Goal: Task Accomplishment & Management: Manage account settings

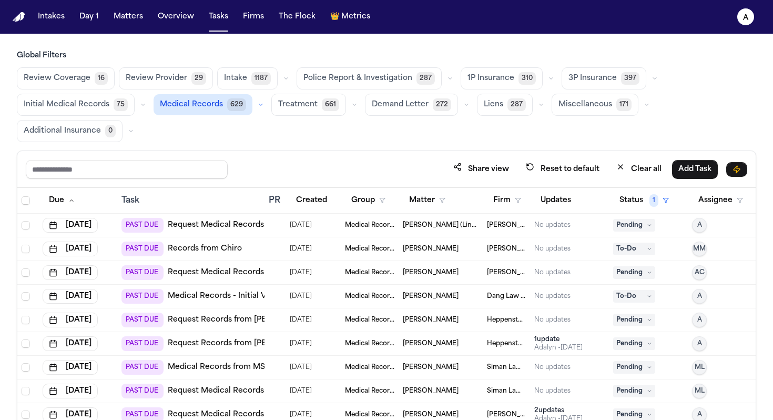
click at [319, 146] on div "Global Filters Review Coverage 16 Review Provider 29 Intake 1187 Police Report …" at bounding box center [386, 271] width 739 height 442
click at [119, 19] on button "Matters" at bounding box center [128, 16] width 38 height 19
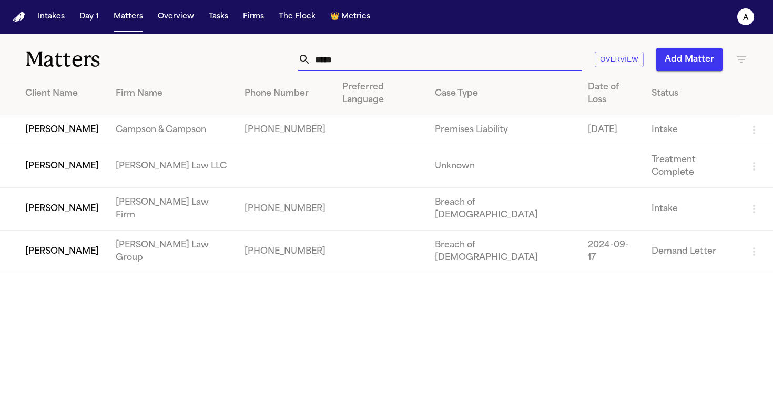
drag, startPoint x: 364, startPoint y: 63, endPoint x: 201, endPoint y: 62, distance: 163.0
click at [201, 62] on div "Matters ***** Overview Add Matter" at bounding box center [386, 53] width 773 height 39
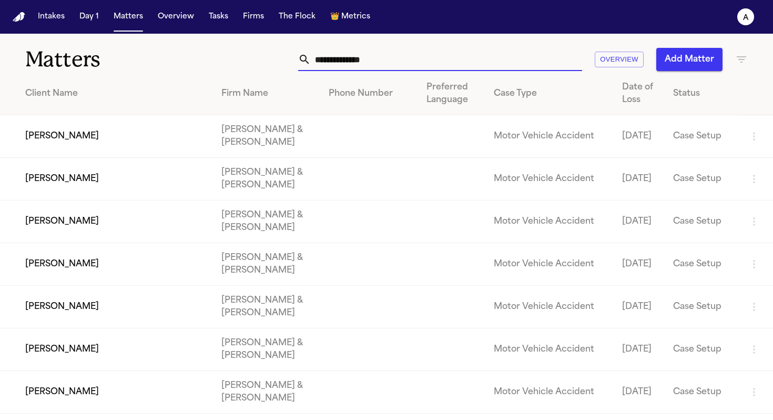
click at [371, 58] on input "text" at bounding box center [446, 59] width 271 height 23
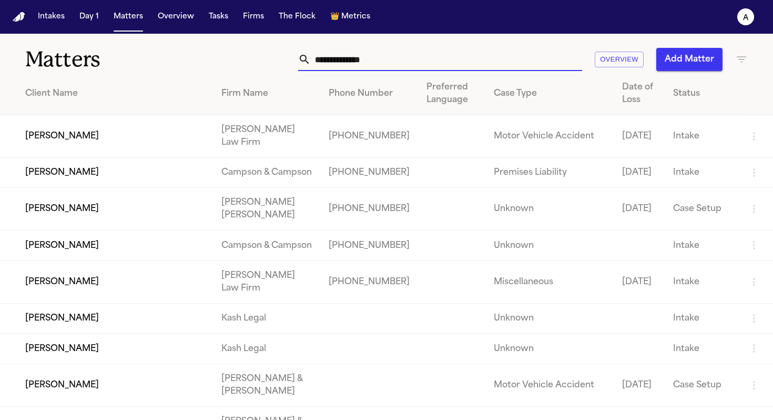
click at [436, 54] on input "text" at bounding box center [446, 59] width 271 height 23
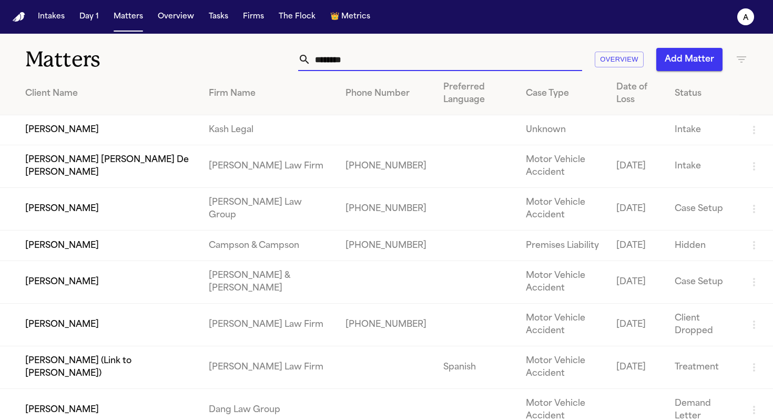
type input "********"
click at [116, 162] on td "[PERSON_NAME] [PERSON_NAME] De [PERSON_NAME]" at bounding box center [100, 166] width 200 height 43
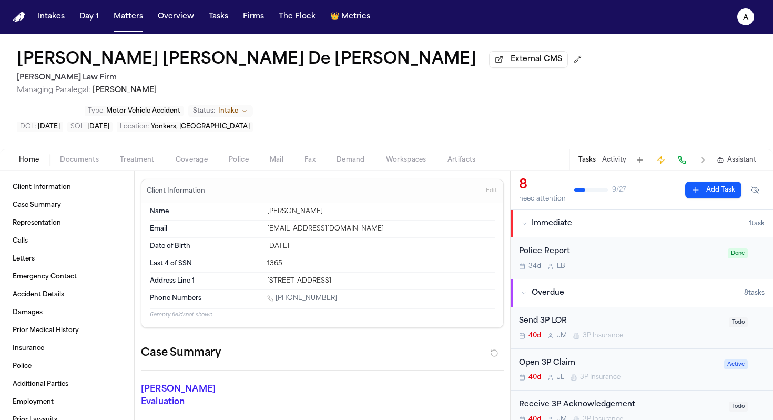
click at [589, 156] on button "Tasks" at bounding box center [586, 160] width 17 height 8
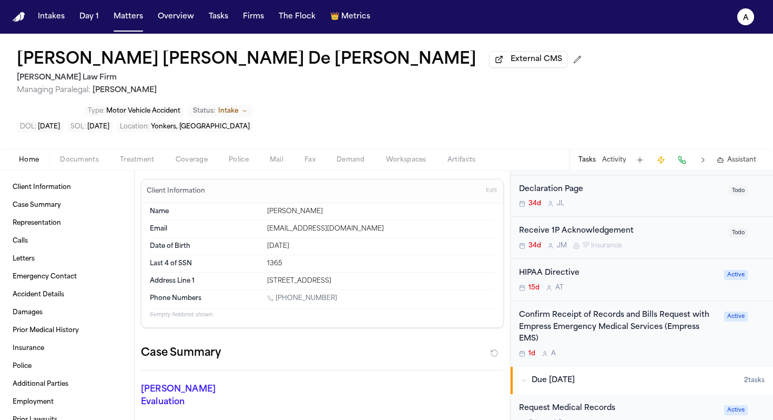
scroll to position [330, 0]
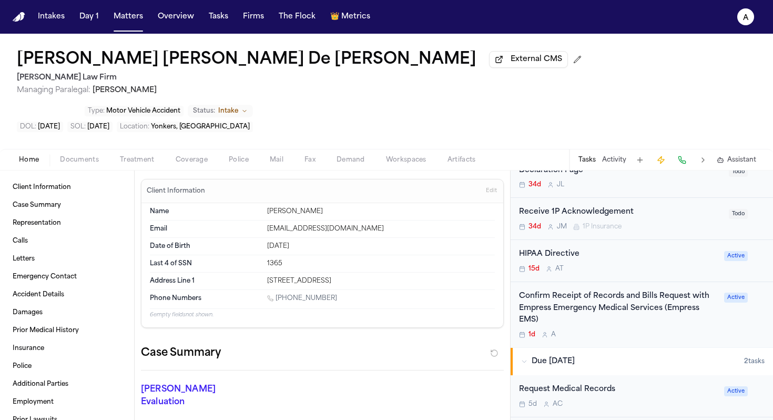
click at [631, 296] on div "Confirm Receipt of Records and Bills Request with Empress Emergency Medical Ser…" at bounding box center [618, 314] width 199 height 48
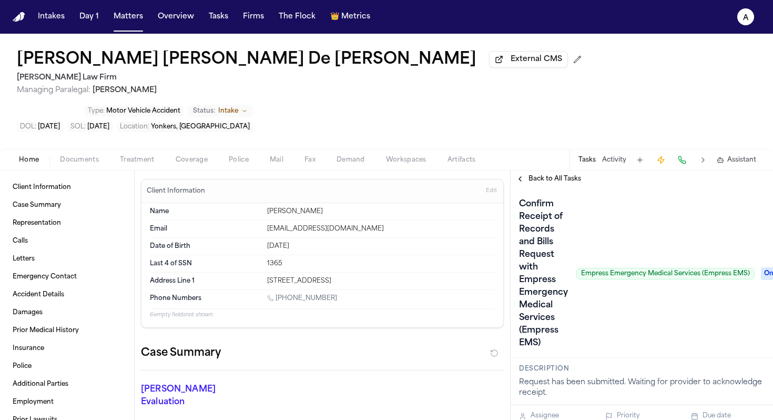
click at [544, 175] on span "Back to All Tasks" at bounding box center [554, 179] width 53 height 8
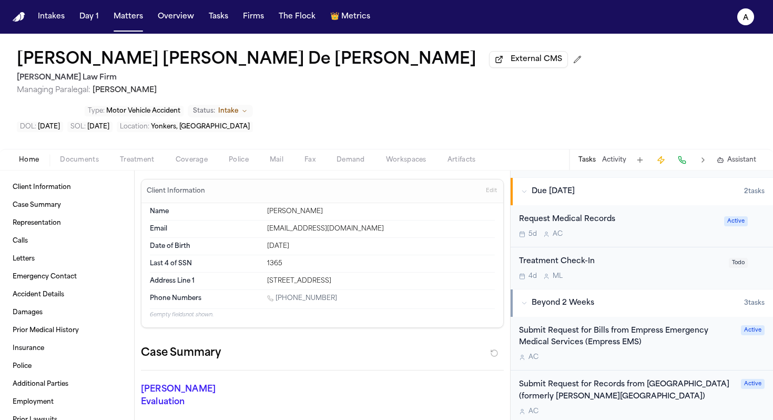
scroll to position [501, 0]
click at [670, 352] on div "A C" at bounding box center [627, 356] width 216 height 8
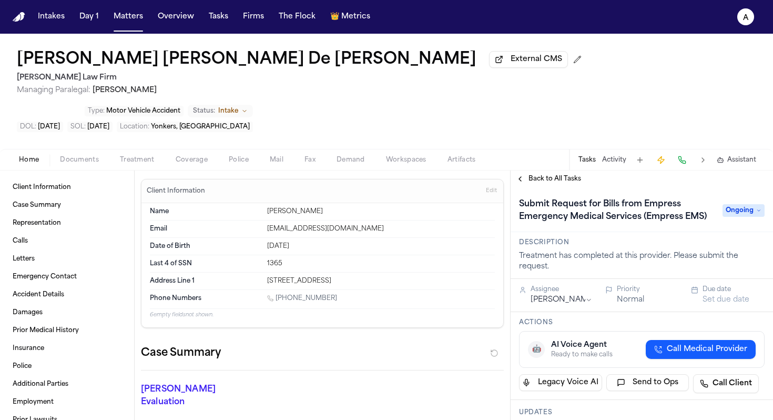
click at [559, 175] on span "Back to All Tasks" at bounding box center [554, 179] width 53 height 8
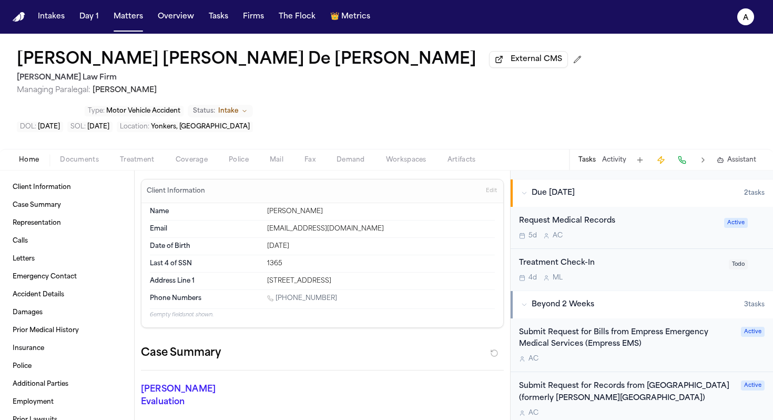
scroll to position [500, 0]
click at [657, 230] on div "5d A C" at bounding box center [618, 234] width 199 height 8
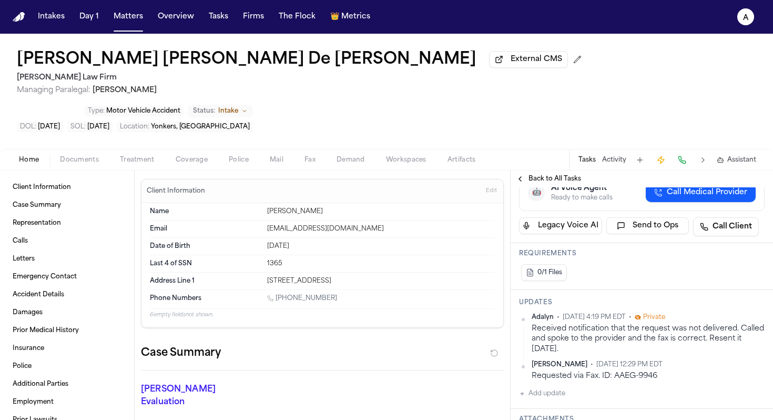
scroll to position [236, 0]
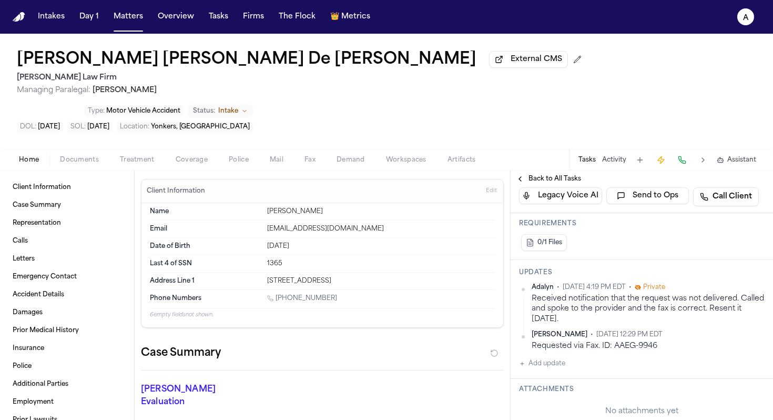
click at [554, 357] on button "Add update" at bounding box center [542, 363] width 46 height 13
click at [572, 361] on textarea "Add your update" at bounding box center [648, 371] width 225 height 21
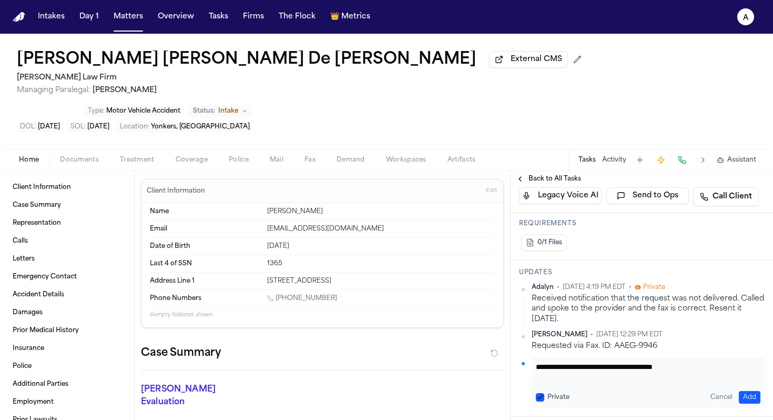
type textarea "**********"
type button "on"
click at [536, 393] on button "Private" at bounding box center [540, 397] width 8 height 8
click at [536, 393] on button "on" at bounding box center [540, 397] width 8 height 8
click at [708, 361] on textarea "**********" at bounding box center [644, 371] width 217 height 21
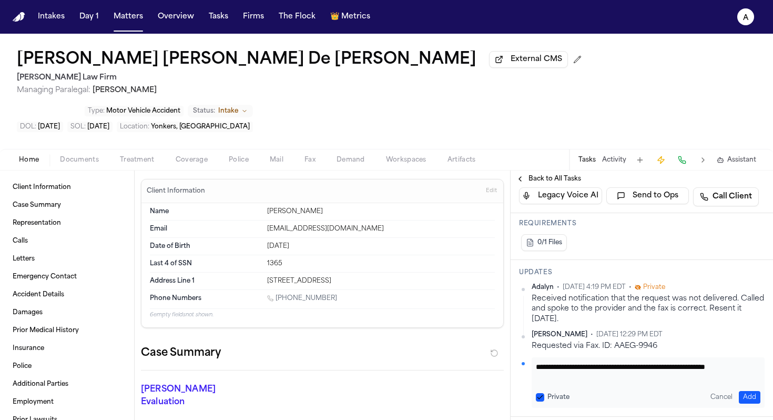
scroll to position [1, 0]
click at [537, 393] on button "Private" at bounding box center [540, 397] width 8 height 8
click at [749, 368] on div "**********" at bounding box center [648, 382] width 233 height 50
click at [691, 361] on textarea "**********" at bounding box center [644, 371] width 217 height 21
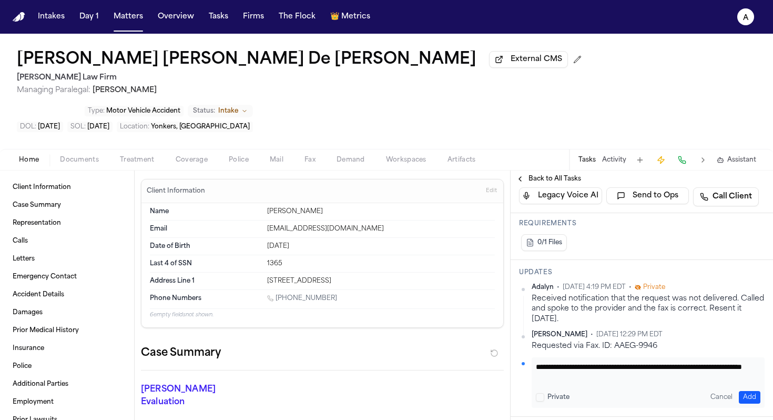
type textarea "**********"
click at [739, 391] on button "Add" at bounding box center [750, 397] width 22 height 13
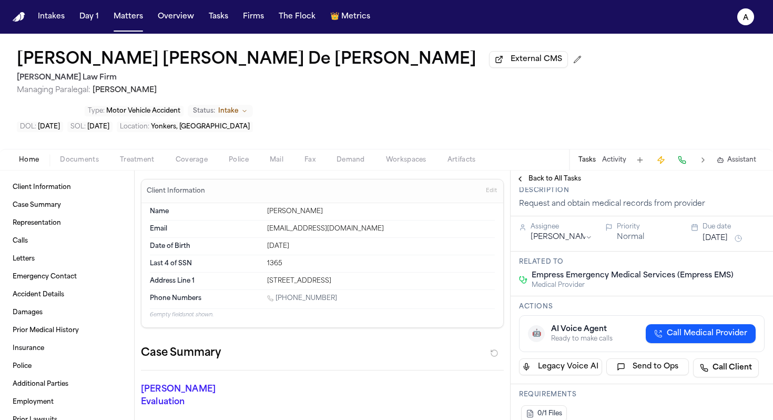
scroll to position [64, 0]
click at [124, 16] on button "Matters" at bounding box center [128, 16] width 38 height 19
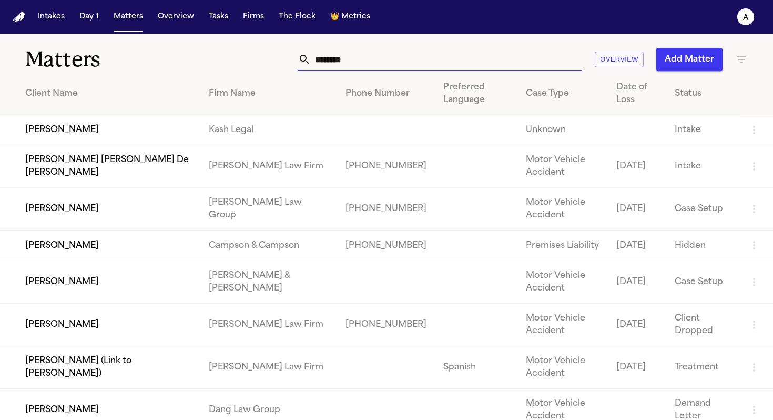
drag, startPoint x: 379, startPoint y: 60, endPoint x: 162, endPoint y: 56, distance: 216.2
click at [162, 56] on div "Matters ******** Overview Add Matter" at bounding box center [386, 53] width 773 height 39
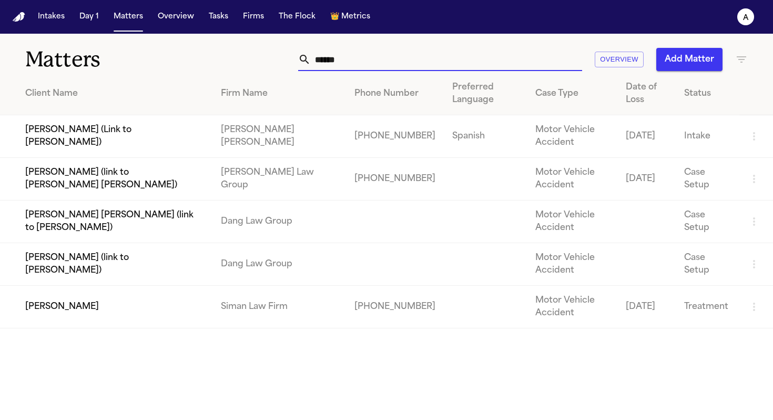
type input "******"
click at [64, 310] on td "[PERSON_NAME]" at bounding box center [106, 307] width 212 height 43
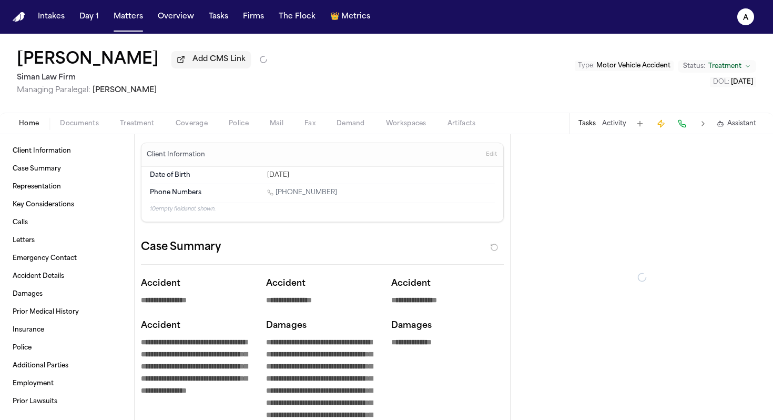
type textarea "*"
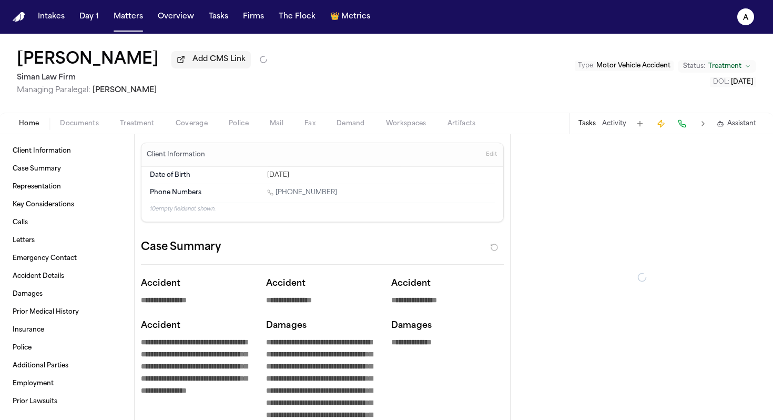
type textarea "*"
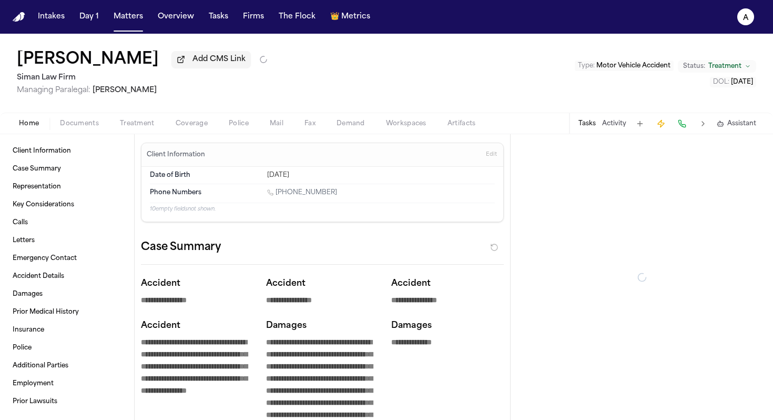
type textarea "*"
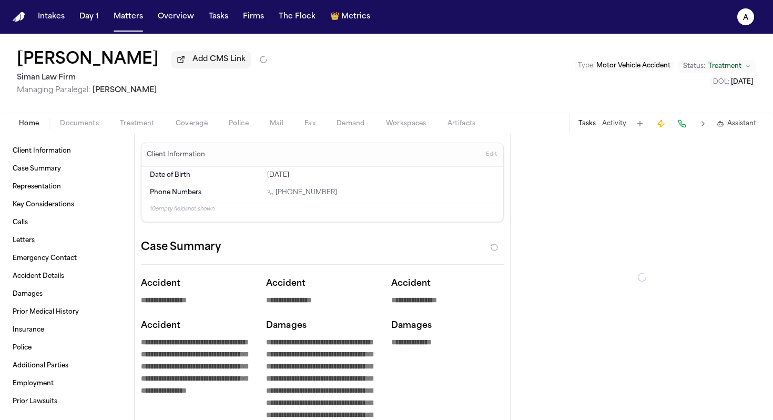
type textarea "*"
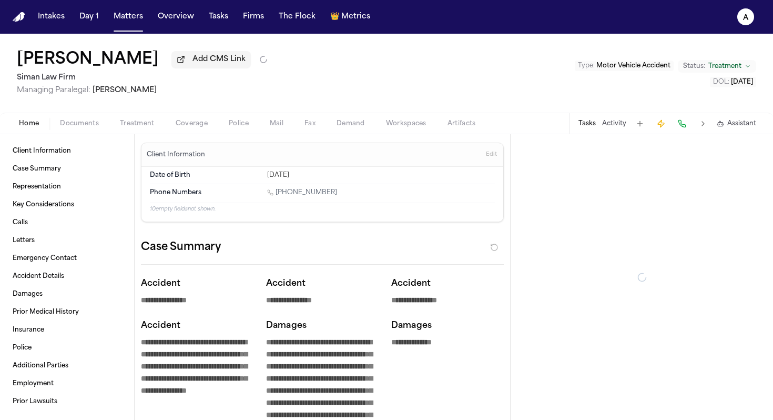
type textarea "*"
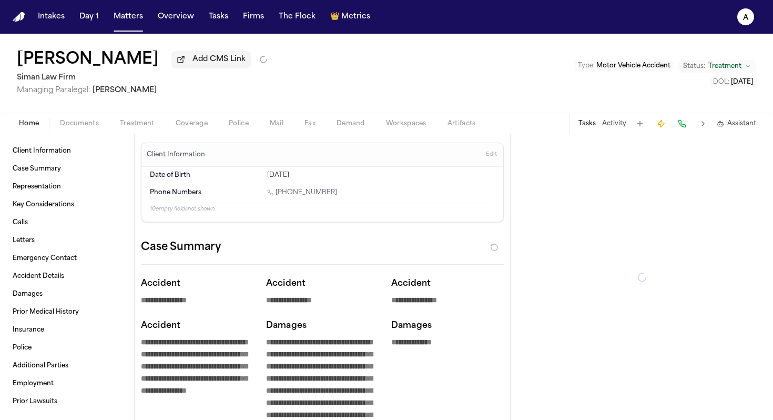
type textarea "*"
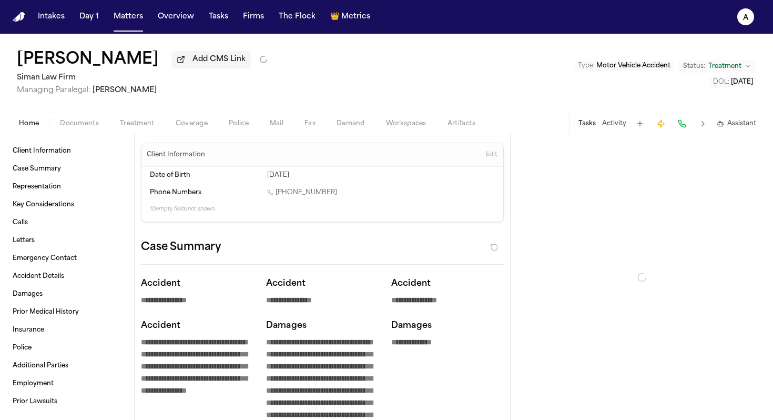
type textarea "*"
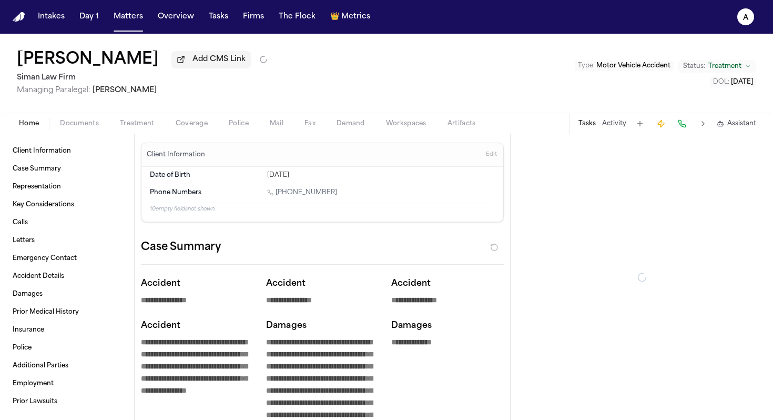
type textarea "*"
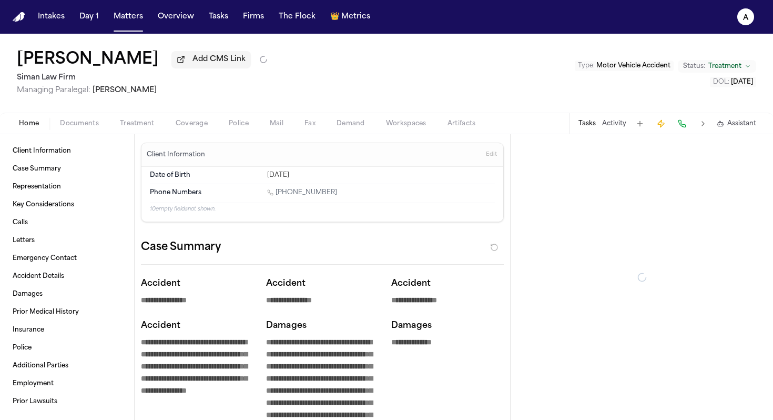
type textarea "*"
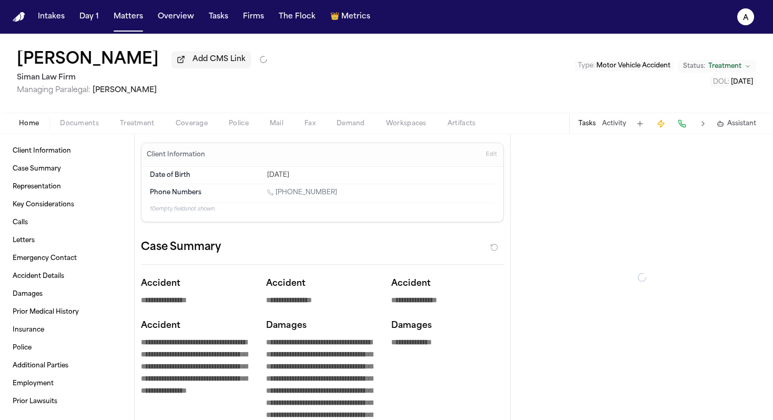
type textarea "*"
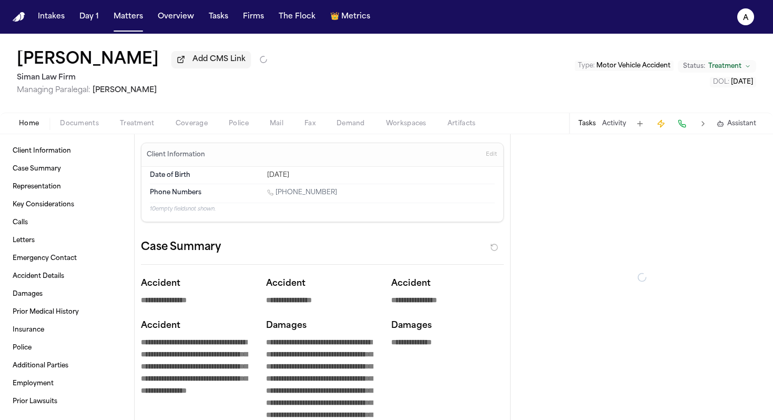
type textarea "*"
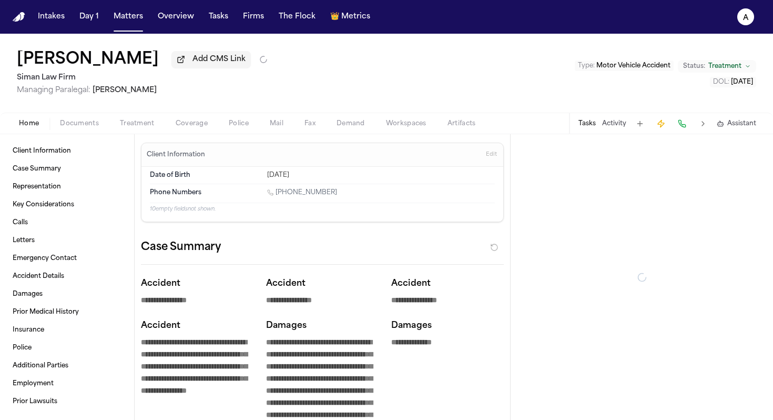
type textarea "*"
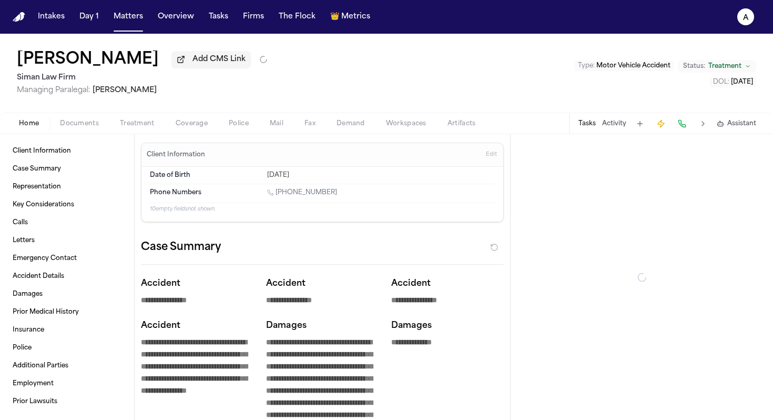
type textarea "*"
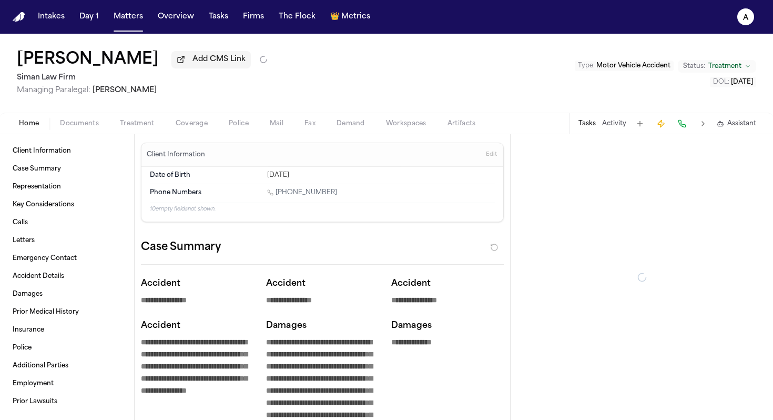
type textarea "*"
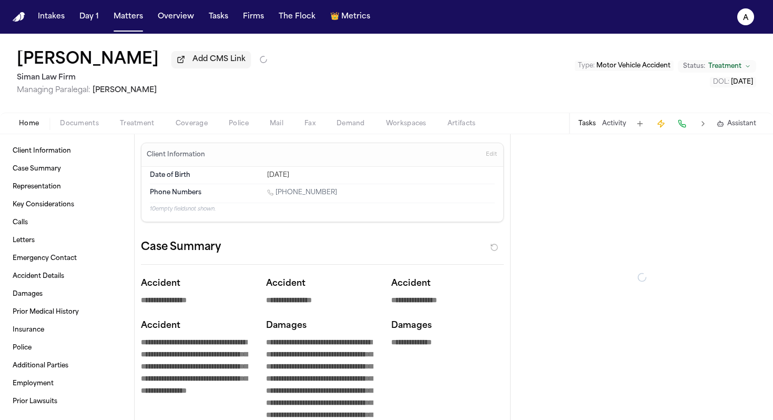
type textarea "*"
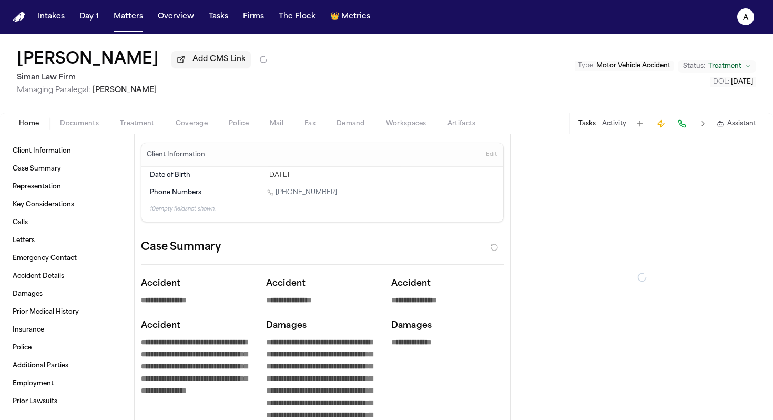
type textarea "*"
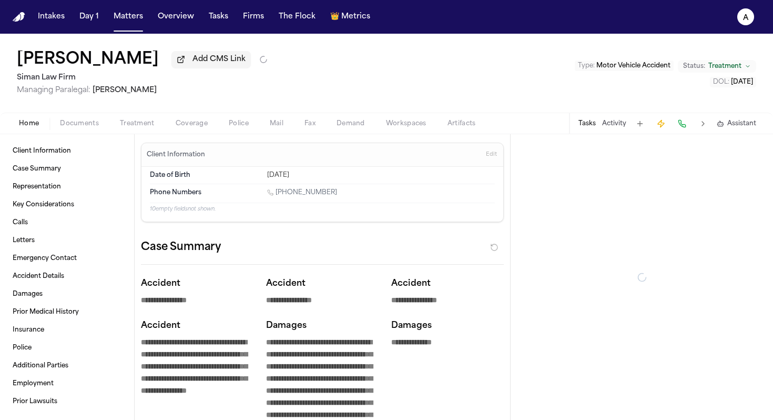
type textarea "*"
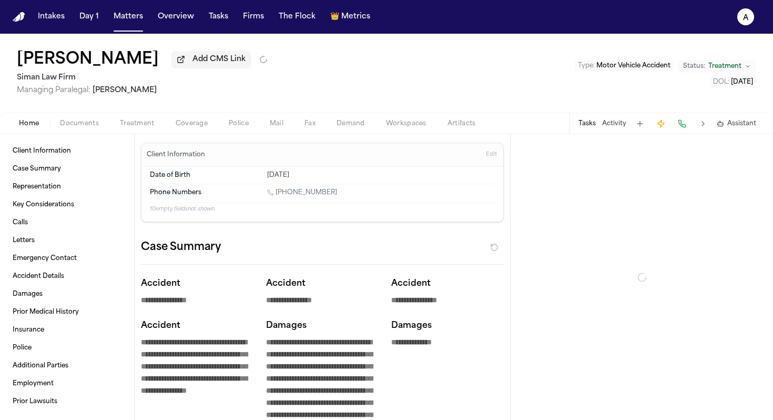
type textarea "*"
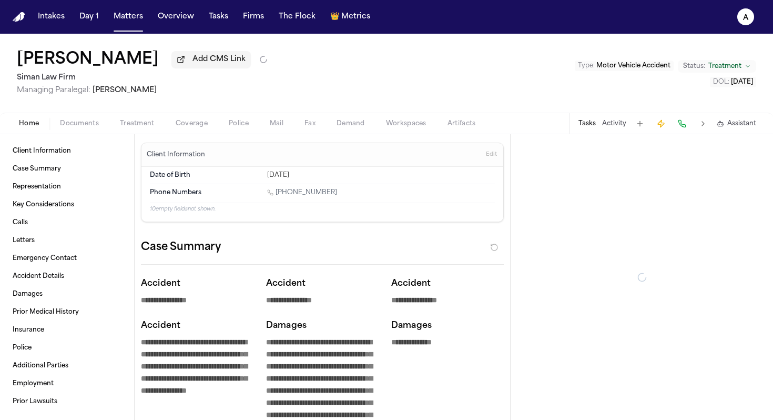
type textarea "*"
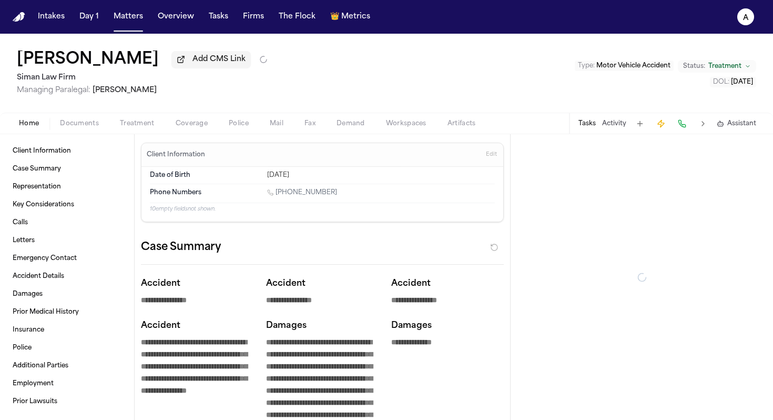
type textarea "*"
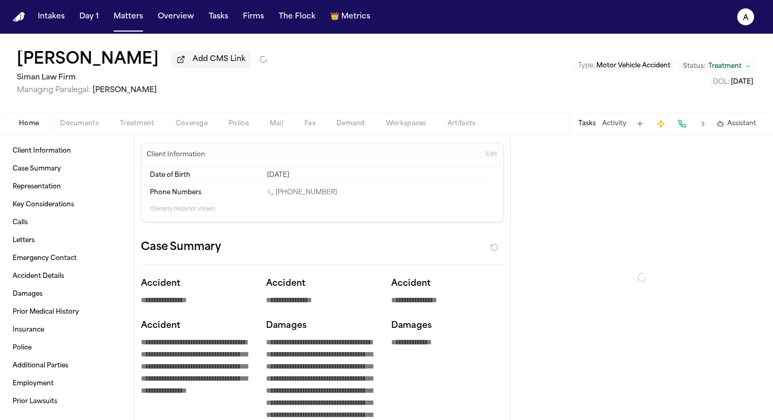
type textarea "*"
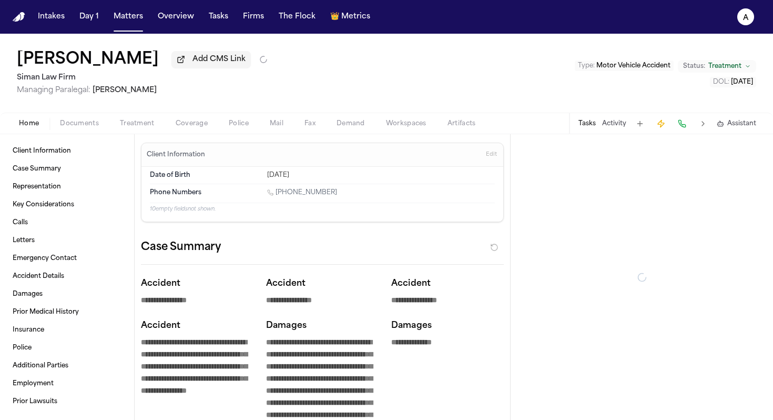
type textarea "*"
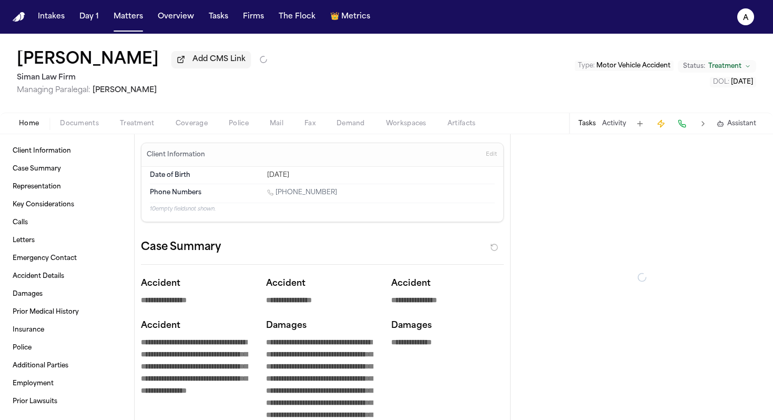
type textarea "*"
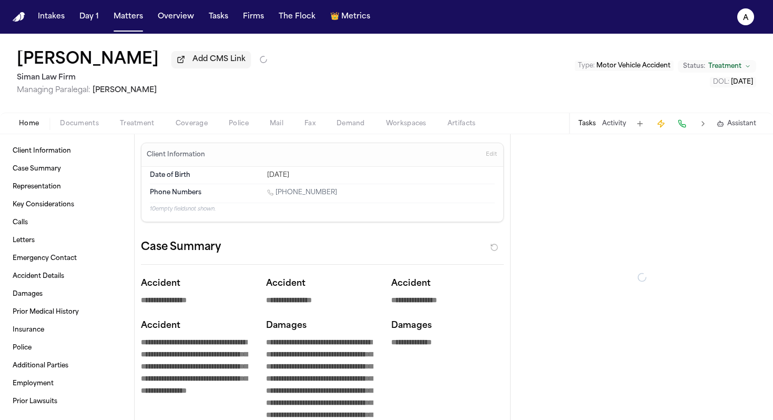
type textarea "*"
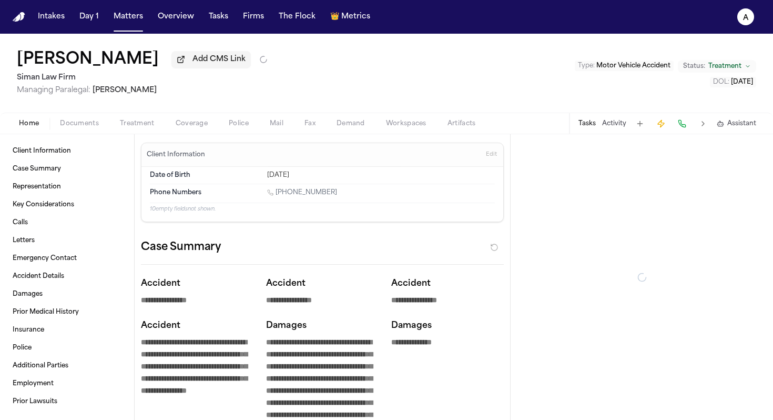
type textarea "*"
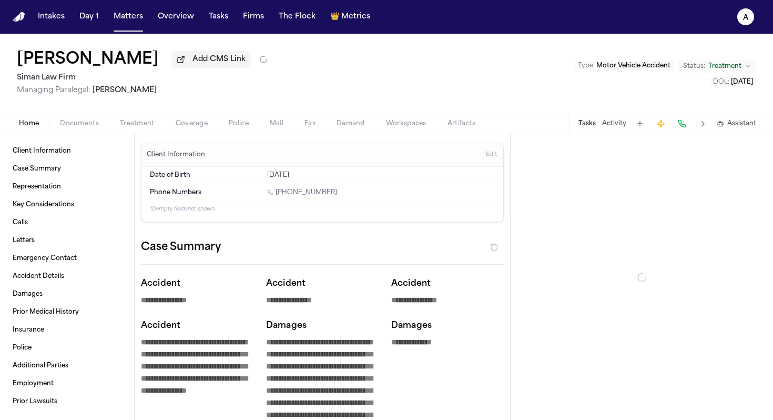
type textarea "*"
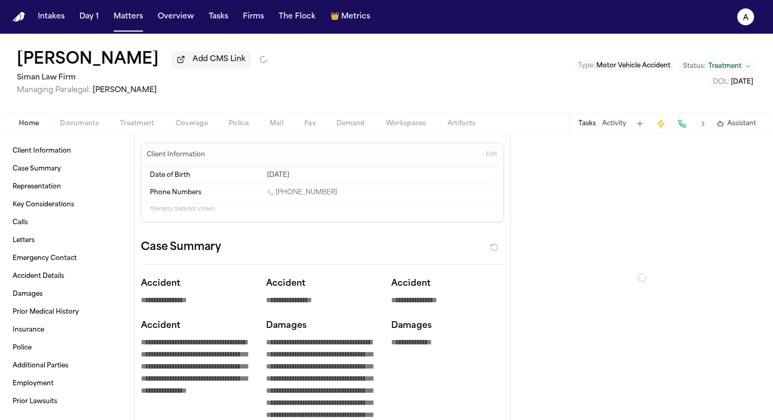
type textarea "*"
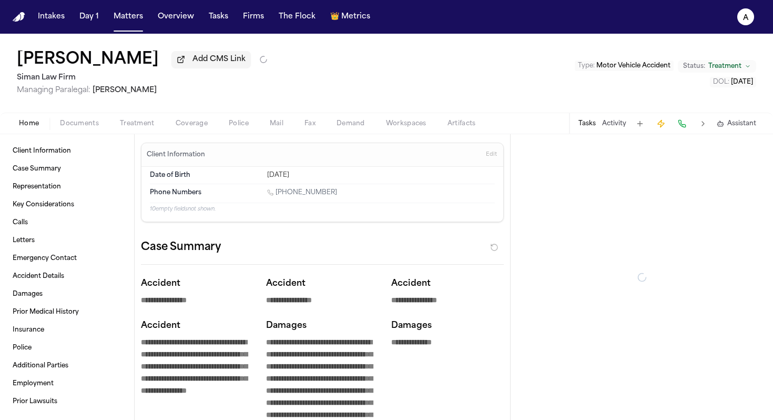
type textarea "*"
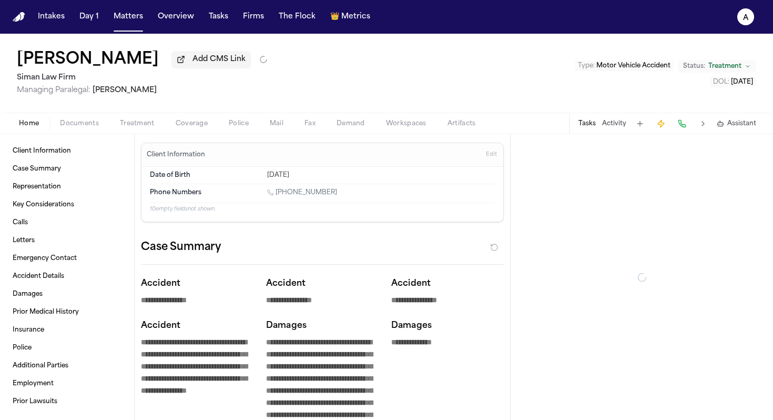
type textarea "*"
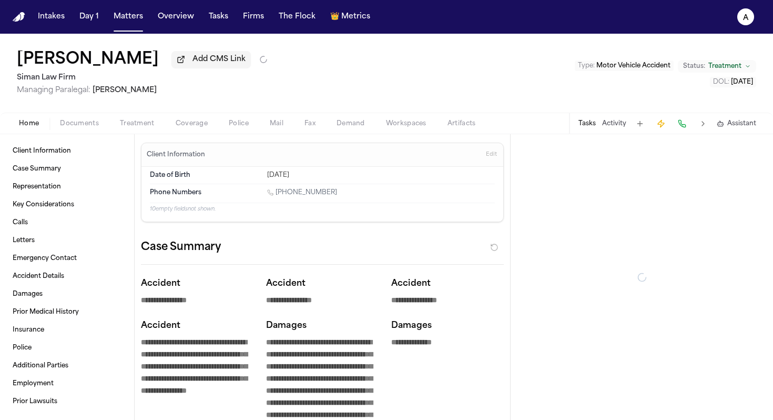
type textarea "*"
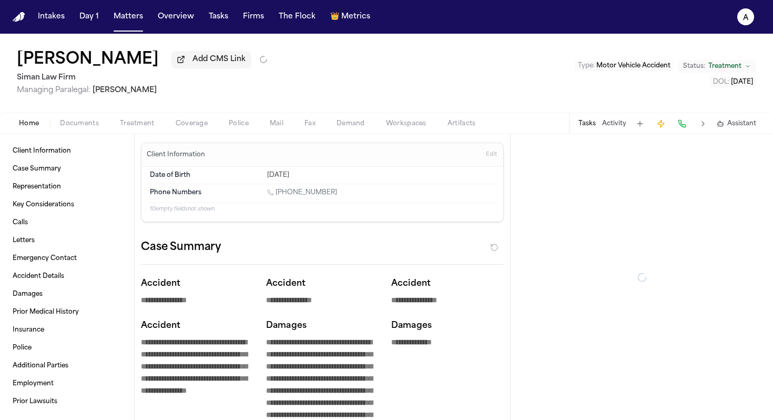
type textarea "*"
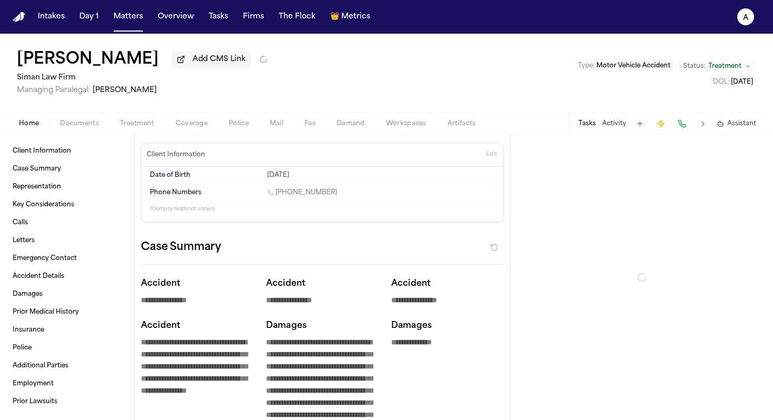
type textarea "*"
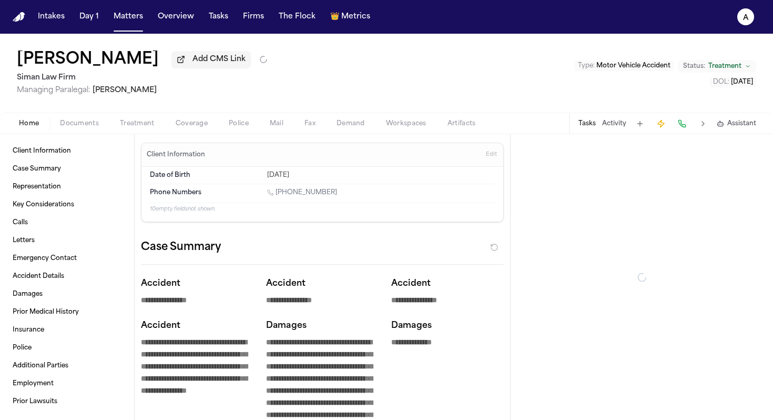
type textarea "*"
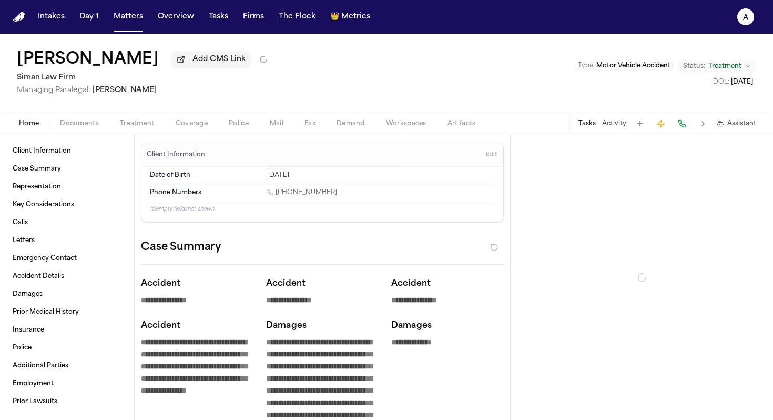
type textarea "*"
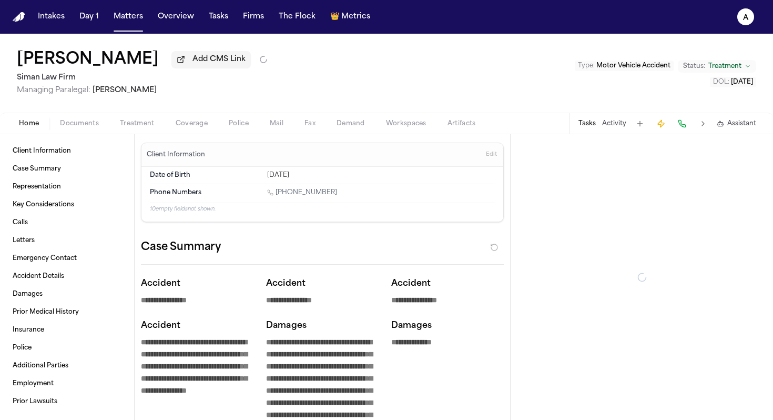
type textarea "*"
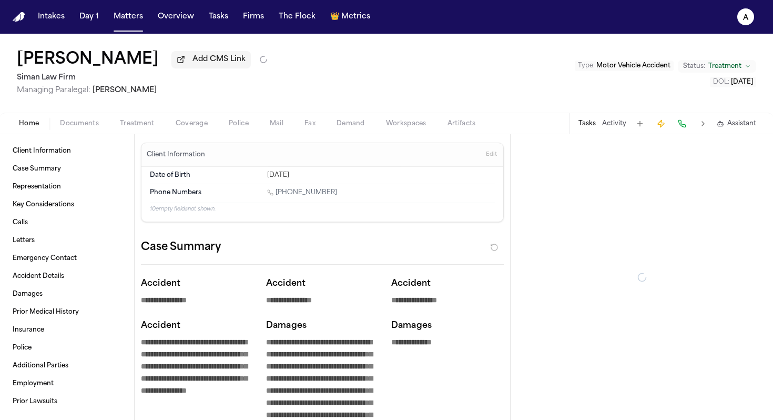
type textarea "*"
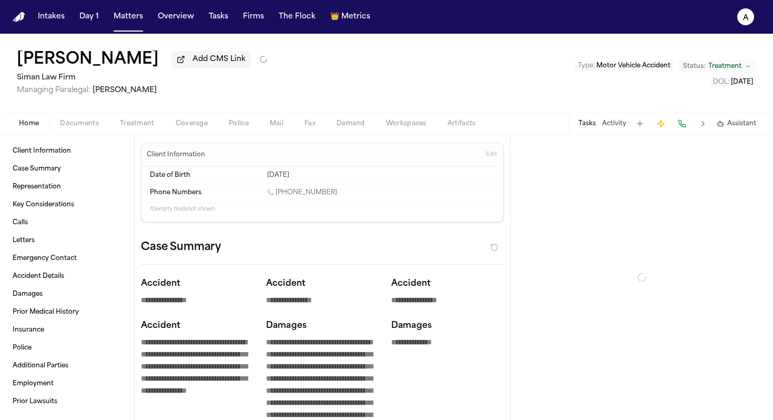
type textarea "*"
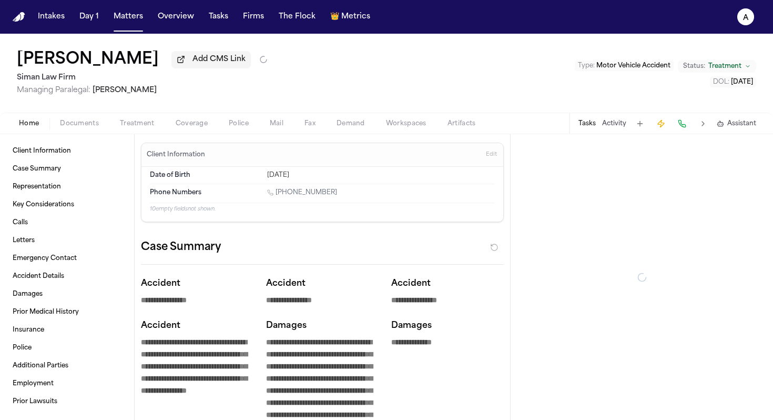
type textarea "*"
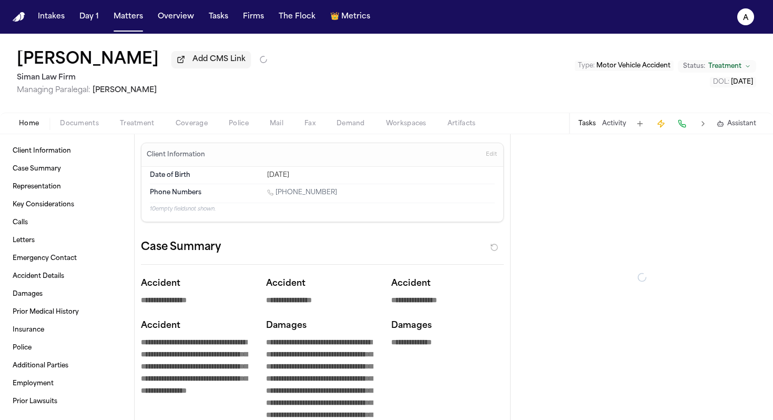
type textarea "*"
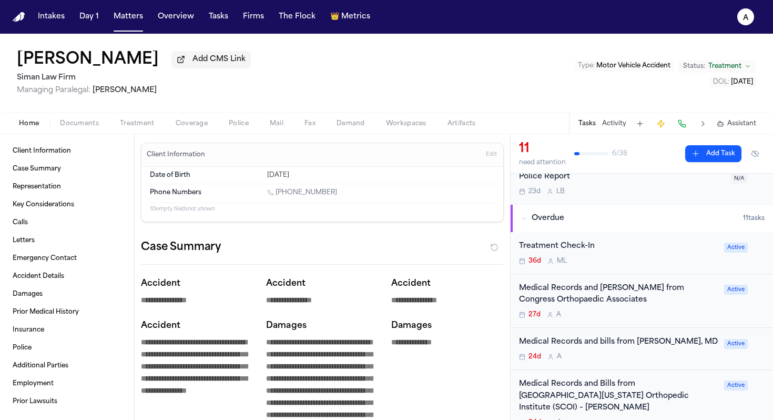
scroll to position [64, 0]
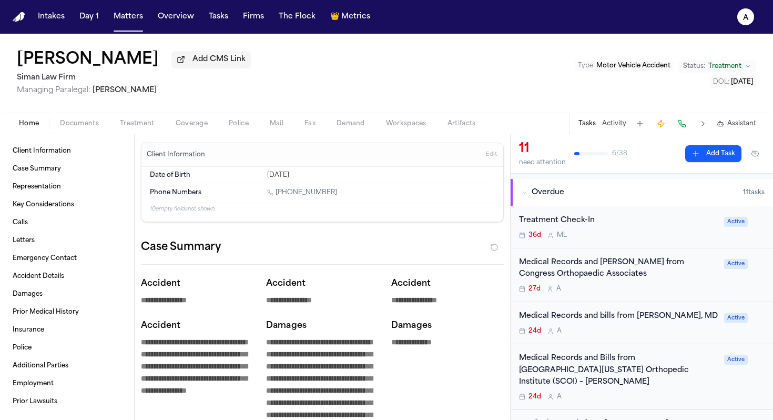
click at [649, 289] on div "27d A" at bounding box center [618, 288] width 199 height 8
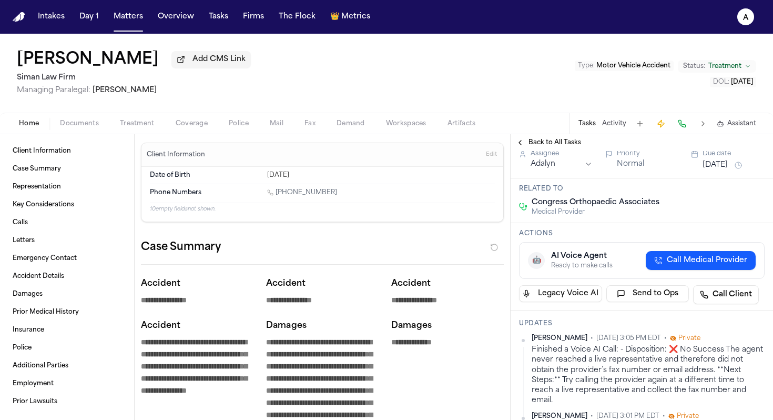
scroll to position [146, 0]
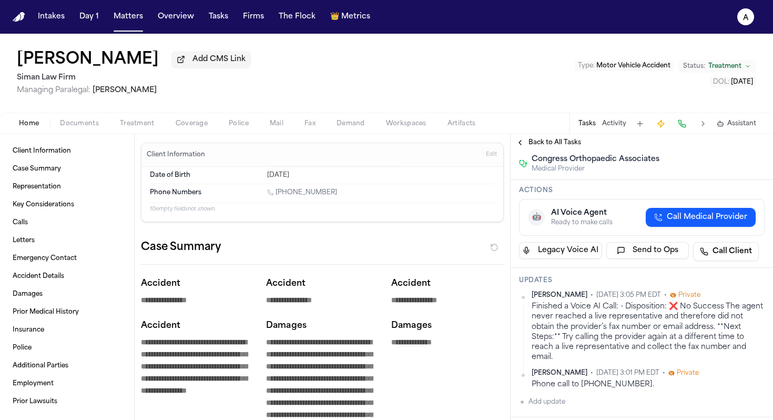
click at [522, 143] on button "Back to All Tasks" at bounding box center [549, 142] width 76 height 8
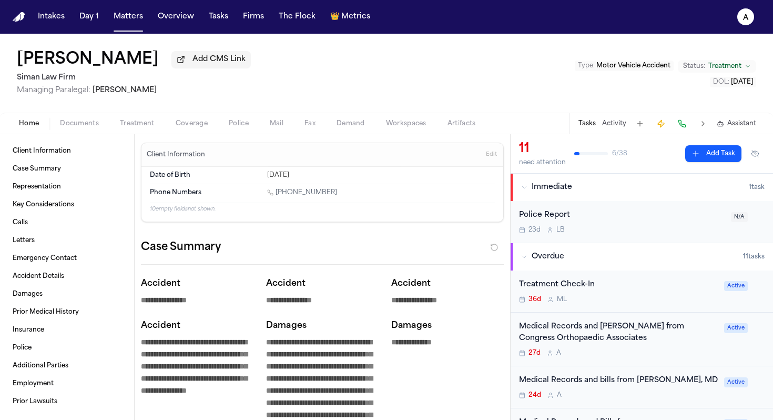
click at [704, 151] on button "Add Task" at bounding box center [713, 153] width 56 height 17
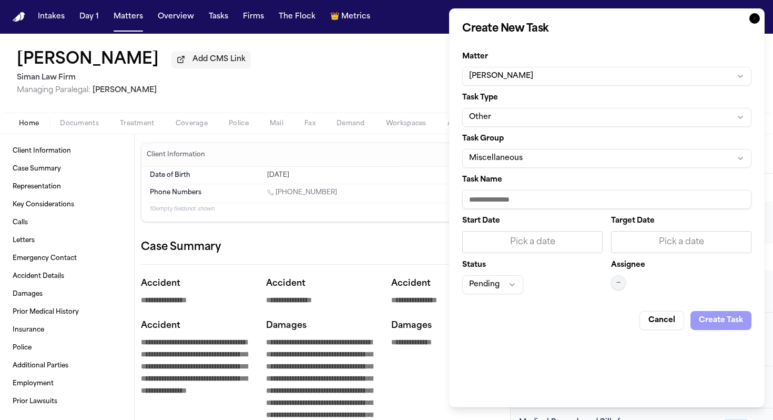
click at [511, 186] on div "Task Name" at bounding box center [606, 192] width 289 height 33
click at [502, 201] on input "Task Name" at bounding box center [606, 199] width 289 height 19
click at [529, 247] on div "Pick a date" at bounding box center [532, 242] width 127 height 13
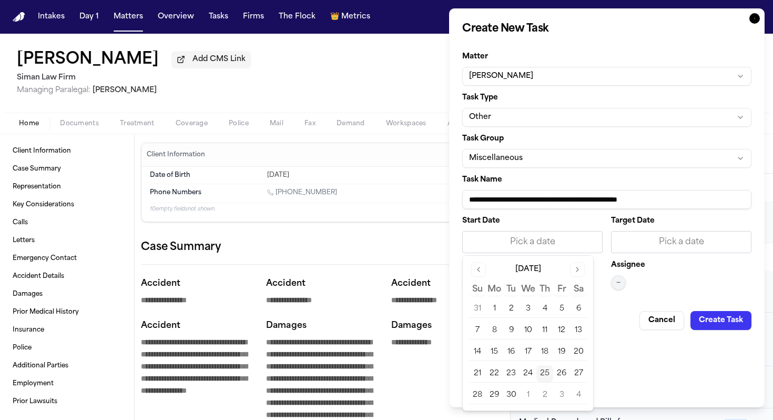
click at [491, 309] on button "1" at bounding box center [494, 308] width 17 height 17
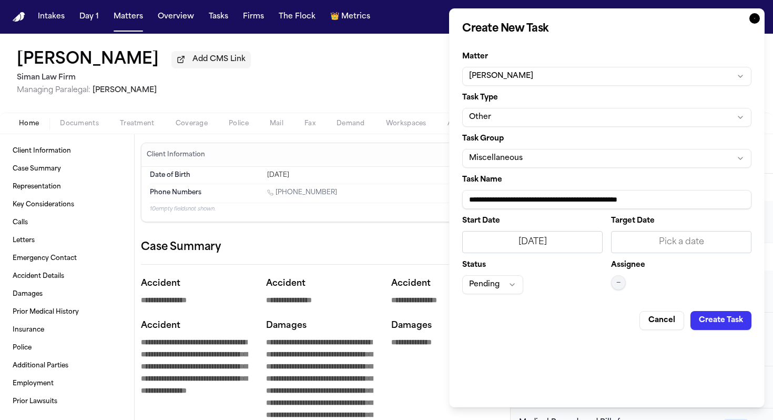
click at [673, 246] on div "Pick a date" at bounding box center [681, 242] width 127 height 13
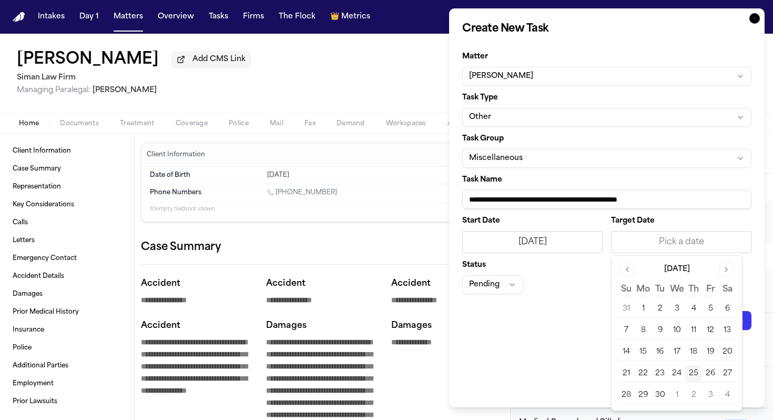
click at [643, 314] on button "1" at bounding box center [643, 308] width 17 height 17
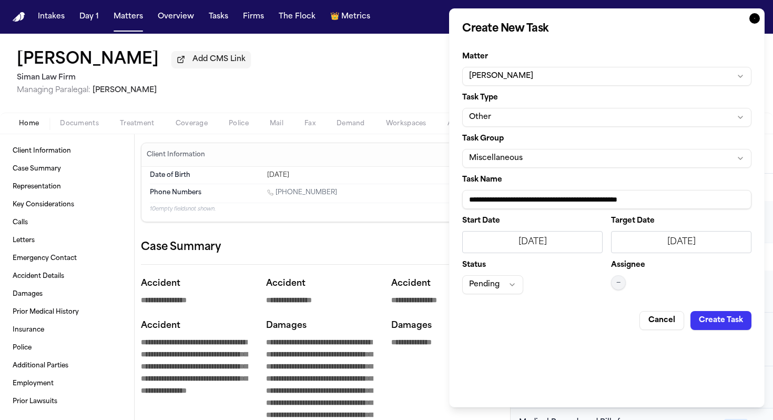
click at [610, 282] on div "Start Date 9/1/2025 Target Date 9/1/2025 Status Pending Assignee —" at bounding box center [606, 255] width 289 height 77
click at [617, 282] on span "—" at bounding box center [618, 282] width 4 height 8
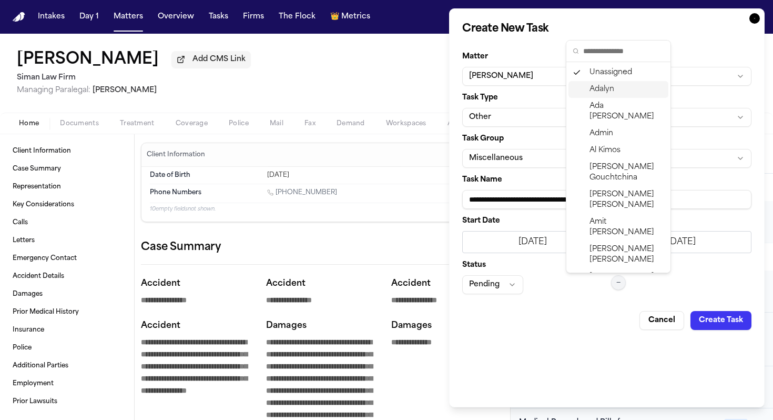
drag, startPoint x: 591, startPoint y: 98, endPoint x: 599, endPoint y: 83, distance: 17.2
click at [599, 88] on span "Adalyn" at bounding box center [601, 89] width 25 height 11
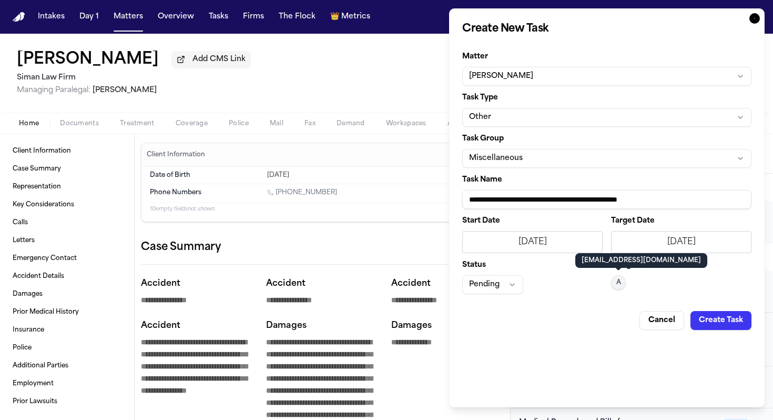
click at [720, 316] on button "Create Task" at bounding box center [720, 320] width 61 height 19
click at [721, 332] on div "**********" at bounding box center [607, 207] width 316 height 399
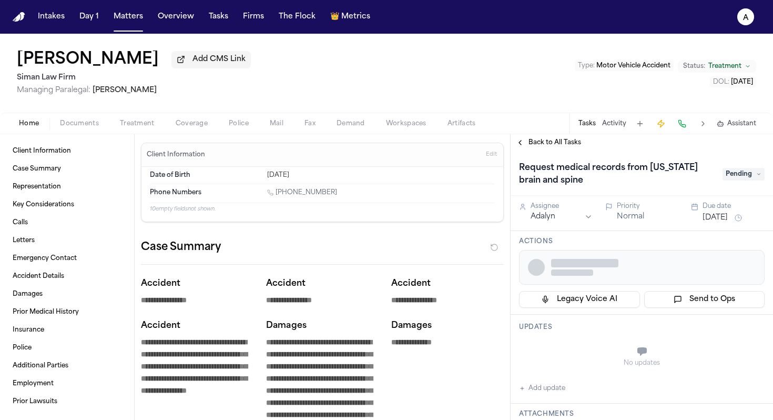
drag, startPoint x: 725, startPoint y: 321, endPoint x: 719, endPoint y: 321, distance: 5.8
click at [719, 321] on div "Request medical records from California brain and spine Pending Assignee Adalyn…" at bounding box center [642, 285] width 262 height 269
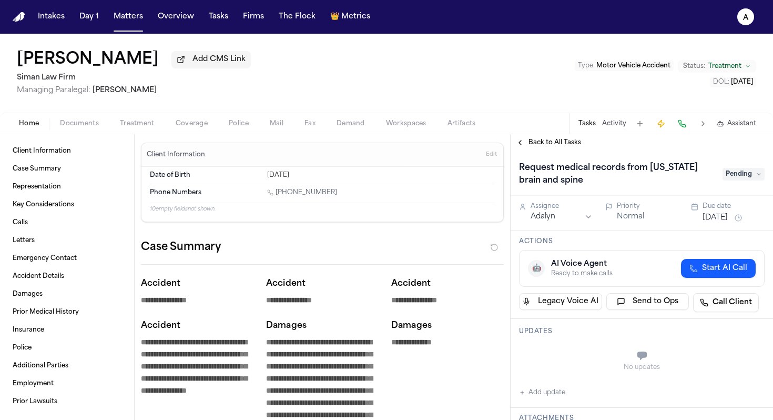
click at [739, 180] on span "Pending" at bounding box center [744, 174] width 42 height 13
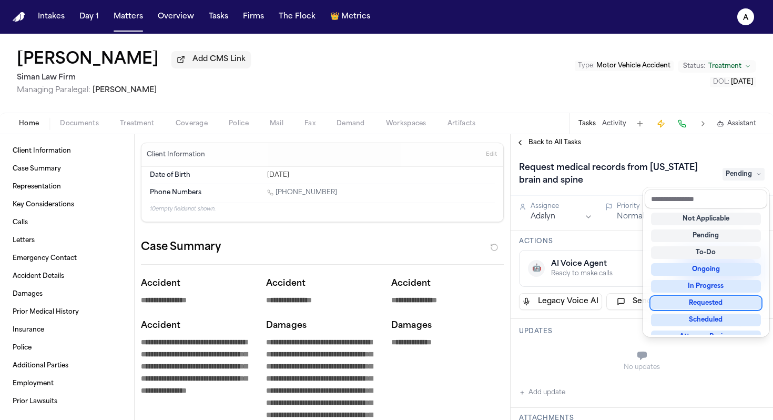
click at [718, 304] on div "Requested" at bounding box center [706, 303] width 110 height 13
click at [565, 146] on div "Back to All Tasks Request medical records from California brain and spine Pendi…" at bounding box center [642, 277] width 262 height 286
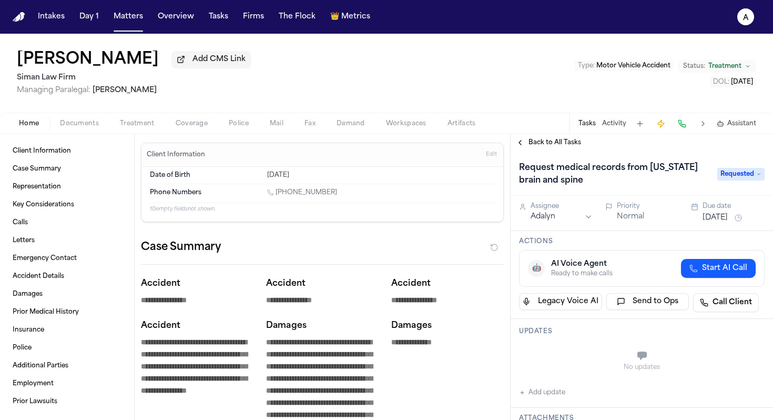
click at [569, 147] on span "Back to All Tasks" at bounding box center [554, 142] width 53 height 8
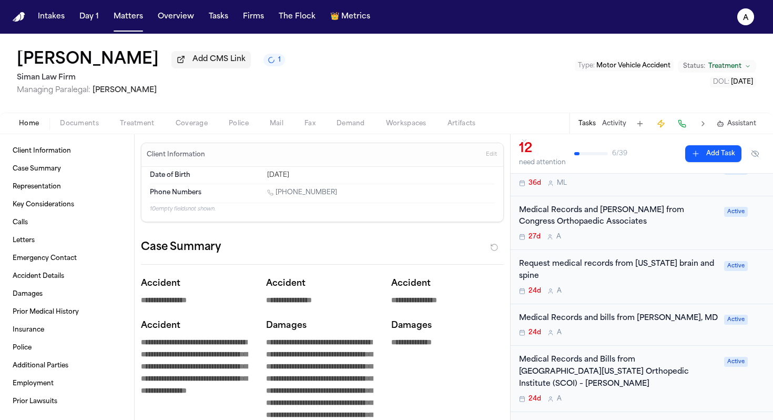
scroll to position [141, 0]
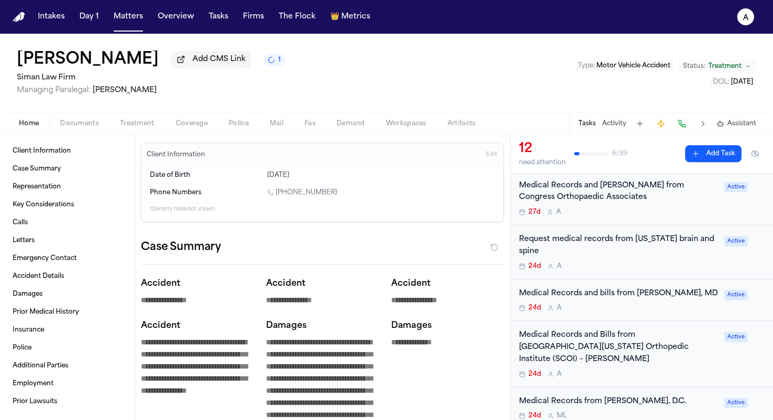
click at [647, 268] on div "24d A" at bounding box center [618, 266] width 199 height 8
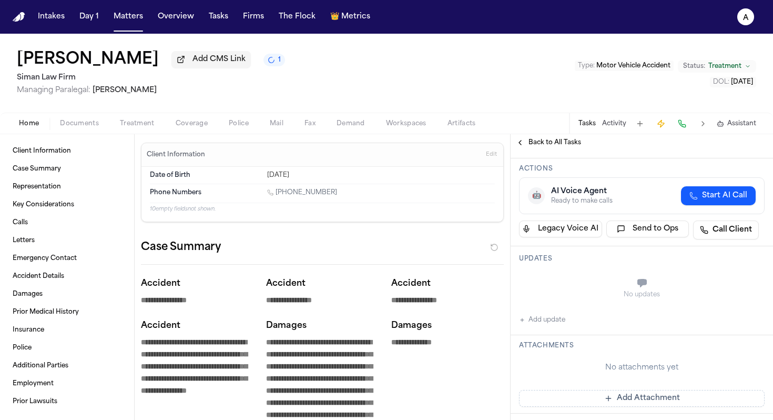
scroll to position [76, 0]
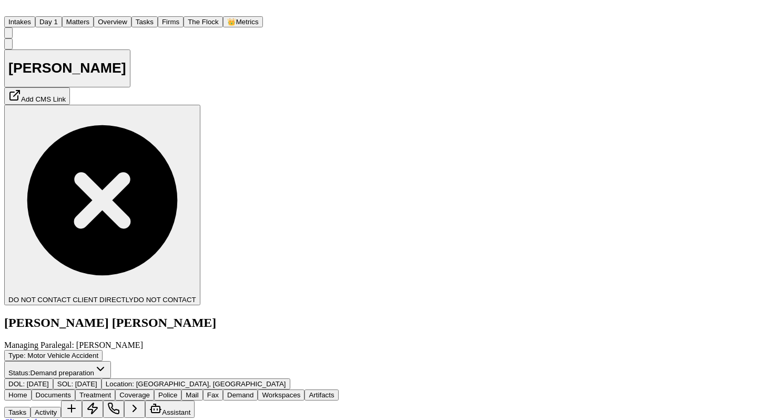
scroll to position [593, 0]
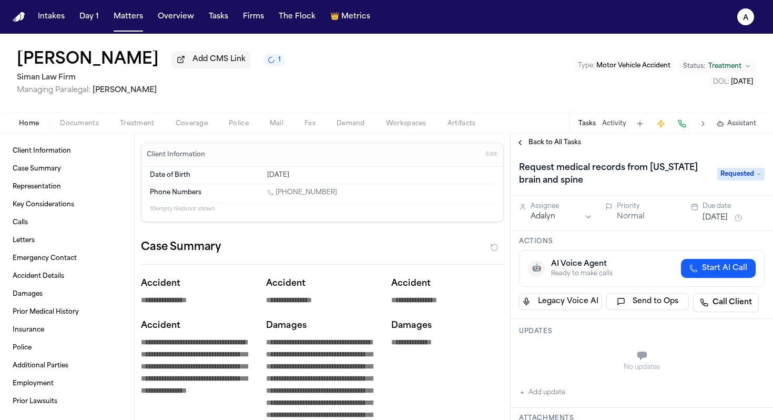
scroll to position [76, 0]
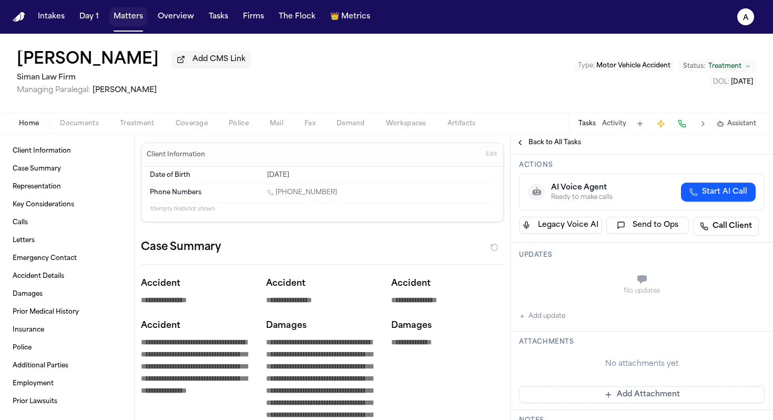
click at [130, 21] on button "Matters" at bounding box center [128, 16] width 38 height 19
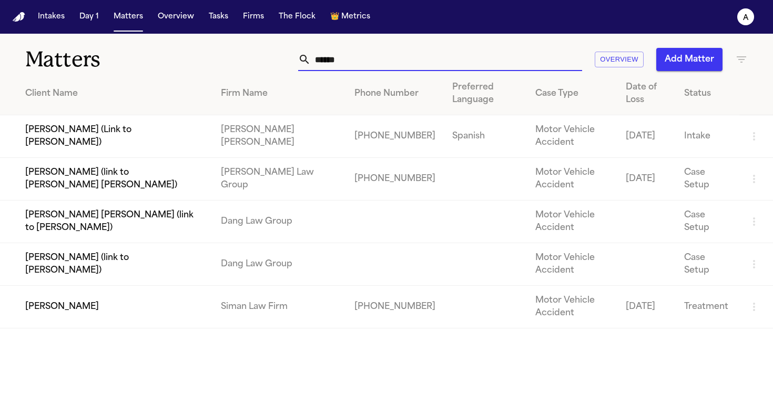
drag, startPoint x: 370, startPoint y: 65, endPoint x: 202, endPoint y: 60, distance: 168.3
click at [202, 60] on div "Matters ****** Overview Add Matter" at bounding box center [386, 53] width 773 height 39
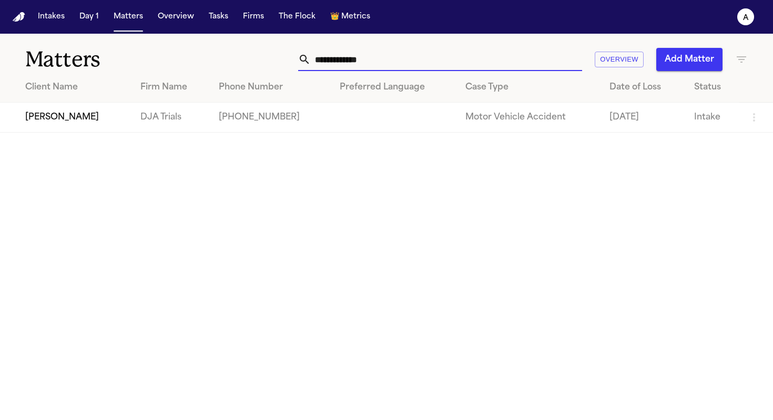
type input "**********"
click at [65, 118] on td "[PERSON_NAME]" at bounding box center [66, 118] width 132 height 30
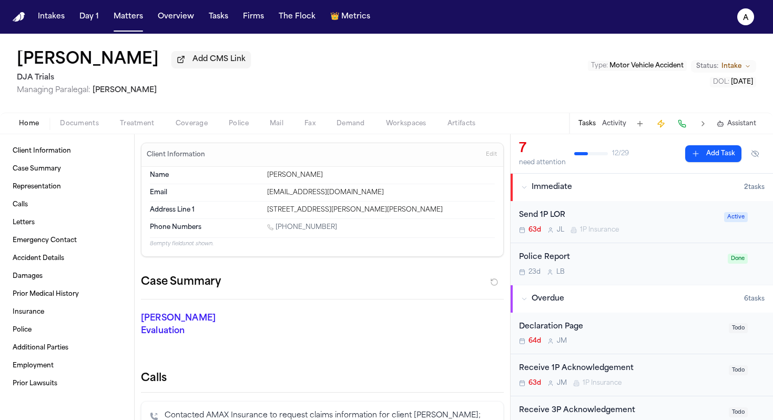
click at [590, 124] on button "Tasks" at bounding box center [586, 123] width 17 height 8
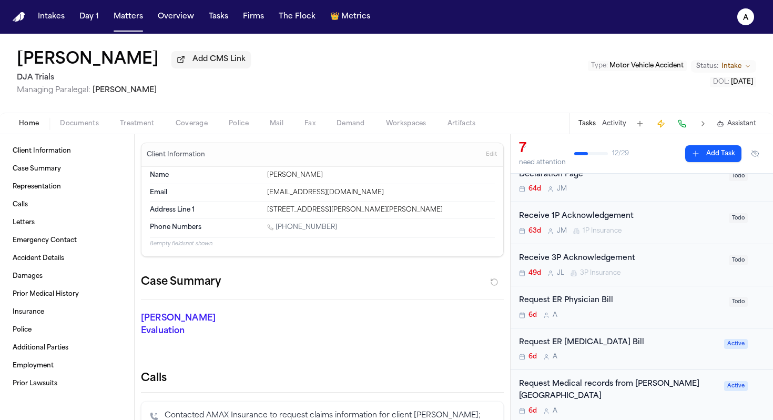
scroll to position [159, 0]
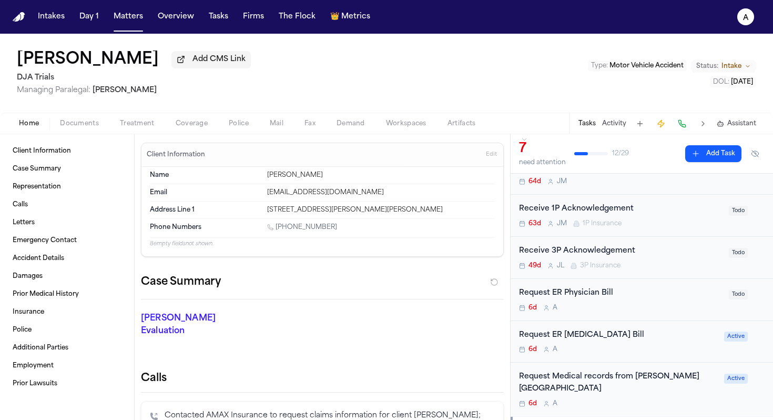
click at [641, 306] on div "6d A" at bounding box center [621, 307] width 204 height 8
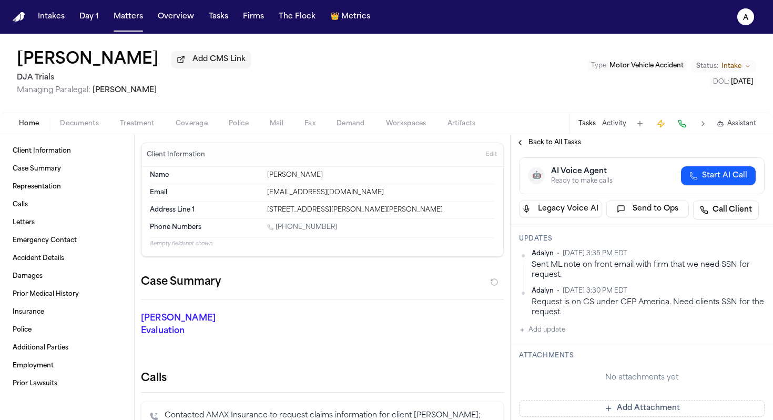
scroll to position [84, 0]
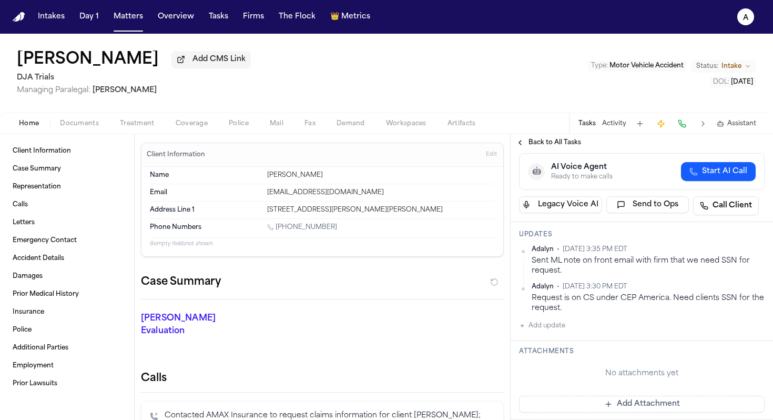
click at [550, 328] on button "Add update" at bounding box center [542, 325] width 46 height 13
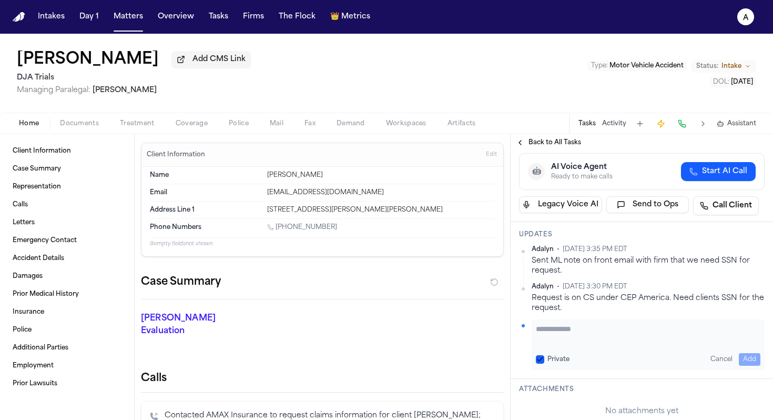
click at [593, 334] on textarea "Add your update" at bounding box center [648, 333] width 225 height 21
type textarea "**********"
click at [540, 359] on button "Private" at bounding box center [540, 359] width 8 height 8
click at [746, 365] on button "Add" at bounding box center [750, 359] width 22 height 13
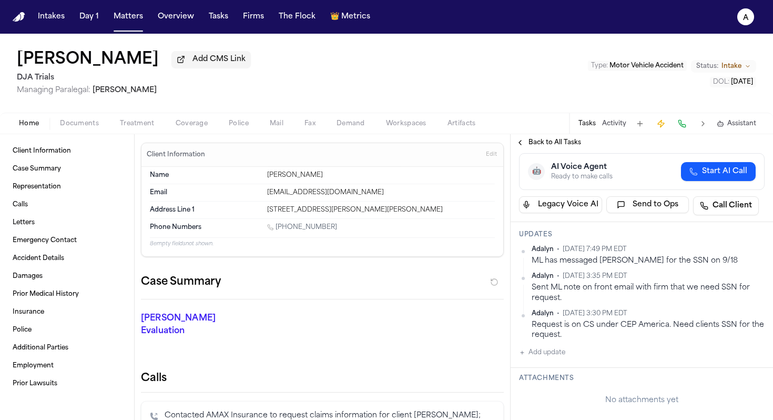
drag, startPoint x: 749, startPoint y: 367, endPoint x: 732, endPoint y: 347, distance: 26.1
click at [692, 363] on div "Updates Adalyn • Sep 25, 2025 7:49 PM EDT ML has messaged Ariel for the SSN on …" at bounding box center [642, 295] width 262 height 146
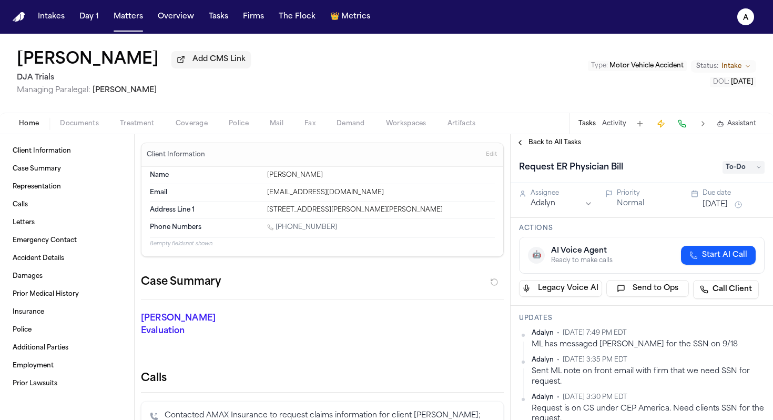
scroll to position [0, 0]
click at [717, 207] on button "[DATE]" at bounding box center [715, 205] width 25 height 11
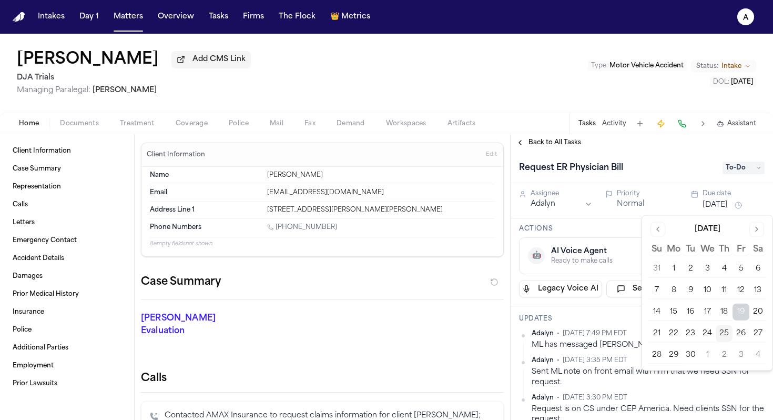
click at [744, 331] on button "26" at bounding box center [741, 333] width 17 height 17
click at [623, 314] on div "Updates Adalyn • Sep 25, 2025 7:49 PM EDT ML has messaged Ariel for the SSN on …" at bounding box center [642, 379] width 262 height 146
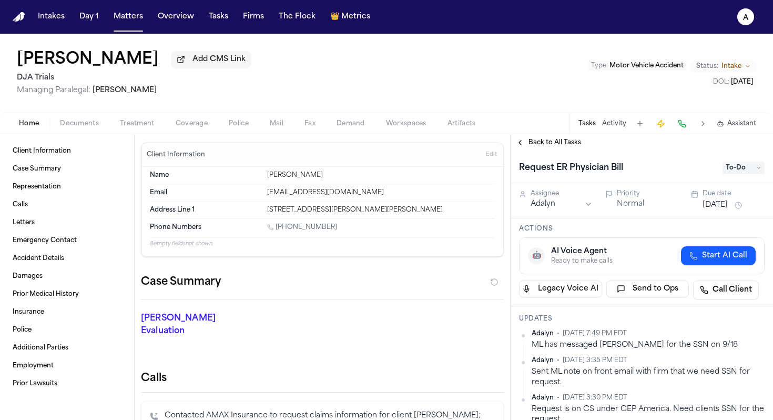
click at [557, 142] on span "Back to All Tasks" at bounding box center [554, 142] width 53 height 8
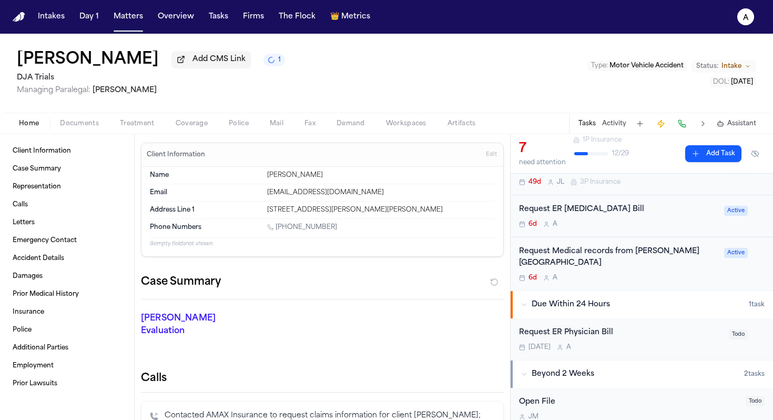
scroll to position [247, 0]
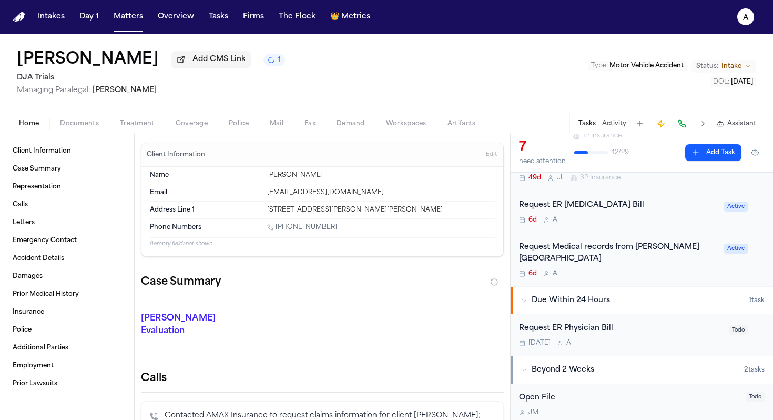
click at [644, 269] on div "Request Medical records from Sutter Roseville medical Center 6d A" at bounding box center [618, 259] width 199 height 37
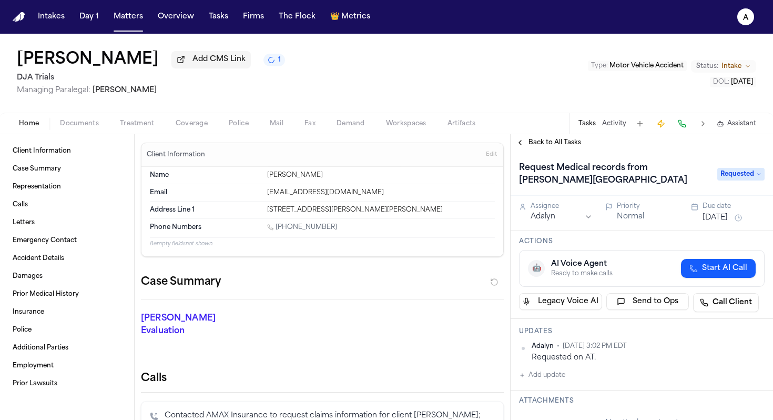
click at [566, 150] on div "Back to All Tasks" at bounding box center [642, 142] width 262 height 17
click at [563, 146] on span "Back to All Tasks" at bounding box center [554, 142] width 53 height 8
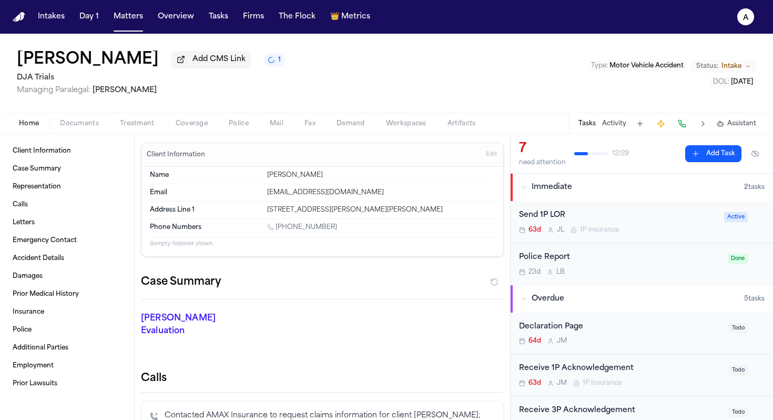
click at [466, 82] on div "Kelly Saetern Add CMS Link 1 DJA Trials Managing Paralegal: Michelle Landazabal…" at bounding box center [386, 73] width 773 height 79
click at [135, 21] on button "Matters" at bounding box center [128, 16] width 38 height 19
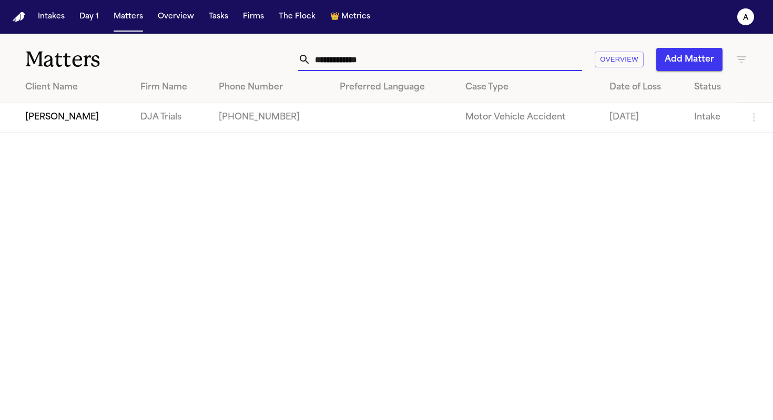
drag, startPoint x: 395, startPoint y: 64, endPoint x: 272, endPoint y: 60, distance: 122.6
click at [272, 60] on div "**********" at bounding box center [487, 59] width 522 height 23
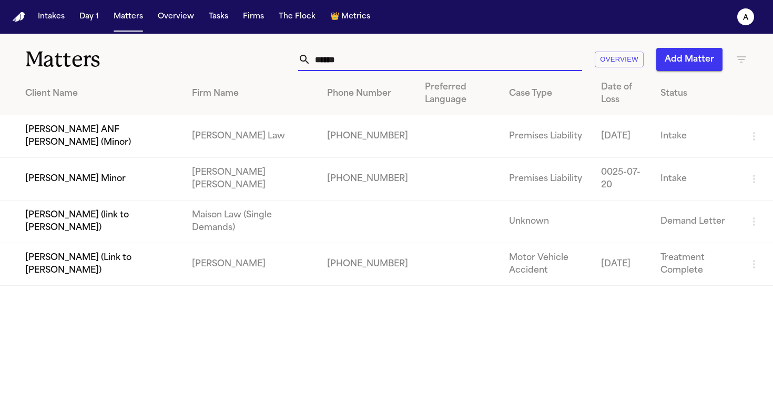
type input "******"
click at [98, 186] on td "[PERSON_NAME] Minor" at bounding box center [92, 179] width 184 height 43
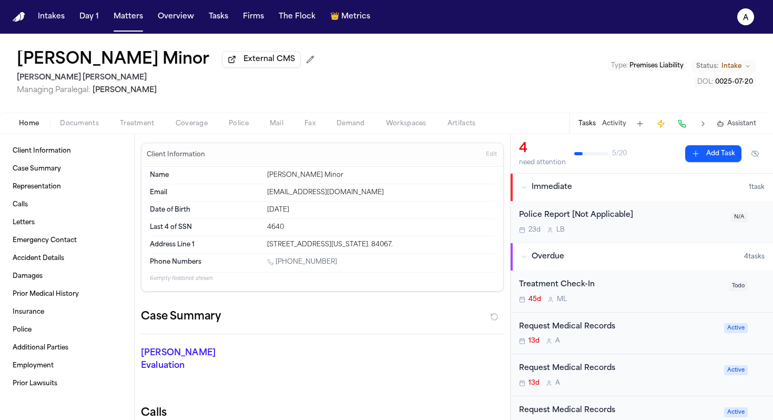
click at [588, 123] on button "Tasks" at bounding box center [586, 123] width 17 height 8
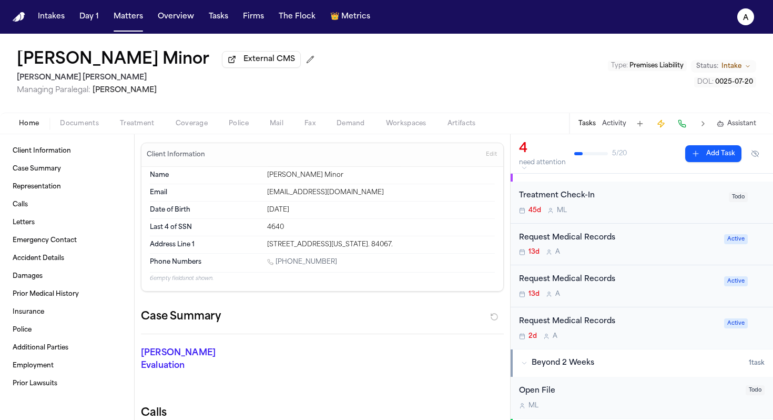
scroll to position [89, 0]
click at [669, 331] on div "Request Medical Records 2d A" at bounding box center [618, 327] width 199 height 25
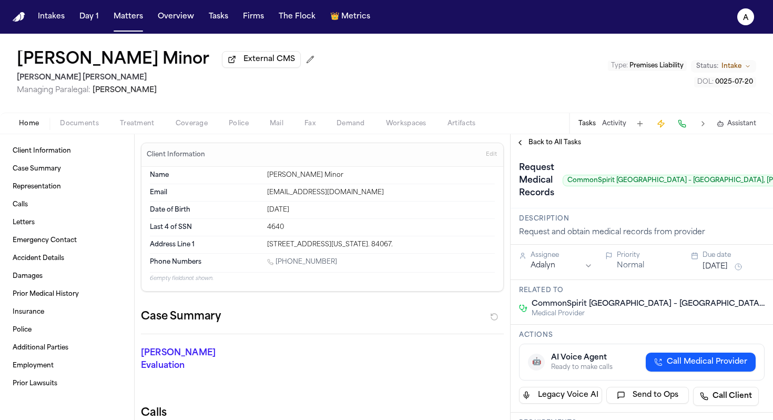
click at [558, 156] on div "Request Medical Records CommonSpirit Holy Cross Hospital – Davis, Weber Campus …" at bounding box center [642, 179] width 262 height 57
click at [564, 147] on span "Back to All Tasks" at bounding box center [554, 142] width 53 height 8
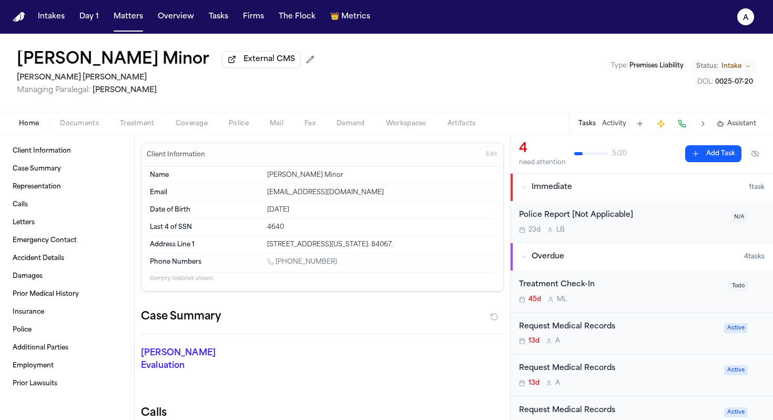
click at [641, 377] on div "Request Medical Records 13d A" at bounding box center [618, 374] width 199 height 25
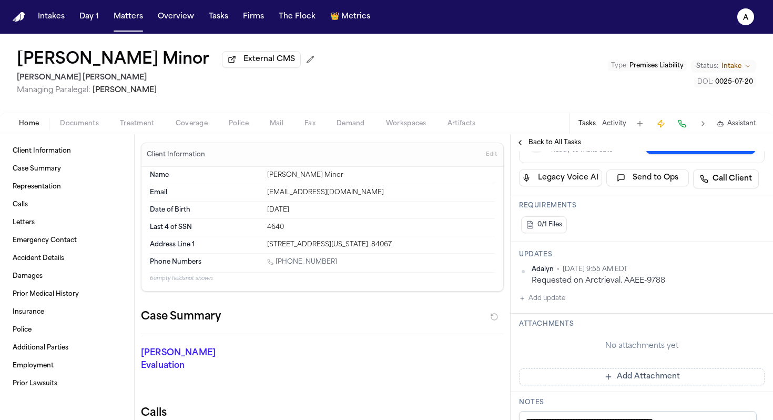
scroll to position [221, 0]
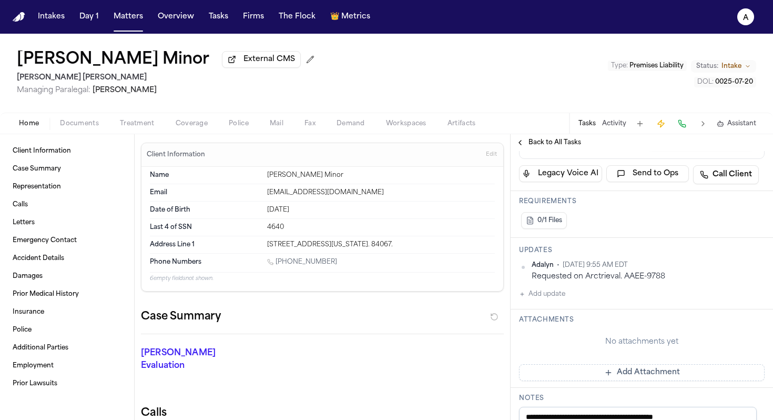
click at [556, 297] on button "Add update" at bounding box center [542, 294] width 46 height 13
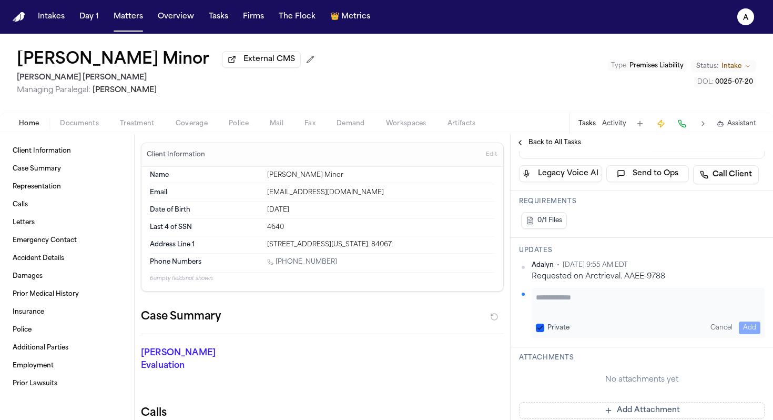
click at [563, 301] on textarea "Add your update" at bounding box center [648, 302] width 225 height 21
paste textarea "**********"
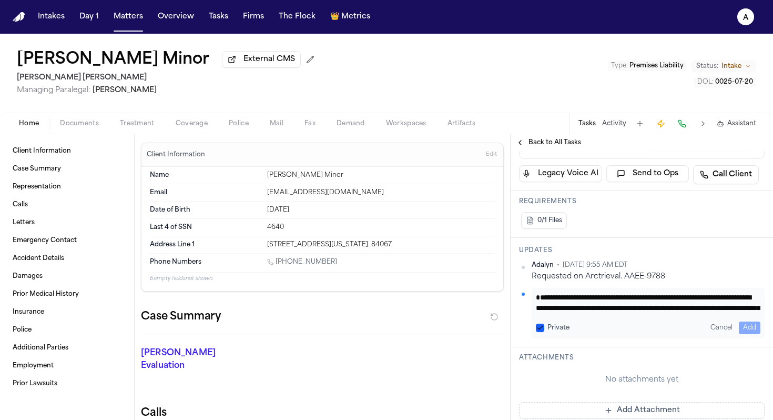
scroll to position [43, 0]
type textarea "**********"
click at [541, 327] on button "Private" at bounding box center [540, 327] width 8 height 8
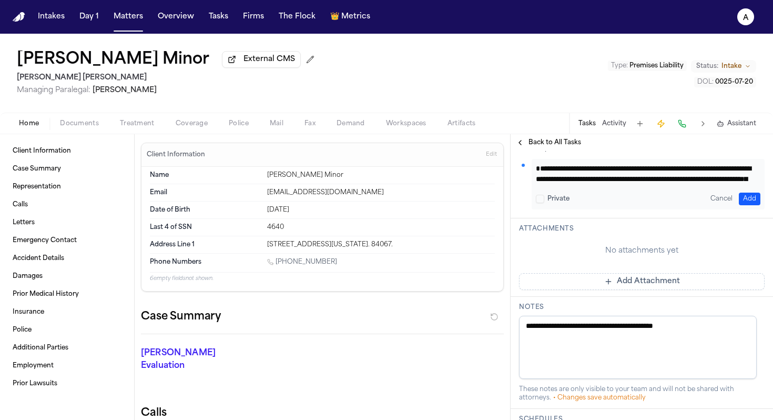
scroll to position [304, 0]
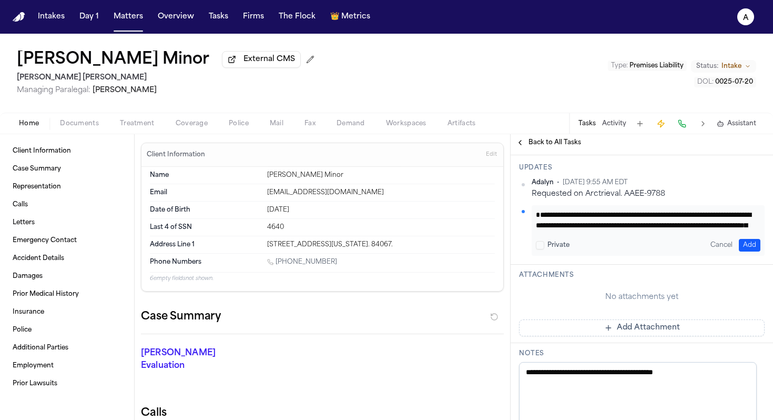
click at [740, 239] on button "Add" at bounding box center [750, 245] width 22 height 13
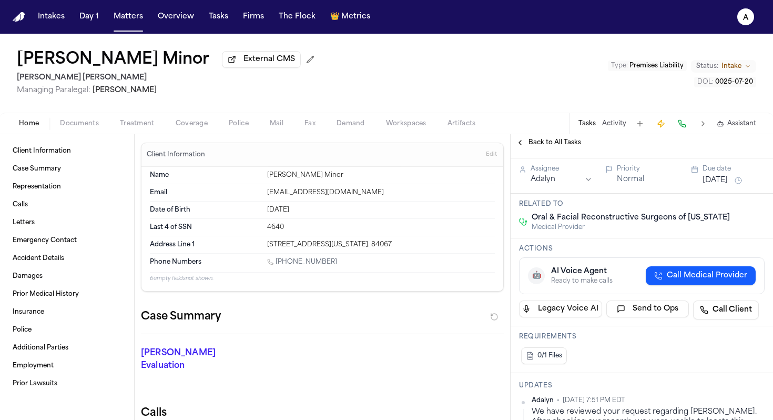
scroll to position [79, 0]
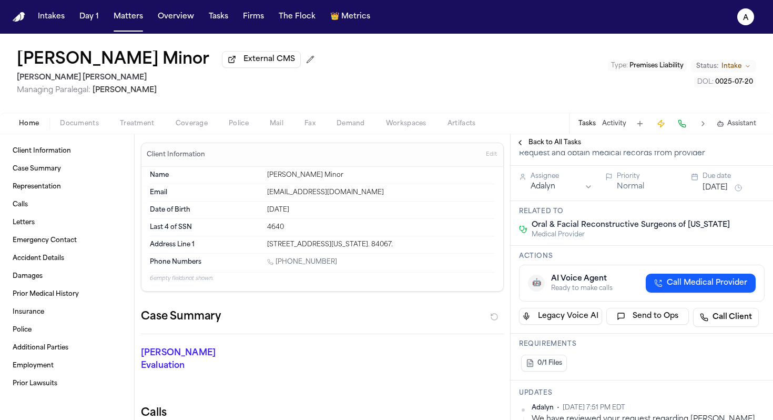
click at [726, 188] on button "[DATE]" at bounding box center [715, 187] width 25 height 11
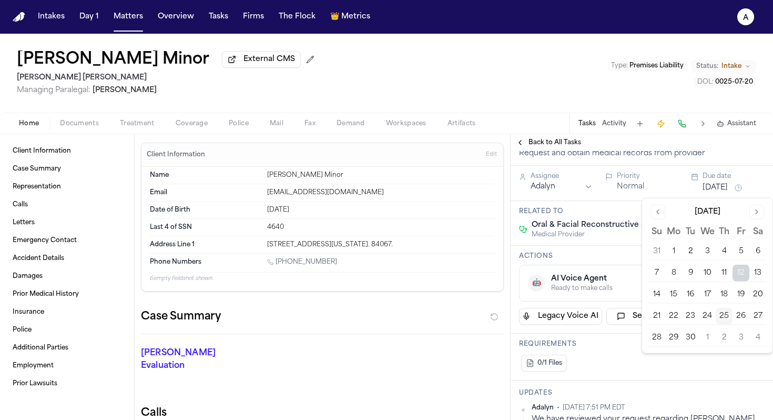
click at [727, 318] on button "25" at bounding box center [724, 316] width 17 height 17
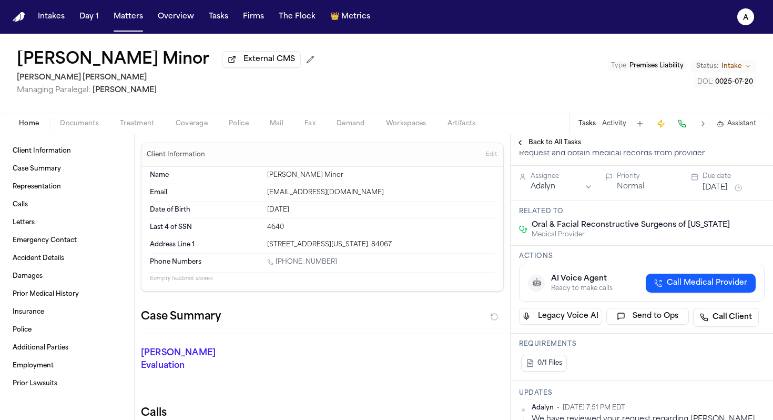
click at [601, 238] on span "Medical Provider" at bounding box center [631, 234] width 198 height 8
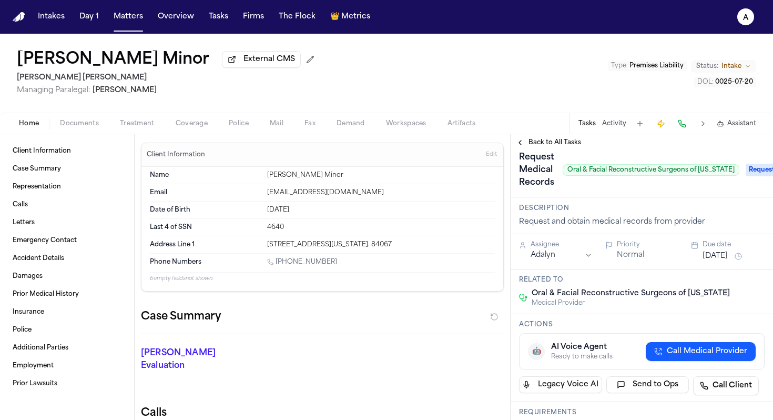
scroll to position [0, 0]
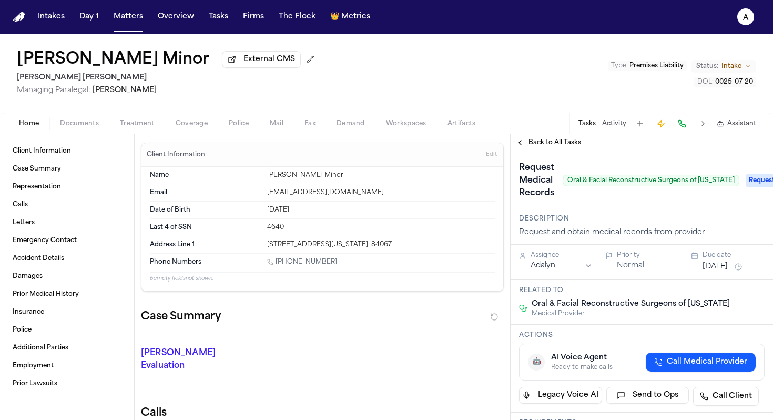
click at [753, 177] on span "Requested" at bounding box center [767, 180] width 42 height 13
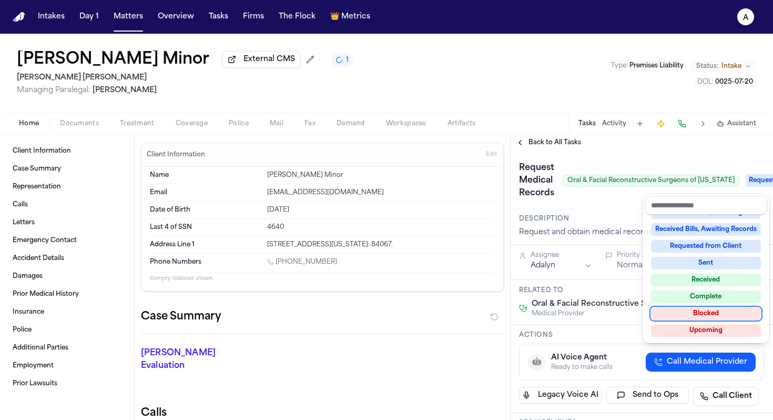
click at [689, 316] on div "Blocked" at bounding box center [706, 313] width 110 height 13
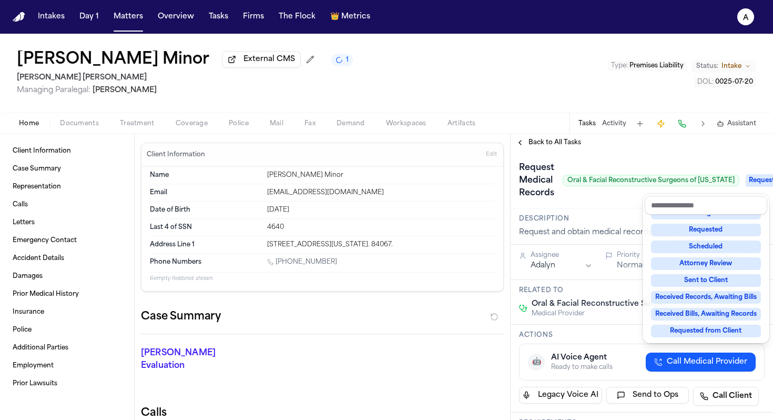
scroll to position [23, 0]
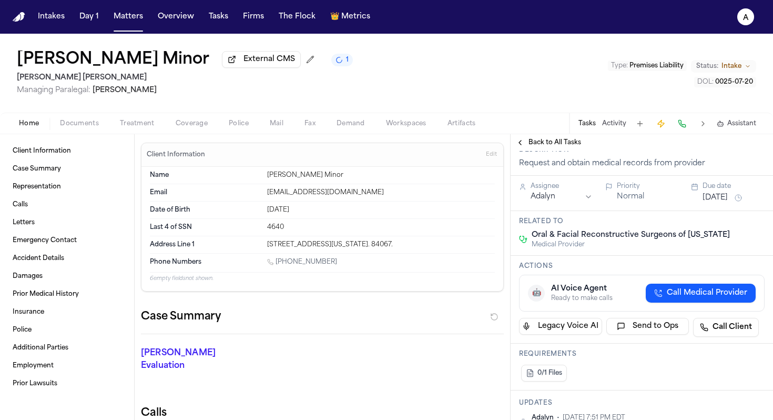
scroll to position [47, 0]
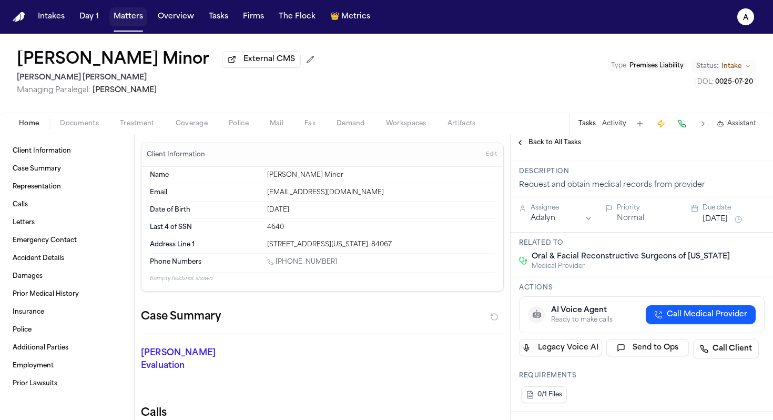
click at [138, 21] on button "Matters" at bounding box center [128, 16] width 38 height 19
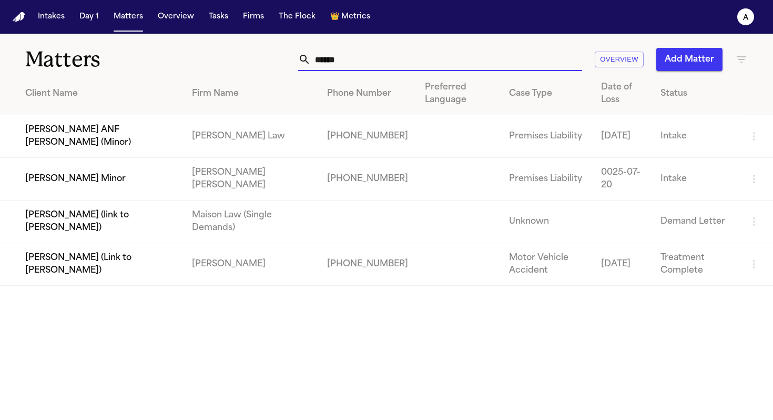
drag, startPoint x: 362, startPoint y: 63, endPoint x: 194, endPoint y: 57, distance: 167.9
click at [194, 57] on div "Matters ****** Overview Add Matter" at bounding box center [386, 53] width 773 height 39
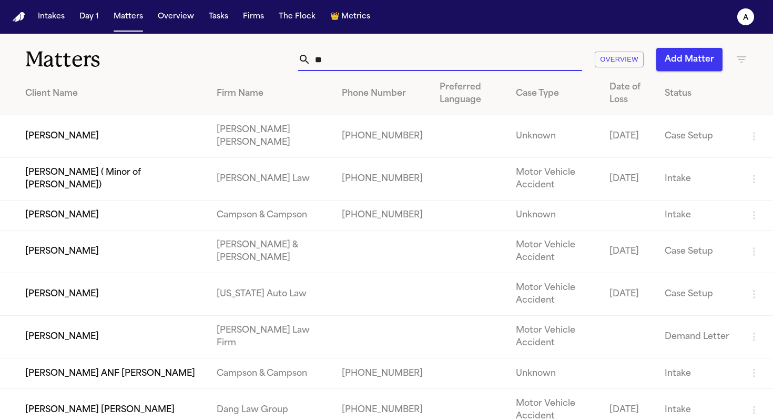
type input "*"
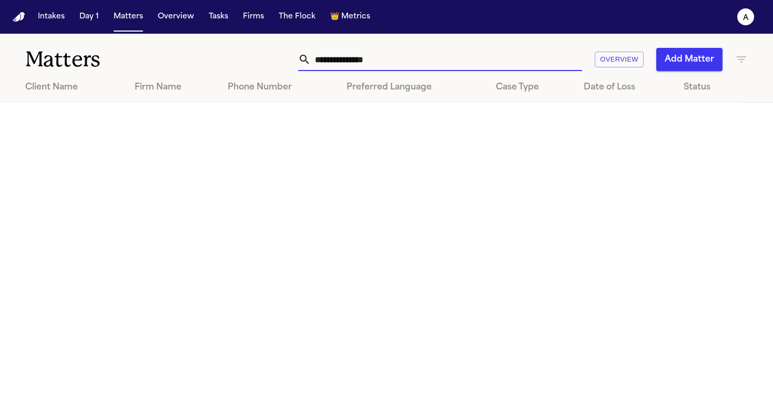
drag, startPoint x: 400, startPoint y: 61, endPoint x: 257, endPoint y: 60, distance: 142.5
click at [257, 60] on div "**********" at bounding box center [487, 59] width 522 height 23
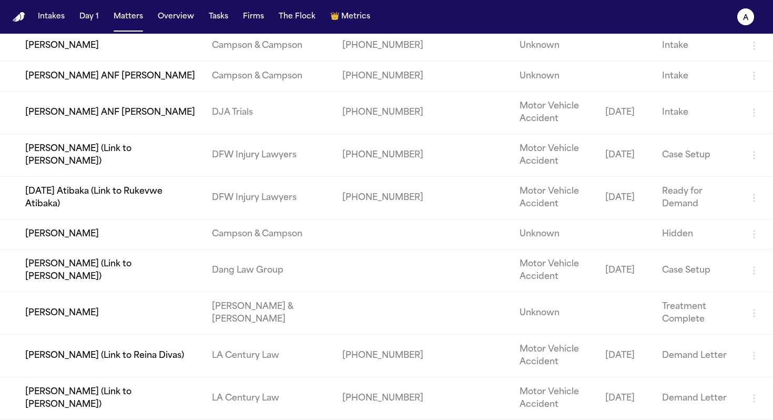
scroll to position [160, 0]
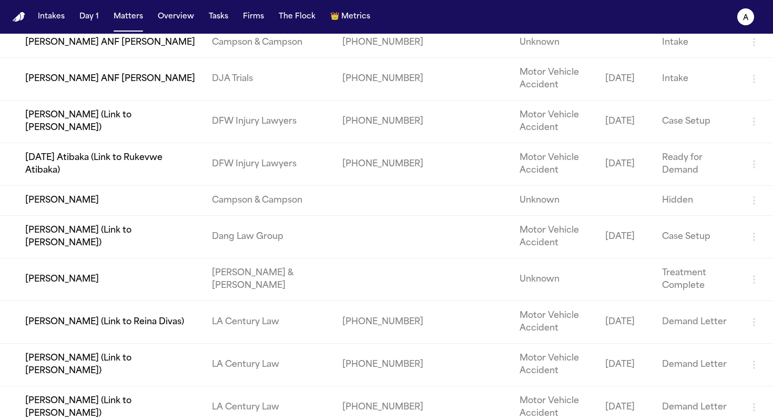
type input "*****"
click at [75, 284] on td "[PERSON_NAME]" at bounding box center [102, 279] width 204 height 43
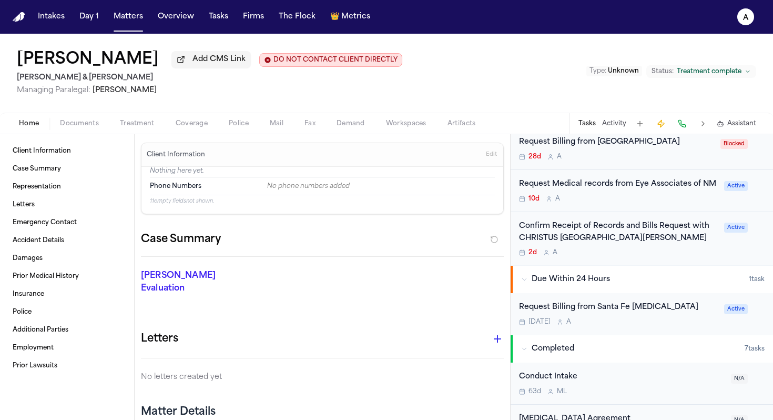
scroll to position [445, 0]
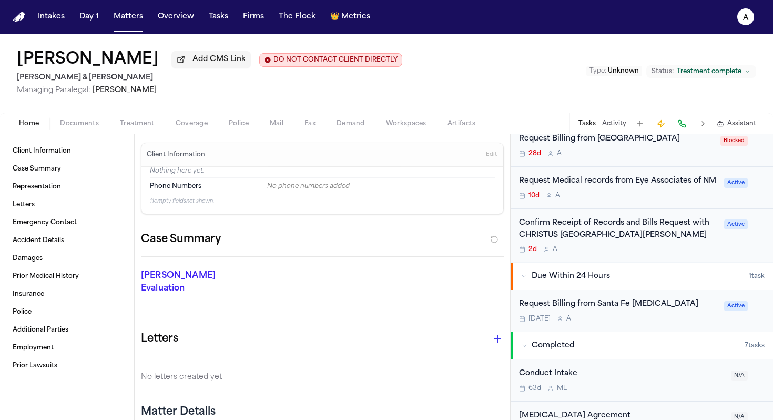
click at [655, 314] on div "Today A" at bounding box center [618, 318] width 199 height 8
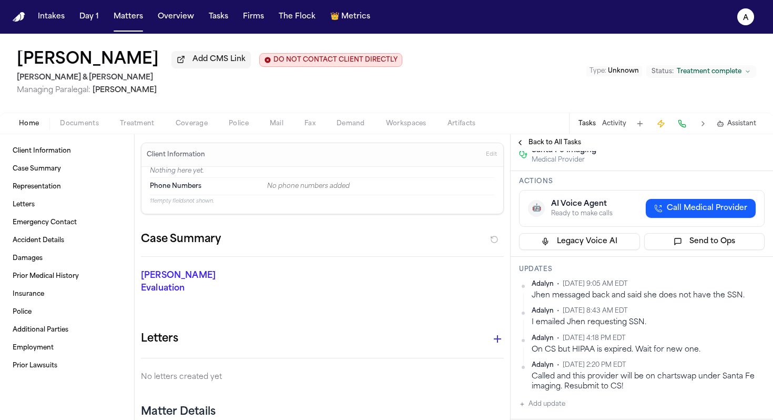
scroll to position [137, 0]
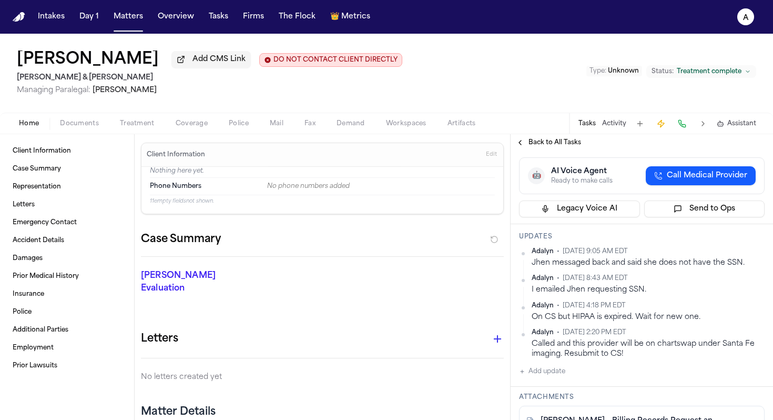
click at [557, 373] on button "Add update" at bounding box center [542, 371] width 46 height 13
click at [557, 378] on textarea "Add your update" at bounding box center [648, 379] width 225 height 21
click at [536, 379] on textarea "*********" at bounding box center [644, 379] width 217 height 21
click at [613, 381] on textarea "**********" at bounding box center [644, 379] width 217 height 21
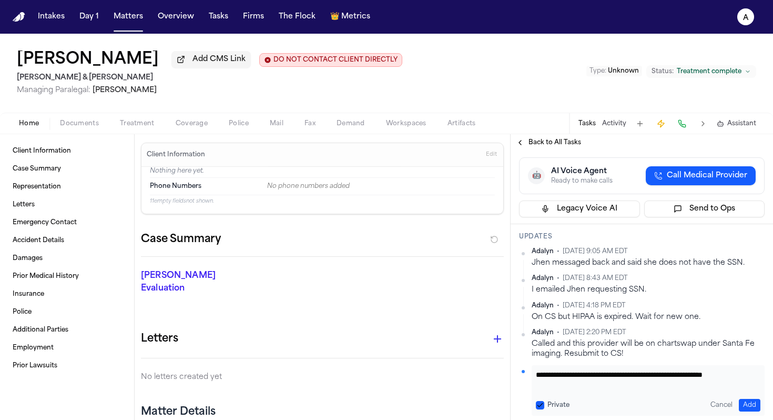
scroll to position [1, 0]
type textarea "**********"
click at [541, 405] on button "Private" at bounding box center [540, 405] width 8 height 8
type button "on"
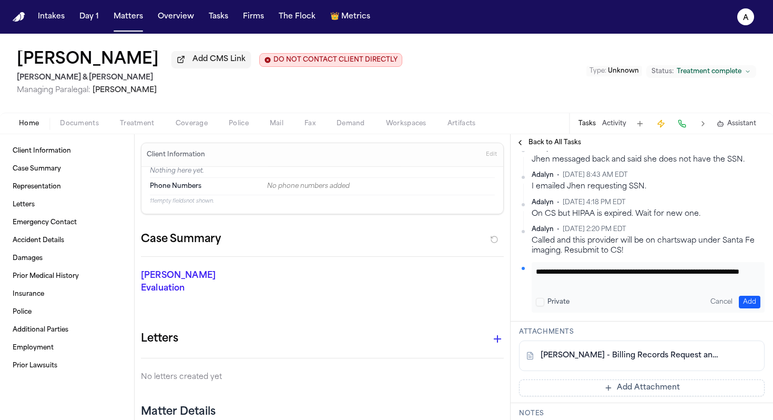
scroll to position [279, 0]
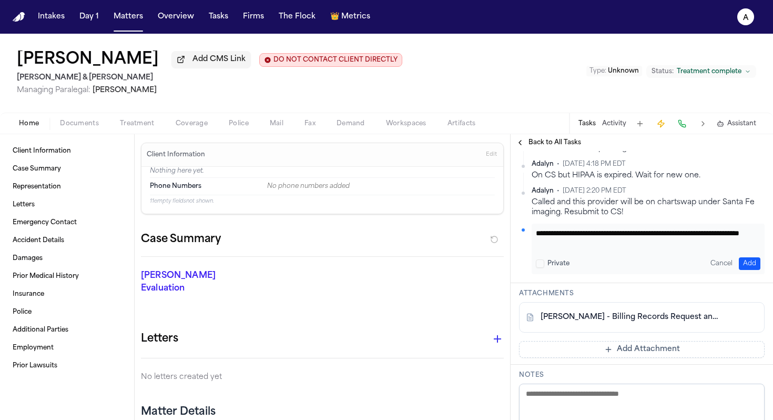
click at [746, 260] on button "Add" at bounding box center [750, 263] width 22 height 13
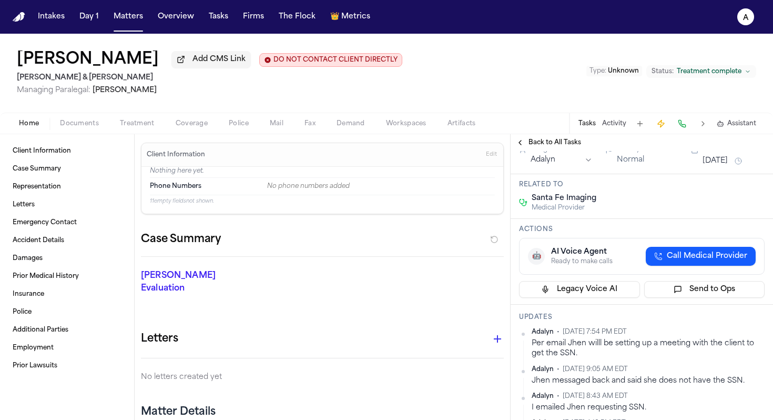
scroll to position [0, 0]
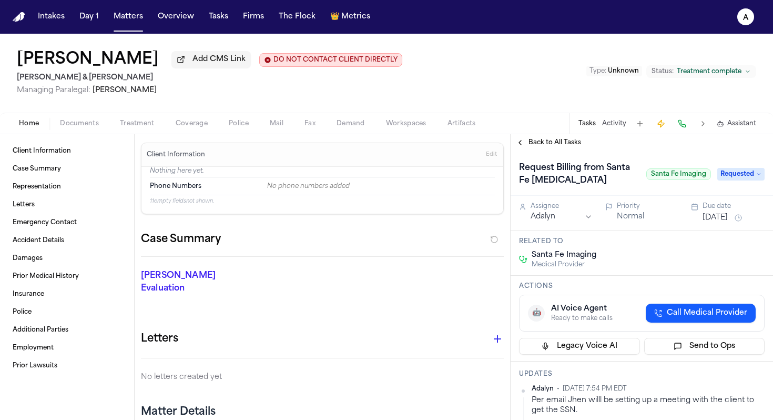
click at [721, 222] on button "[DATE]" at bounding box center [715, 217] width 25 height 11
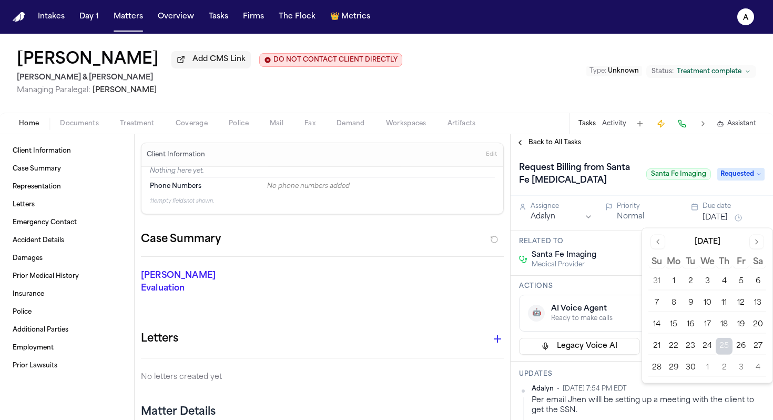
click at [692, 371] on button "30" at bounding box center [690, 367] width 17 height 17
click at [624, 278] on div "Actions 🤖 AI Voice Agent Ready to make calls Call Medical Provider Legacy Voice…" at bounding box center [642, 319] width 262 height 86
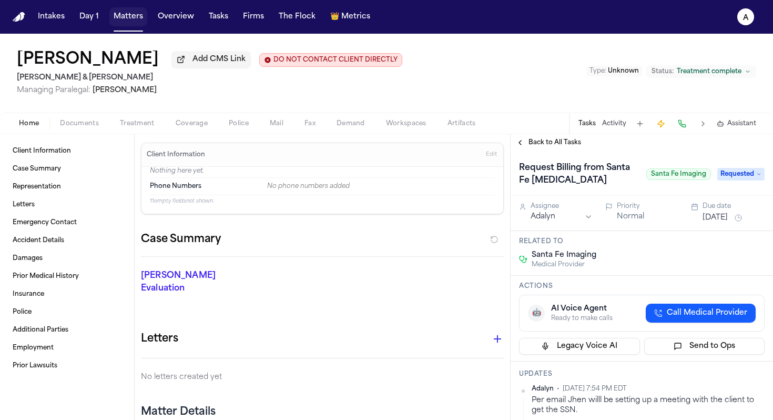
click at [136, 19] on button "Matters" at bounding box center [128, 16] width 38 height 19
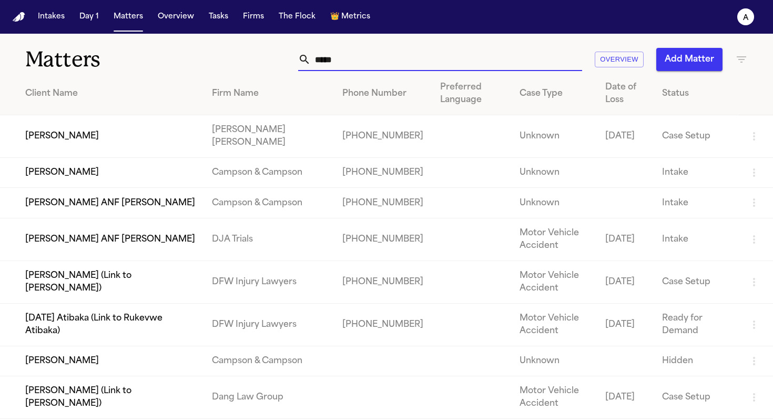
drag, startPoint x: 380, startPoint y: 54, endPoint x: 293, endPoint y: 55, distance: 86.8
click at [293, 55] on div "***** Overview Add Matter" at bounding box center [487, 59] width 522 height 23
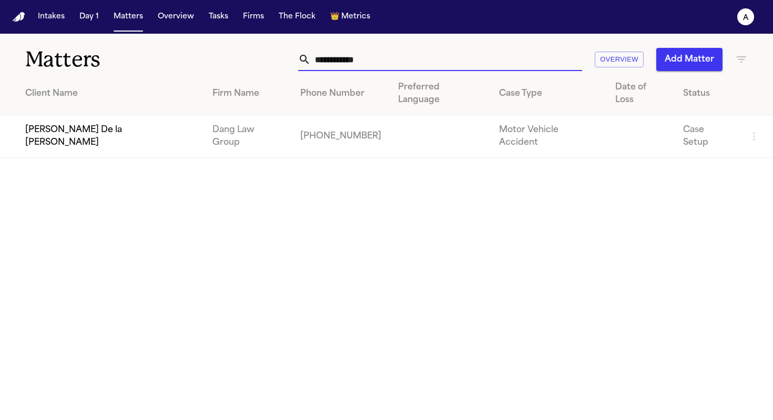
type input "**********"
click at [132, 120] on td "[PERSON_NAME] De la [PERSON_NAME]" at bounding box center [102, 136] width 204 height 43
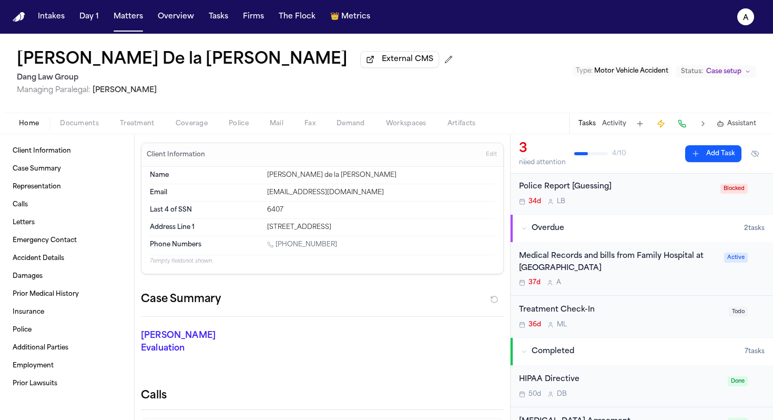
scroll to position [32, 0]
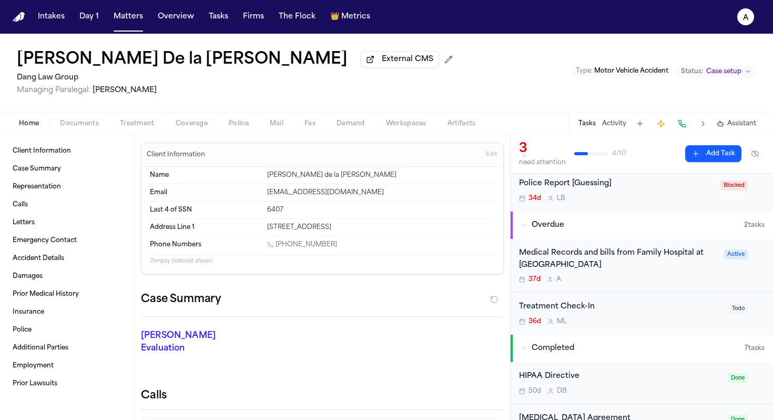
click at [629, 268] on div "Medical Records and bills from Family Hospital at Bandera" at bounding box center [618, 259] width 199 height 24
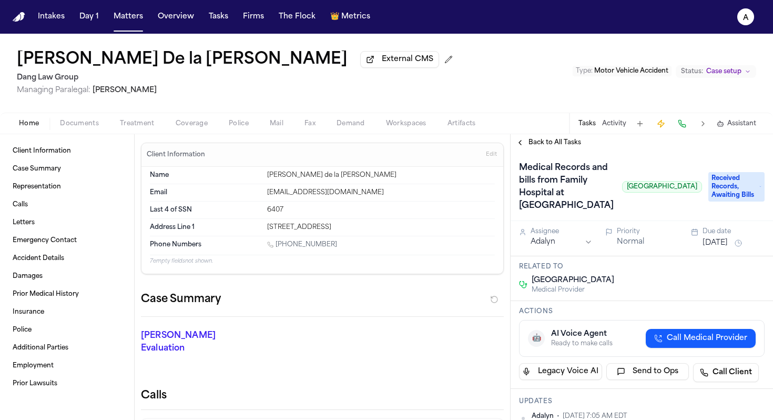
click at [74, 133] on div "Home Documents Treatment Coverage Police Mail Fax Demand Workspaces Artifacts T…" at bounding box center [386, 123] width 773 height 21
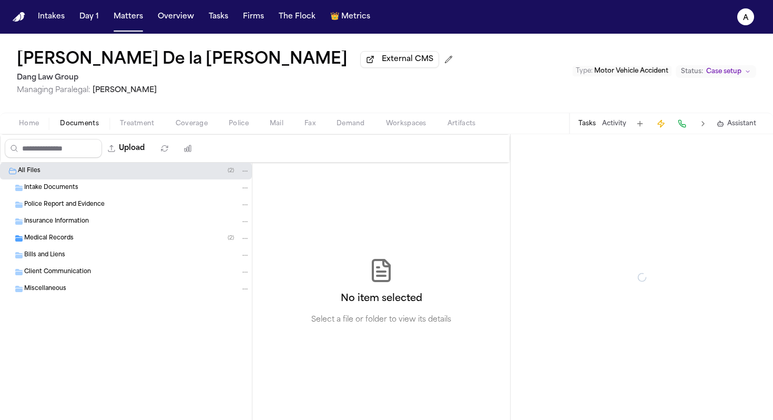
click at [79, 128] on span "Documents" at bounding box center [79, 123] width 39 height 8
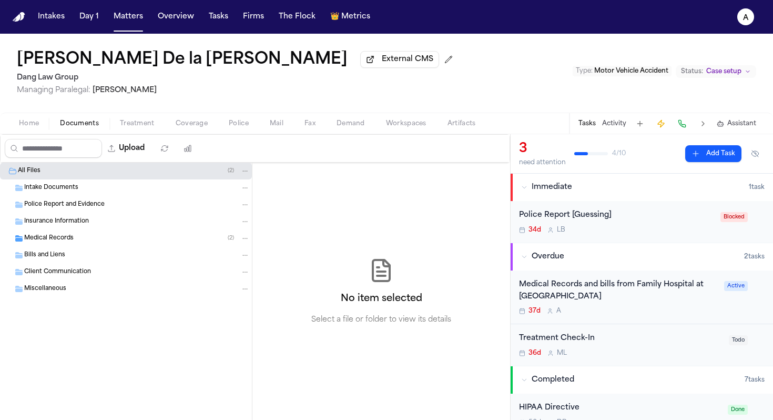
click at [123, 196] on div "Intake Documents" at bounding box center [126, 187] width 252 height 17
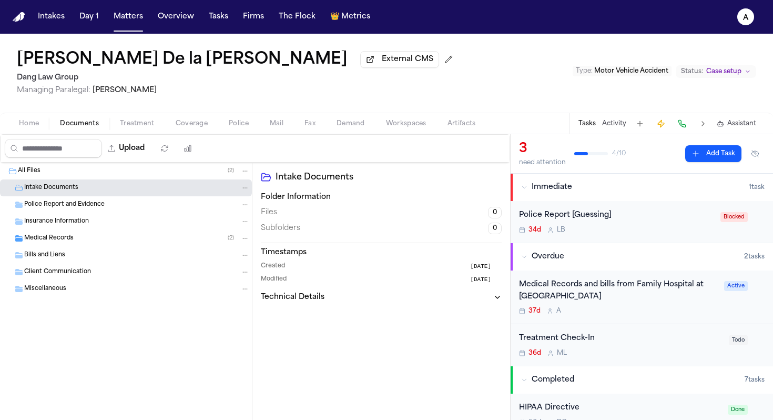
click at [604, 300] on div "Medical Records and bills from Family Hospital at Bandera" at bounding box center [618, 291] width 199 height 24
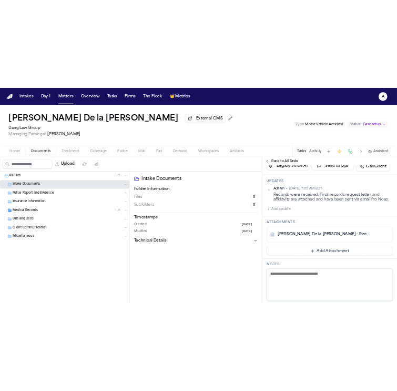
scroll to position [222, 0]
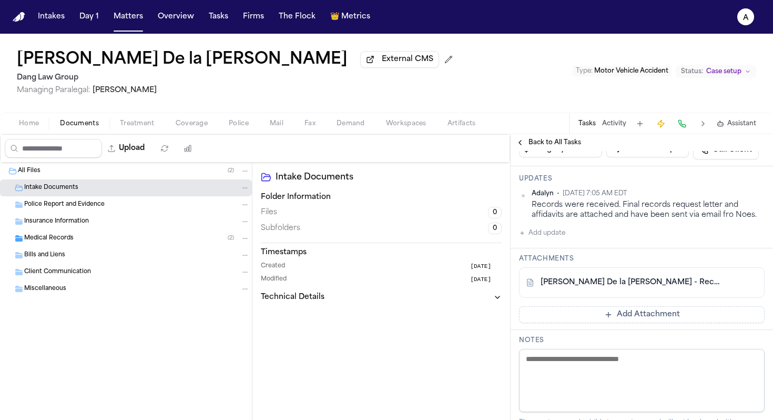
click at [698, 288] on link "A. Acosta De la Cruz - Records and Billing Request with Affidavit Templates to …" at bounding box center [631, 282] width 181 height 11
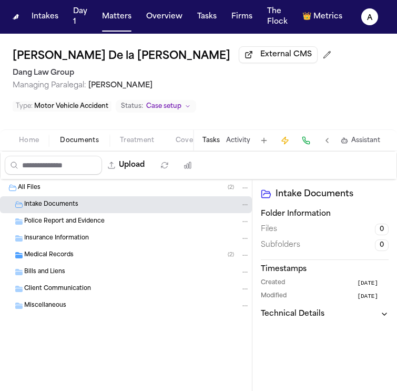
click at [212, 140] on button "Tasks" at bounding box center [210, 140] width 17 height 8
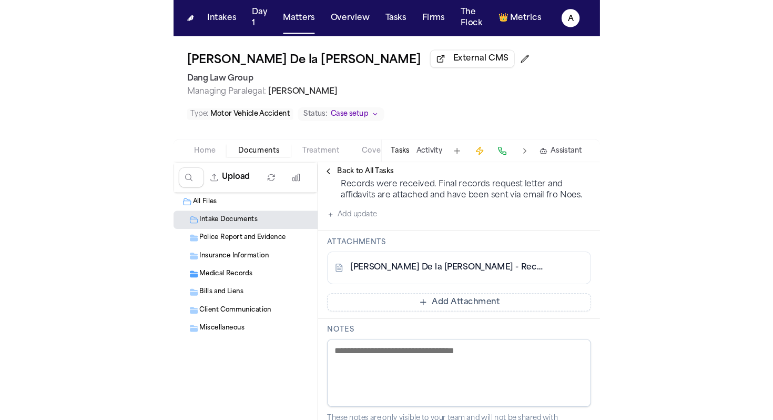
scroll to position [278, 0]
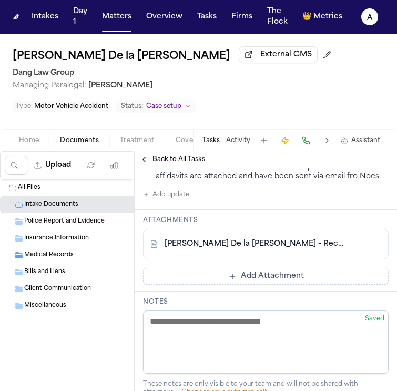
click at [346, 252] on button at bounding box center [354, 244] width 17 height 17
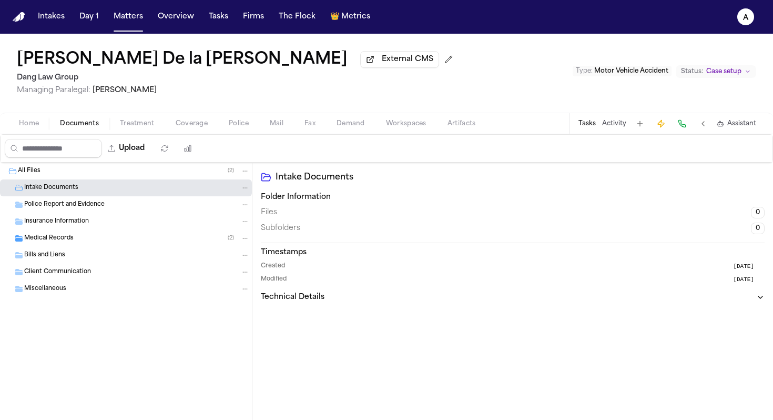
click at [587, 127] on button "Tasks" at bounding box center [586, 123] width 17 height 8
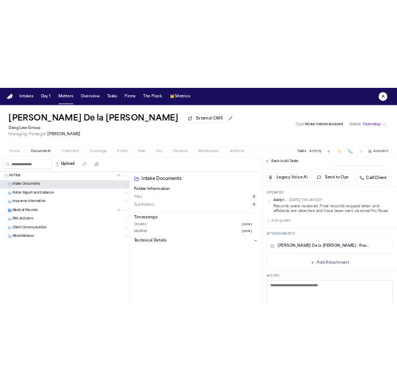
scroll to position [198, 0]
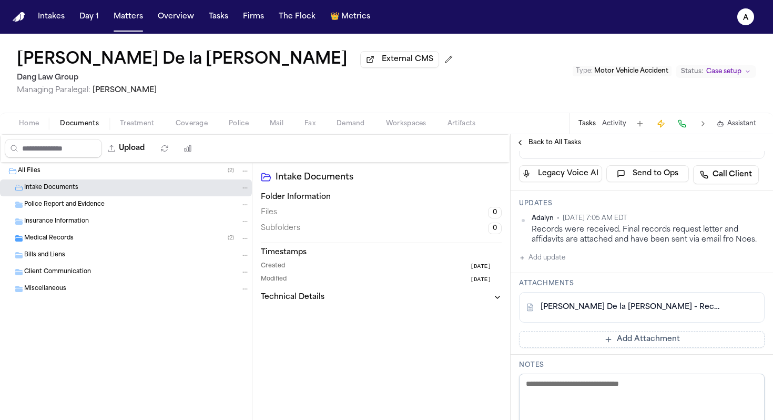
click at [751, 245] on div "Records were received. Final records request letter and affidavits are attached…" at bounding box center [648, 235] width 233 height 21
click at [754, 270] on html "Intakes Day 1 Matters Overview Tasks Firms The Flock 👑 Metrics A Alice Acosta D…" at bounding box center [386, 210] width 773 height 420
click at [638, 319] on html "Intakes Day 1 Matters Overview Tasks Firms The Flock 👑 Metrics A Alice Acosta D…" at bounding box center [386, 210] width 773 height 420
click at [563, 264] on button "Add update" at bounding box center [542, 257] width 46 height 13
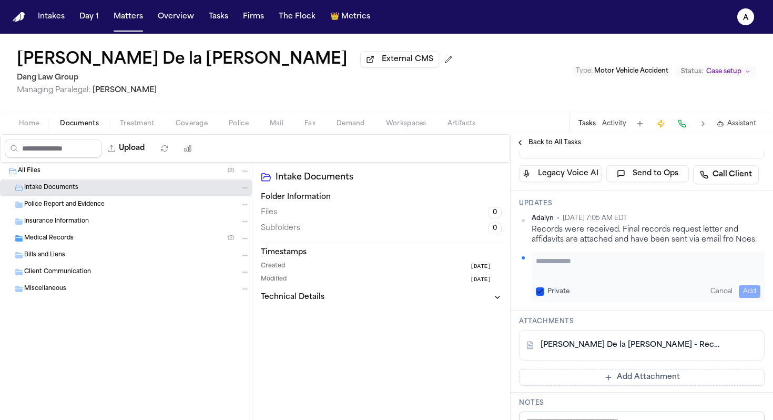
click at [562, 277] on textarea "Add your update" at bounding box center [648, 266] width 225 height 21
drag, startPoint x: 704, startPoint y: 310, endPoint x: 674, endPoint y: 310, distance: 30.5
click at [674, 277] on textarea "**********" at bounding box center [644, 266] width 217 height 21
type textarea "**********"
click at [539, 296] on button "Private" at bounding box center [540, 291] width 8 height 8
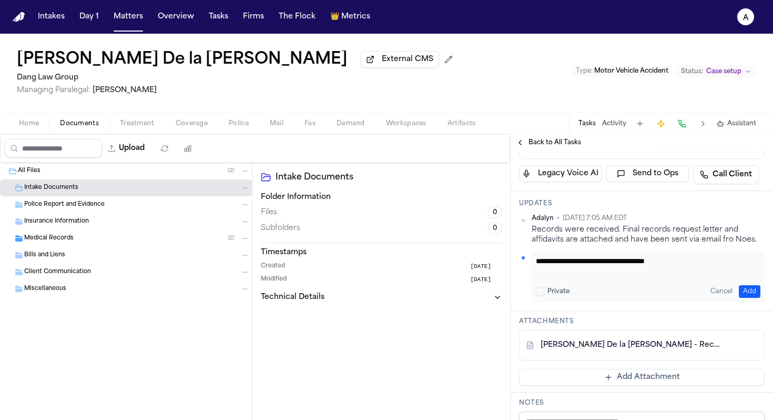
click at [745, 298] on button "Add" at bounding box center [750, 291] width 22 height 13
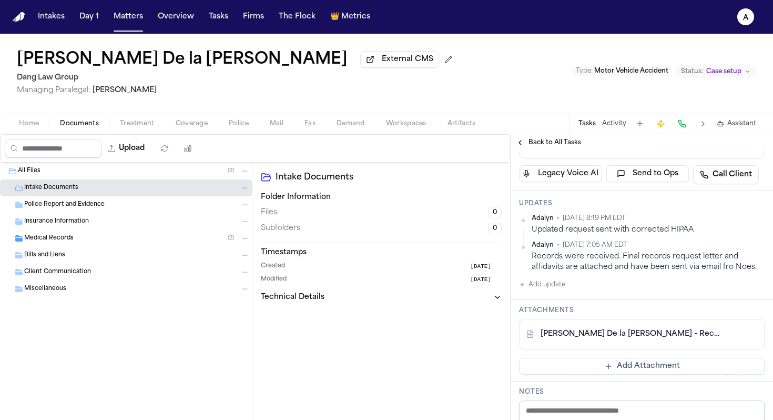
click at [743, 342] on button at bounding box center [749, 334] width 17 height 17
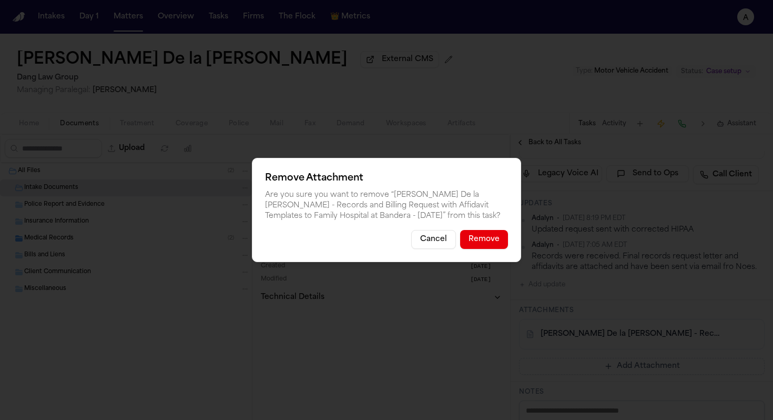
click at [490, 251] on div "Remove Attachment Are you sure you want to remove “ A. Acosta De la Cruz - Reco…" at bounding box center [386, 210] width 269 height 104
click at [494, 241] on button "Remove" at bounding box center [484, 239] width 48 height 19
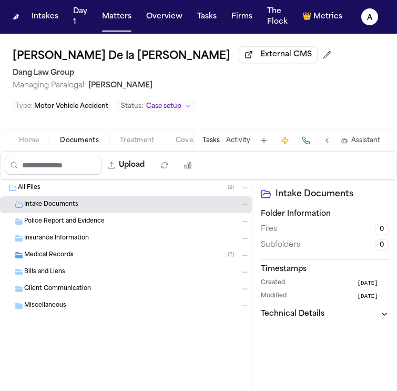
click at [210, 138] on button "Tasks" at bounding box center [210, 140] width 17 height 8
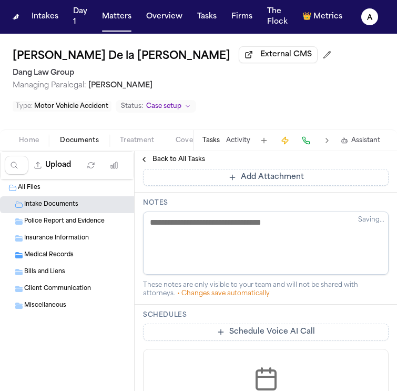
scroll to position [400, 0]
click at [301, 186] on button "Add Attachment" at bounding box center [266, 177] width 246 height 17
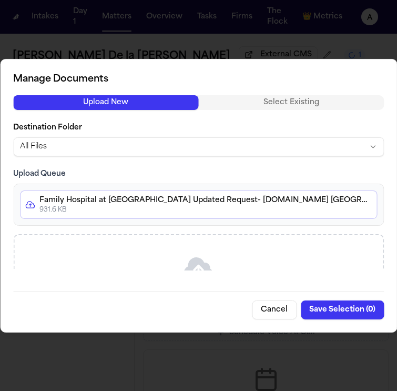
click at [334, 310] on button "Save Selection ( 0 )" at bounding box center [342, 309] width 83 height 19
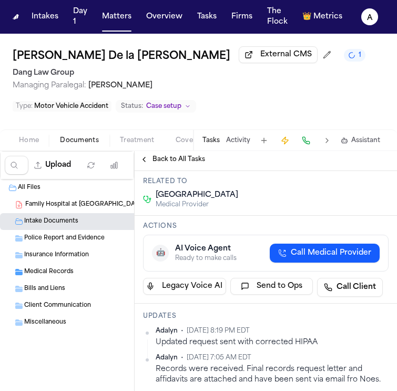
scroll to position [75, 0]
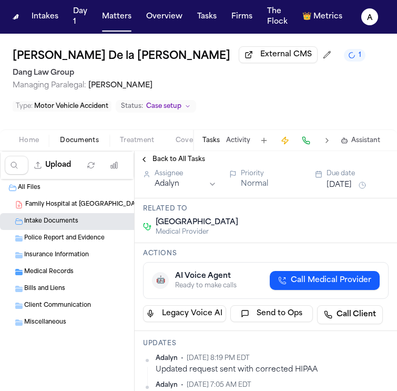
click at [343, 190] on button "Aug 19, 2025" at bounding box center [339, 185] width 25 height 11
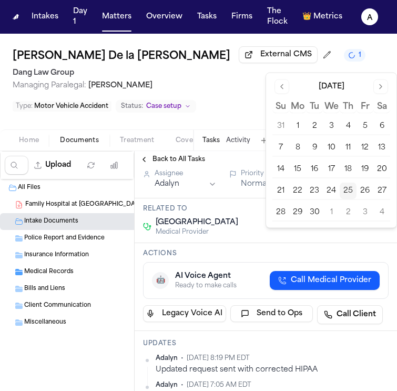
click at [313, 209] on button "30" at bounding box center [314, 212] width 17 height 17
click at [232, 156] on div "Medical Records and bills from Family Hospital at Bandera Bandera Family Hospit…" at bounding box center [234, 128] width 183 height 55
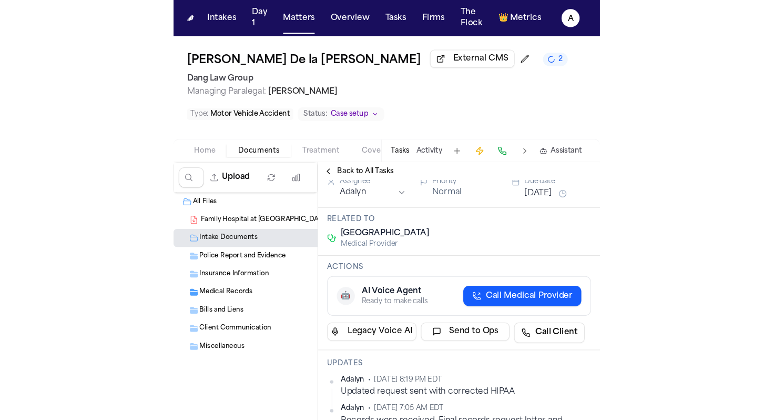
scroll to position [0, 0]
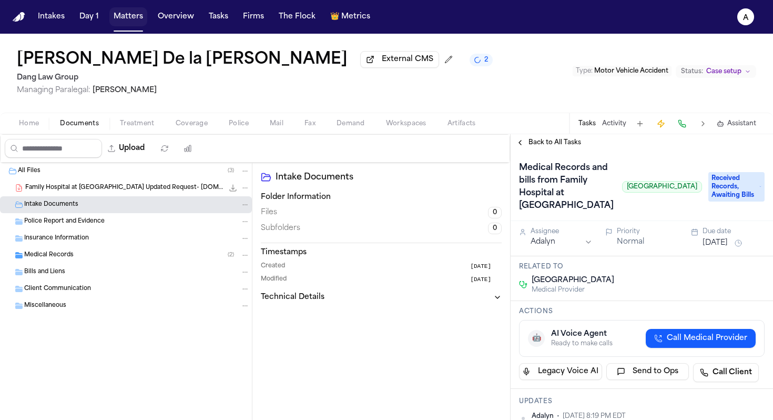
click at [128, 17] on button "Matters" at bounding box center [128, 16] width 38 height 19
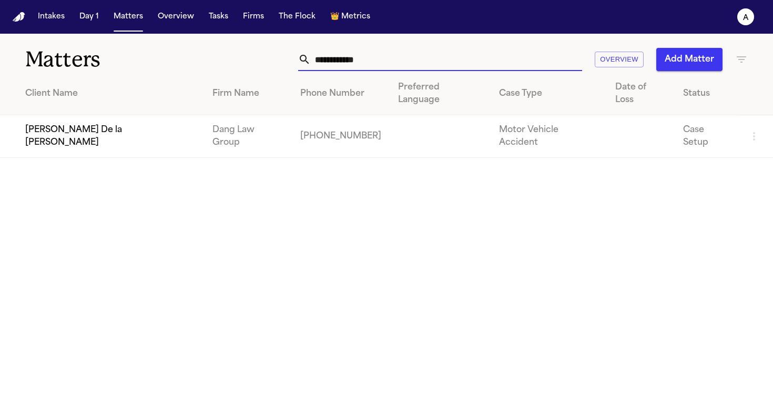
drag, startPoint x: 394, startPoint y: 58, endPoint x: 184, endPoint y: 49, distance: 211.1
click at [184, 49] on div "**********" at bounding box center [386, 53] width 773 height 39
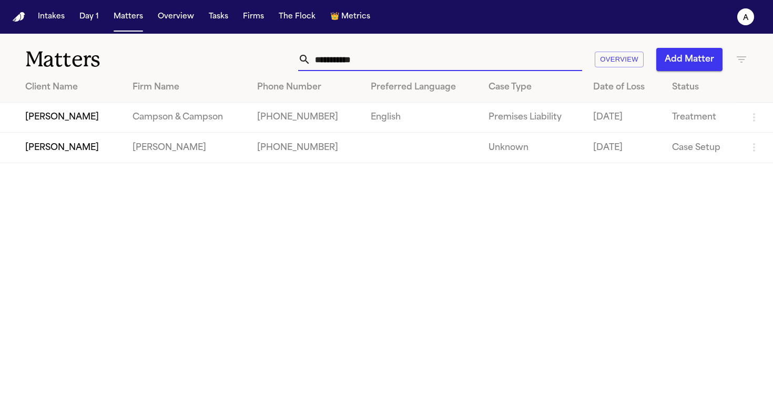
type input "**********"
click at [82, 115] on td "[PERSON_NAME]" at bounding box center [62, 118] width 124 height 30
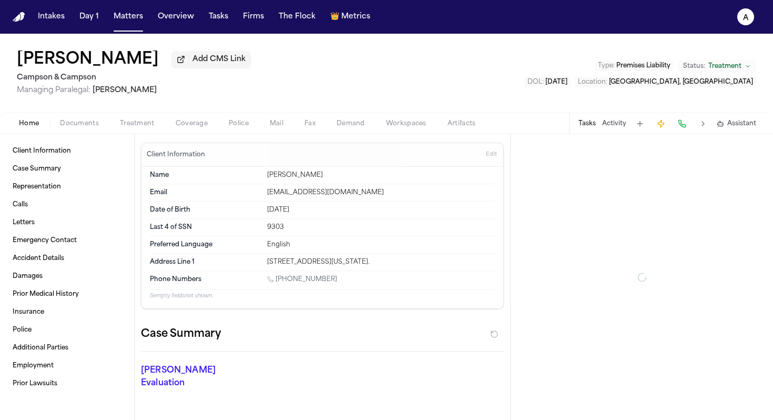
click at [593, 124] on button "Tasks" at bounding box center [586, 123] width 17 height 8
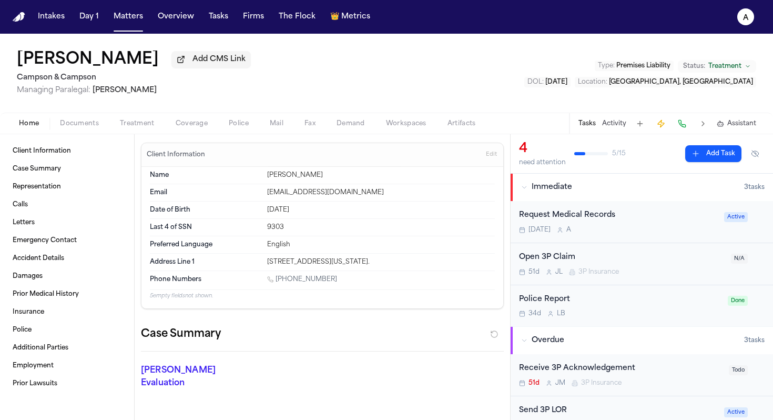
click at [639, 234] on div "Tomorrow A" at bounding box center [618, 230] width 199 height 8
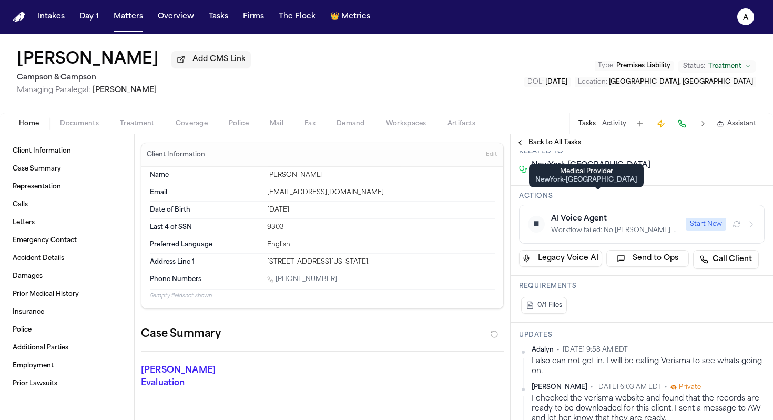
scroll to position [107, 0]
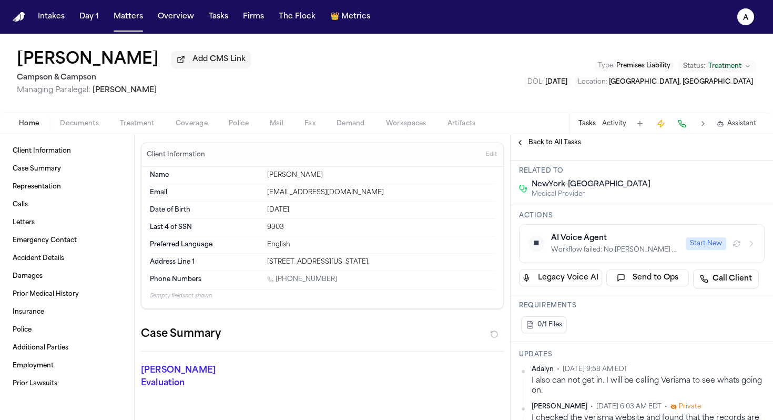
click at [544, 144] on span "Back to All Tasks" at bounding box center [554, 142] width 53 height 8
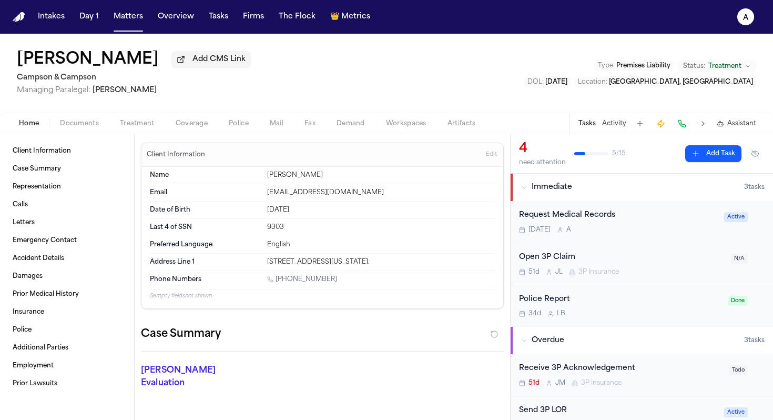
click at [588, 231] on div "Tomorrow A" at bounding box center [618, 230] width 199 height 8
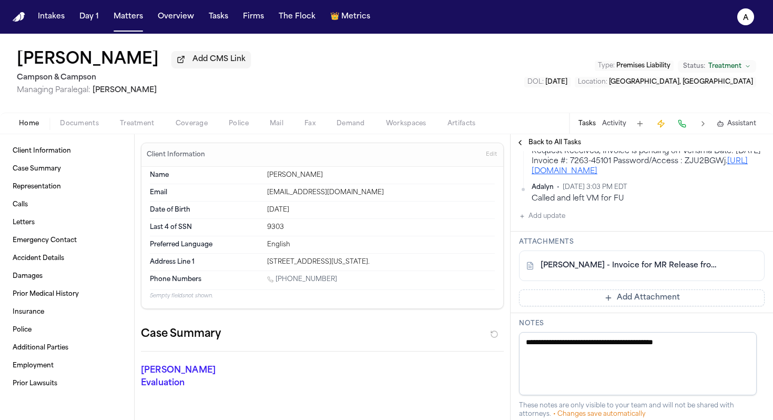
scroll to position [460, 0]
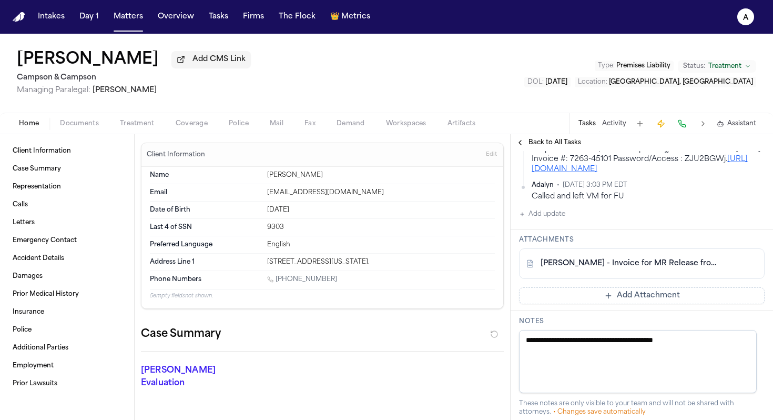
click at [565, 220] on button "Add update" at bounding box center [542, 214] width 46 height 13
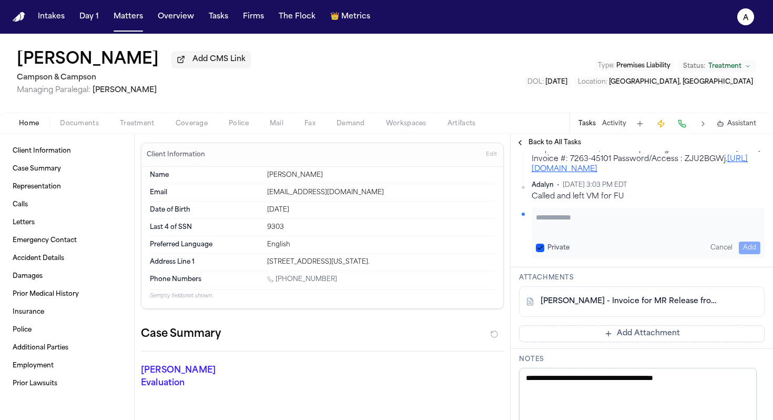
click at [563, 230] on textarea "Add your update" at bounding box center [648, 222] width 225 height 21
type textarea "**********"
click at [540, 252] on button "Private" at bounding box center [540, 247] width 8 height 8
click at [730, 254] on div "Cancel Add" at bounding box center [733, 247] width 54 height 13
click at [739, 254] on button "Add" at bounding box center [750, 247] width 22 height 13
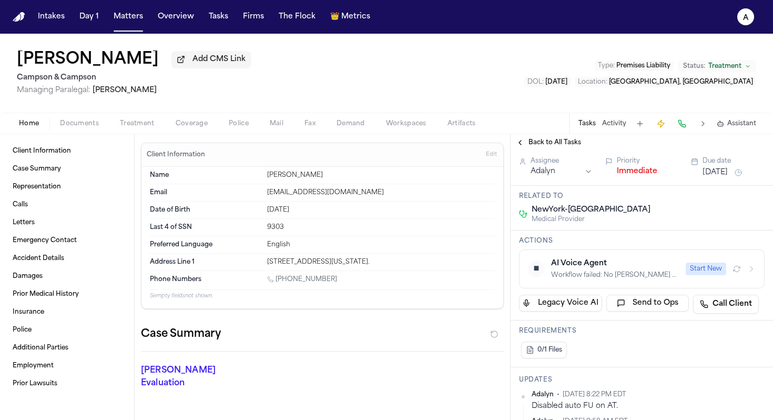
scroll to position [0, 0]
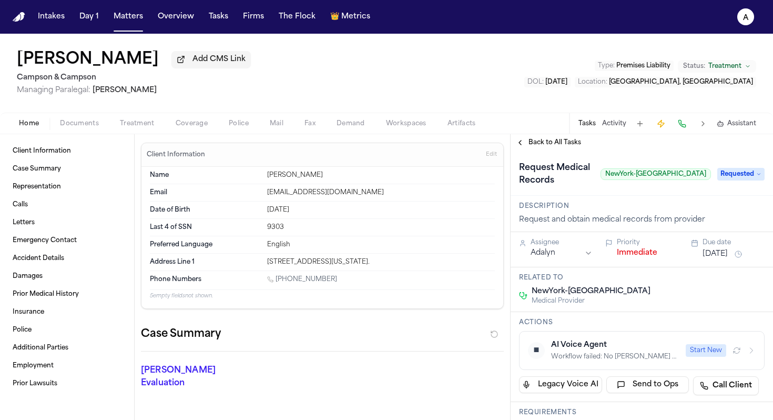
click at [725, 259] on button "[DATE]" at bounding box center [715, 254] width 25 height 11
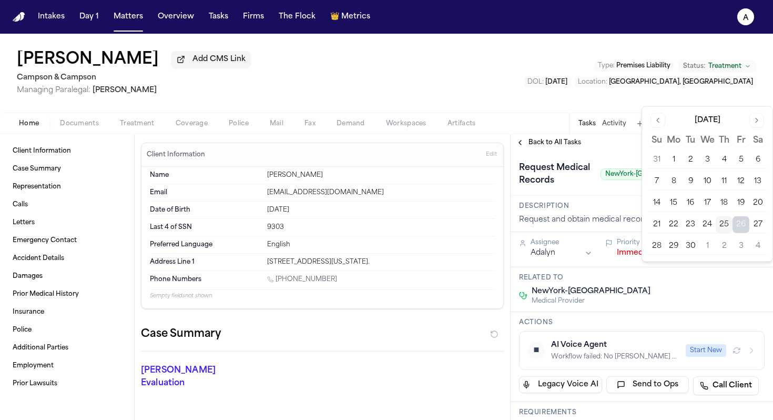
click at [597, 210] on div "Description Request and obtain medical records from provider" at bounding box center [642, 214] width 262 height 36
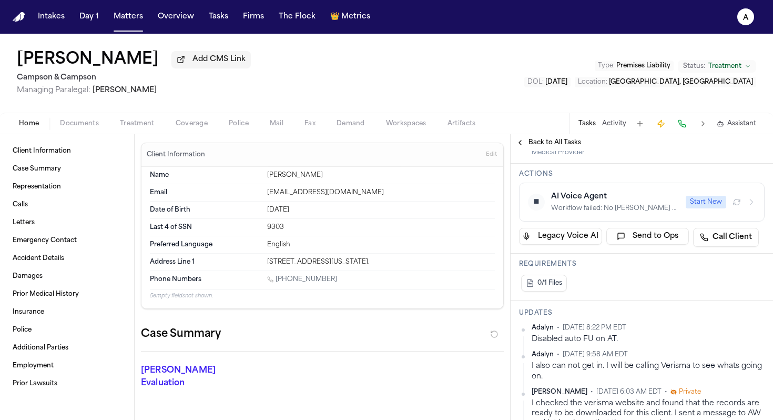
scroll to position [160, 0]
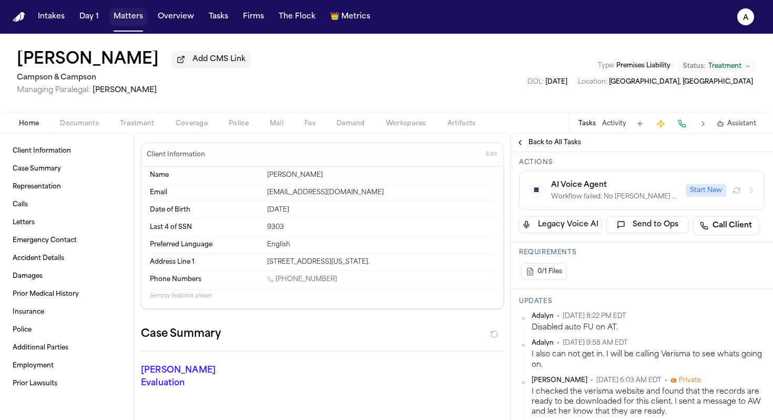
click at [131, 23] on button "Matters" at bounding box center [128, 16] width 38 height 19
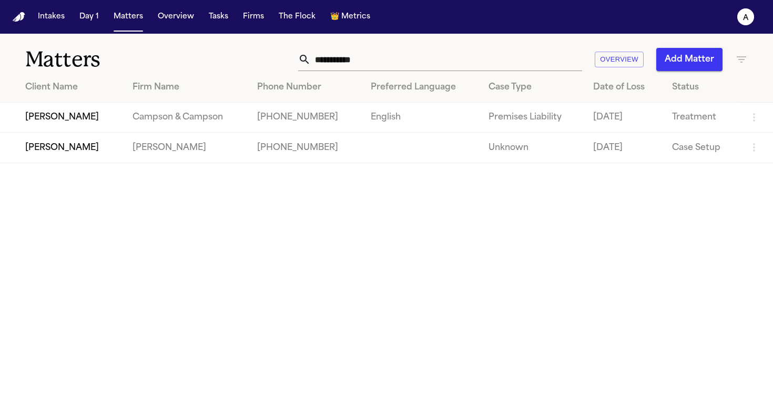
click at [355, 67] on input "**********" at bounding box center [446, 59] width 271 height 23
drag, startPoint x: 382, startPoint y: 58, endPoint x: 236, endPoint y: 56, distance: 146.2
click at [236, 56] on div "**********" at bounding box center [487, 59] width 522 height 23
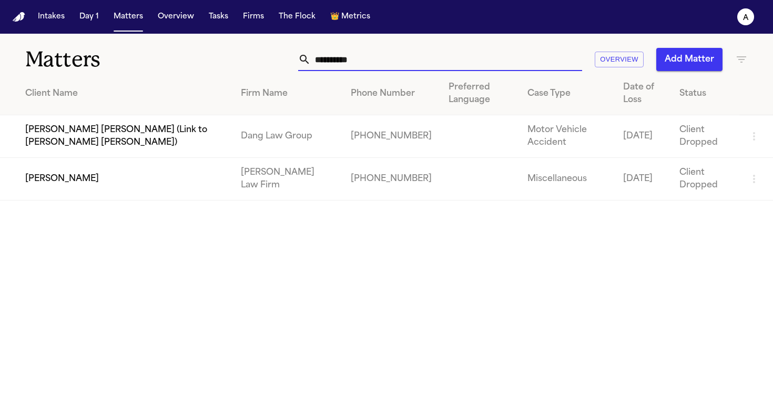
type input "**********"
click at [114, 175] on td "[PERSON_NAME]" at bounding box center [116, 179] width 232 height 43
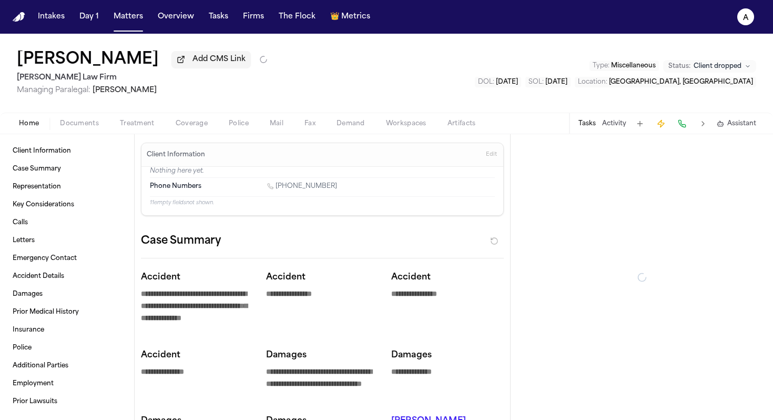
type textarea "*"
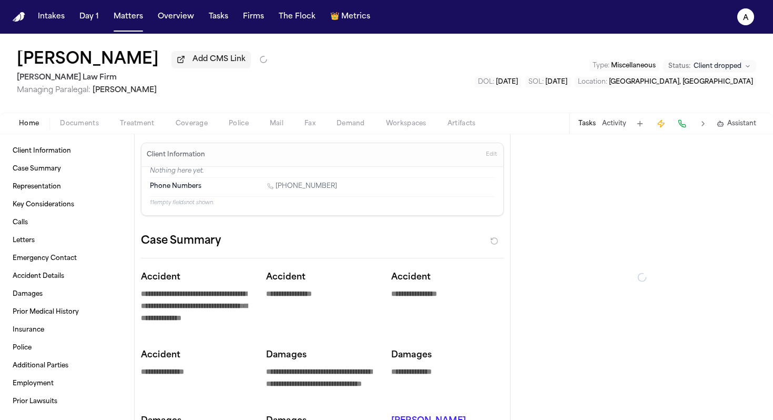
type textarea "*"
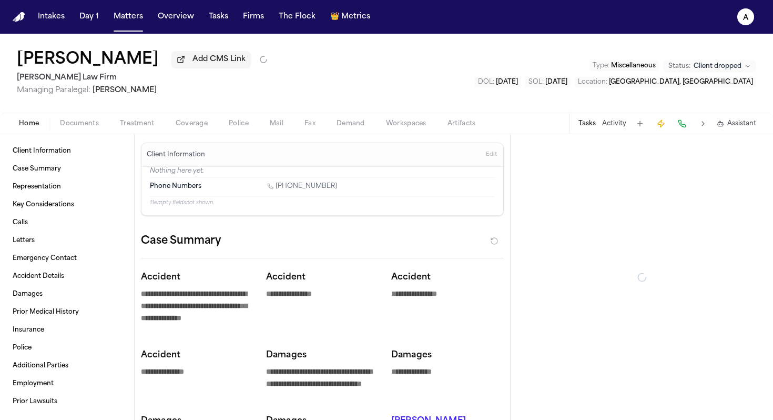
type textarea "*"
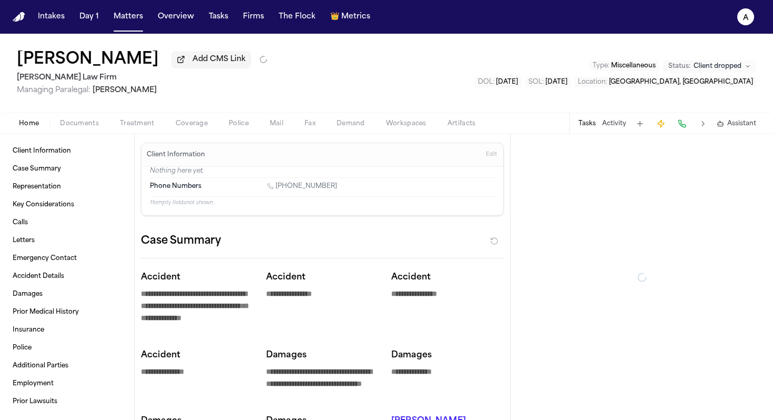
type textarea "*"
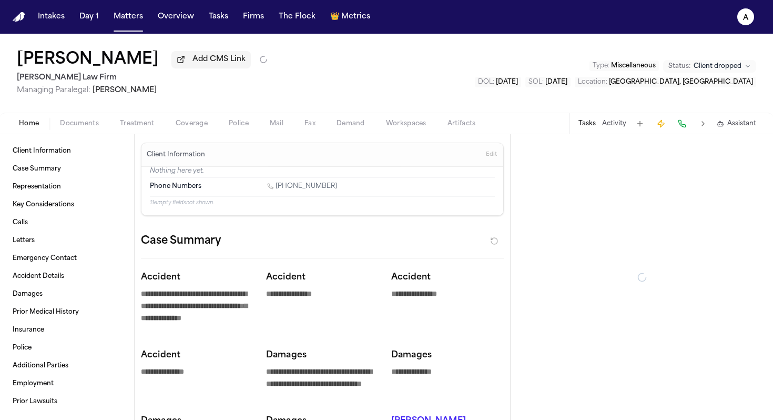
type textarea "*"
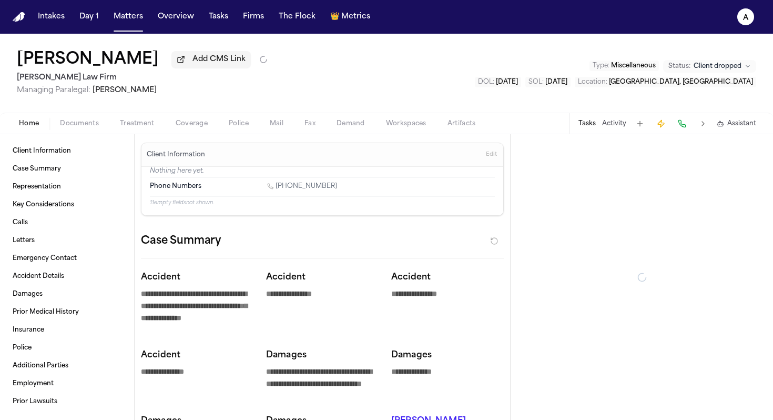
type textarea "*"
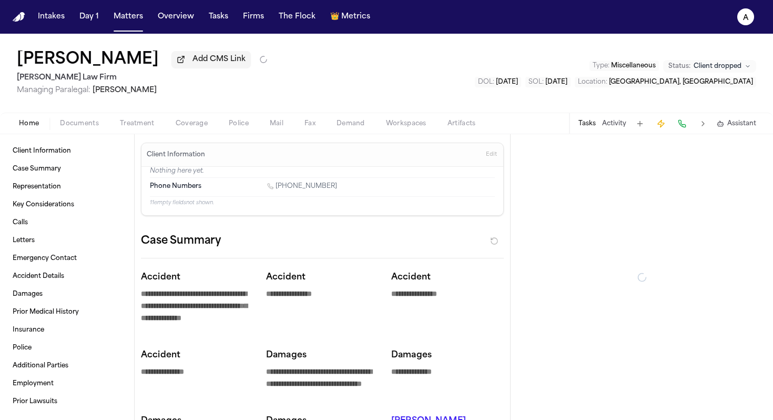
type textarea "*"
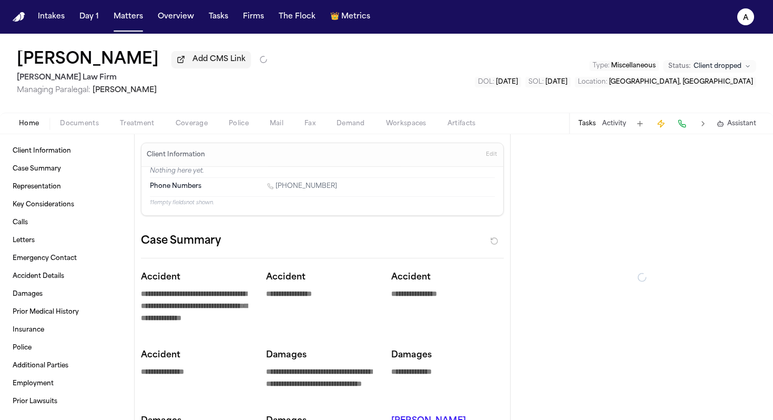
type textarea "*"
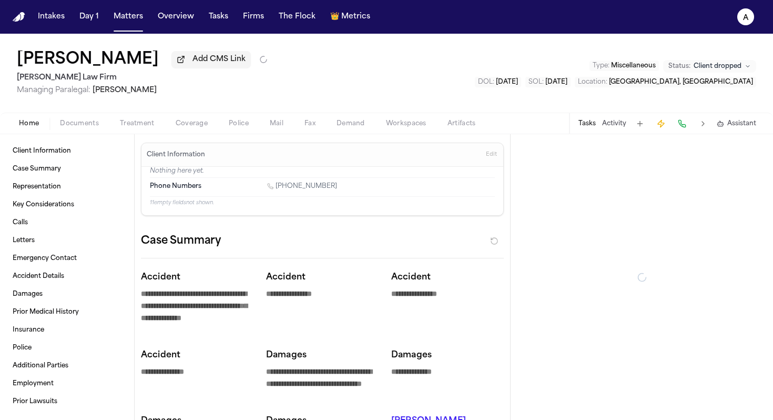
type textarea "*"
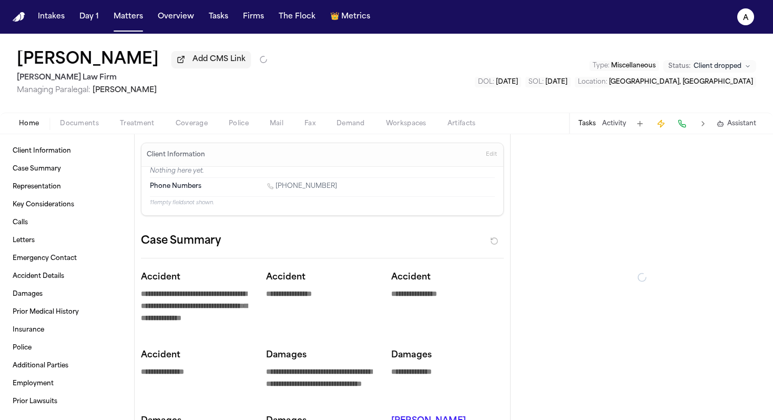
type textarea "*"
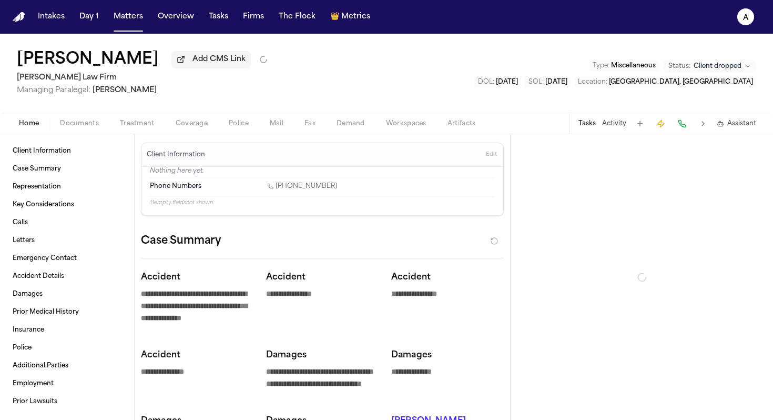
type textarea "*"
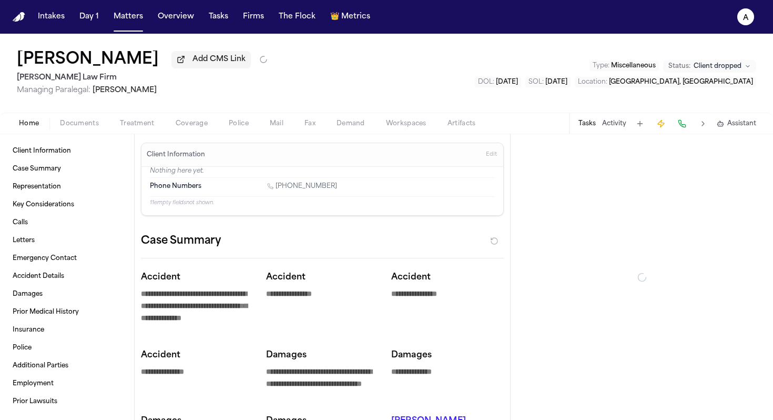
type textarea "*"
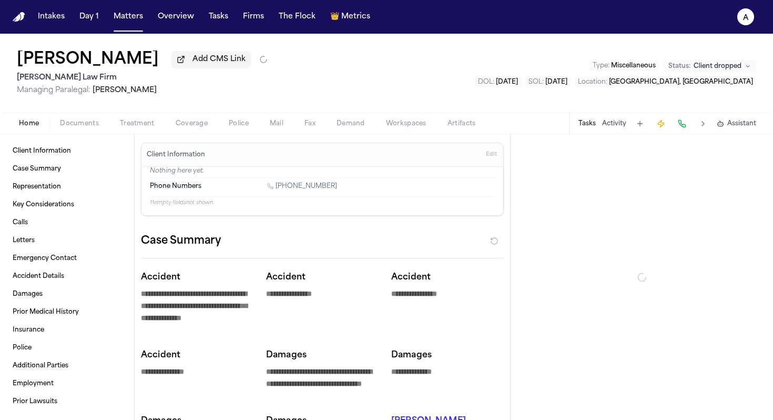
type textarea "*"
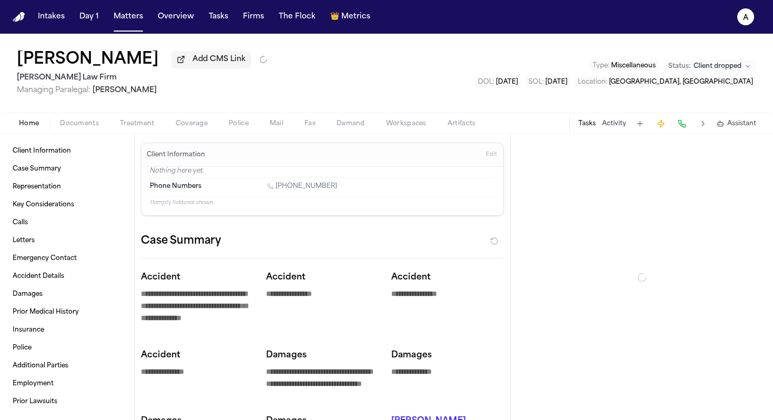
type textarea "*"
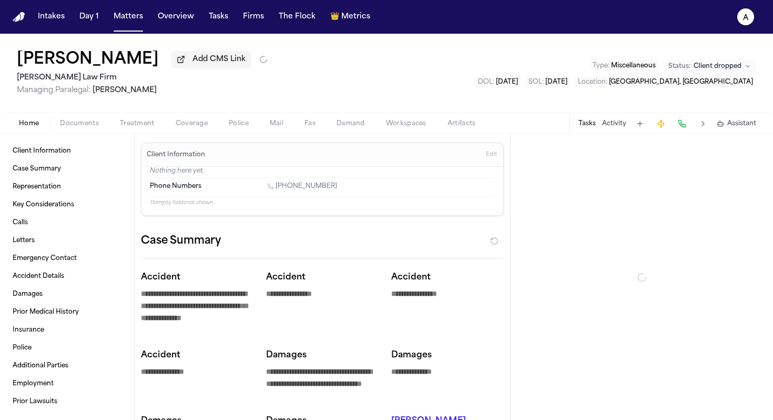
type textarea "*"
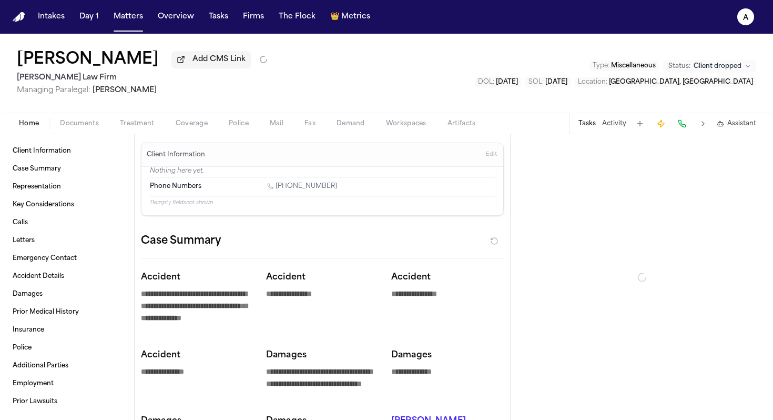
type textarea "*"
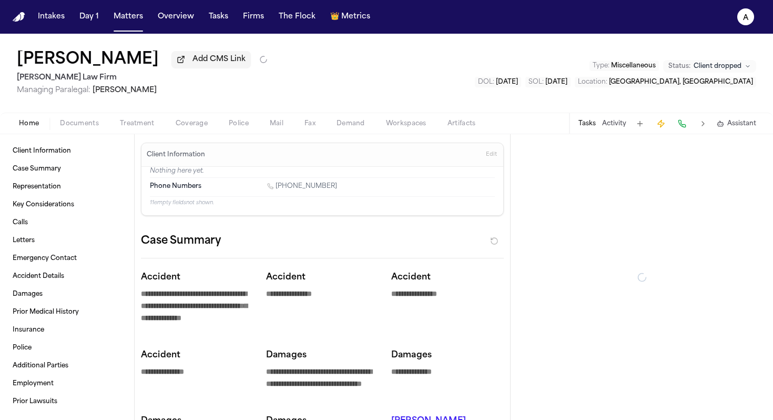
type textarea "*"
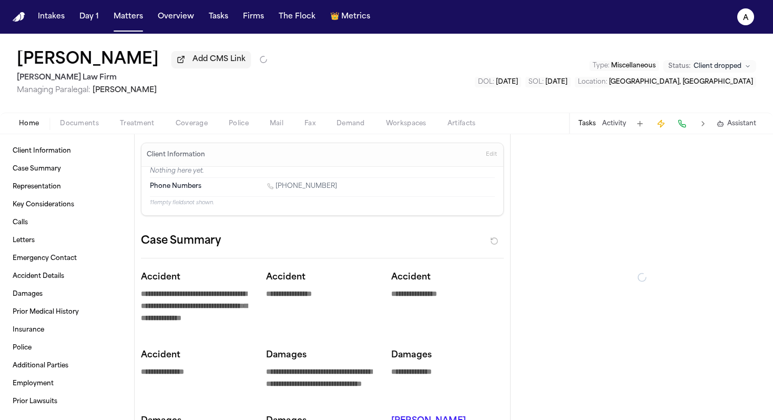
type textarea "*"
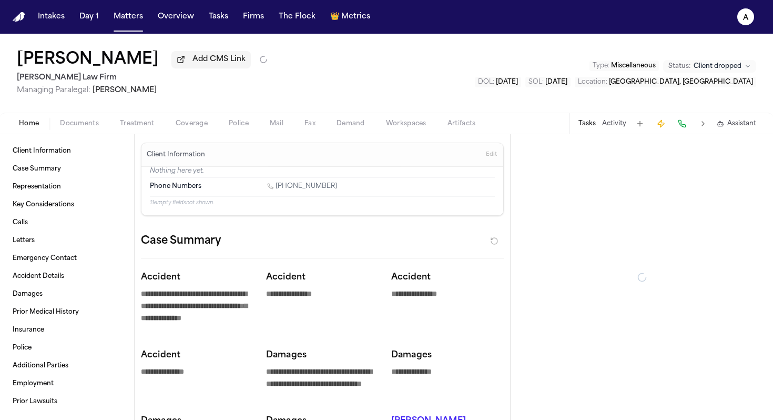
type textarea "*"
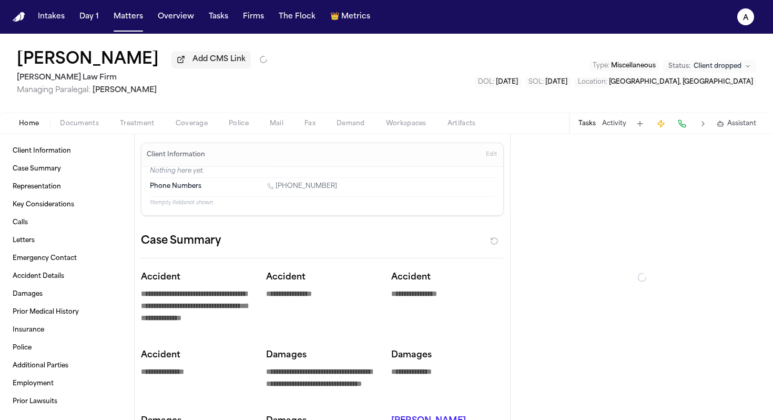
type textarea "*"
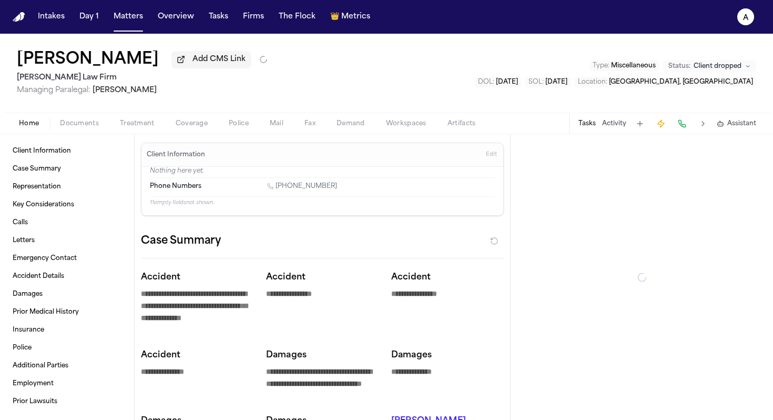
type textarea "*"
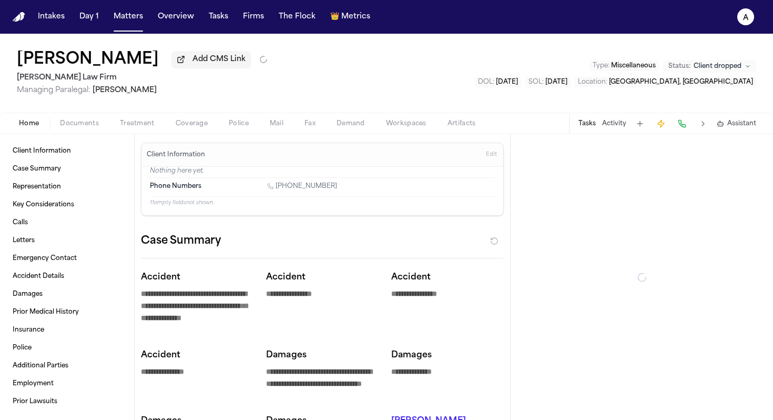
type textarea "*"
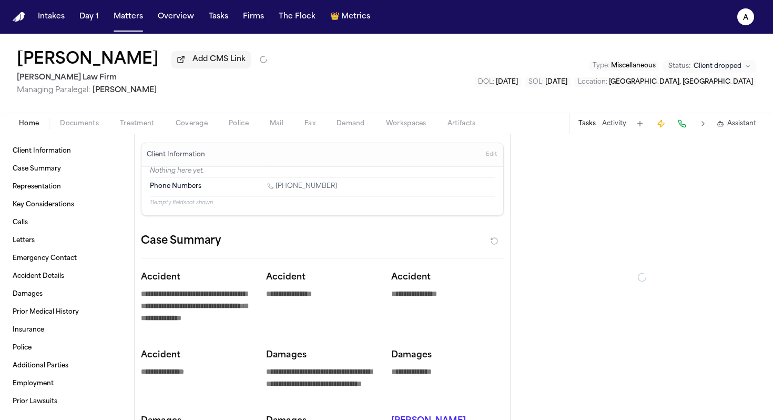
type textarea "*"
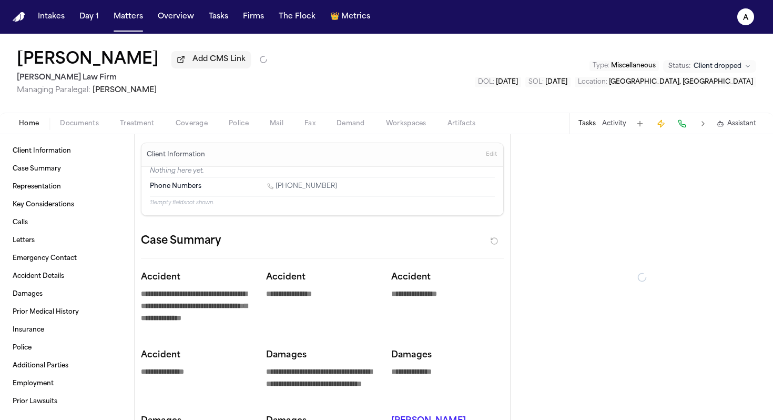
type textarea "*"
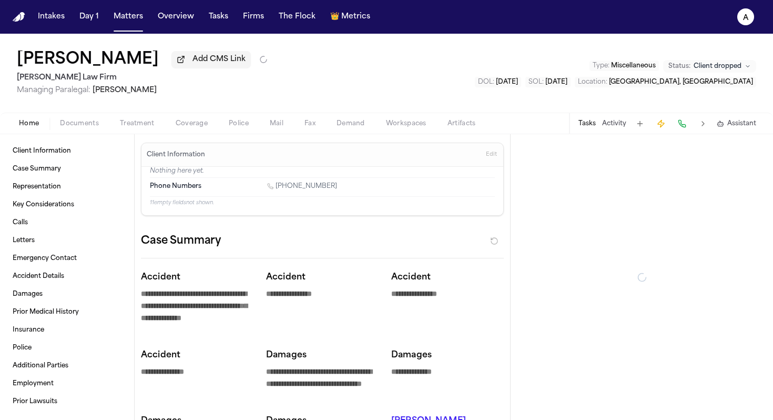
type textarea "*"
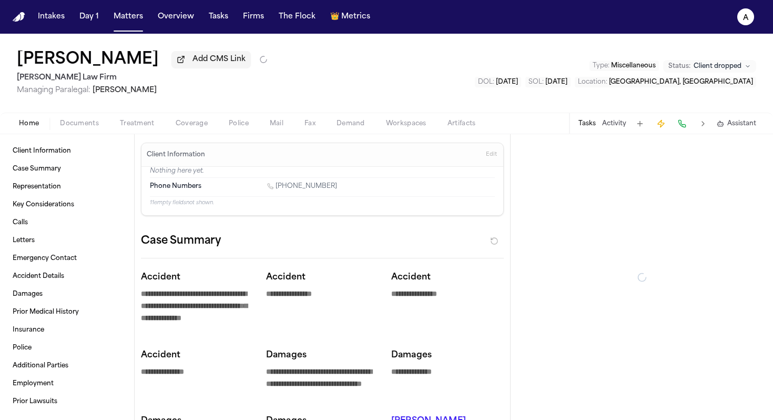
type textarea "*"
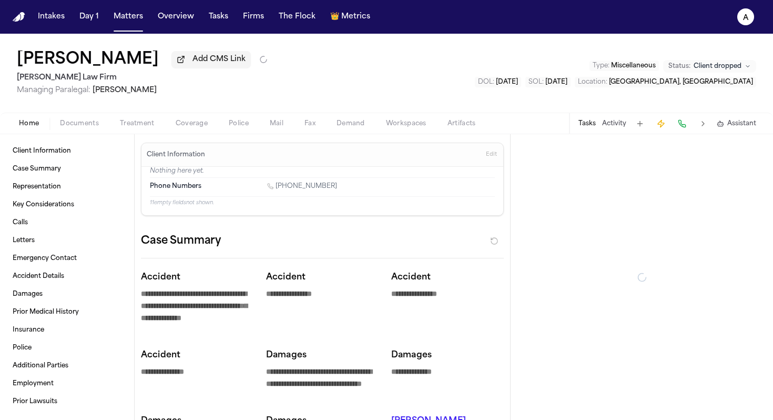
type textarea "*"
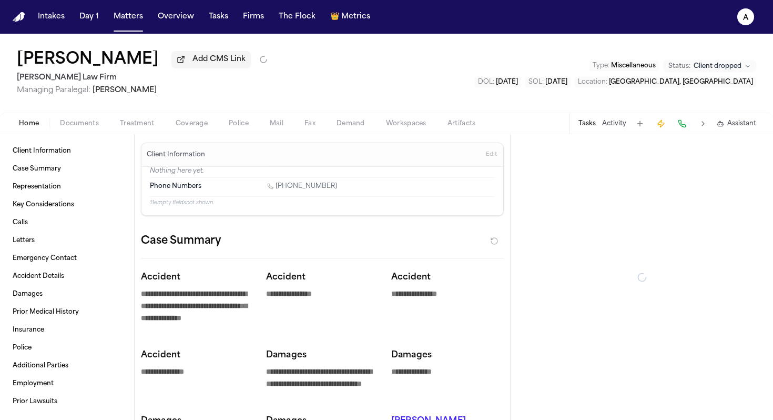
type textarea "*"
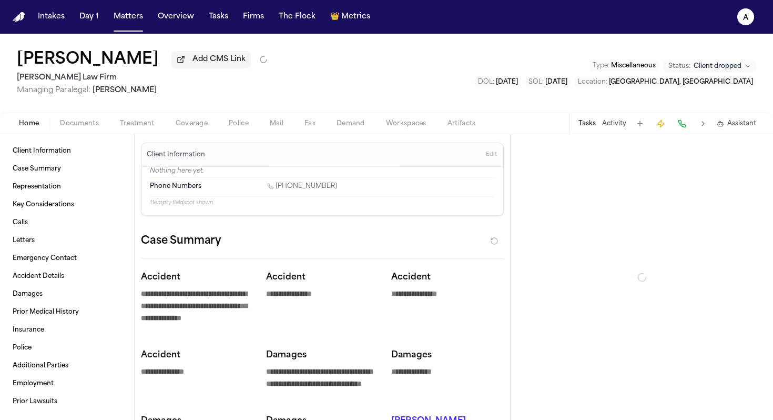
type textarea "*"
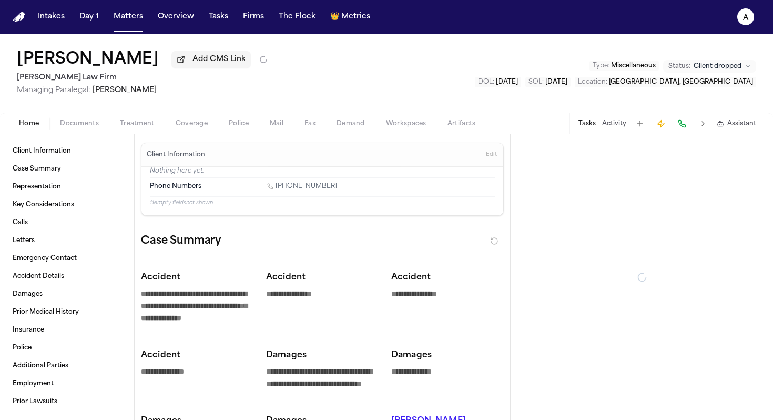
type textarea "*"
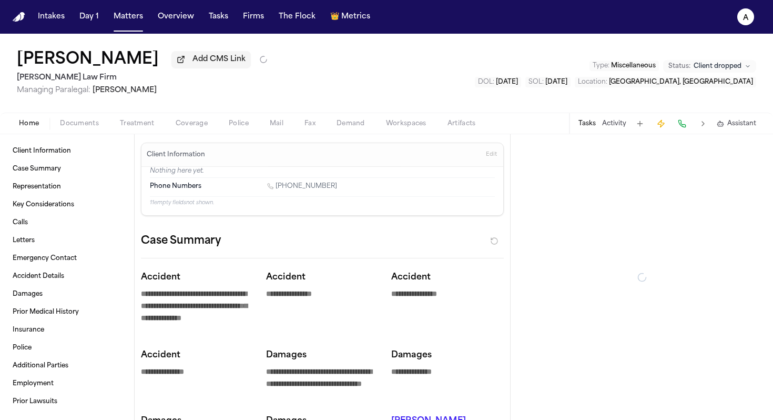
type textarea "*"
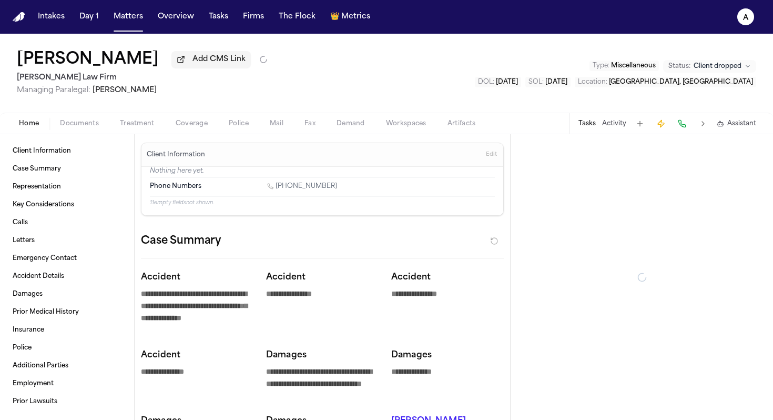
type textarea "*"
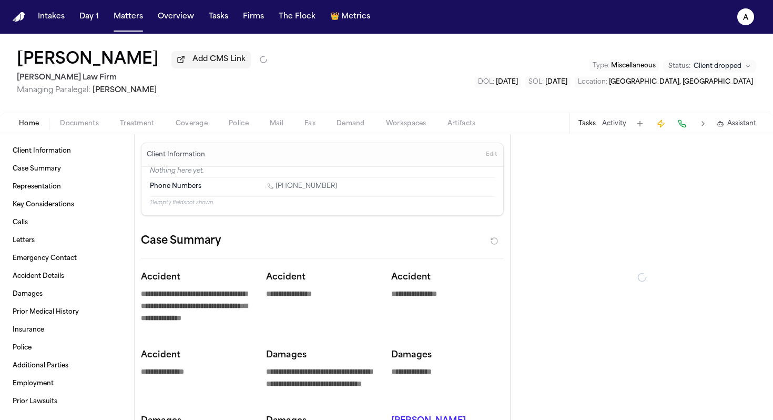
type textarea "*"
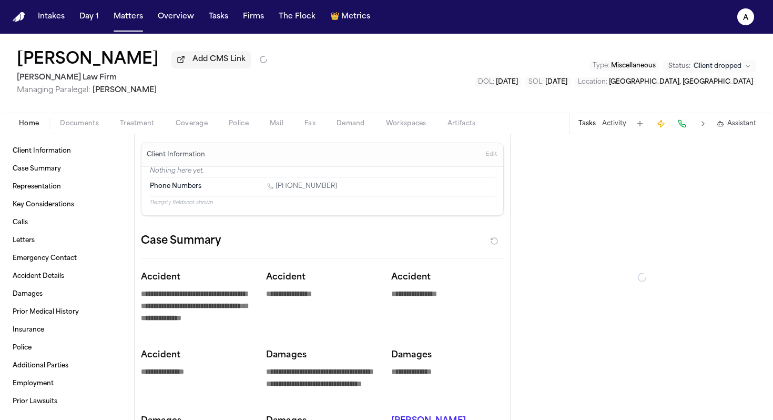
type textarea "*"
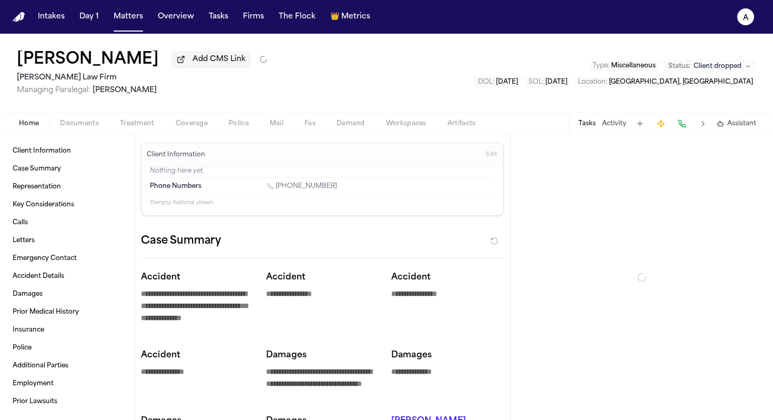
type textarea "*"
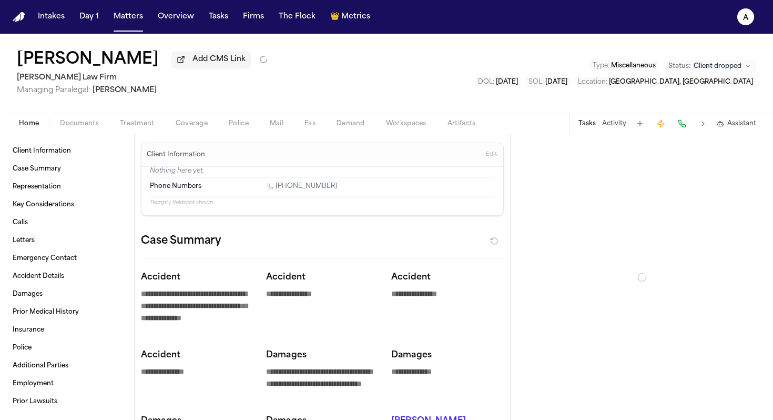
type textarea "*"
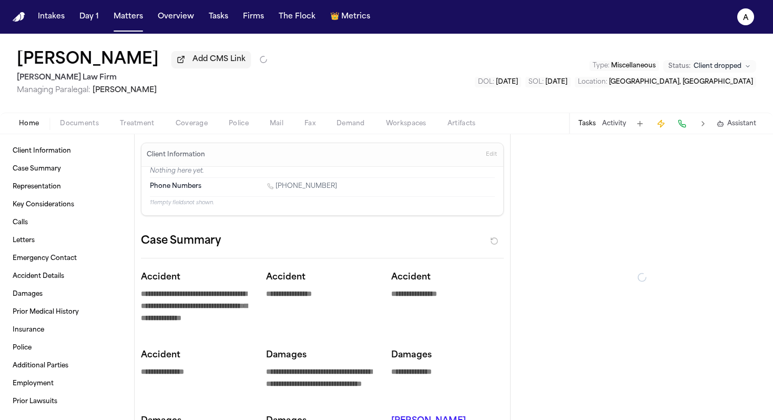
type textarea "*"
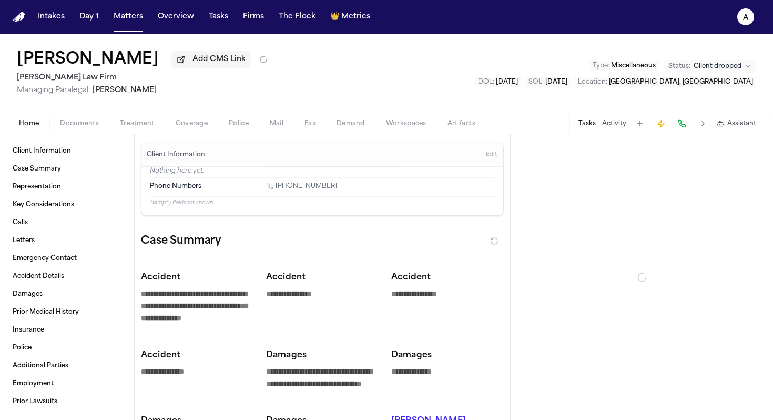
type textarea "*"
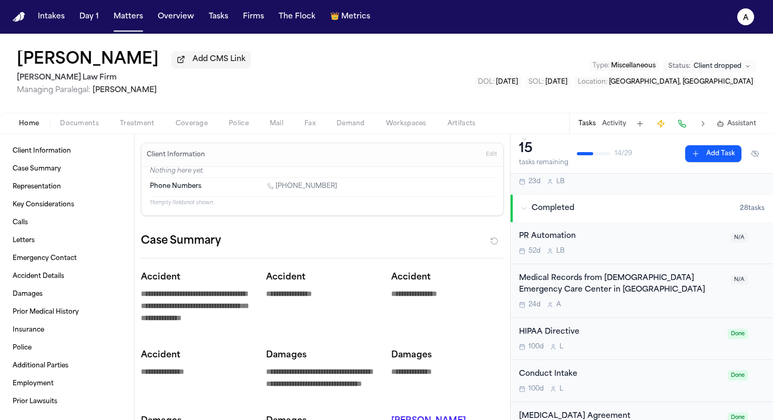
scroll to position [55, 0]
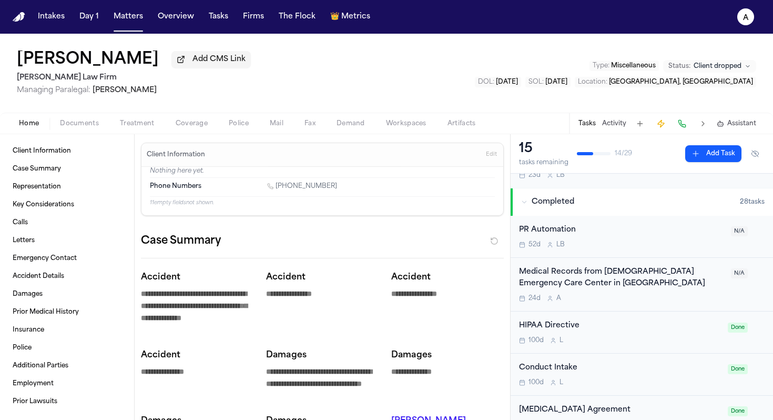
click at [671, 287] on div "Medical Records from Houston Methodist Emergency Care Center in Magnolia" at bounding box center [622, 278] width 206 height 24
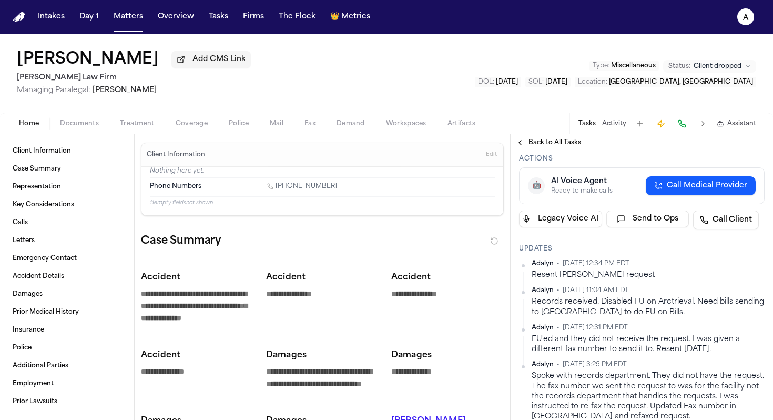
scroll to position [165, 0]
click at [133, 20] on button "Matters" at bounding box center [128, 16] width 38 height 19
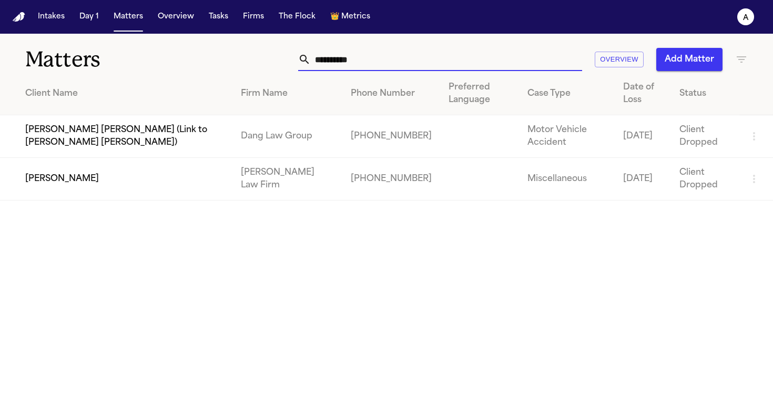
drag, startPoint x: 387, startPoint y: 62, endPoint x: 173, endPoint y: 43, distance: 214.3
click at [173, 43] on div "**********" at bounding box center [386, 53] width 773 height 39
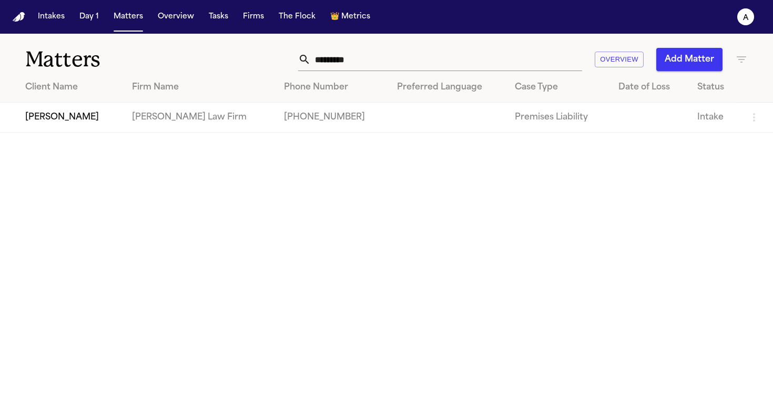
click at [97, 116] on td "[PERSON_NAME]" at bounding box center [62, 118] width 124 height 30
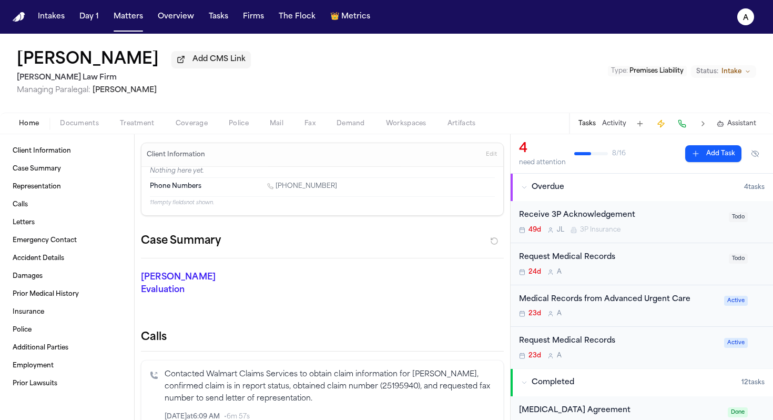
click at [668, 327] on div "Medical Records from Advanced Urgent Care 23d A Active" at bounding box center [642, 306] width 262 height 42
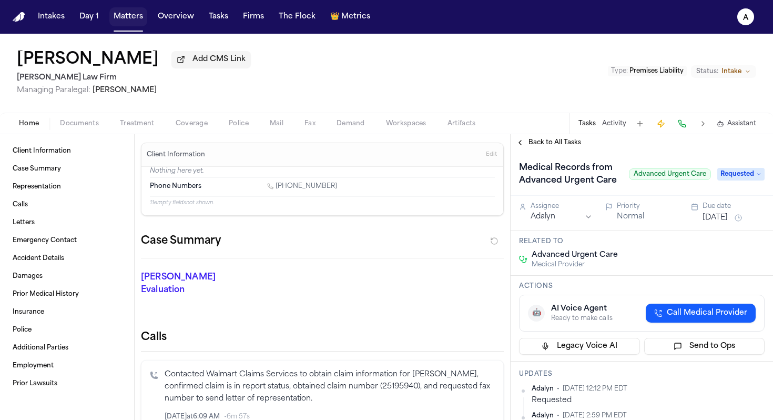
click at [131, 24] on button "Matters" at bounding box center [128, 16] width 38 height 19
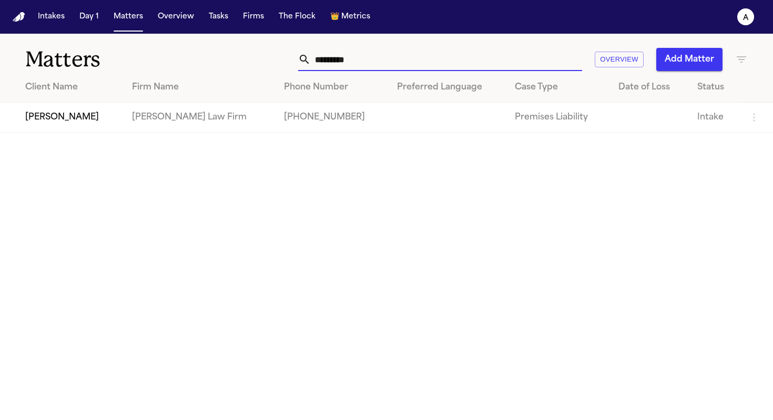
click at [380, 56] on input "*********" at bounding box center [446, 59] width 271 height 23
drag, startPoint x: 389, startPoint y: 59, endPoint x: 258, endPoint y: 57, distance: 131.5
click at [258, 57] on div "********* Overview Add Matter" at bounding box center [487, 59] width 522 height 23
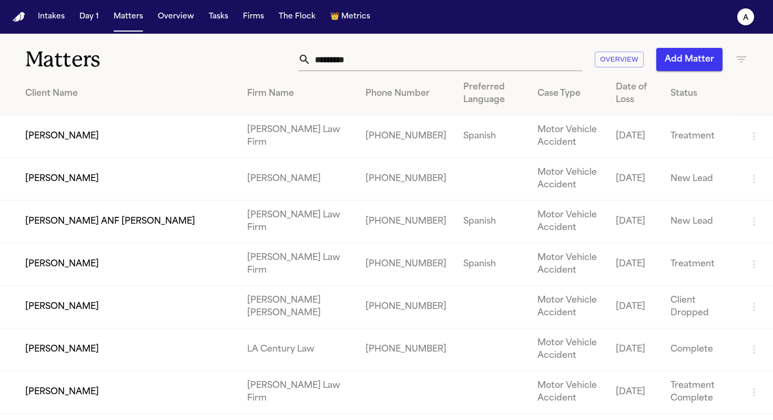
click at [58, 401] on td "[PERSON_NAME]" at bounding box center [119, 392] width 239 height 43
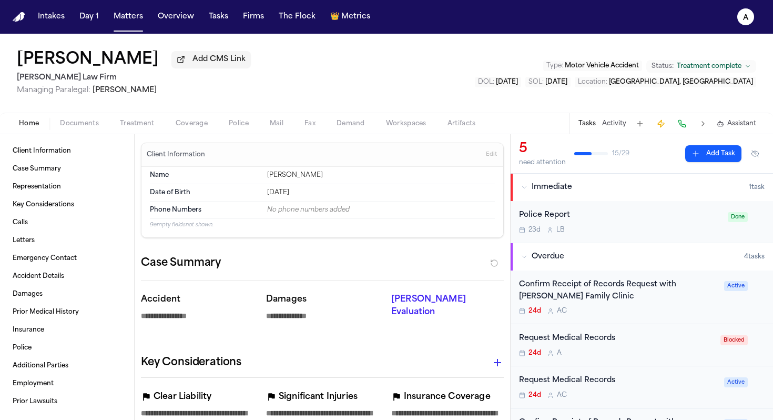
click at [675, 303] on div "Confirm Receipt of Records Request with Arturo Hernandez Family Clinic" at bounding box center [618, 291] width 199 height 24
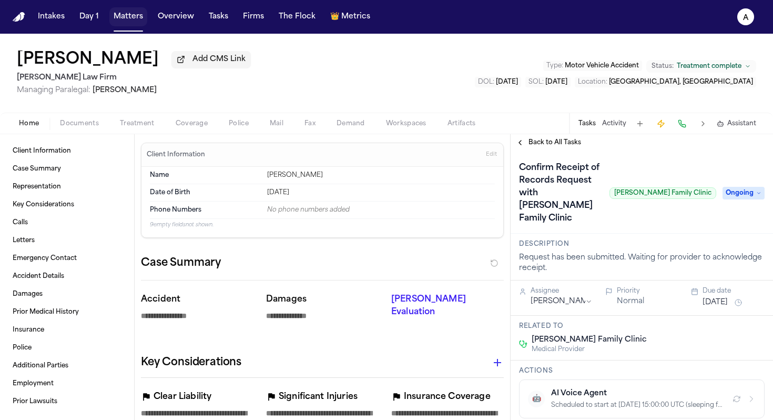
click at [117, 8] on button "Matters" at bounding box center [128, 16] width 38 height 19
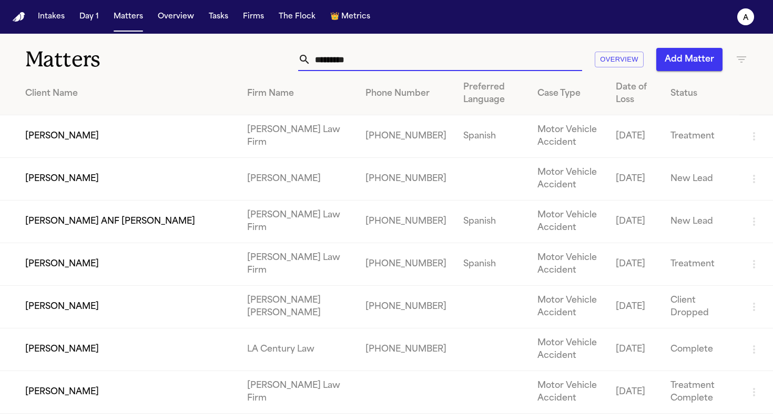
drag, startPoint x: 376, startPoint y: 57, endPoint x: 249, endPoint y: 54, distance: 126.8
click at [249, 54] on div "********* Overview Add Matter" at bounding box center [487, 59] width 522 height 23
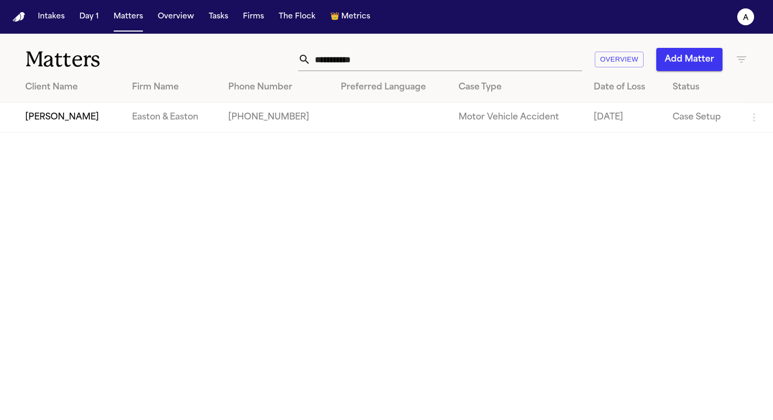
click at [79, 117] on td "[PERSON_NAME]" at bounding box center [62, 118] width 124 height 30
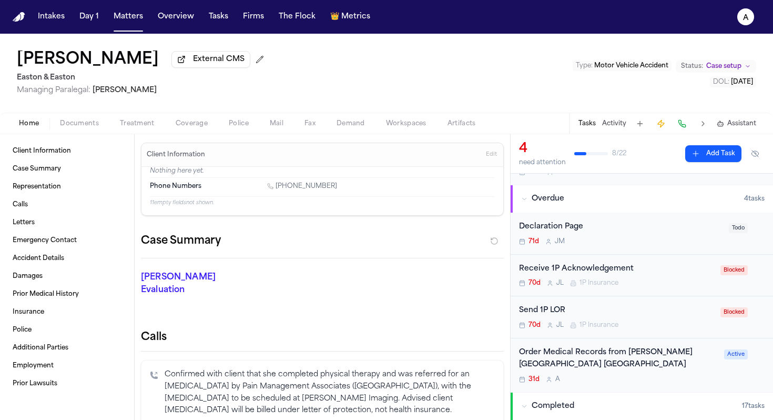
scroll to position [95, 0]
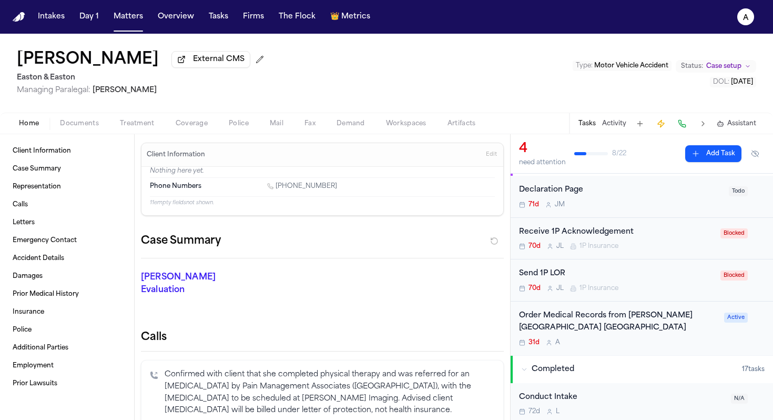
click at [643, 331] on div "Order Medical Records from Hoag Health Center Aliso Viejo" at bounding box center [618, 322] width 199 height 24
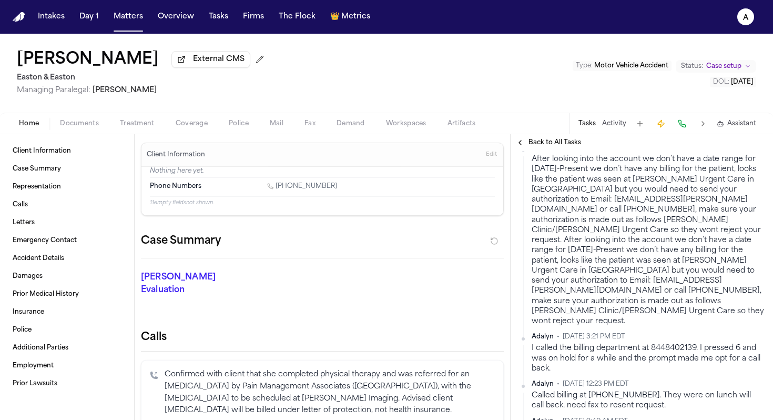
scroll to position [284, 0]
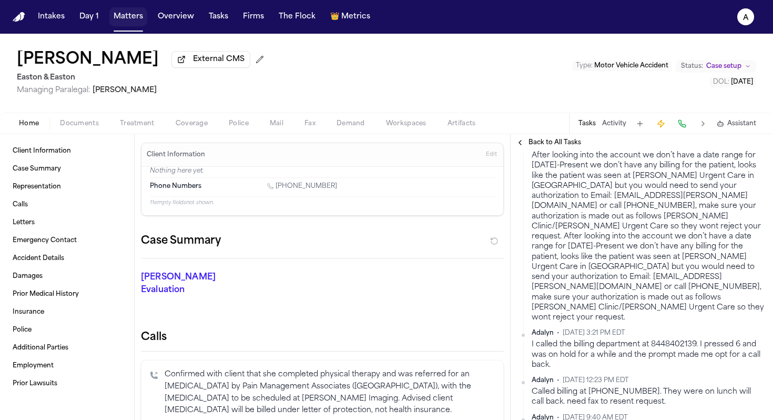
click at [126, 16] on button "Matters" at bounding box center [128, 16] width 38 height 19
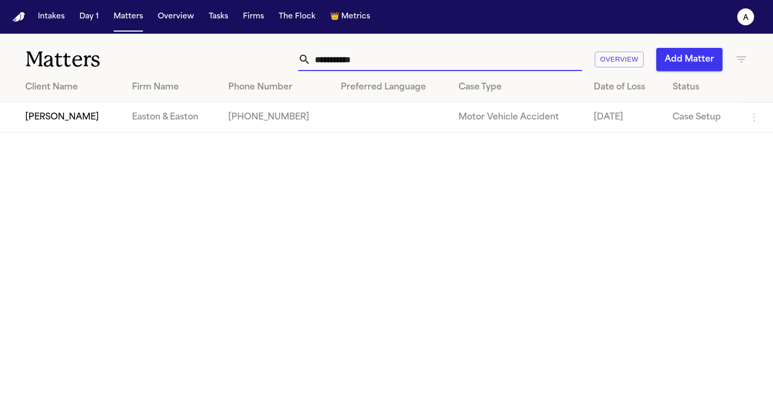
drag, startPoint x: 391, startPoint y: 61, endPoint x: 205, endPoint y: 44, distance: 186.4
click at [205, 44] on div "**********" at bounding box center [386, 53] width 773 height 39
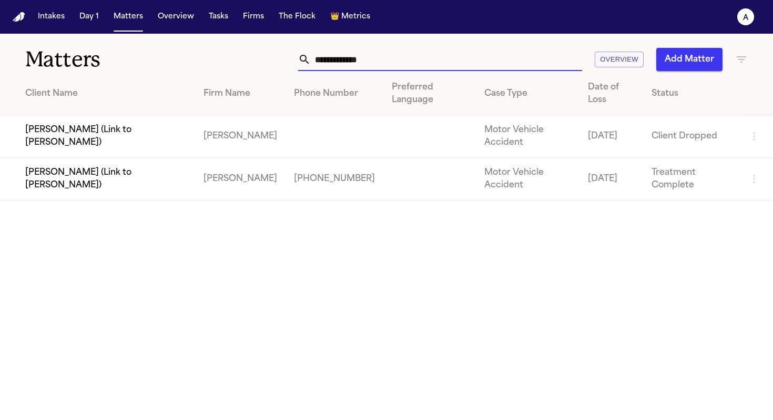
click at [98, 180] on td "[PERSON_NAME] (Link to [PERSON_NAME])" at bounding box center [97, 179] width 195 height 43
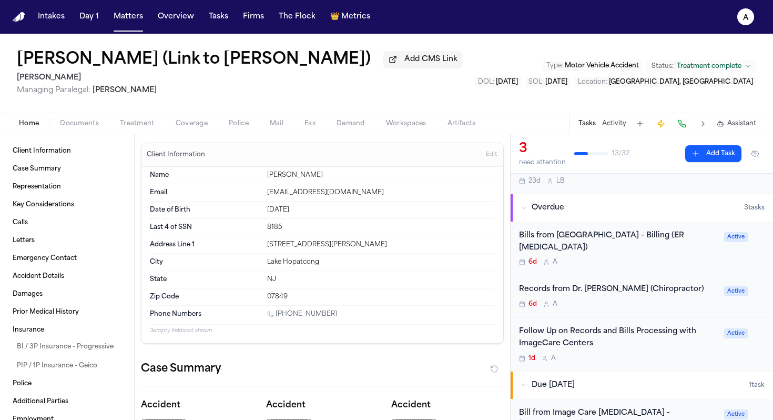
scroll to position [49, 0]
click at [669, 256] on div "Bills from St. Clare’s Hospital - Billing (ER Radiology) 6d A Active" at bounding box center [642, 248] width 262 height 54
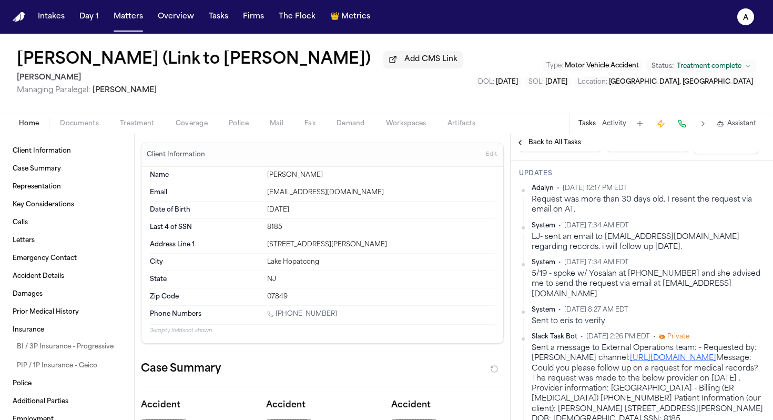
scroll to position [228, 0]
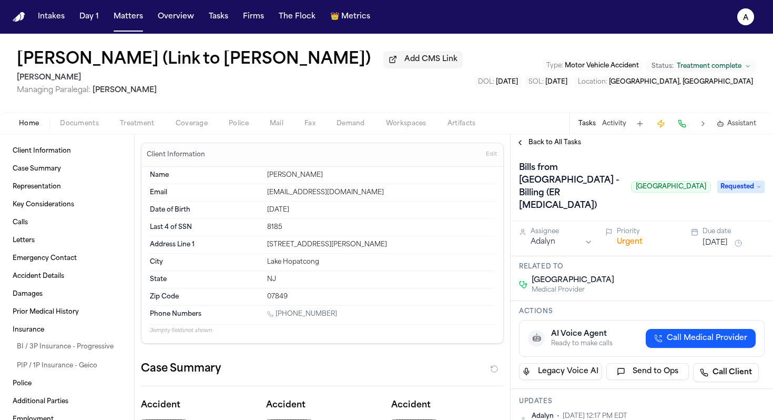
scroll to position [1161, 0]
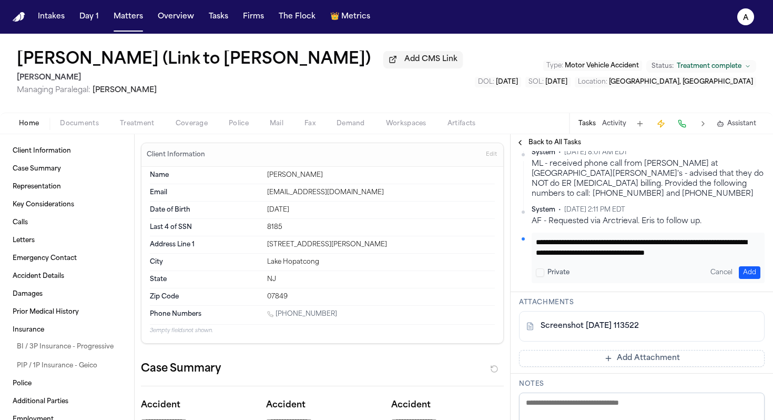
type textarea "**********"
click at [739, 279] on button "Add" at bounding box center [750, 272] width 22 height 13
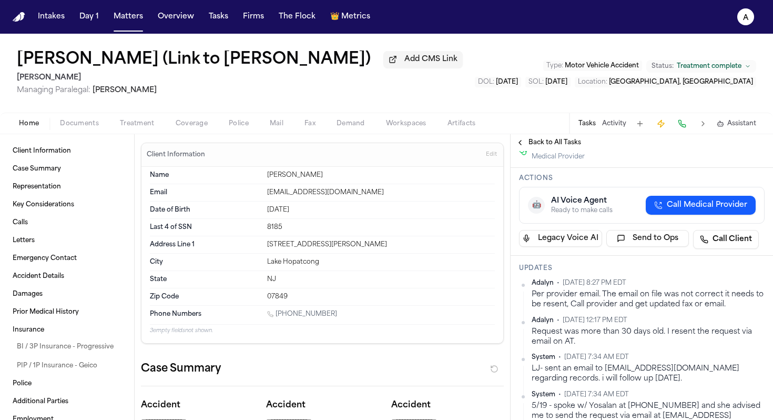
scroll to position [0, 0]
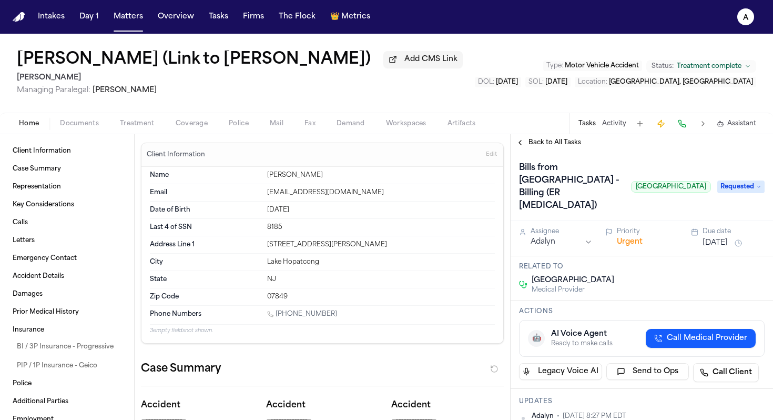
click at [720, 248] on button "[DATE]" at bounding box center [715, 243] width 25 height 11
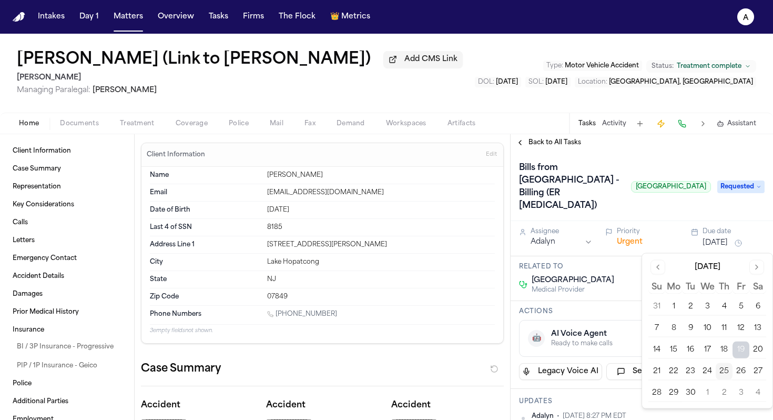
click at [674, 391] on button "29" at bounding box center [673, 392] width 17 height 17
click at [628, 199] on div "Bills from [GEOGRAPHIC_DATA] - Billing (ER [MEDICAL_DATA]) [GEOGRAPHIC_DATA]" at bounding box center [615, 186] width 192 height 55
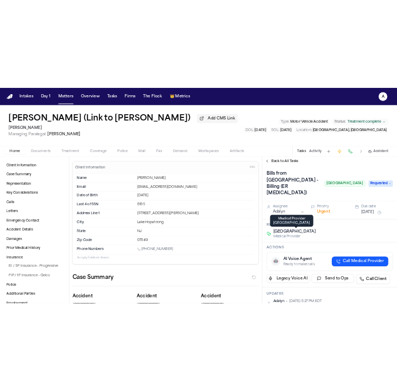
scroll to position [17, 0]
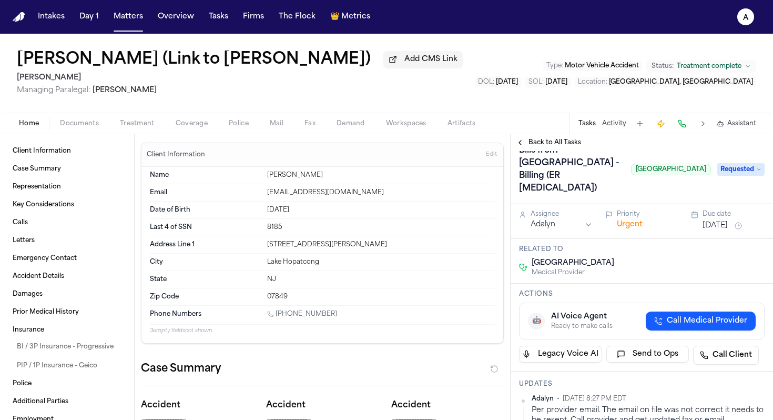
click at [723, 234] on div "Assignee Adalyn Priority Urgent Due date [DATE]" at bounding box center [642, 221] width 262 height 35
click at [728, 231] on button "[DATE]" at bounding box center [715, 225] width 25 height 11
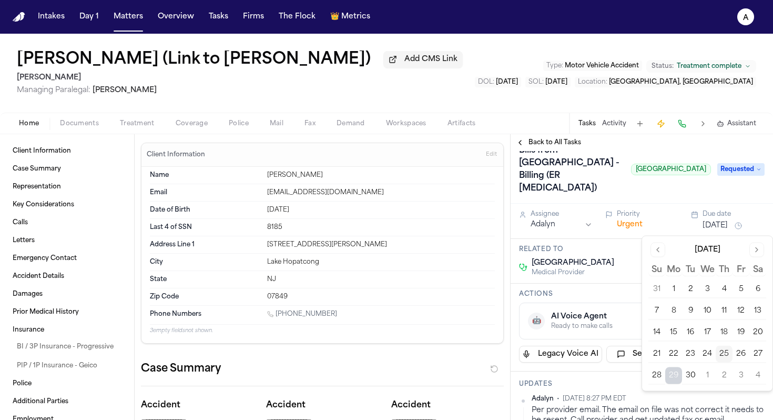
click at [742, 353] on button "26" at bounding box center [741, 353] width 17 height 17
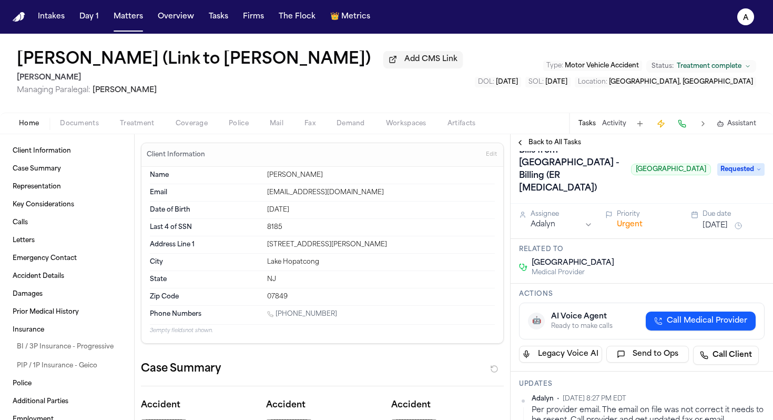
click at [665, 179] on div "Bills from [GEOGRAPHIC_DATA] - Billing (ER [MEDICAL_DATA]) [GEOGRAPHIC_DATA]" at bounding box center [615, 169] width 192 height 55
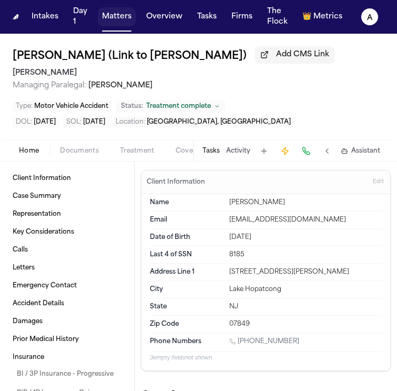
click at [121, 21] on button "Matters" at bounding box center [117, 16] width 38 height 19
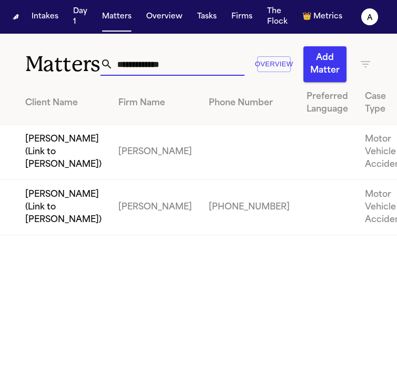
drag, startPoint x: 192, startPoint y: 67, endPoint x: 6, endPoint y: 59, distance: 186.9
click at [6, 59] on div "**********" at bounding box center [198, 58] width 397 height 48
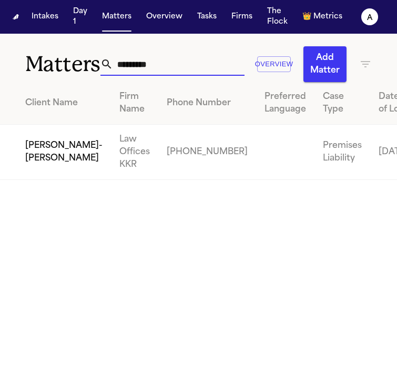
type input "*********"
click at [111, 180] on td "Law Offices KKR" at bounding box center [134, 152] width 47 height 55
click at [48, 166] on td "[PERSON_NAME]-[PERSON_NAME]" at bounding box center [55, 152] width 111 height 55
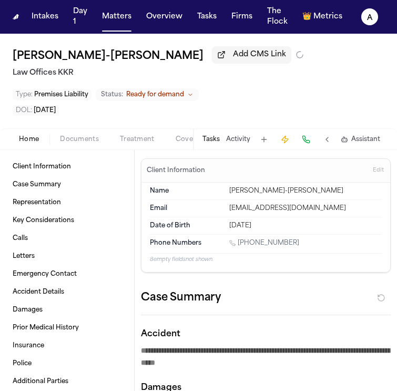
type textarea "*"
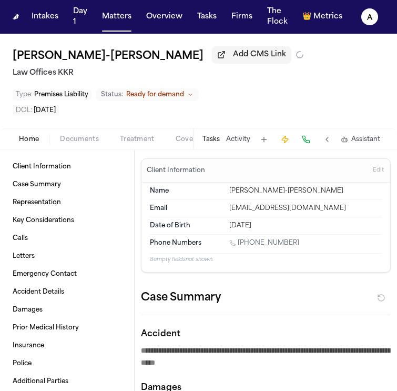
type textarea "*"
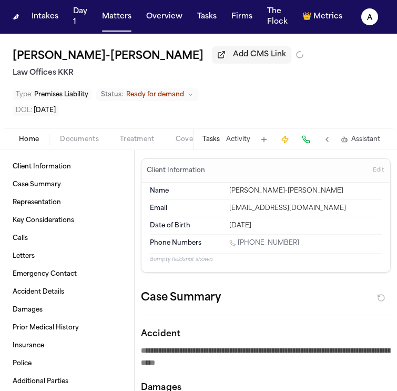
type textarea "*"
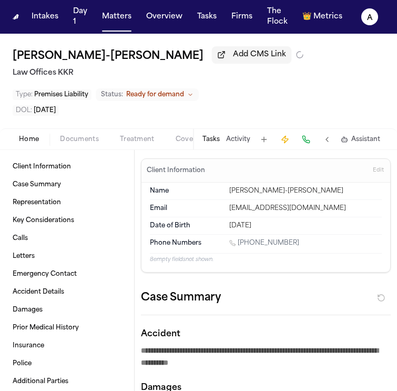
type textarea "*"
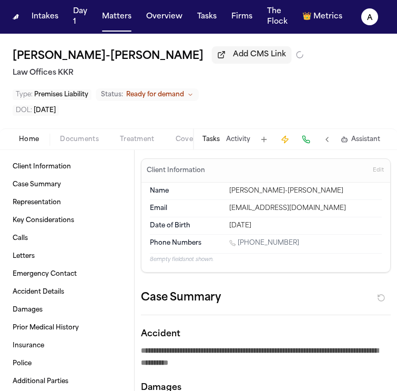
type textarea "*"
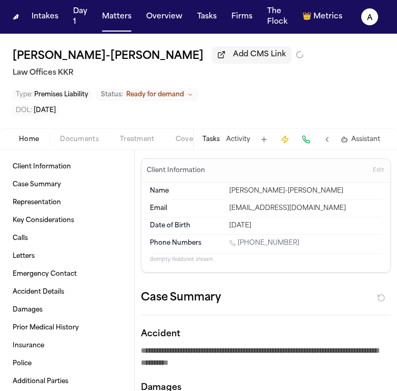
type textarea "*"
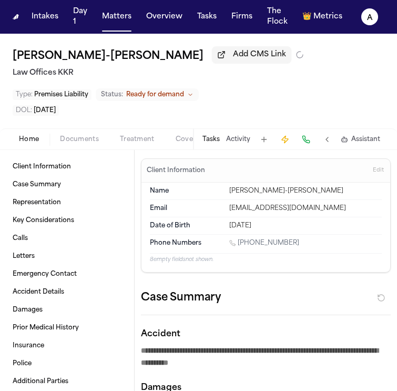
type textarea "*"
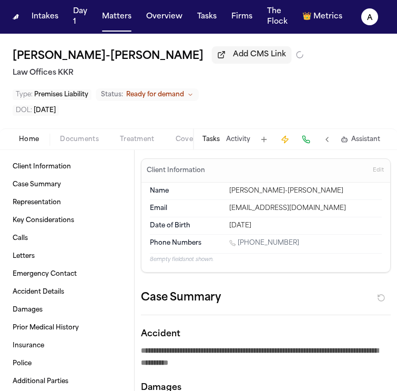
type textarea "*"
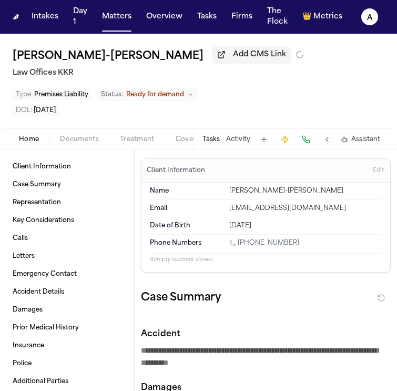
type textarea "*"
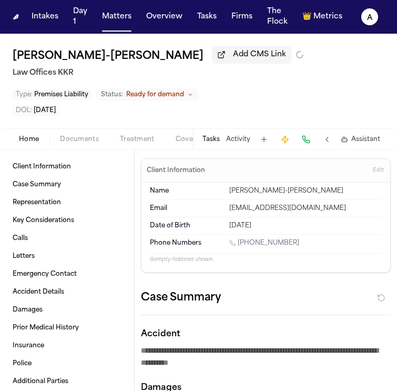
type textarea "*"
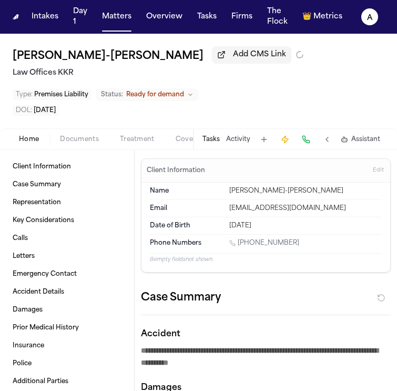
type textarea "*"
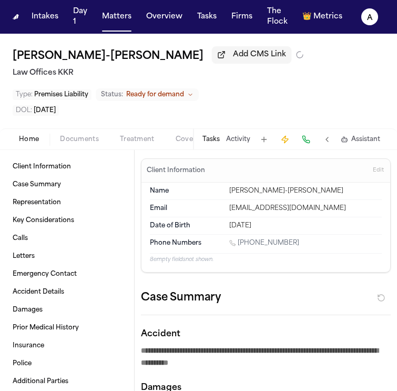
type textarea "*"
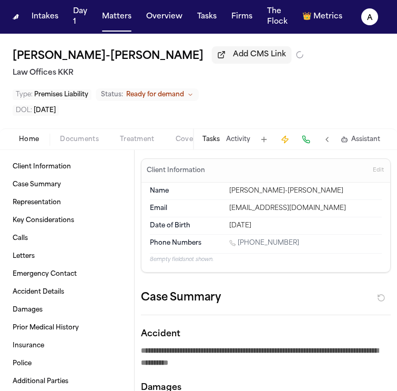
type textarea "*"
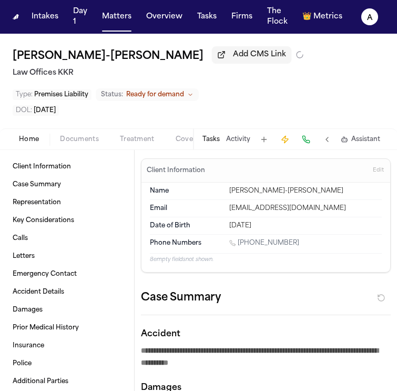
type textarea "*"
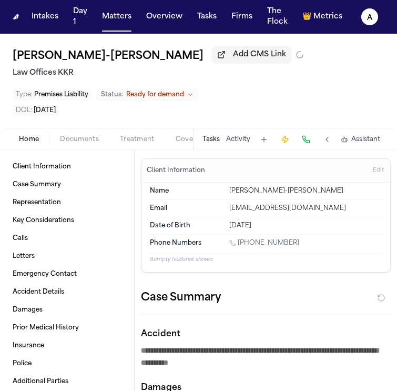
type textarea "*"
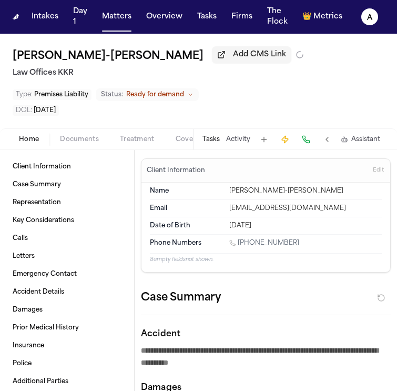
type textarea "*"
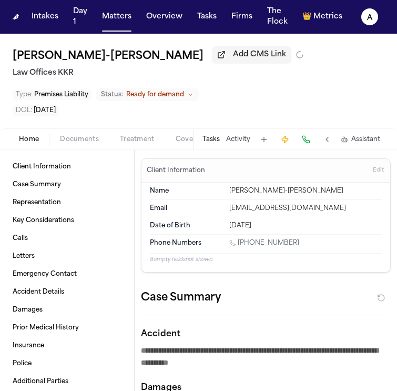
type textarea "*"
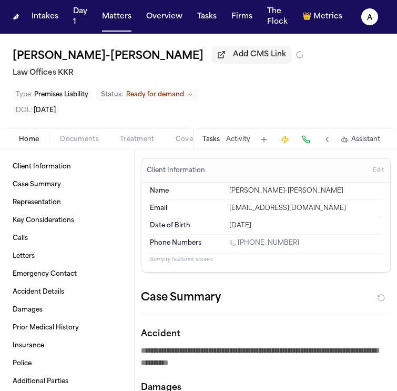
type textarea "*"
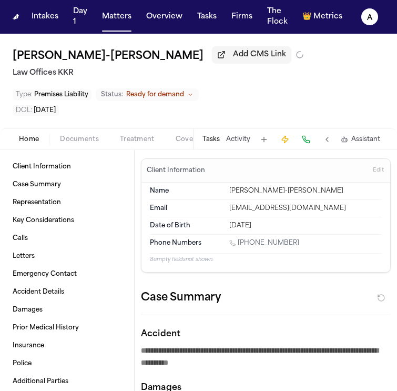
type textarea "*"
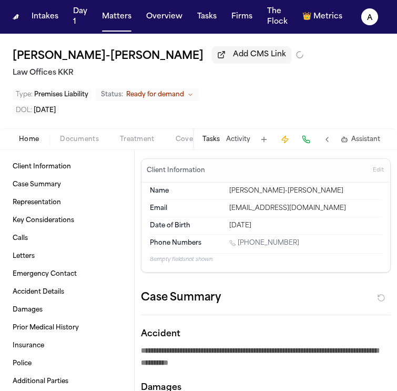
type textarea "*"
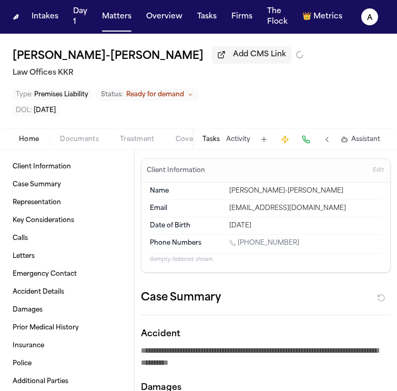
type textarea "*"
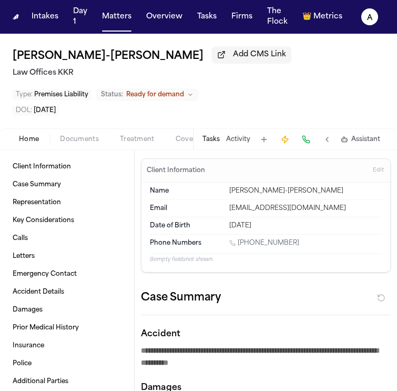
type textarea "*"
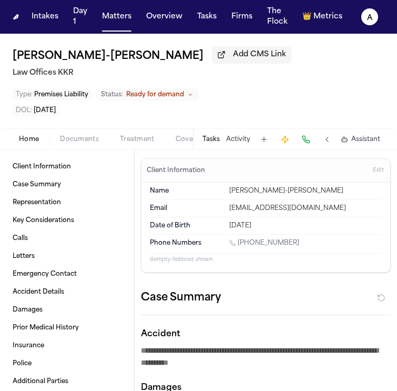
type textarea "*"
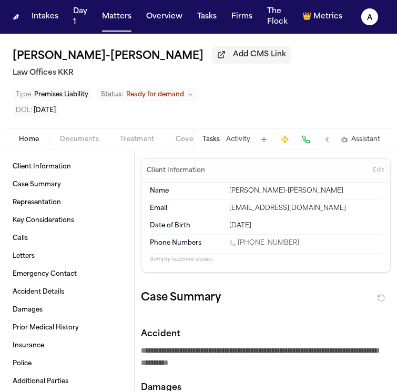
type textarea "*"
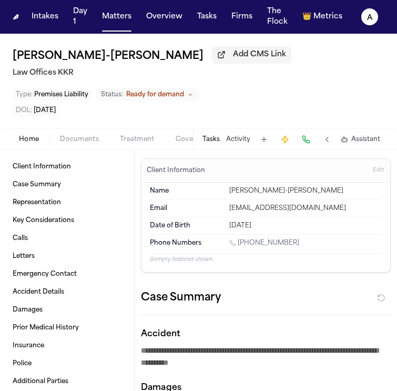
type textarea "*"
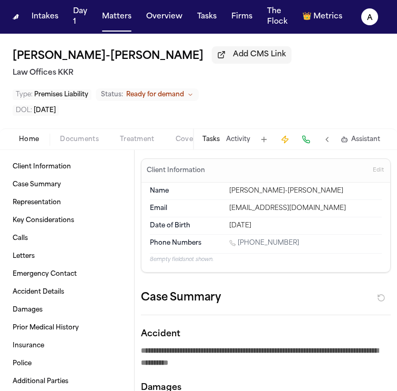
type textarea "*"
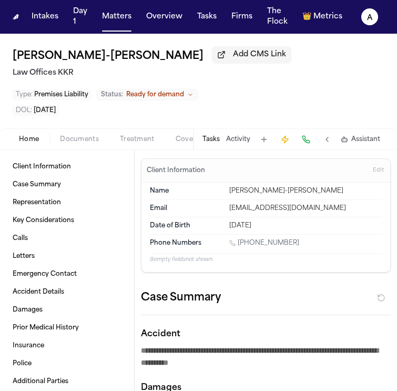
type textarea "*"
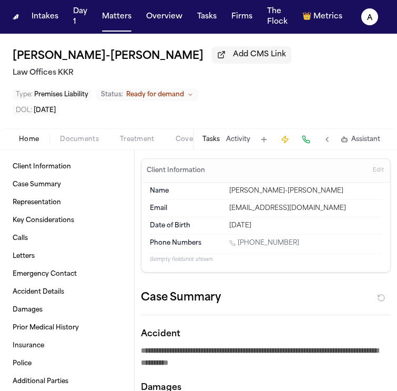
type textarea "*"
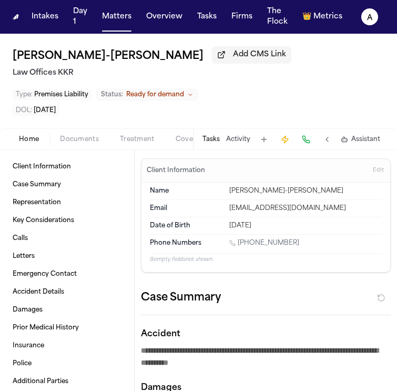
type textarea "*"
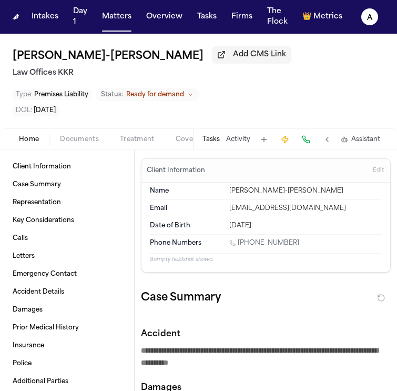
type textarea "*"
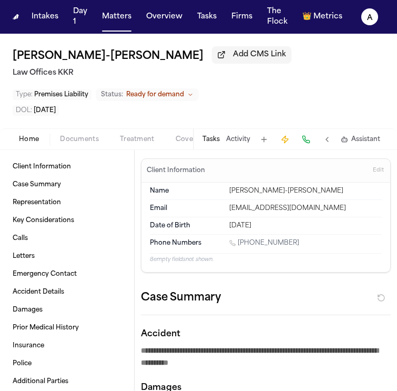
type textarea "*"
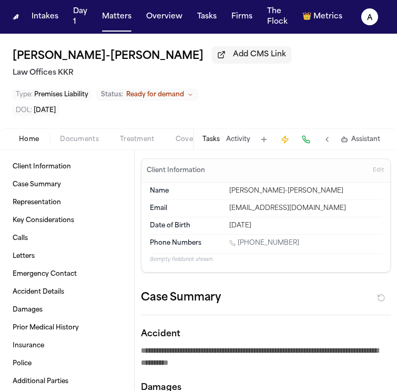
type textarea "*"
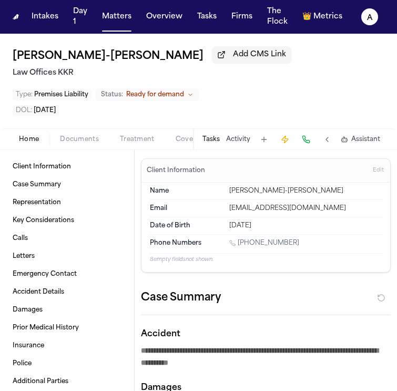
type textarea "*"
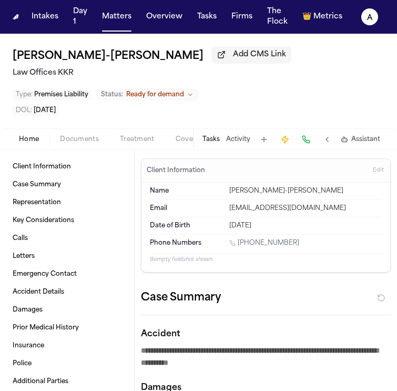
type textarea "*"
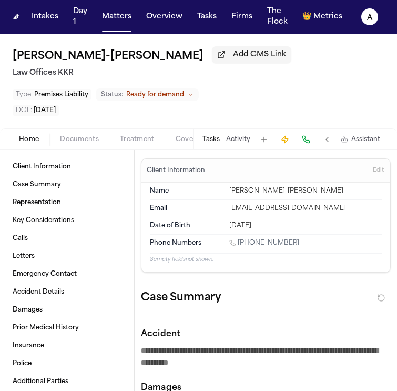
type textarea "*"
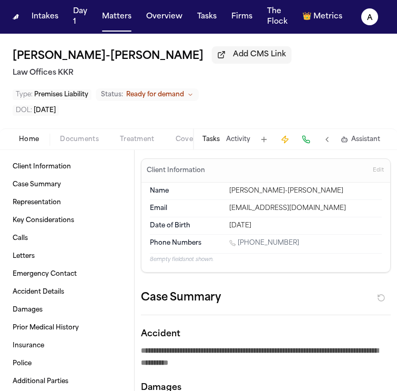
type textarea "*"
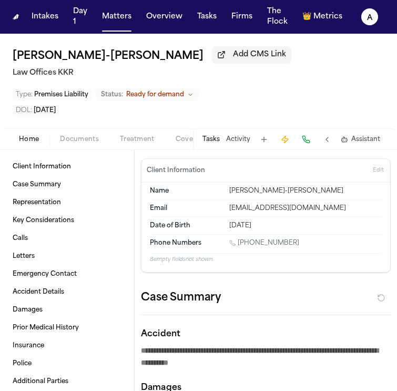
type textarea "*"
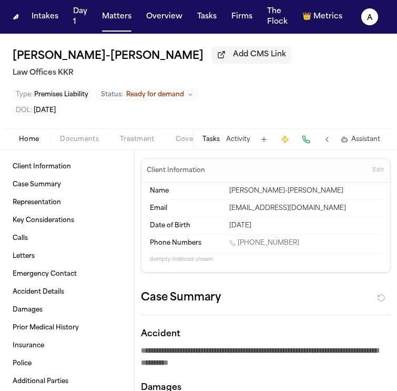
type textarea "*"
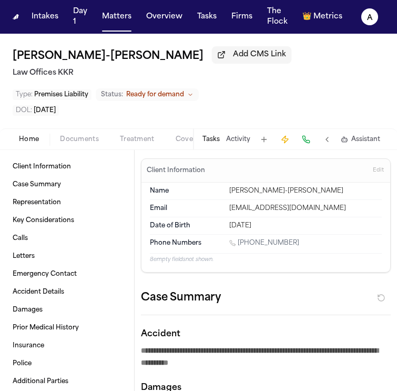
type textarea "*"
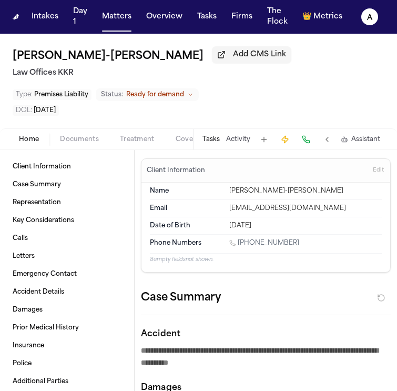
type textarea "*"
click at [214, 140] on button "Tasks" at bounding box center [210, 139] width 17 height 8
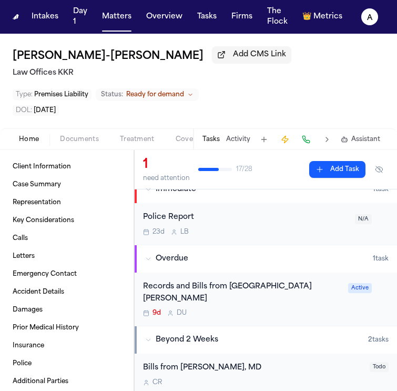
scroll to position [22, 0]
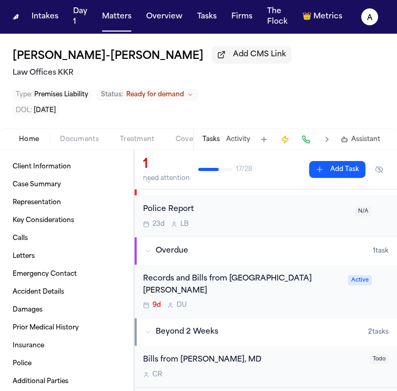
click at [282, 299] on div "Records and Bills from [GEOGRAPHIC_DATA][PERSON_NAME] 9d D U Active" at bounding box center [266, 292] width 262 height 54
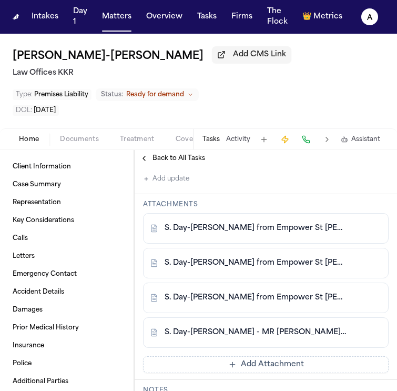
scroll to position [443, 0]
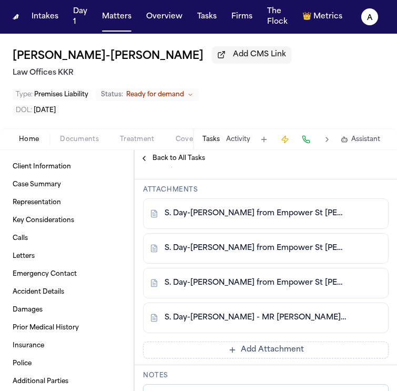
click at [284, 322] on div "S. Day-[PERSON_NAME] - MR [PERSON_NAME] to [GEOGRAPHIC_DATA] - [DATE]" at bounding box center [266, 317] width 246 height 31
click at [290, 314] on link "S. Day-[PERSON_NAME] - MR [PERSON_NAME] to [GEOGRAPHIC_DATA] - [DATE]" at bounding box center [255, 317] width 181 height 11
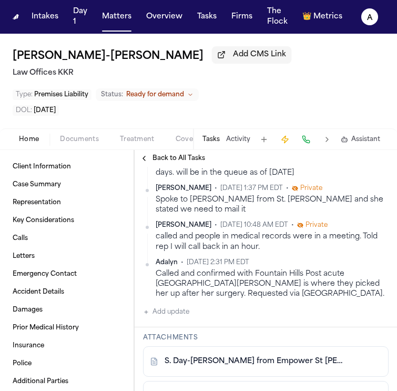
scroll to position [80, 0]
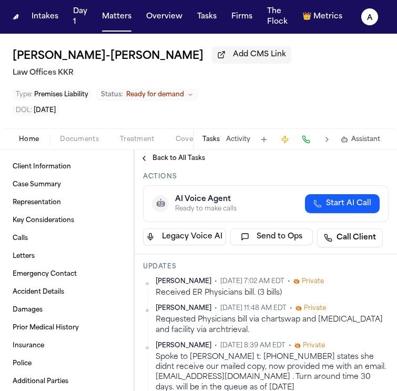
click at [167, 157] on span "Back to All Tasks" at bounding box center [179, 158] width 53 height 8
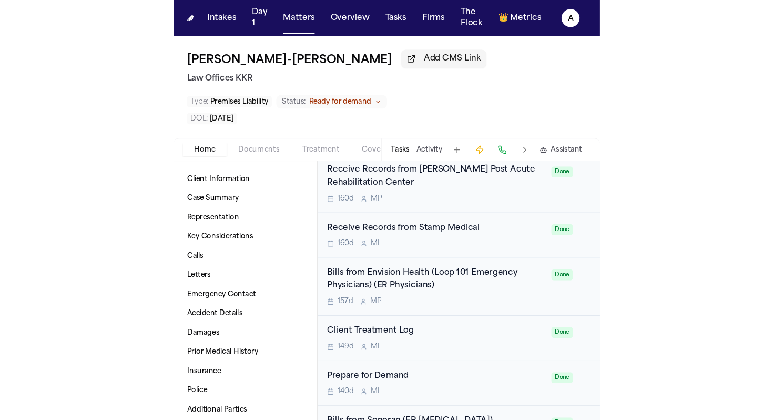
scroll to position [481, 0]
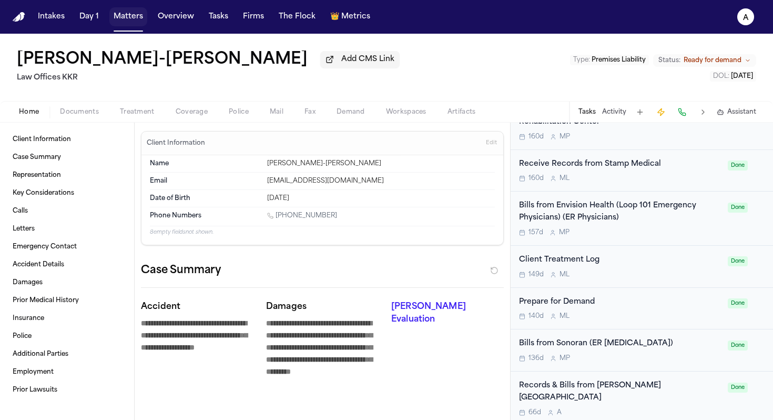
click at [125, 17] on button "Matters" at bounding box center [128, 16] width 38 height 19
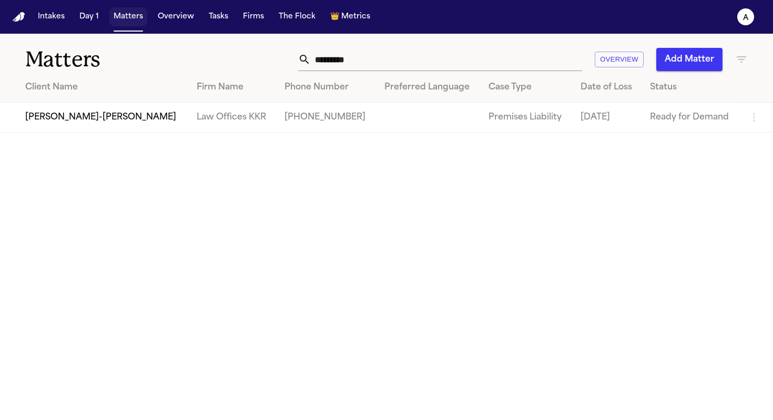
click at [129, 23] on button "Matters" at bounding box center [128, 16] width 38 height 19
drag, startPoint x: 371, startPoint y: 63, endPoint x: 139, endPoint y: 62, distance: 231.4
click at [139, 62] on div "Matters ********* Overview Add Matter" at bounding box center [386, 53] width 773 height 39
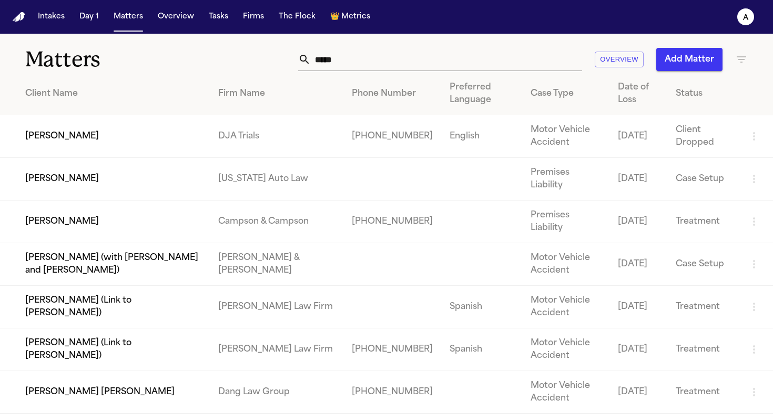
click at [188, 215] on td "[PERSON_NAME]" at bounding box center [105, 221] width 210 height 43
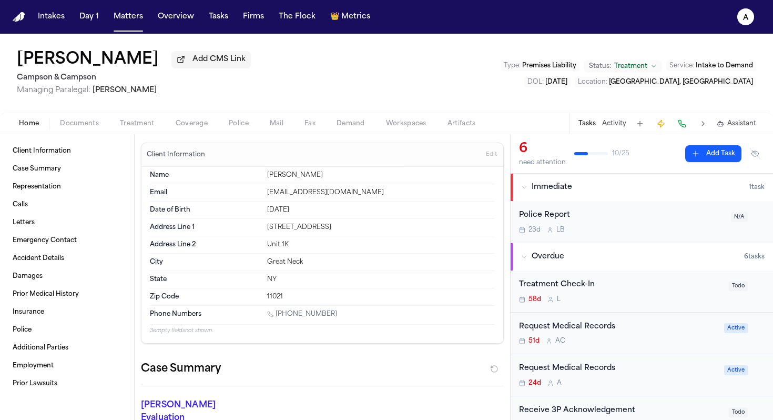
click at [584, 123] on button "Tasks" at bounding box center [586, 123] width 17 height 8
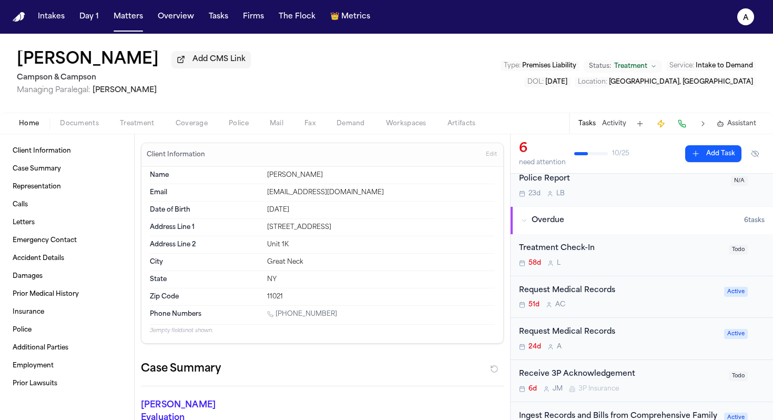
scroll to position [39, 0]
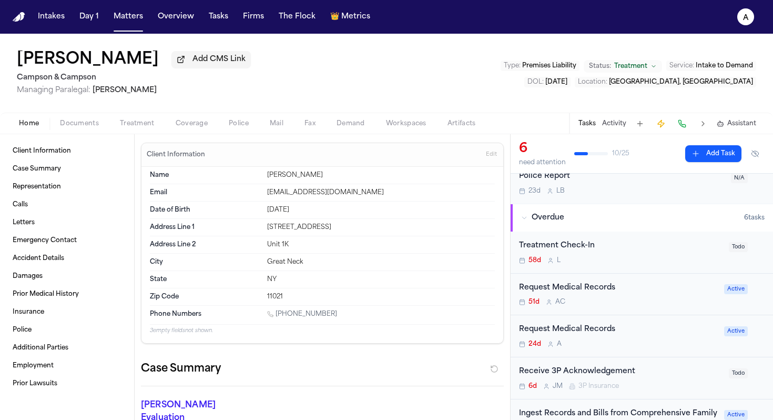
click at [663, 298] on div "Request Medical Records 51d A C" at bounding box center [618, 294] width 199 height 25
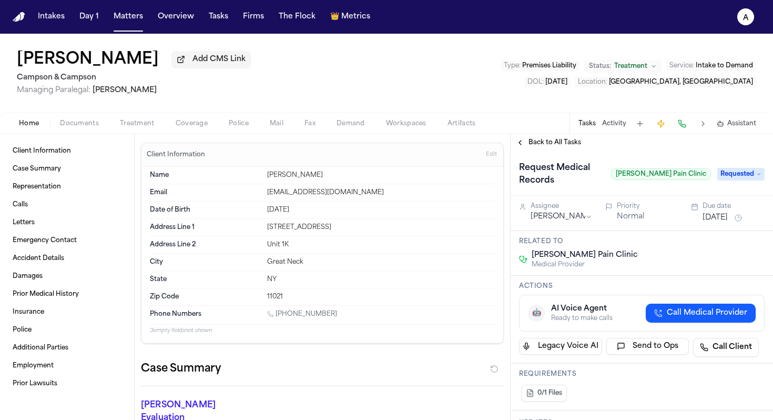
click at [551, 146] on span "Back to All Tasks" at bounding box center [554, 142] width 53 height 8
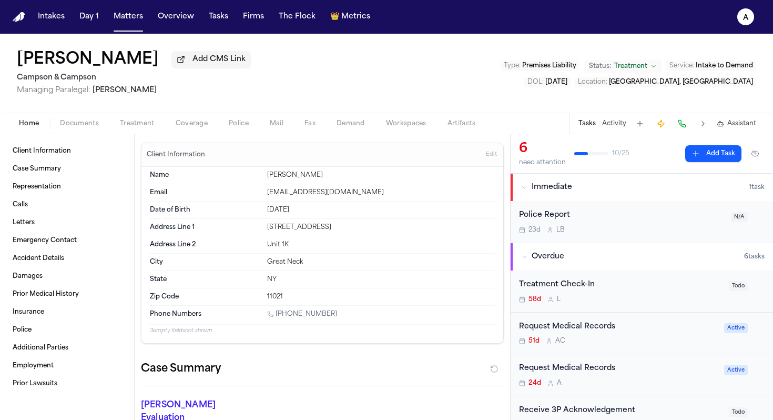
scroll to position [59, 0]
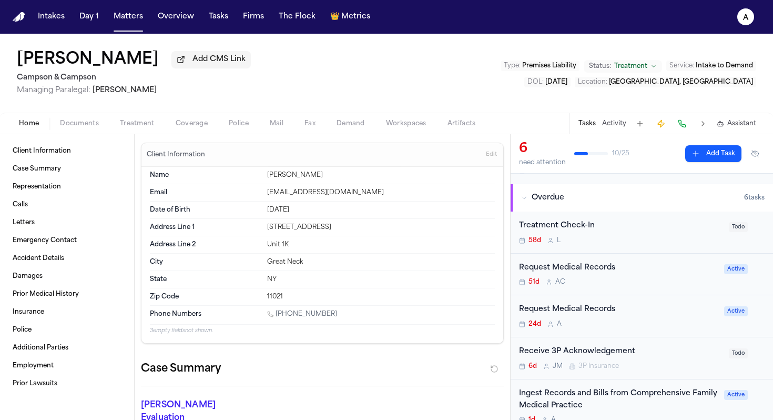
click at [659, 325] on div "24d A" at bounding box center [618, 324] width 199 height 8
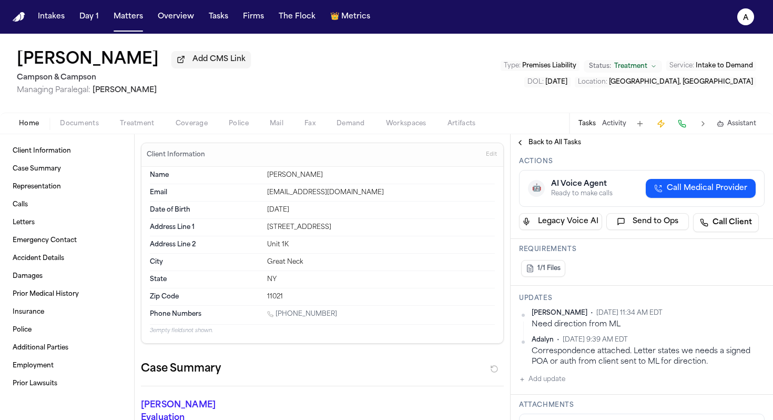
scroll to position [191, 0]
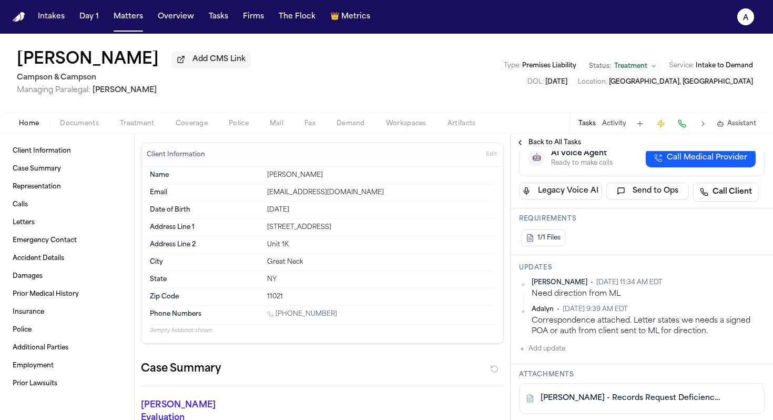
click at [560, 349] on button "Add update" at bounding box center [542, 348] width 46 height 13
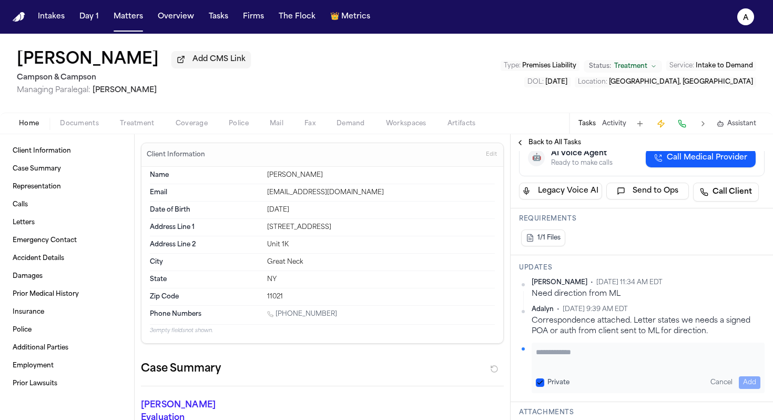
click at [567, 352] on textarea "Add your update" at bounding box center [648, 357] width 225 height 21
click at [602, 357] on textarea "Add your update" at bounding box center [648, 357] width 225 height 21
paste textarea "**********"
click at [558, 354] on textarea "**********" at bounding box center [644, 357] width 217 height 21
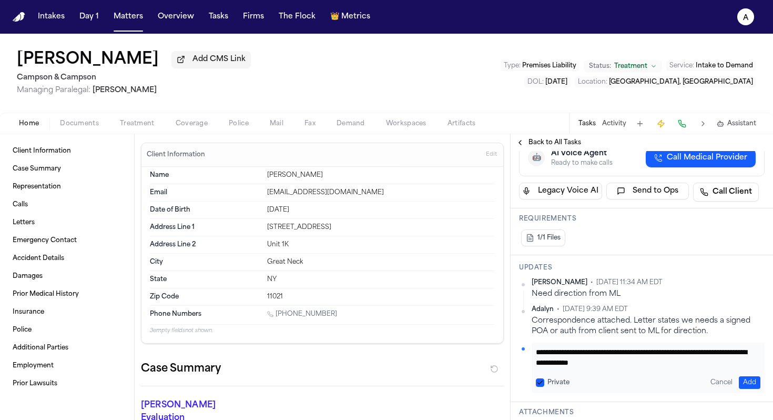
scroll to position [0, 0]
click at [537, 384] on button "Private" at bounding box center [540, 382] width 8 height 8
click at [739, 385] on button "Add" at bounding box center [750, 382] width 22 height 13
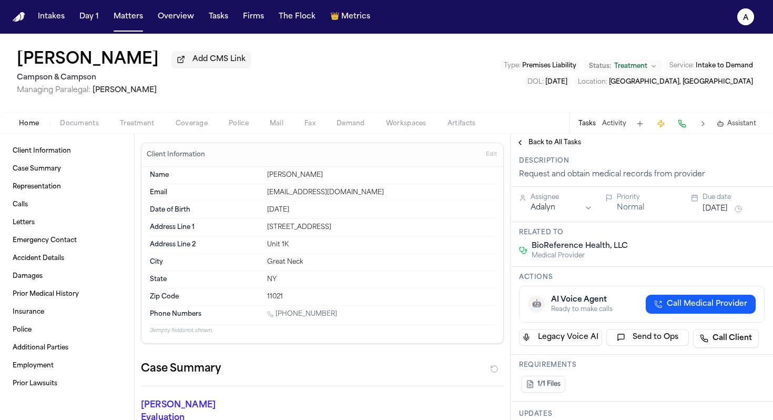
scroll to position [4, 0]
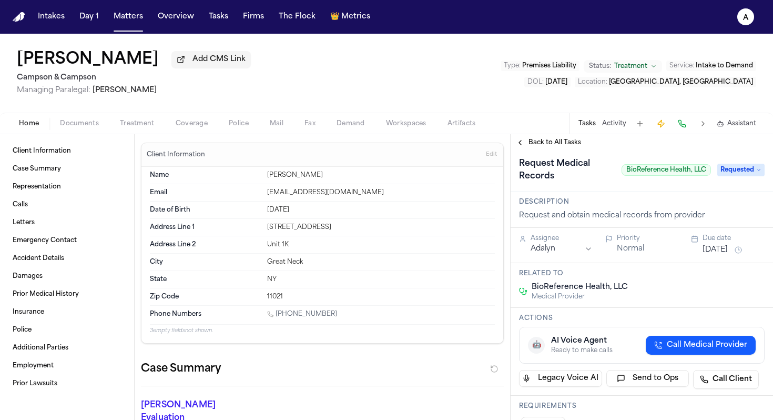
click at [723, 250] on button "[DATE]" at bounding box center [715, 250] width 25 height 11
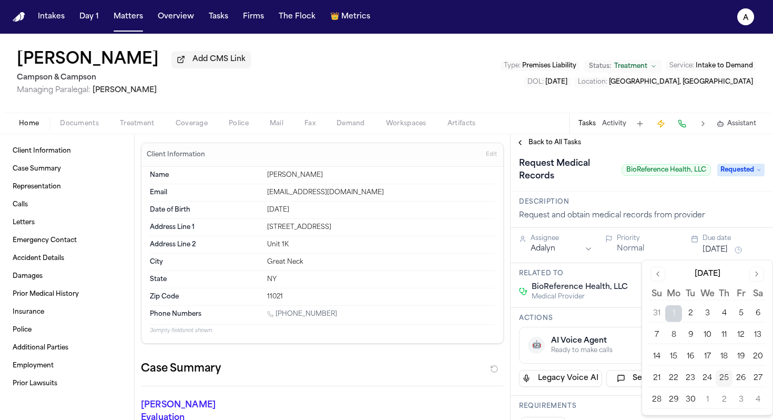
click at [689, 399] on button "30" at bounding box center [690, 399] width 17 height 17
click at [630, 278] on h3 "Related to" at bounding box center [642, 273] width 246 height 8
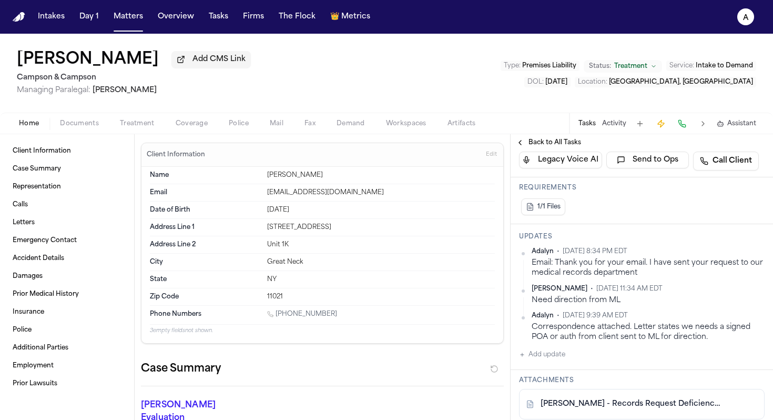
scroll to position [196, 0]
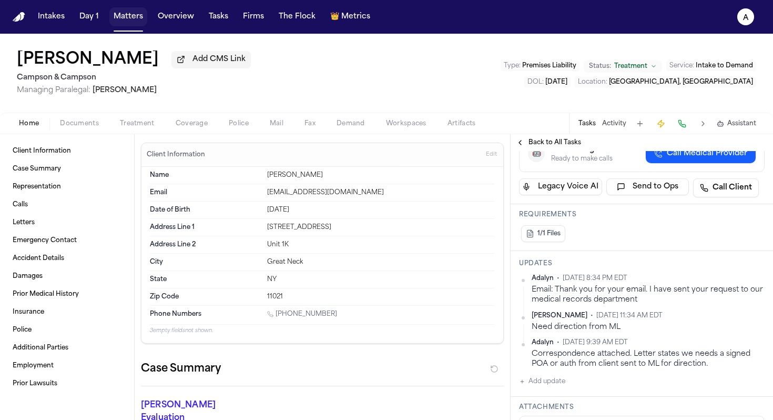
click at [133, 15] on button "Matters" at bounding box center [128, 16] width 38 height 19
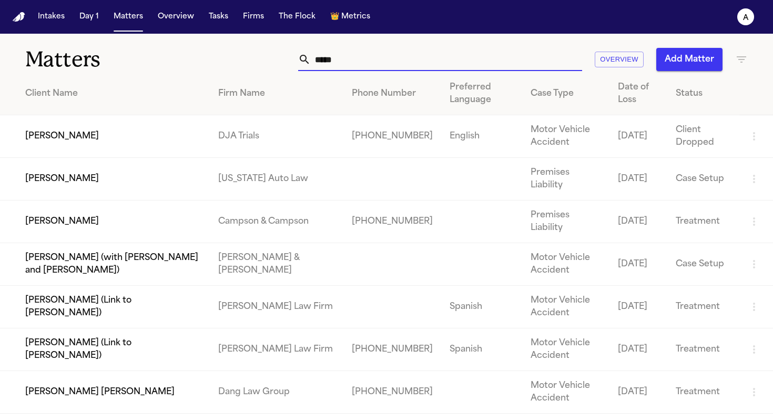
drag, startPoint x: 383, startPoint y: 69, endPoint x: 243, endPoint y: 56, distance: 140.5
click at [243, 56] on div "***** Overview Add Matter" at bounding box center [487, 59] width 522 height 23
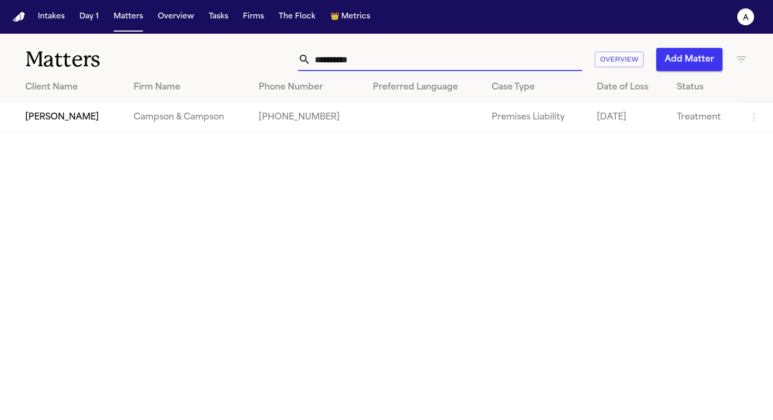
click at [75, 115] on td "[PERSON_NAME]" at bounding box center [62, 118] width 125 height 30
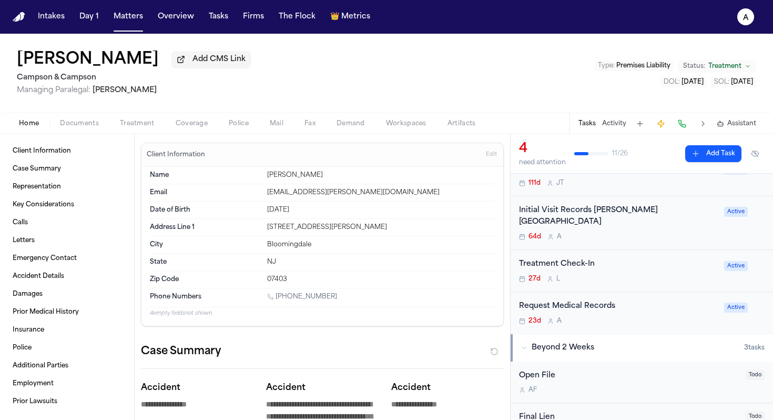
scroll to position [130, 0]
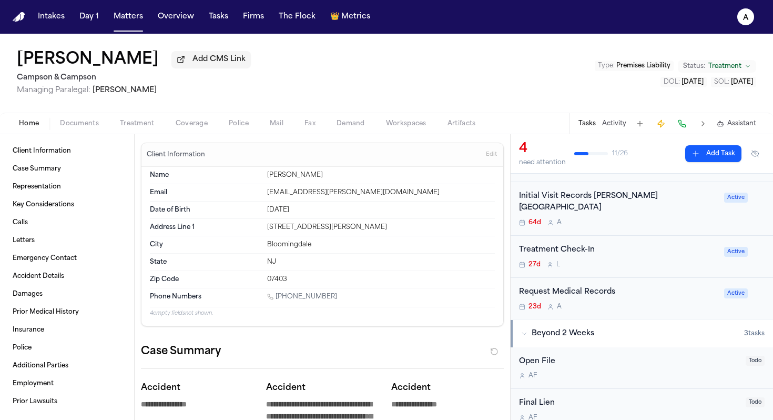
click at [667, 291] on div "Request Medical Records 23d A" at bounding box center [618, 298] width 199 height 25
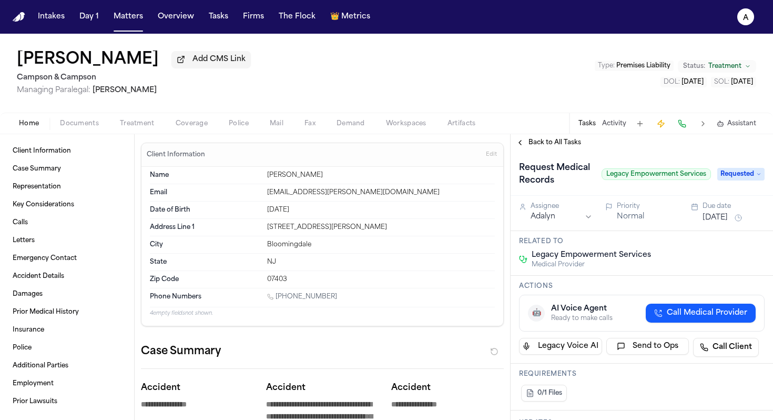
click at [756, 177] on icon at bounding box center [758, 173] width 5 height 5
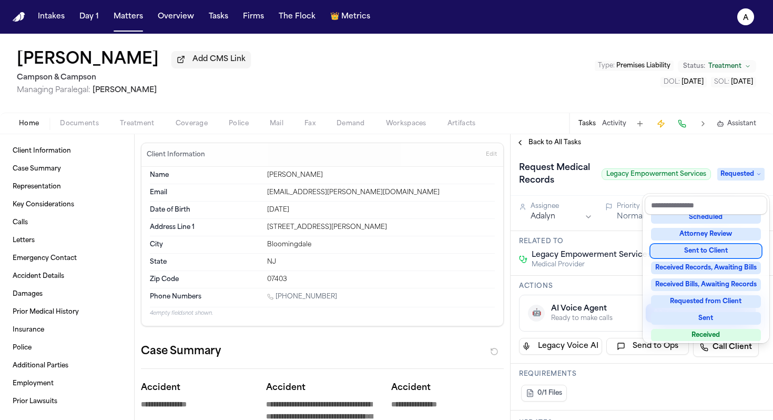
scroll to position [110, 0]
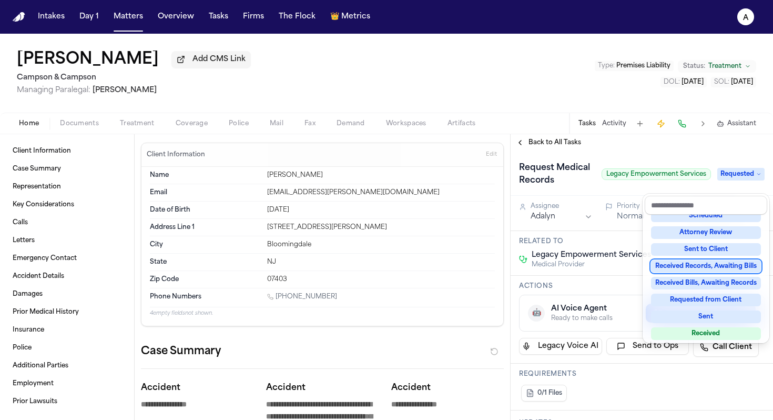
click at [728, 269] on div "Received Records, Awaiting Bills" at bounding box center [706, 266] width 110 height 13
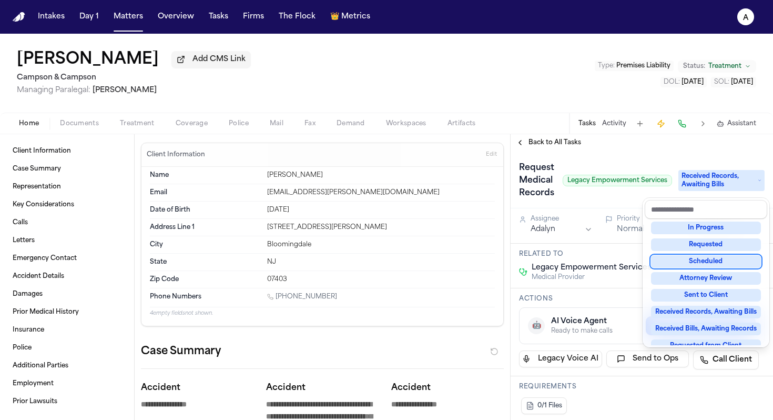
click at [609, 201] on div "Request Medical Records Legacy Empowerment Services Received Records, Awaiting …" at bounding box center [642, 180] width 246 height 42
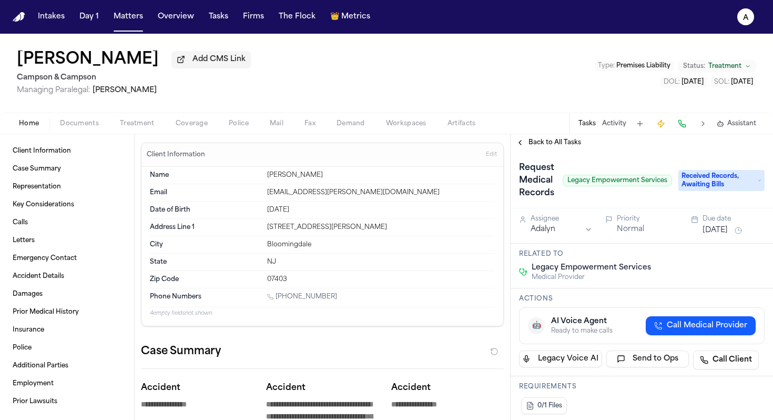
click at [724, 232] on button "[DATE]" at bounding box center [715, 230] width 25 height 11
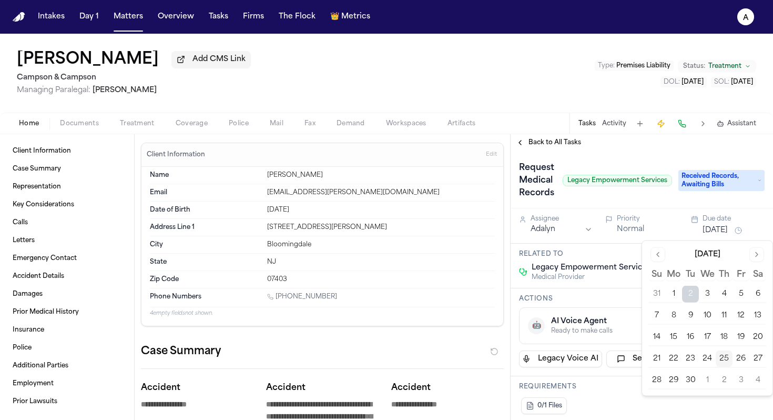
click at [672, 380] on button "29" at bounding box center [673, 380] width 17 height 17
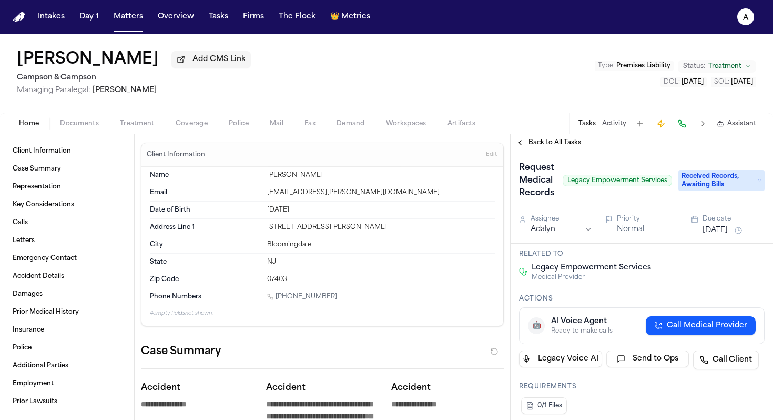
click at [641, 194] on div "Request Medical Records Legacy Empowerment Services" at bounding box center [595, 180] width 153 height 42
click at [70, 123] on span "Documents" at bounding box center [79, 123] width 39 height 8
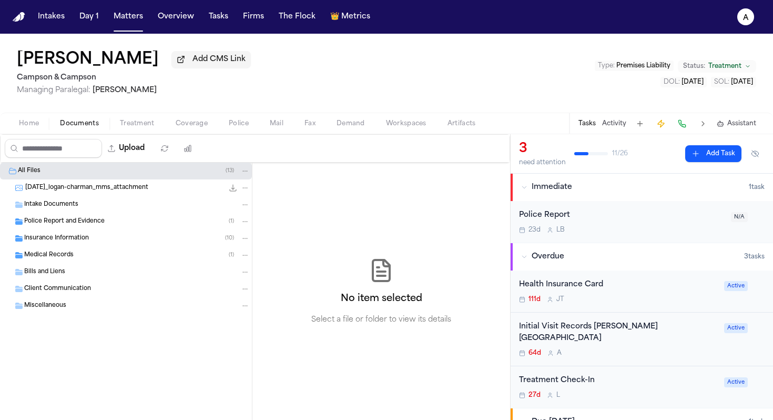
click at [88, 256] on div "Medical Records ( 1 )" at bounding box center [137, 254] width 226 height 9
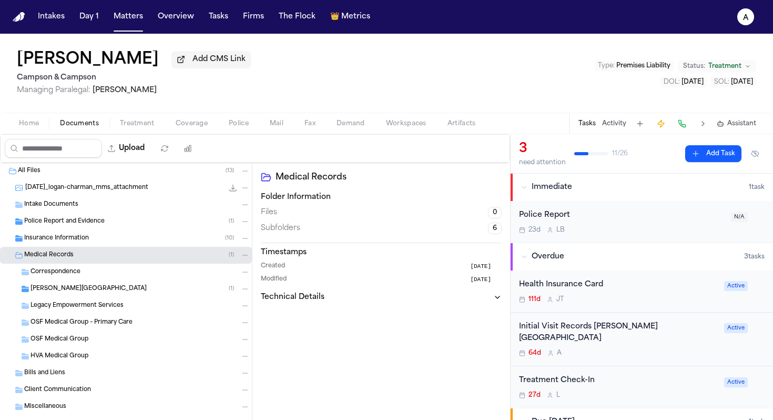
click at [118, 310] on span "Legacy Empowerment Services" at bounding box center [77, 305] width 93 height 9
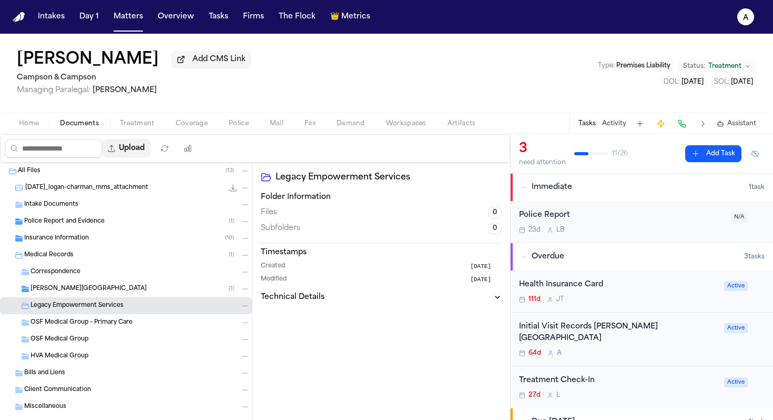
click at [146, 150] on button "Upload" at bounding box center [126, 148] width 49 height 19
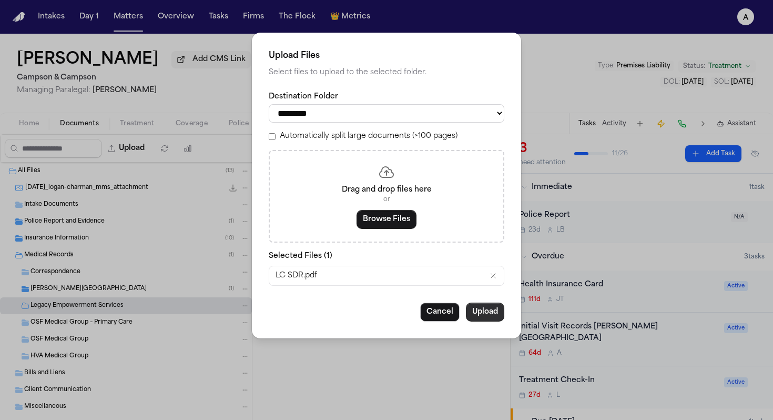
click at [484, 317] on button "Upload" at bounding box center [485, 311] width 38 height 19
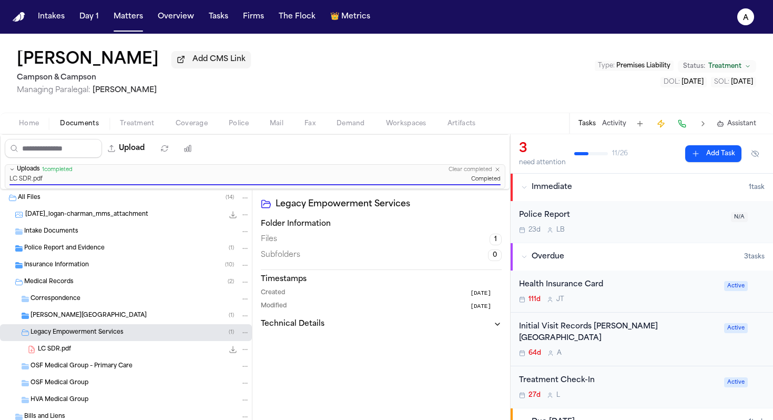
click at [107, 340] on div "Legacy Empowerment Services ( 1 )" at bounding box center [126, 332] width 252 height 17
click at [108, 337] on div "Legacy Empowerment Services ( 1 )" at bounding box center [140, 332] width 219 height 9
click at [134, 158] on button "Upload" at bounding box center [126, 148] width 49 height 19
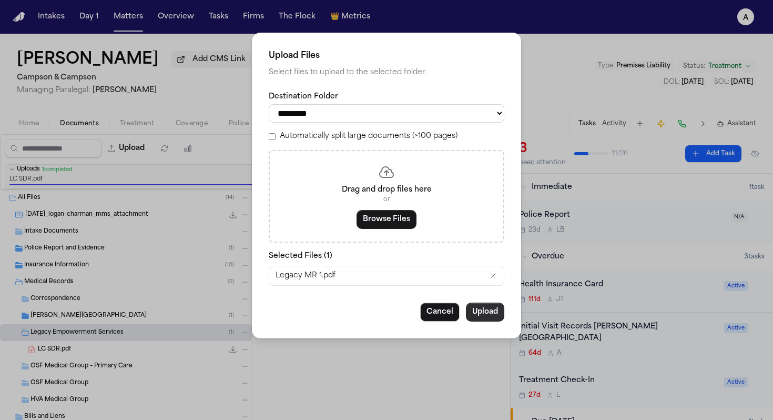
click at [489, 313] on button "Upload" at bounding box center [485, 311] width 38 height 19
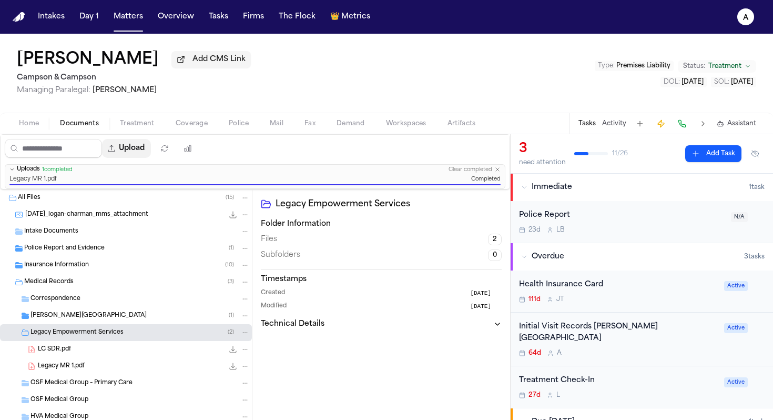
click at [145, 151] on button "Upload" at bounding box center [126, 148] width 49 height 19
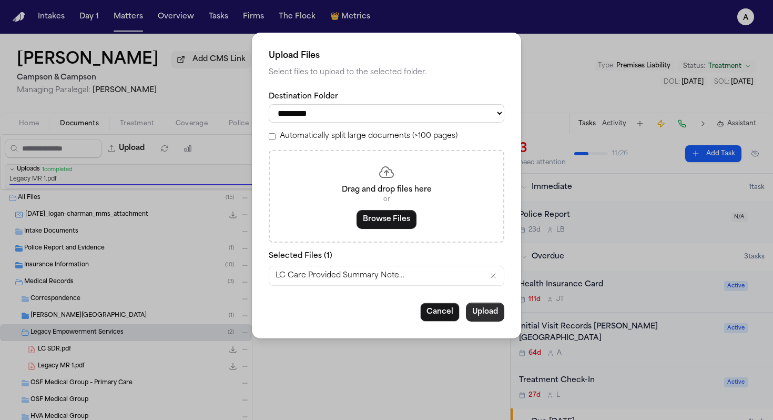
click at [489, 318] on button "Upload" at bounding box center [485, 311] width 38 height 19
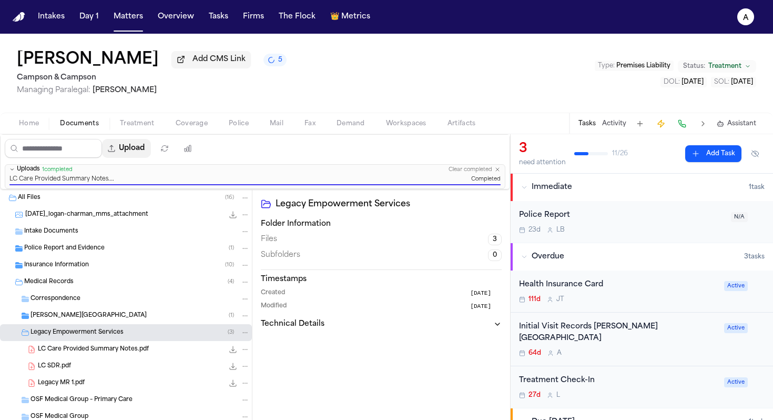
click at [137, 157] on button "Upload" at bounding box center [126, 148] width 49 height 19
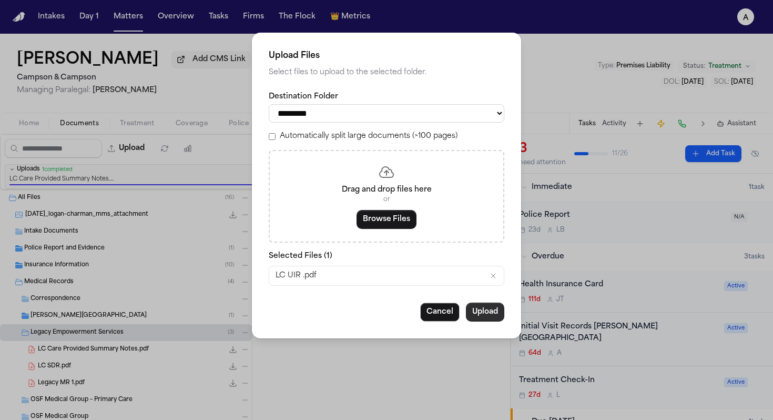
click at [486, 319] on button "Upload" at bounding box center [485, 311] width 38 height 19
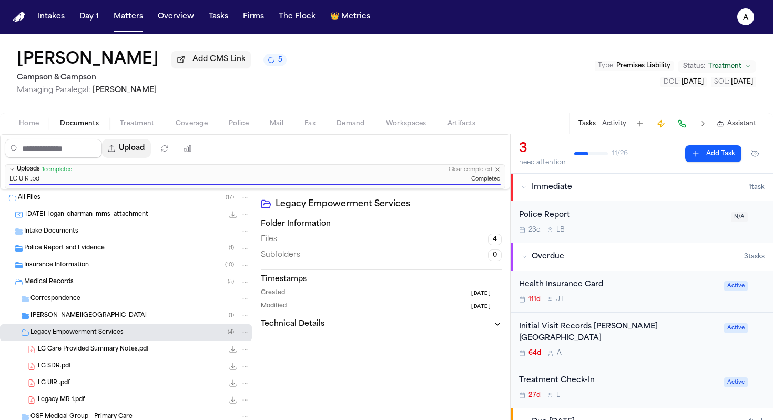
click at [147, 149] on button "Upload" at bounding box center [126, 148] width 49 height 19
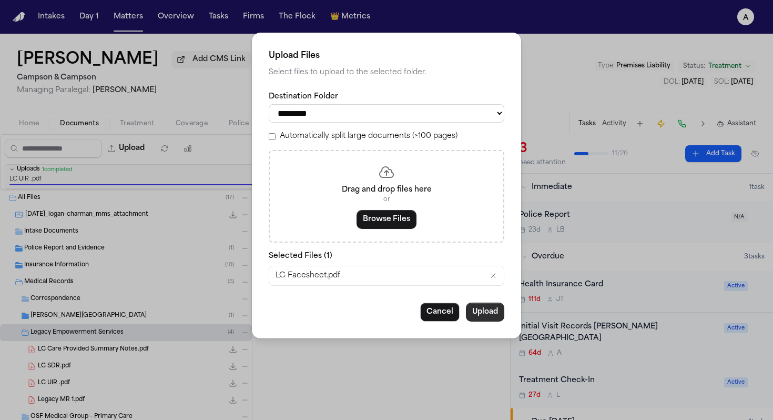
click at [493, 314] on button "Upload" at bounding box center [485, 311] width 38 height 19
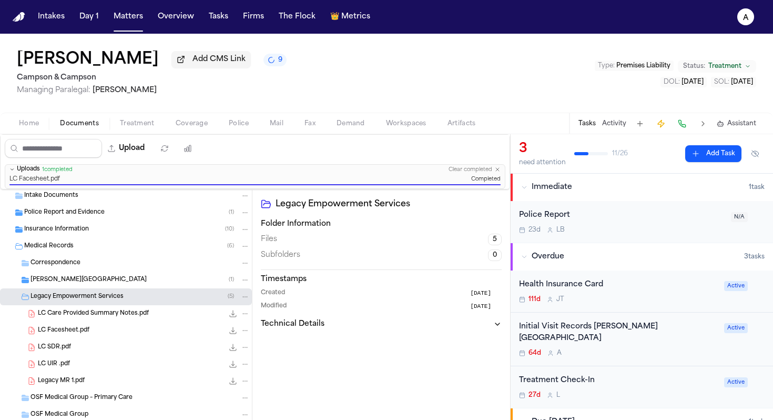
scroll to position [48, 0]
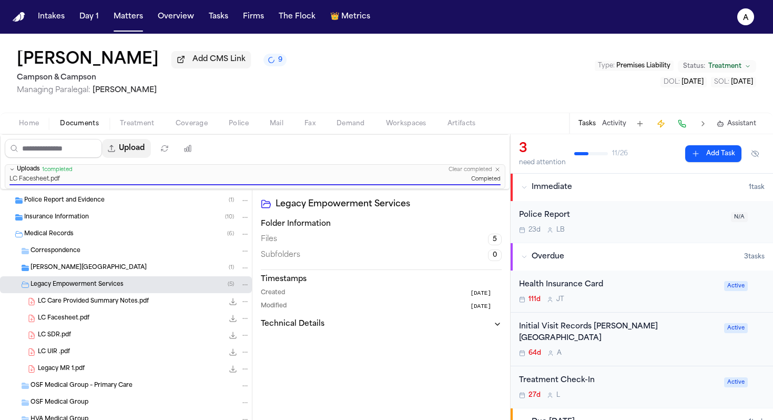
click at [144, 155] on button "Upload" at bounding box center [126, 148] width 49 height 19
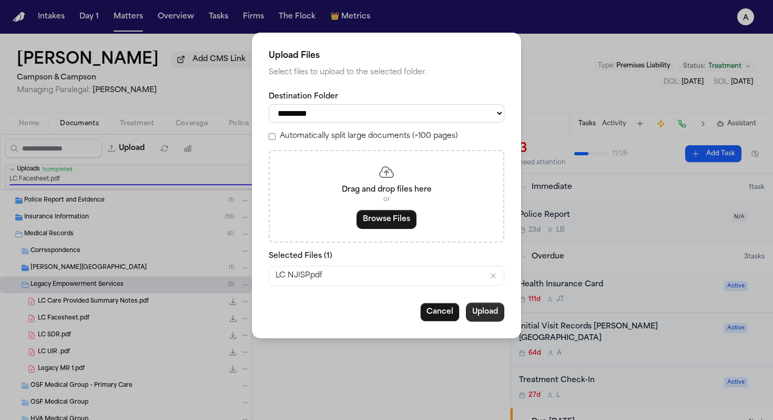
click at [481, 316] on button "Upload" at bounding box center [485, 311] width 38 height 19
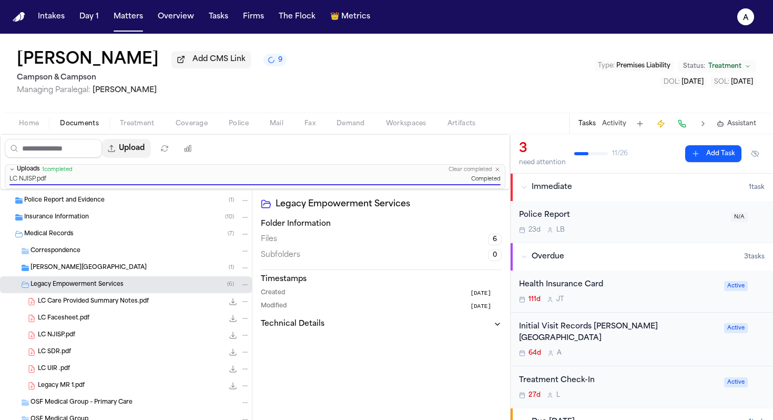
click at [145, 152] on button "Upload" at bounding box center [126, 148] width 49 height 19
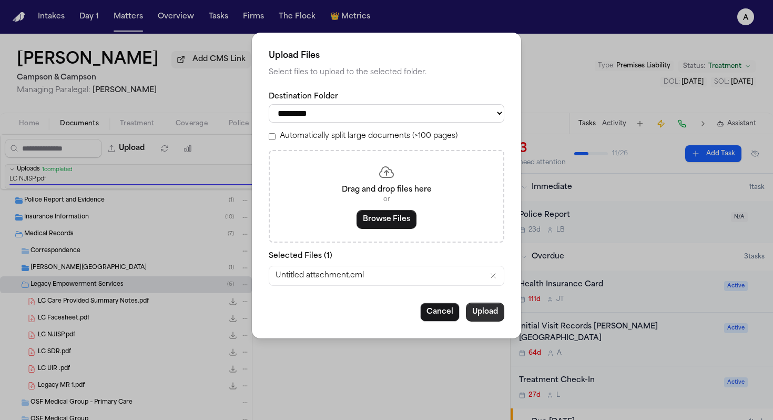
click at [492, 320] on button "Upload" at bounding box center [485, 311] width 38 height 19
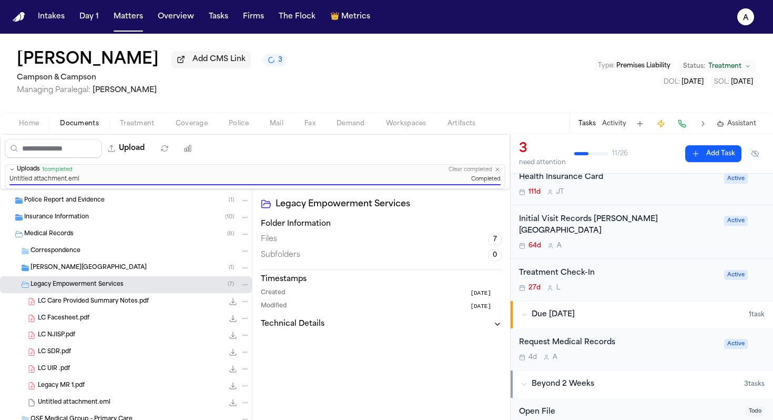
scroll to position [115, 0]
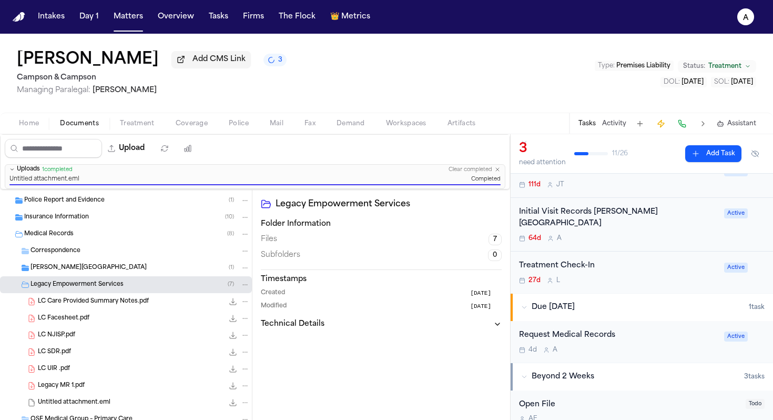
click at [640, 345] on div "4d A" at bounding box center [618, 349] width 199 height 8
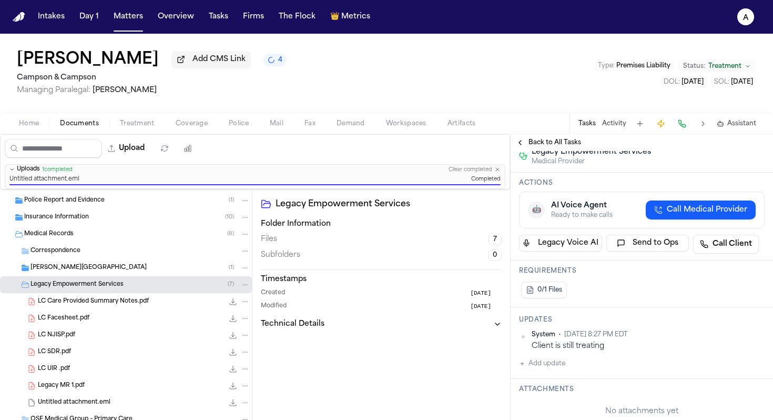
scroll to position [134, 0]
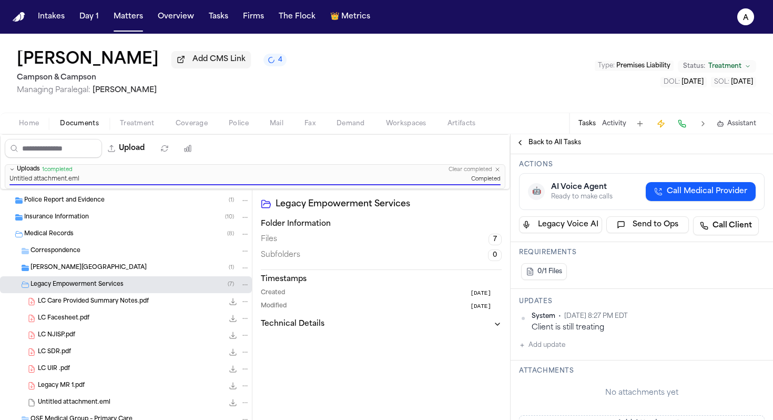
click at [564, 348] on button "Add update" at bounding box center [542, 345] width 46 height 13
click at [565, 355] on textarea "Add your update" at bounding box center [648, 353] width 225 height 21
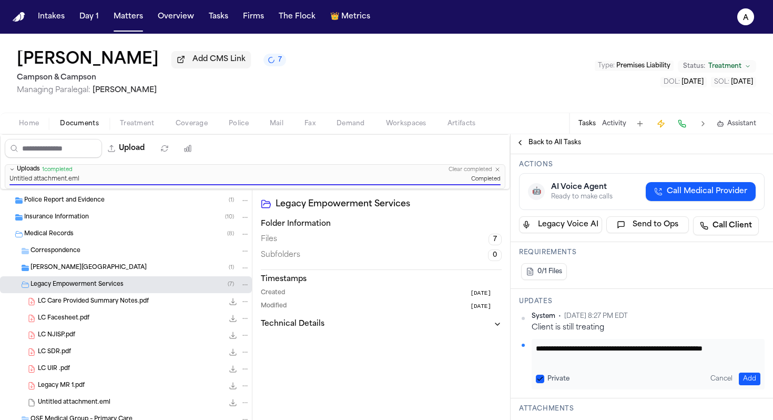
scroll to position [1, 0]
paste textarea "**********"
click at [542, 379] on button "Private" at bounding box center [540, 378] width 8 height 8
click at [742, 379] on button "Add" at bounding box center [750, 378] width 22 height 13
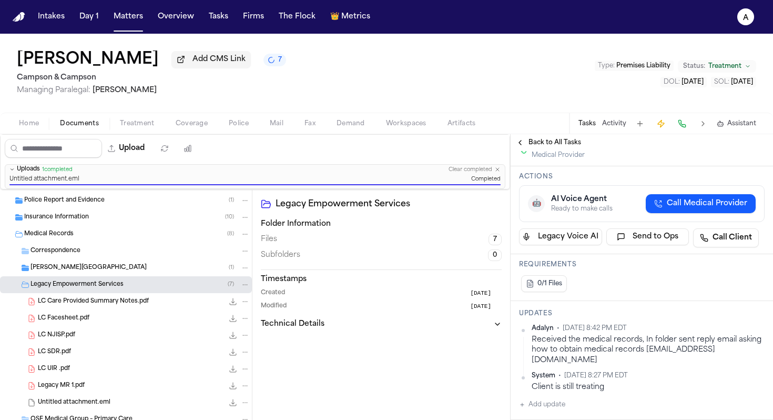
scroll to position [155, 0]
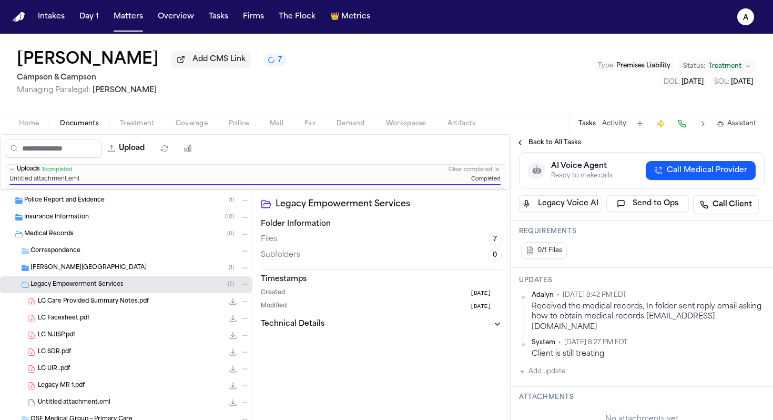
click at [761, 300] on div "Updates Adalyn • [DATE] 8:42 PM EDT Received the medical records, In folder sen…" at bounding box center [642, 327] width 262 height 119
click at [755, 297] on html "Intakes Day 1 Matters Overview Tasks Firms The Flock 👑 Metrics A [PERSON_NAME] …" at bounding box center [386, 210] width 773 height 420
click at [723, 312] on div "Edit" at bounding box center [723, 314] width 62 height 15
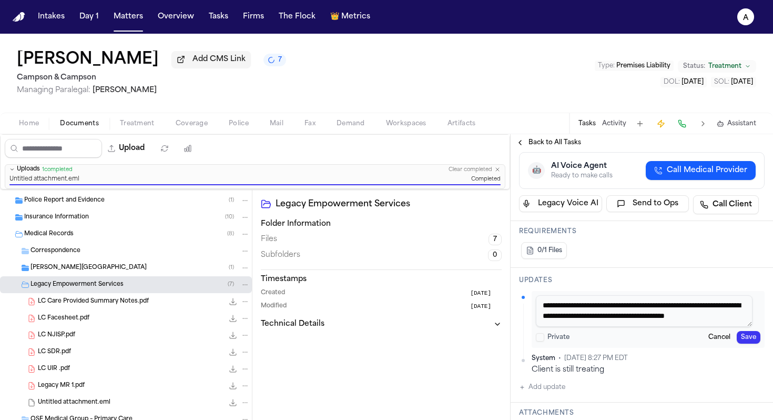
drag, startPoint x: 703, startPoint y: 320, endPoint x: 674, endPoint y: 319, distance: 28.9
click at [674, 319] on textarea "**********" at bounding box center [644, 311] width 217 height 32
click at [551, 323] on textarea "**********" at bounding box center [644, 311] width 217 height 32
click at [739, 341] on button "Save" at bounding box center [749, 337] width 24 height 13
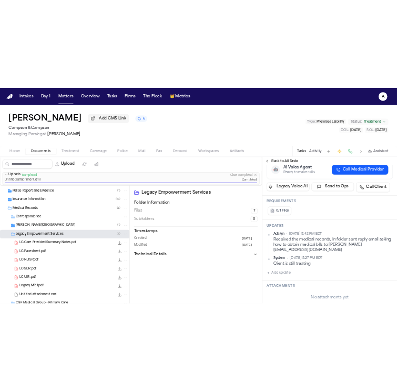
scroll to position [95, 0]
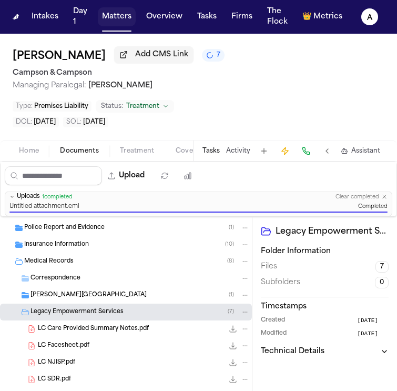
click at [130, 21] on button "Matters" at bounding box center [117, 16] width 38 height 19
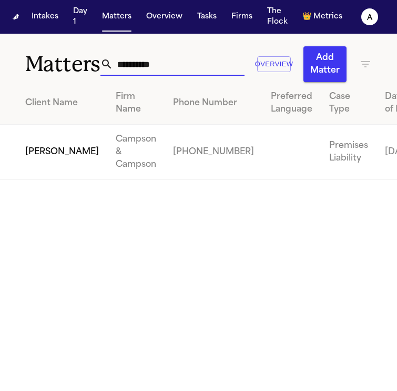
drag, startPoint x: 172, startPoint y: 66, endPoint x: 49, endPoint y: 63, distance: 123.1
click at [49, 63] on div "**********" at bounding box center [198, 58] width 397 height 48
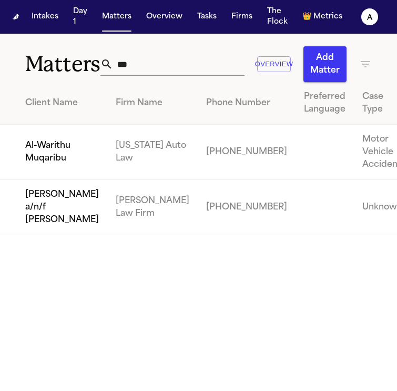
click at [54, 170] on td "Al-Warithu Muqaribu" at bounding box center [53, 152] width 107 height 55
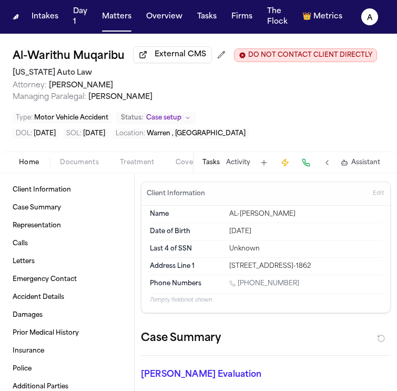
click at [218, 161] on button "Tasks" at bounding box center [210, 162] width 17 height 8
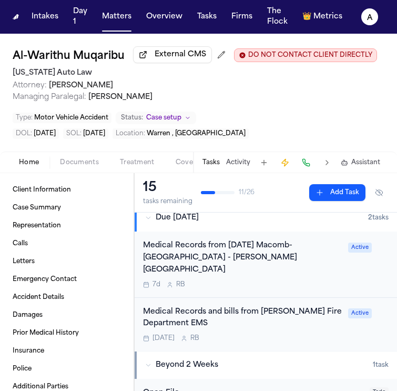
scroll to position [167, 0]
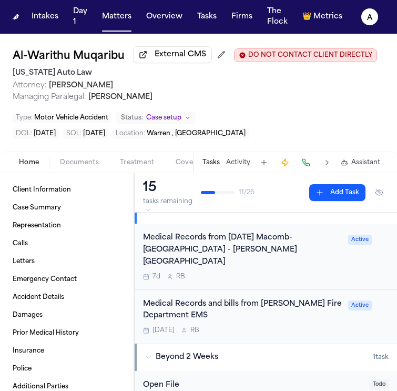
click at [280, 300] on div "Medical Records and bills from Warren Fire Department EMS Oct 9 R B" at bounding box center [242, 316] width 199 height 37
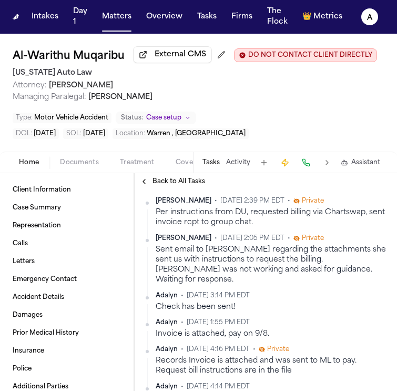
scroll to position [240, 0]
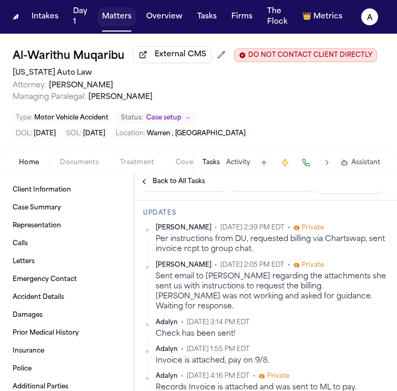
click at [119, 22] on button "Matters" at bounding box center [117, 16] width 38 height 19
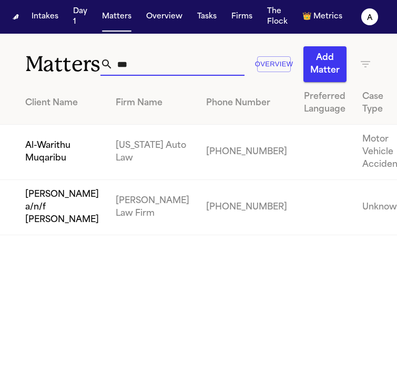
drag, startPoint x: 151, startPoint y: 67, endPoint x: -33, endPoint y: 62, distance: 183.6
click at [0, 62] on html "Intakes Day 1 Matters Overview Tasks Firms The Flock 👑 Metrics A Matters *** Ov…" at bounding box center [198, 195] width 397 height 391
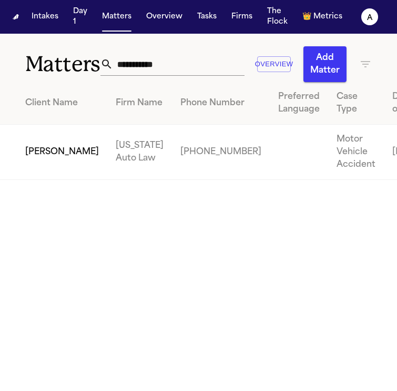
click at [23, 177] on td "Taylor Edwards" at bounding box center [53, 152] width 107 height 55
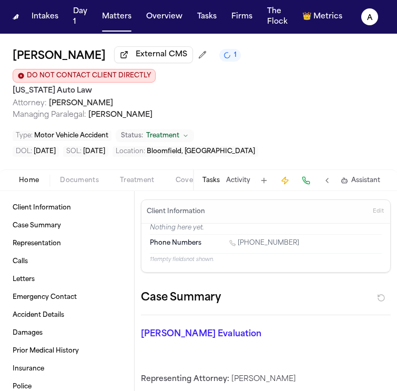
click at [213, 176] on button "Tasks" at bounding box center [210, 180] width 17 height 8
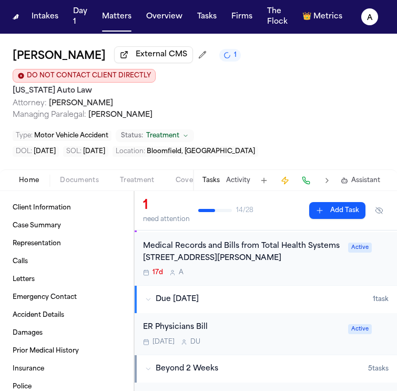
scroll to position [101, 0]
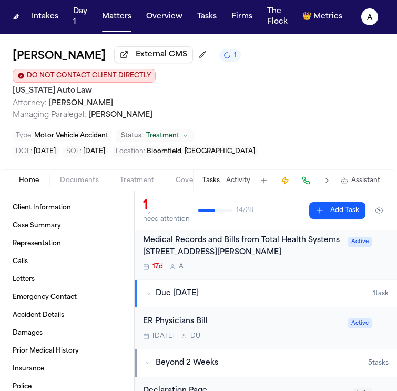
click at [307, 332] on div "Oct 3 D U" at bounding box center [242, 336] width 199 height 8
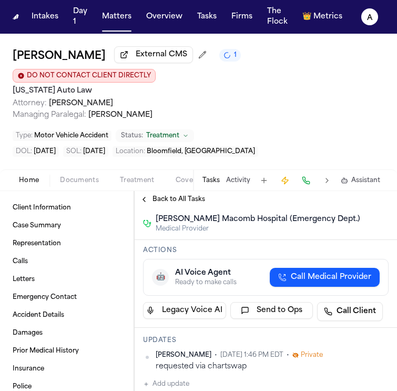
scroll to position [118, 0]
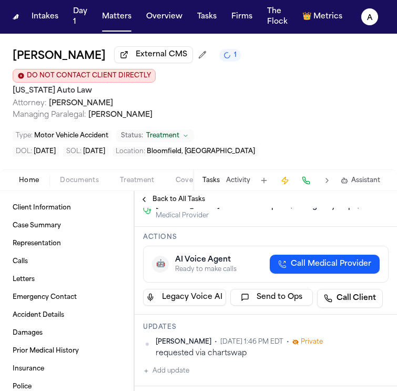
click at [178, 364] on button "Add update" at bounding box center [166, 370] width 46 height 13
click at [182, 369] on textarea "Add your update" at bounding box center [272, 379] width 225 height 21
click at [188, 369] on textarea "***" at bounding box center [268, 379] width 217 height 21
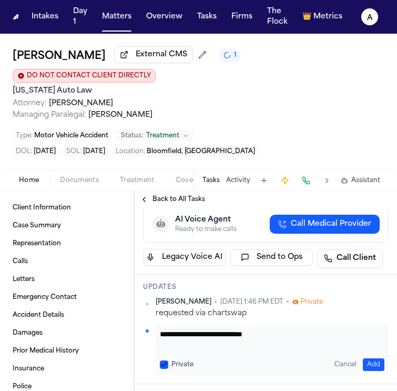
click at [167, 360] on button "Private" at bounding box center [164, 364] width 8 height 8
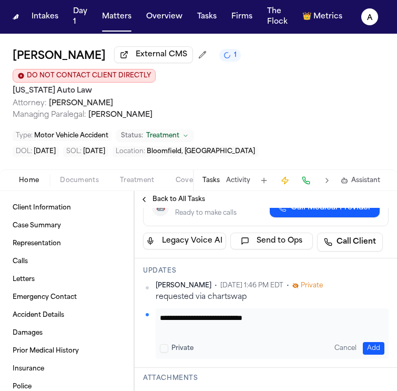
scroll to position [175, 0]
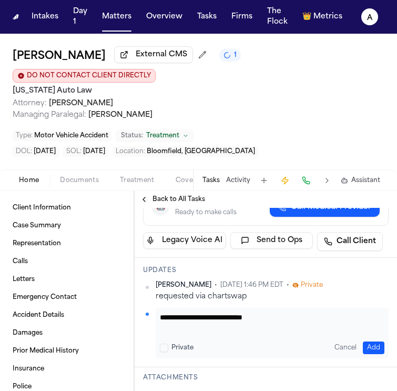
click at [294, 308] on div "**********" at bounding box center [272, 333] width 233 height 50
click at [294, 312] on textarea "**********" at bounding box center [268, 322] width 217 height 21
click at [367, 341] on button "Add" at bounding box center [374, 347] width 22 height 13
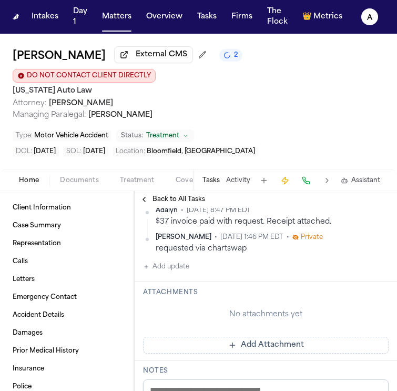
scroll to position [259, 0]
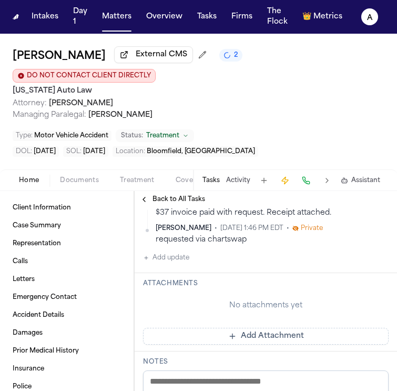
click at [273, 328] on button "Add Attachment" at bounding box center [266, 336] width 246 height 17
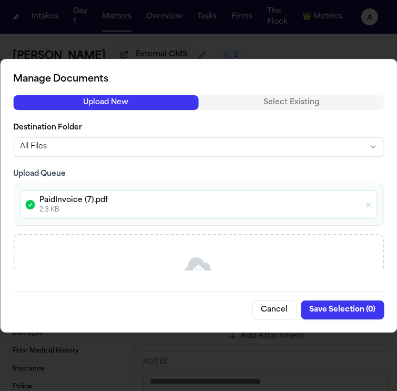
click at [345, 309] on button "Save Selection ( 0 )" at bounding box center [342, 309] width 83 height 19
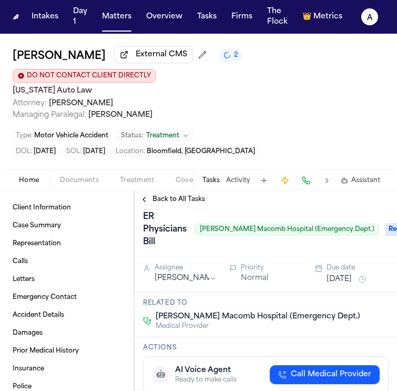
scroll to position [0, 0]
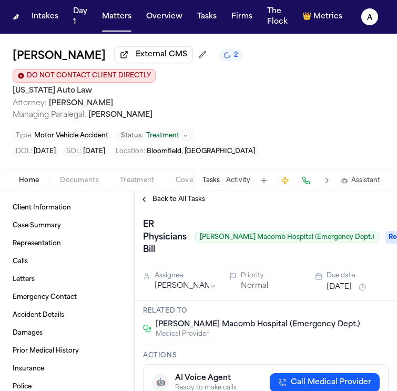
click at [271, 229] on div "ER Physicians Bill Henry Ford Macomb Hospital (Emergency Dept.)" at bounding box center [261, 237] width 236 height 42
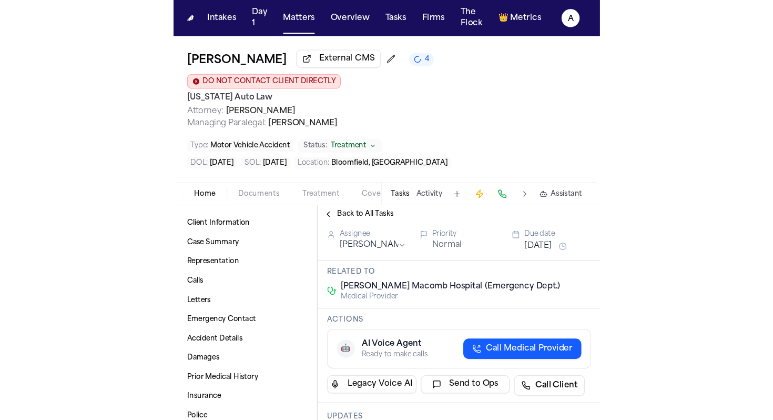
scroll to position [59, 0]
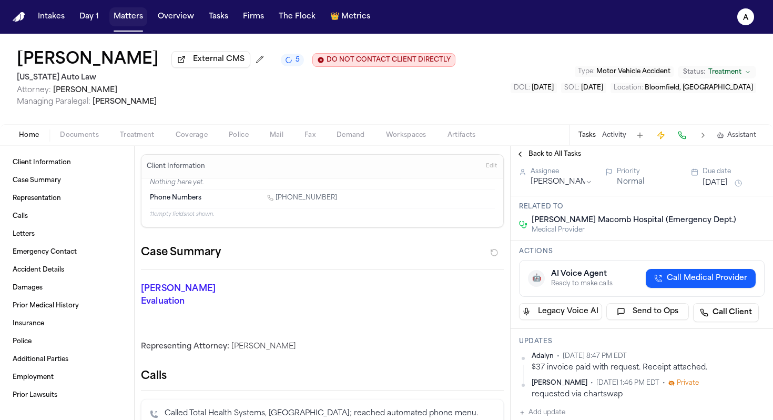
click at [122, 21] on button "Matters" at bounding box center [128, 16] width 38 height 19
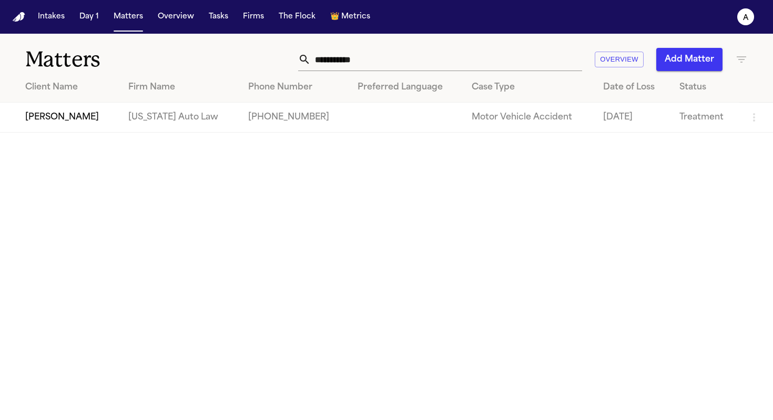
click at [391, 53] on input "**********" at bounding box center [446, 59] width 271 height 23
drag, startPoint x: 393, startPoint y: 60, endPoint x: 203, endPoint y: 59, distance: 189.8
click at [203, 59] on div "**********" at bounding box center [386, 53] width 773 height 39
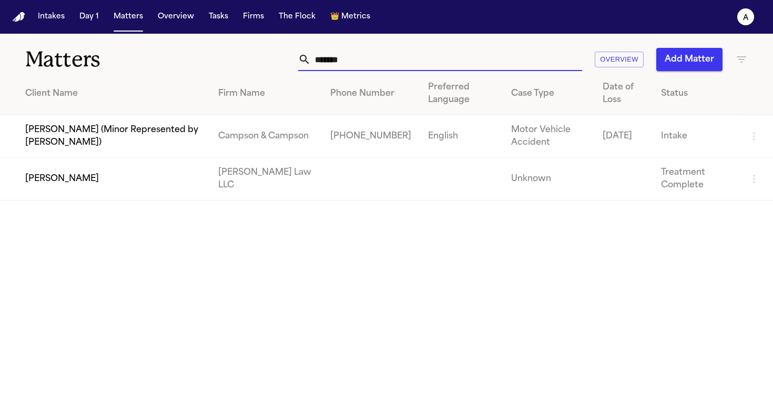
click at [63, 184] on td "[PERSON_NAME]" at bounding box center [105, 179] width 210 height 43
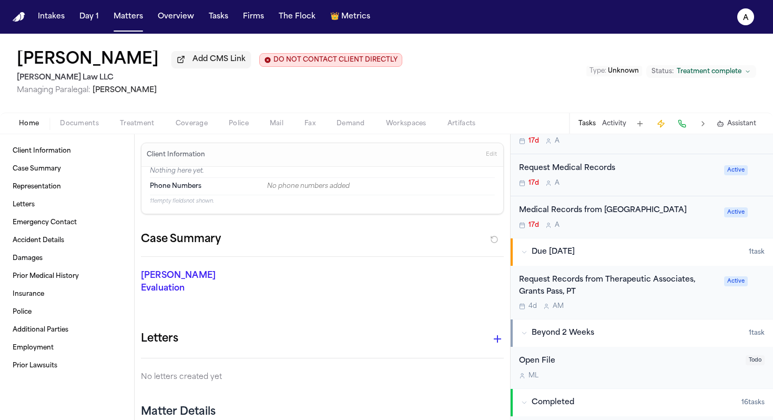
scroll to position [448, 0]
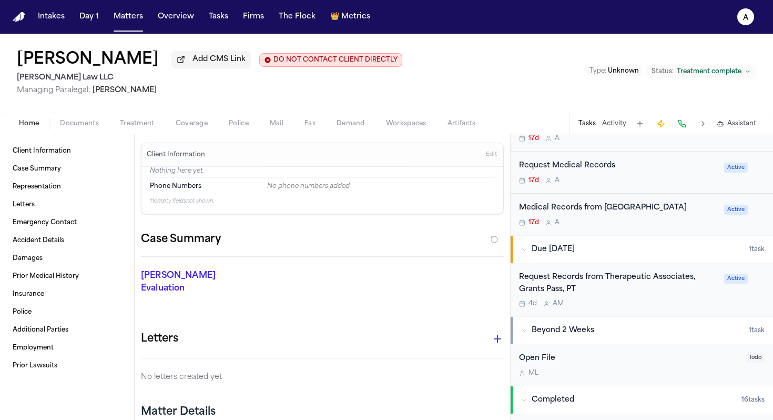
click at [625, 302] on div "4d A M" at bounding box center [618, 303] width 199 height 8
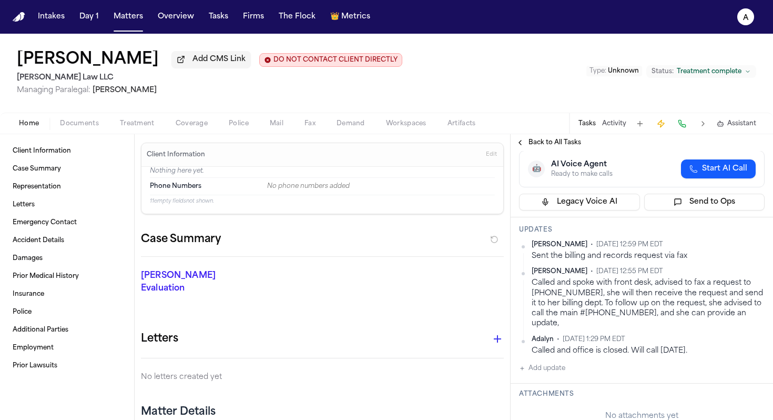
scroll to position [104, 0]
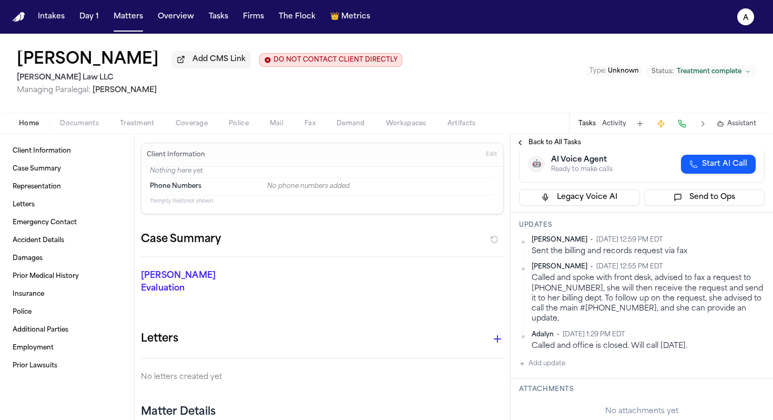
click at [554, 362] on div "Updates Ada Martinez • Sep 24, 2025 12:59 PM EDT Sent the billing and records r…" at bounding box center [642, 295] width 262 height 166
click at [555, 357] on button "Add update" at bounding box center [542, 363] width 46 height 13
click at [559, 361] on textarea "Add your update" at bounding box center [648, 371] width 225 height 21
paste textarea "**********"
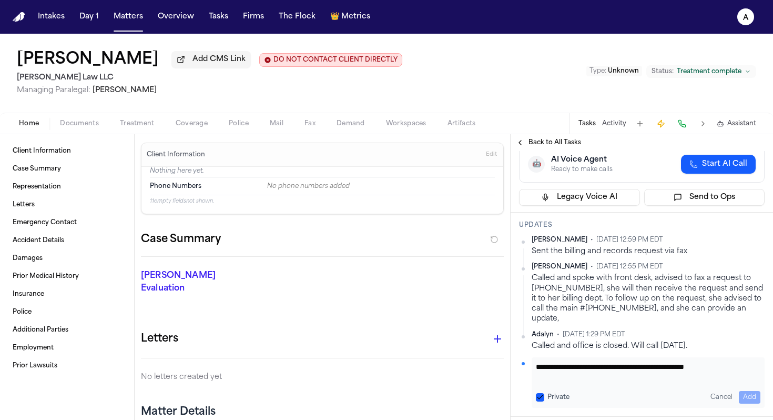
scroll to position [95, 0]
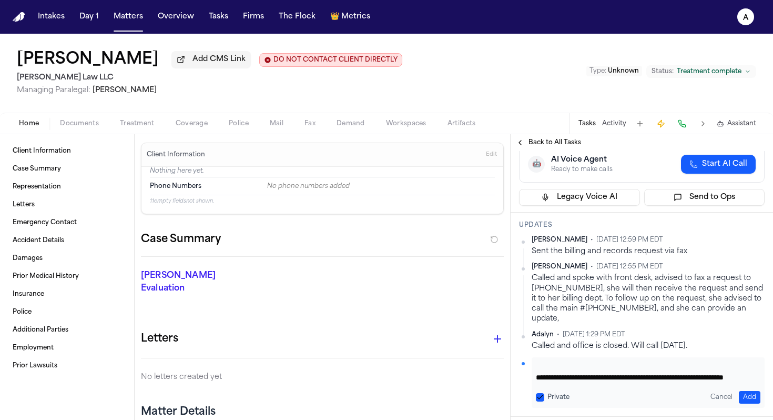
click at [572, 361] on textarea "**********" at bounding box center [644, 371] width 217 height 21
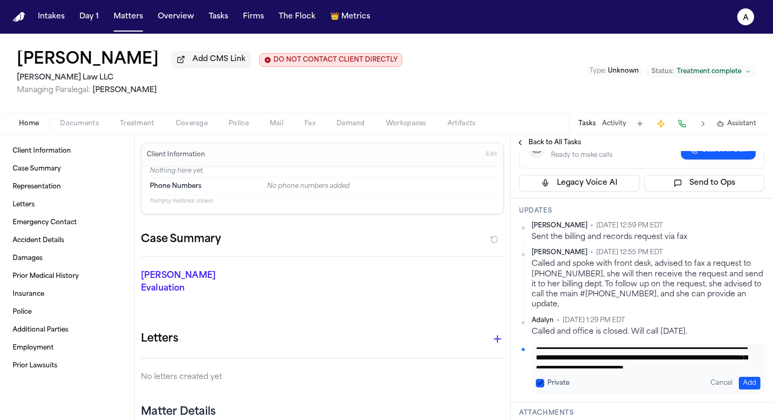
scroll to position [126, 0]
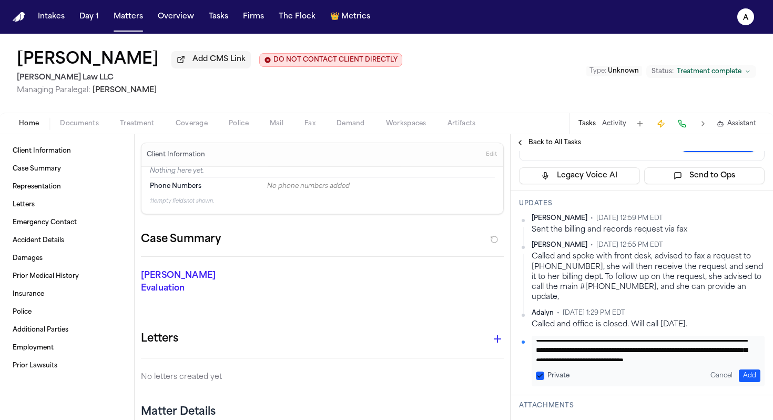
click at [613, 341] on textarea "**********" at bounding box center [644, 350] width 217 height 21
click at [537, 371] on button "Private" at bounding box center [540, 375] width 8 height 8
click at [739, 369] on button "Add" at bounding box center [750, 375] width 22 height 13
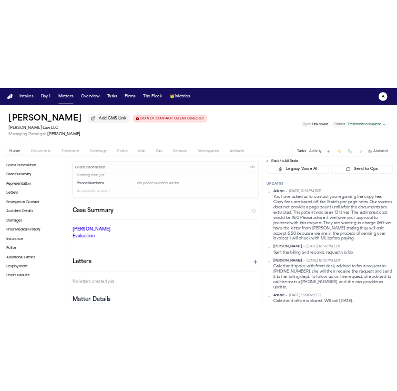
scroll to position [151, 0]
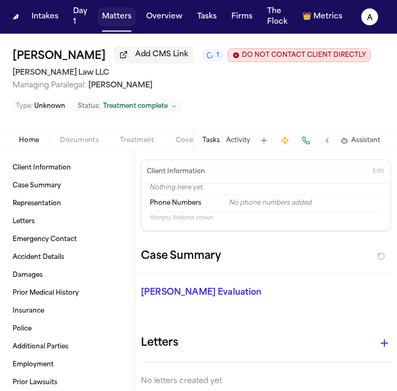
click at [118, 14] on button "Matters" at bounding box center [117, 16] width 38 height 19
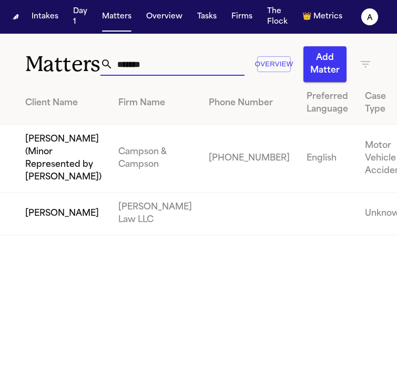
drag, startPoint x: 175, startPoint y: 64, endPoint x: 56, endPoint y: 64, distance: 118.3
click at [56, 64] on div "Matters ******* Overview Add Matter" at bounding box center [198, 58] width 397 height 48
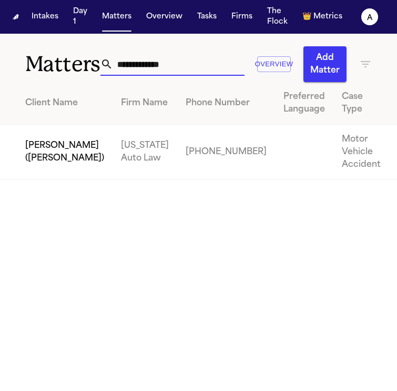
click at [35, 180] on td "[PERSON_NAME] ([PERSON_NAME])" at bounding box center [56, 152] width 113 height 55
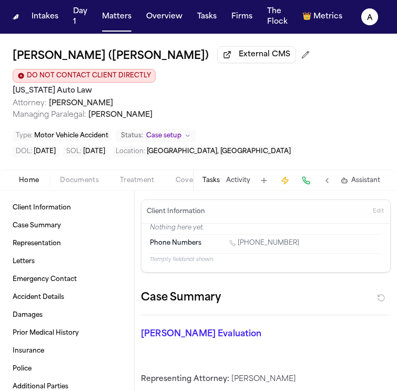
click at [216, 176] on button "Tasks" at bounding box center [210, 180] width 17 height 8
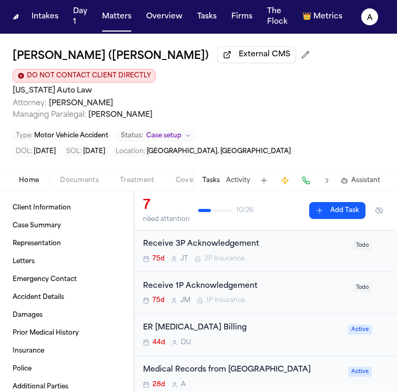
scroll to position [103, 0]
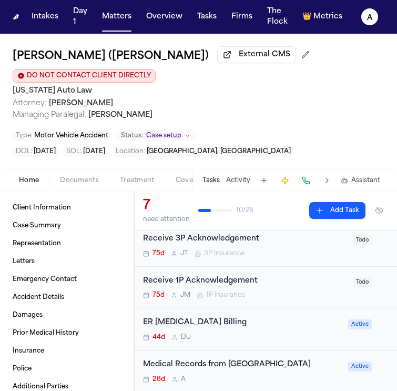
click at [295, 332] on div "ER Radiology Billing 44d D U" at bounding box center [242, 329] width 199 height 25
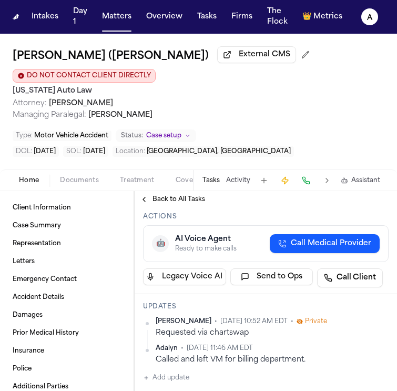
scroll to position [154, 0]
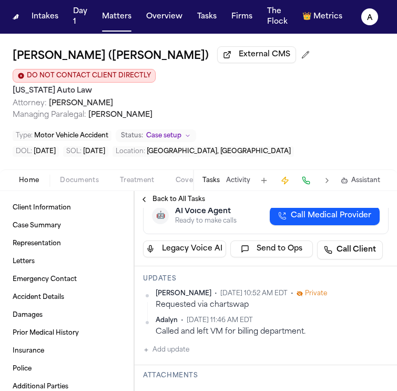
click at [169, 343] on button "Add update" at bounding box center [166, 349] width 46 height 13
click at [178, 348] on textarea "Add your update" at bounding box center [272, 358] width 225 height 21
click at [247, 348] on textarea "**********" at bounding box center [268, 358] width 217 height 21
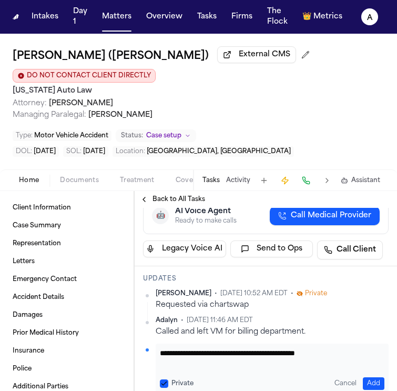
click at [169, 377] on div "Private Cancel Add" at bounding box center [272, 383] width 225 height 13
click at [168, 379] on div "Private" at bounding box center [177, 383] width 34 height 8
click at [164, 379] on button "Private" at bounding box center [164, 383] width 8 height 8
click at [368, 377] on button "Add" at bounding box center [374, 383] width 22 height 13
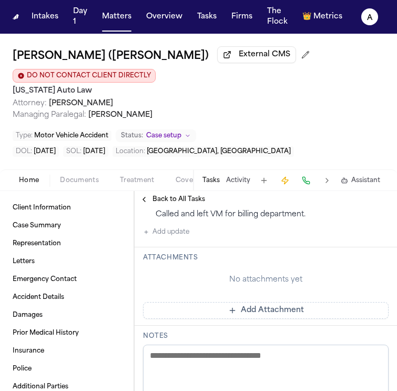
scroll to position [300, 0]
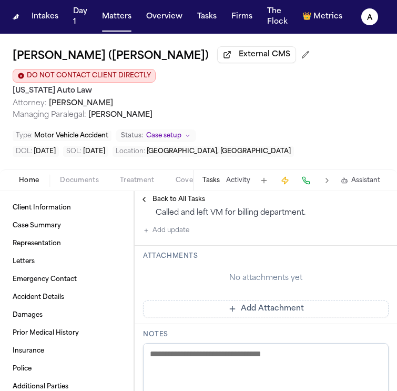
click at [276, 301] on button "Add Attachment" at bounding box center [266, 308] width 246 height 17
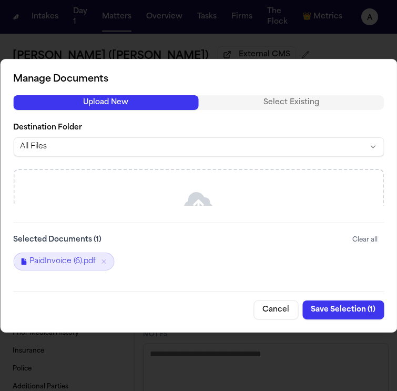
click at [342, 309] on button "Save Selection ( 1 )" at bounding box center [343, 309] width 82 height 19
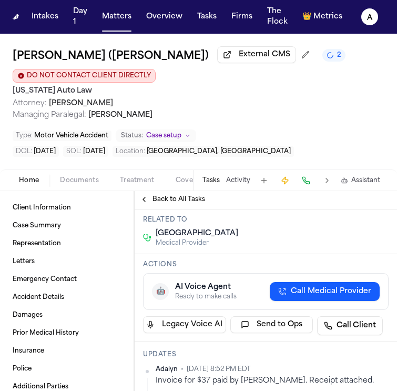
scroll to position [4, 0]
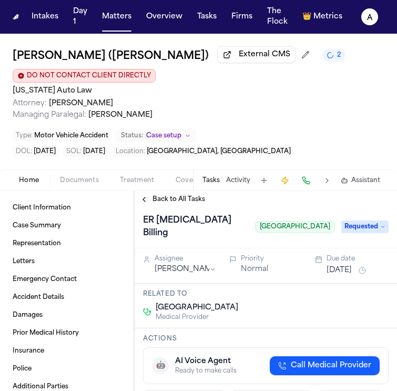
click at [340, 265] on button "Aug 12, 2025" at bounding box center [339, 270] width 25 height 11
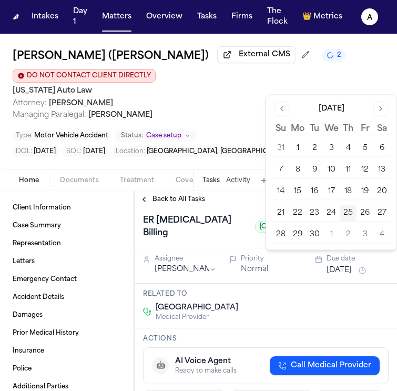
click at [317, 234] on button "30" at bounding box center [314, 234] width 17 height 17
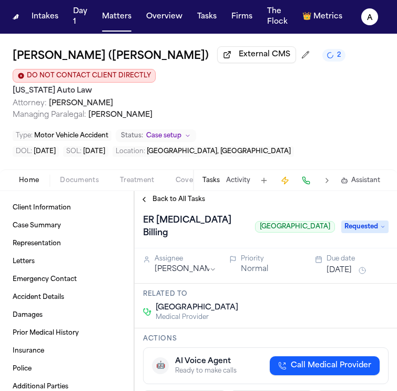
click at [249, 137] on div "Type : Motor Vehicle Accident Status: Case setup" at bounding box center [199, 135] width 372 height 13
click at [349, 265] on button "Sep 30, 2025" at bounding box center [339, 270] width 25 height 11
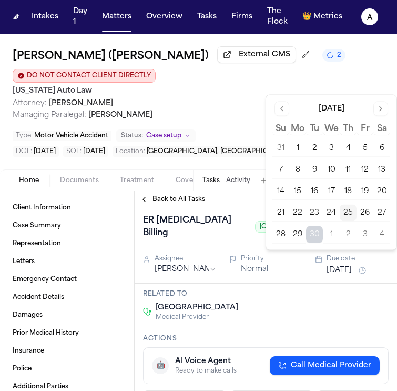
click at [354, 237] on button "2" at bounding box center [348, 234] width 17 height 17
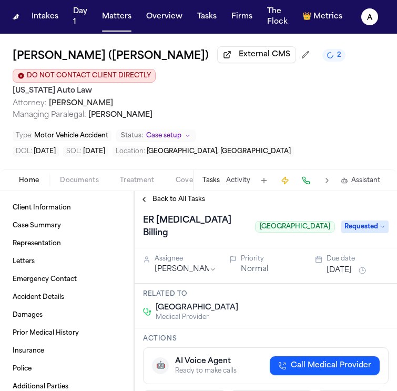
click at [253, 133] on div "Type : Motor Vehicle Accident Status: Case setup" at bounding box center [199, 135] width 372 height 13
click at [122, 21] on button "Matters" at bounding box center [117, 16] width 38 height 19
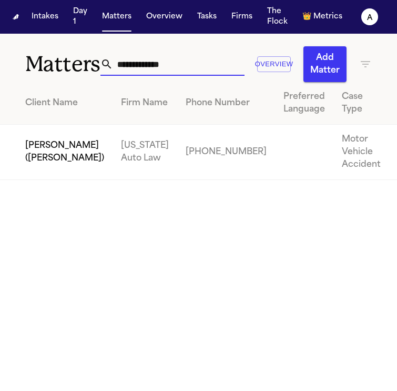
drag, startPoint x: 190, startPoint y: 66, endPoint x: 4, endPoint y: 65, distance: 185.6
click at [4, 65] on div "**********" at bounding box center [198, 58] width 397 height 48
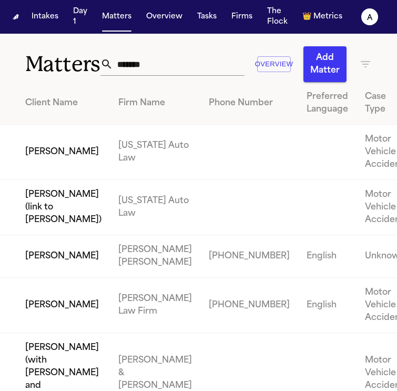
click at [53, 175] on td "[PERSON_NAME]" at bounding box center [55, 152] width 110 height 55
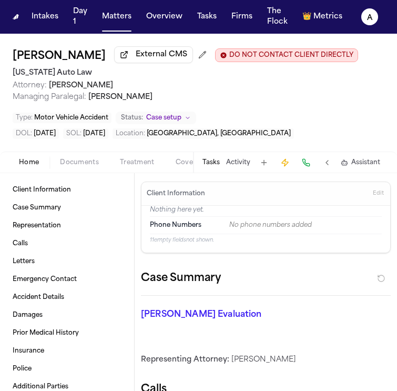
click at [212, 164] on button "Tasks" at bounding box center [210, 162] width 17 height 8
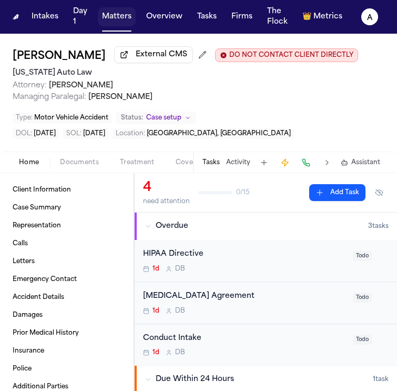
click at [121, 17] on button "Matters" at bounding box center [117, 16] width 38 height 19
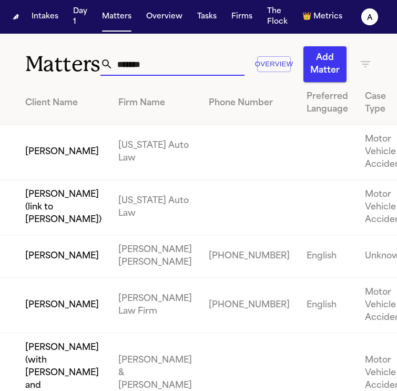
drag, startPoint x: 190, startPoint y: 67, endPoint x: 58, endPoint y: 55, distance: 132.5
click at [58, 55] on div "Matters ******* Overview Add Matter" at bounding box center [198, 58] width 397 height 48
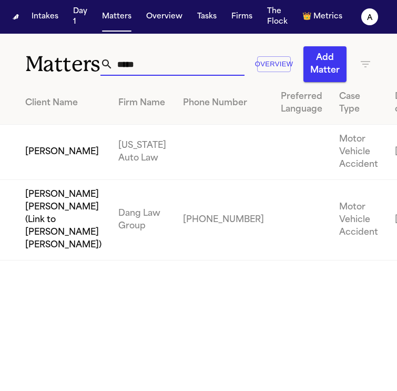
click at [38, 170] on td "[PERSON_NAME]" at bounding box center [55, 152] width 110 height 55
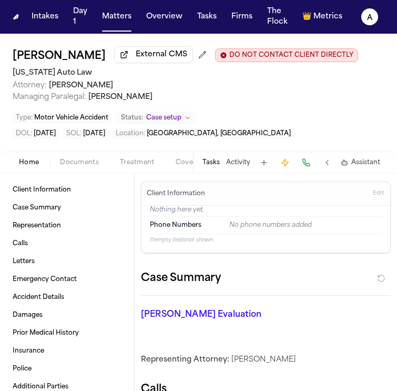
click at [218, 163] on button "Tasks" at bounding box center [210, 162] width 17 height 8
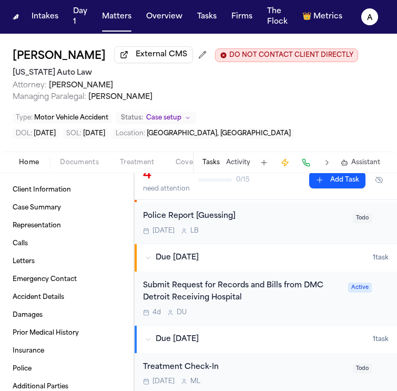
scroll to position [195, 0]
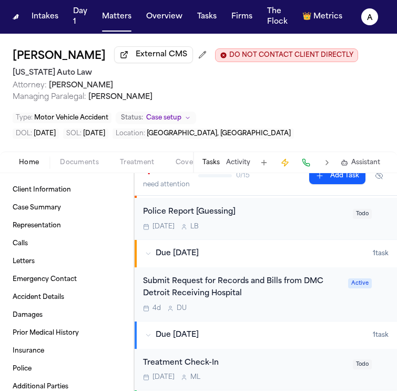
click at [259, 310] on div "4d D U" at bounding box center [242, 308] width 199 height 8
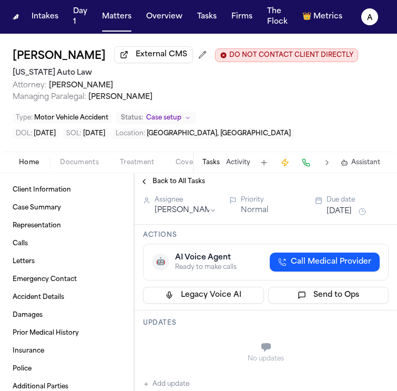
scroll to position [85, 0]
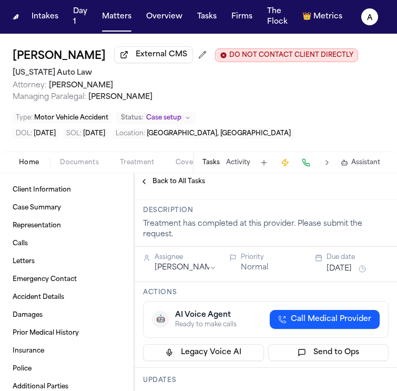
click at [162, 182] on span "Back to All Tasks" at bounding box center [179, 181] width 53 height 8
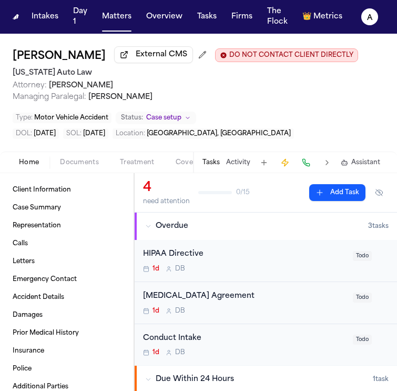
click at [336, 183] on div "4 need attention 0 / 15 Add Task" at bounding box center [266, 192] width 246 height 26
click at [336, 188] on button "Add Task" at bounding box center [337, 192] width 56 height 17
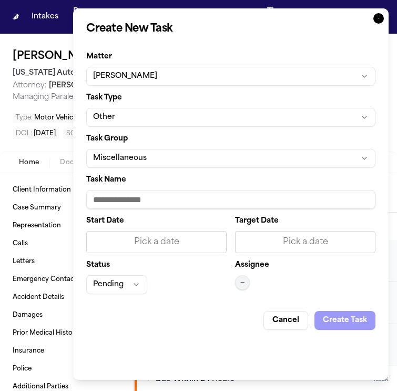
click at [155, 194] on input "Task Name" at bounding box center [230, 199] width 289 height 19
click at [188, 202] on input "**********" at bounding box center [230, 199] width 289 height 19
click at [226, 204] on input "**********" at bounding box center [230, 199] width 289 height 19
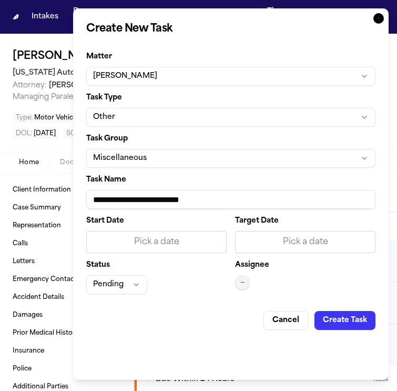
click at [191, 247] on div "Pick a date" at bounding box center [156, 242] width 127 height 13
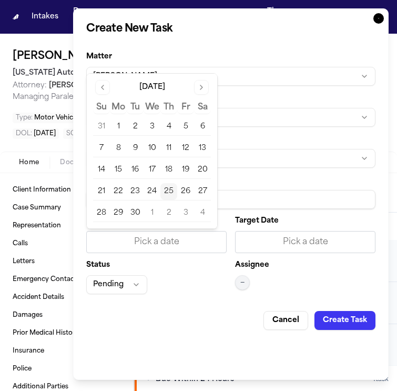
click at [171, 191] on button "25" at bounding box center [168, 191] width 17 height 17
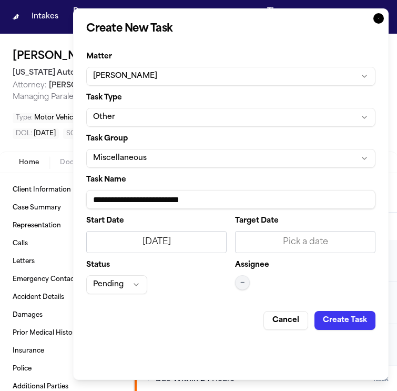
click at [240, 225] on label "Target Date" at bounding box center [305, 220] width 140 height 7
click at [243, 233] on div "Pick a date" at bounding box center [305, 242] width 140 height 22
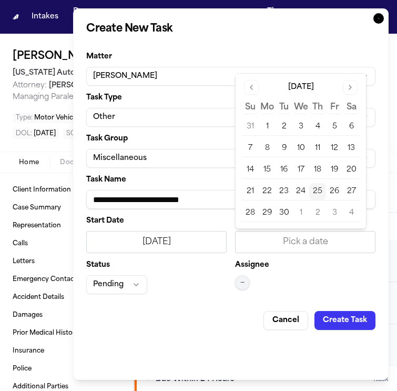
click at [323, 192] on button "25" at bounding box center [317, 191] width 17 height 17
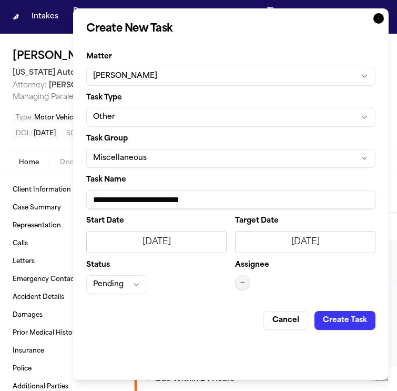
click at [243, 279] on span "—" at bounding box center [242, 282] width 4 height 8
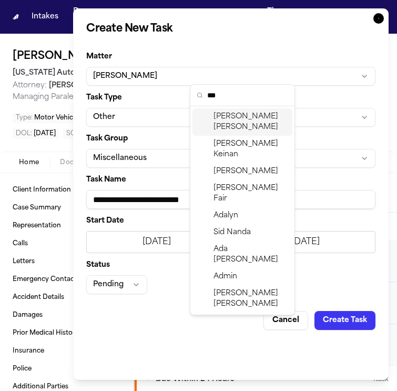
click at [246, 113] on span "Daniela Uribe" at bounding box center [251, 121] width 75 height 21
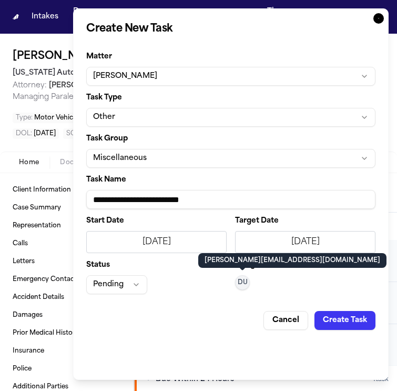
click at [125, 291] on button "Pending" at bounding box center [116, 284] width 61 height 19
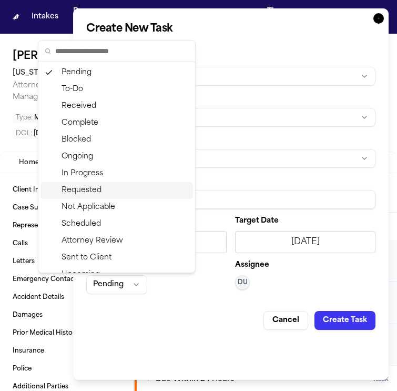
click at [103, 189] on div "Requested" at bounding box center [116, 190] width 153 height 17
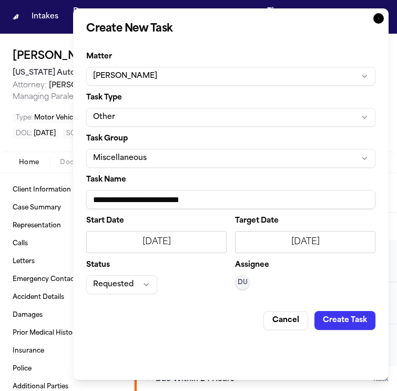
click at [357, 320] on button "Create Task" at bounding box center [344, 320] width 61 height 19
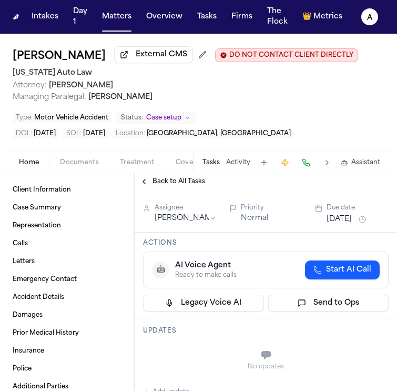
scroll to position [8, 0]
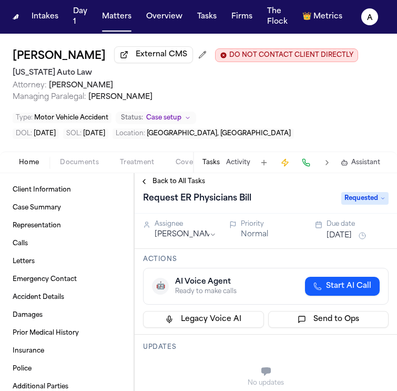
click at [334, 242] on div "Assignee Daniela Uribe Priority Normal Due date Sep 25, 2025" at bounding box center [266, 231] width 262 height 35
click at [340, 239] on button "[DATE]" at bounding box center [339, 235] width 25 height 11
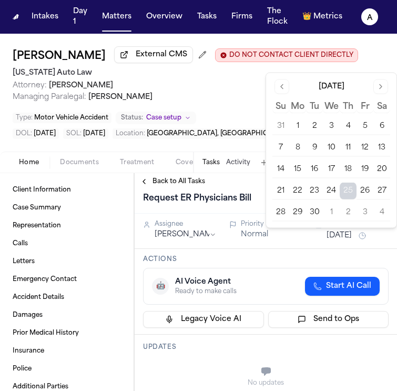
click at [350, 212] on button "2" at bounding box center [348, 212] width 17 height 17
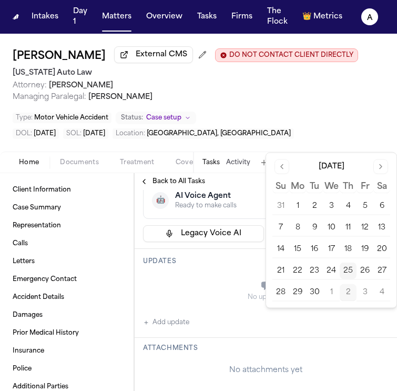
scroll to position [113, 0]
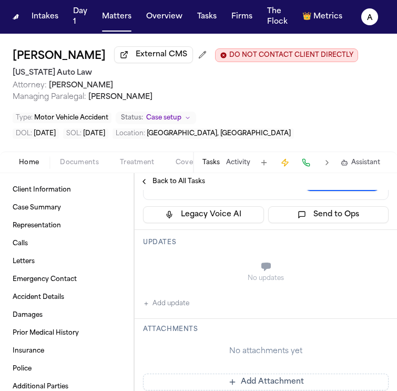
click at [187, 304] on button "Add update" at bounding box center [166, 303] width 46 height 13
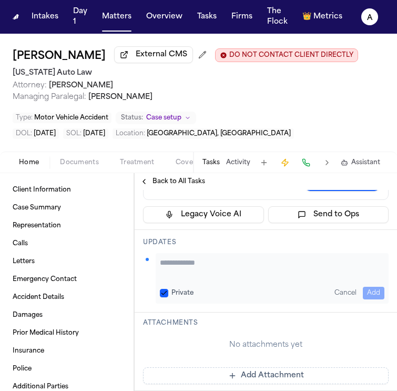
click at [198, 263] on textarea "Add your update" at bounding box center [272, 267] width 225 height 21
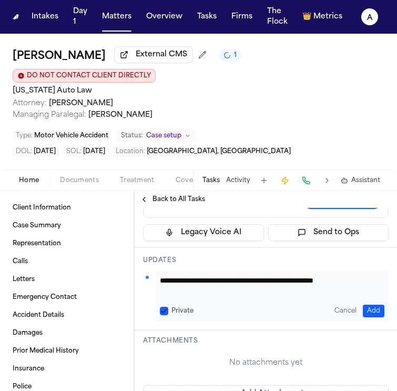
scroll to position [1, 0]
click at [330, 280] on textarea "**********" at bounding box center [268, 285] width 217 height 21
click at [165, 308] on button "Private" at bounding box center [164, 311] width 8 height 8
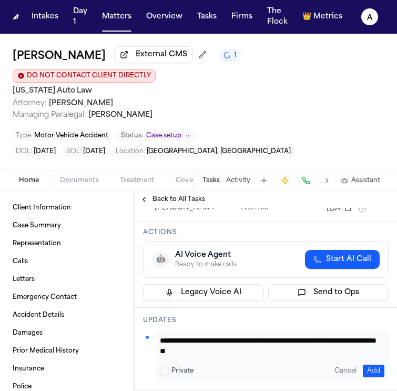
scroll to position [51, 0]
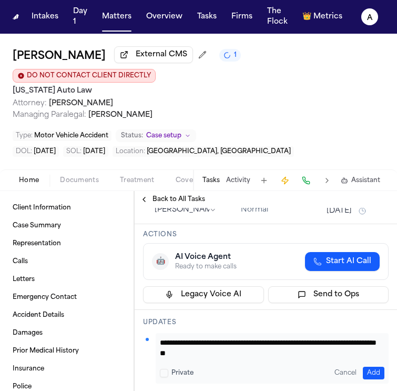
click at [370, 377] on div "**********" at bounding box center [272, 358] width 233 height 50
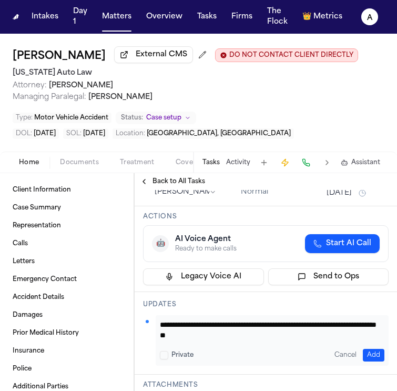
scroll to position [59, 0]
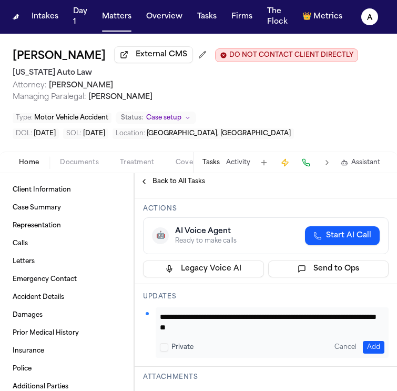
click at [366, 341] on button "Add" at bounding box center [374, 347] width 22 height 13
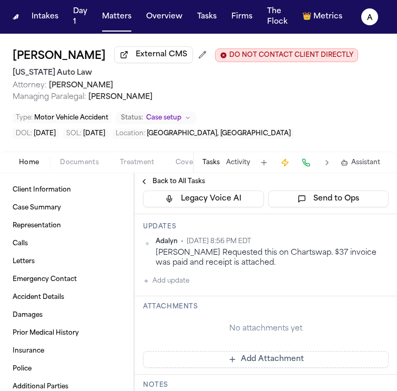
scroll to position [137, 0]
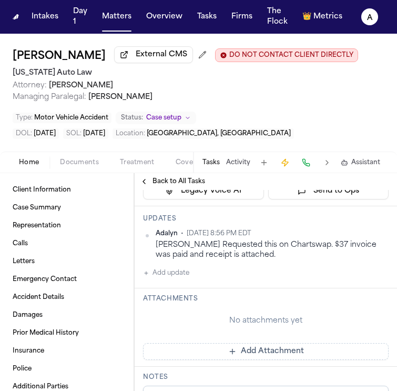
click at [225, 343] on button "Add Attachment" at bounding box center [266, 351] width 246 height 17
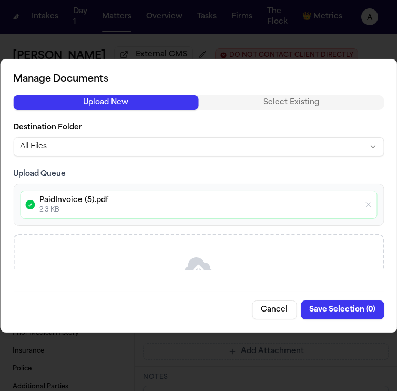
click at [358, 309] on button "Save Selection ( 0 )" at bounding box center [342, 309] width 83 height 19
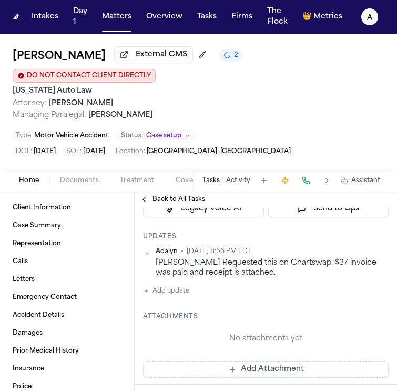
click at [212, 172] on div "Tasks Activity Assistant" at bounding box center [291, 180] width 196 height 21
click at [212, 178] on button "Tasks" at bounding box center [210, 180] width 17 height 8
click at [211, 179] on button "Tasks" at bounding box center [210, 180] width 17 height 8
click at [217, 176] on button "Tasks" at bounding box center [210, 180] width 17 height 8
click at [215, 178] on button "Tasks" at bounding box center [210, 180] width 17 height 8
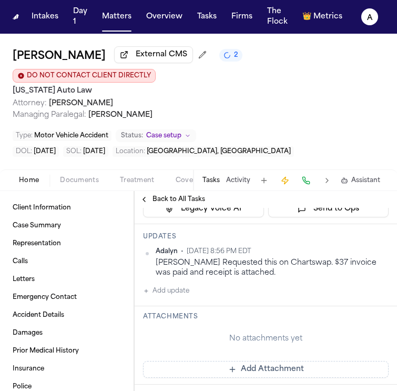
click at [150, 200] on button "Back to All Tasks" at bounding box center [173, 199] width 76 height 8
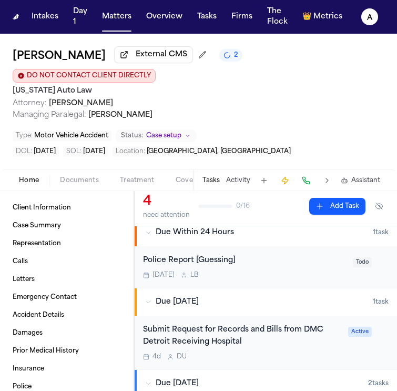
scroll to position [182, 0]
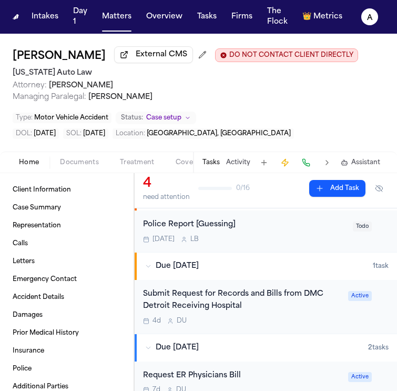
click at [269, 307] on div "Submit Request for Records and Bills from DMC Detroit Receiving Hospital" at bounding box center [242, 300] width 199 height 24
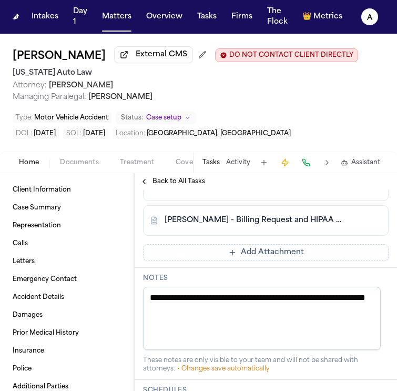
scroll to position [375, 0]
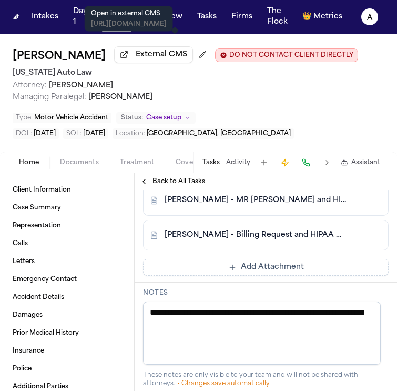
click at [115, 13] on p "Open in external CMS" at bounding box center [129, 13] width 76 height 8
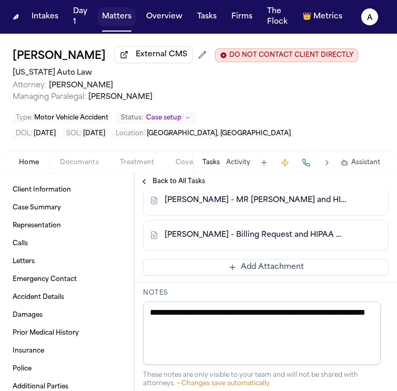
click at [124, 17] on button "Matters" at bounding box center [117, 16] width 38 height 19
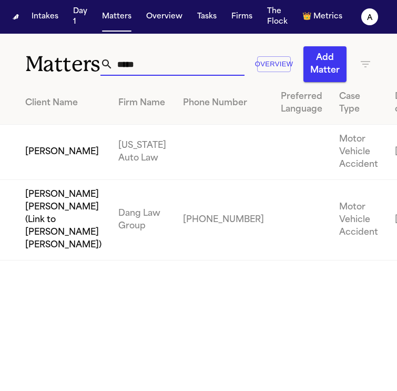
drag, startPoint x: 160, startPoint y: 67, endPoint x: 51, endPoint y: 67, distance: 109.4
click at [51, 67] on div "Matters ***** Overview Add Matter" at bounding box center [198, 58] width 397 height 48
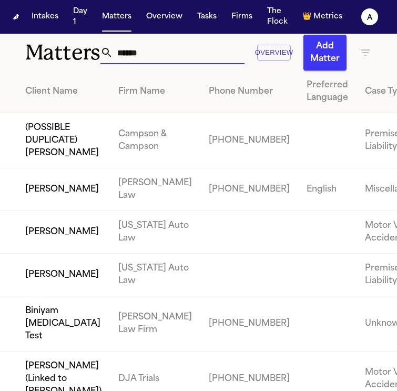
scroll to position [12, 0]
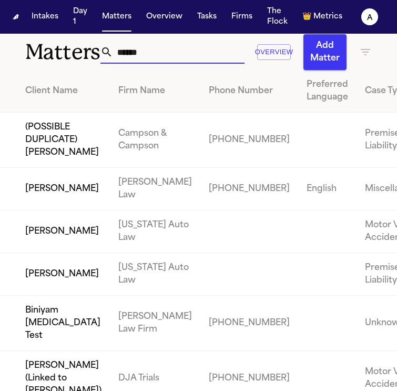
click at [77, 253] on td "[PERSON_NAME]" at bounding box center [55, 231] width 110 height 43
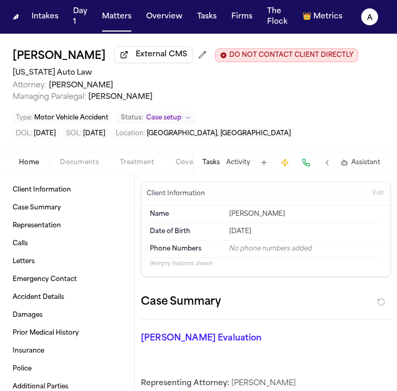
click at [206, 158] on button "Tasks" at bounding box center [210, 162] width 17 height 8
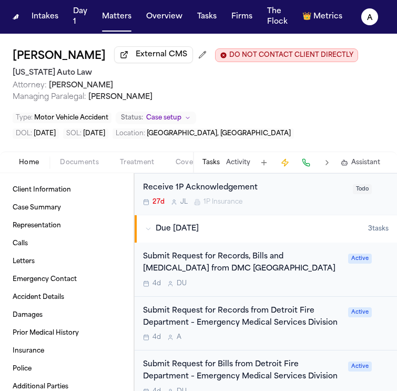
scroll to position [319, 0]
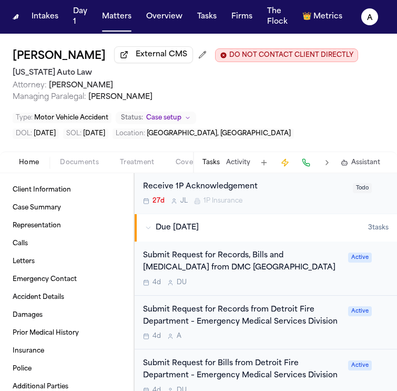
click at [288, 334] on div "4d A" at bounding box center [242, 336] width 199 height 8
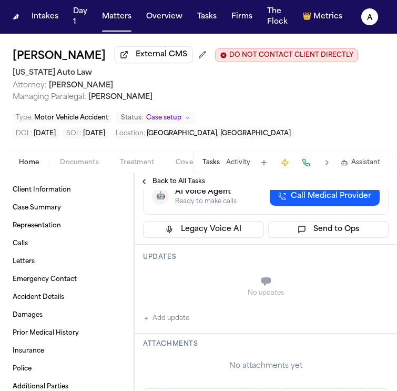
scroll to position [280, 0]
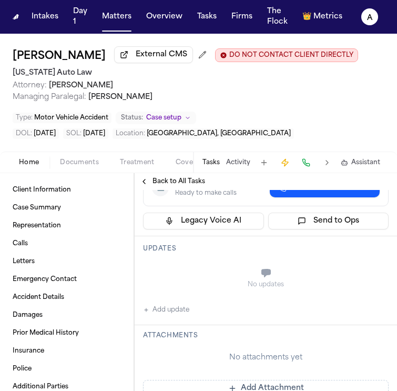
click at [189, 311] on button "Add update" at bounding box center [166, 309] width 46 height 13
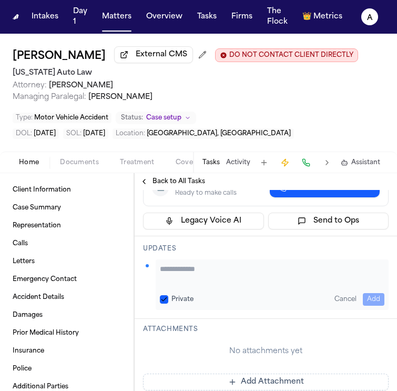
click at [197, 284] on div "Private Cancel Add" at bounding box center [272, 284] width 233 height 50
click at [198, 274] on textarea "Add your update" at bounding box center [272, 273] width 225 height 21
click at [162, 300] on button "Private" at bounding box center [164, 299] width 8 height 8
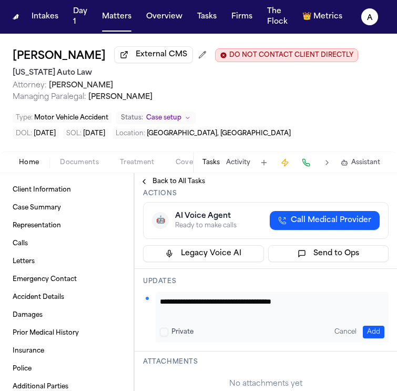
scroll to position [239, 0]
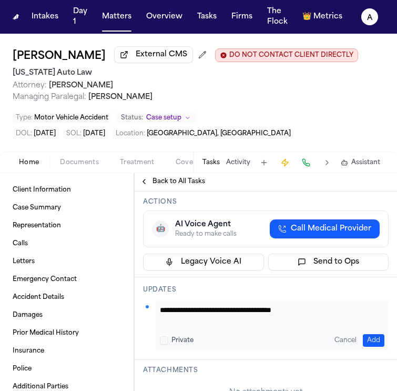
click at [334, 307] on textarea "**********" at bounding box center [268, 314] width 217 height 21
click at [370, 340] on button "Add" at bounding box center [374, 340] width 22 height 13
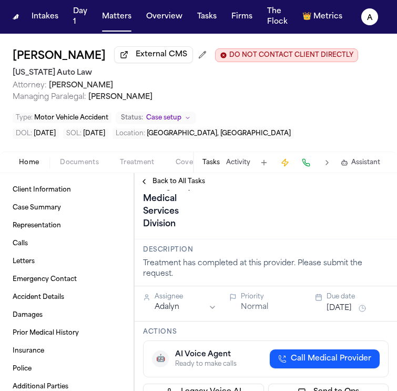
scroll to position [91, 0]
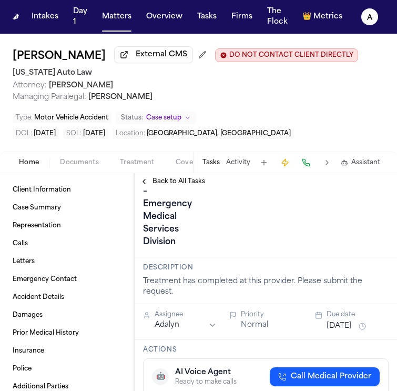
click at [344, 330] on button "Sep 29, 2025" at bounding box center [339, 326] width 25 height 11
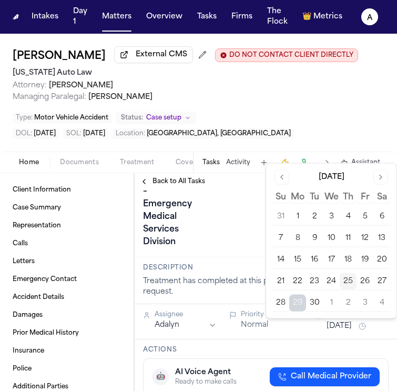
click at [302, 303] on button "29" at bounding box center [297, 302] width 17 height 17
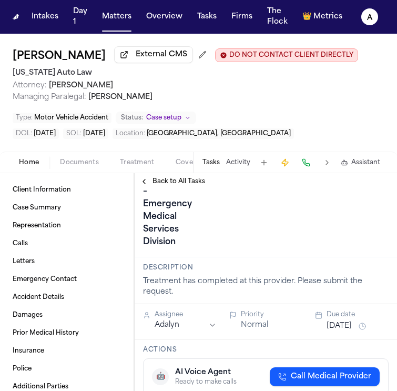
click at [255, 300] on div "Description Treatment has completed at this provider. Please submit the request." at bounding box center [266, 280] width 262 height 47
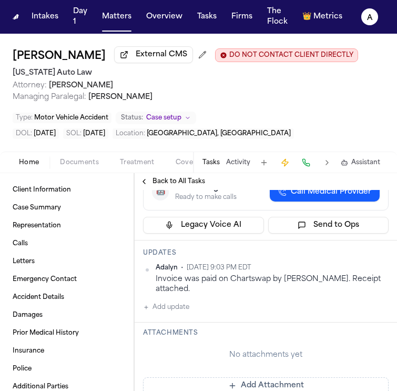
scroll to position [281, 0]
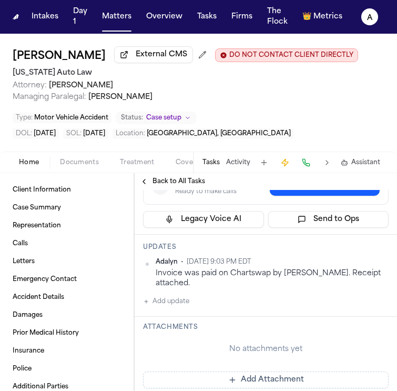
click at [232, 371] on button "Add Attachment" at bounding box center [266, 379] width 246 height 17
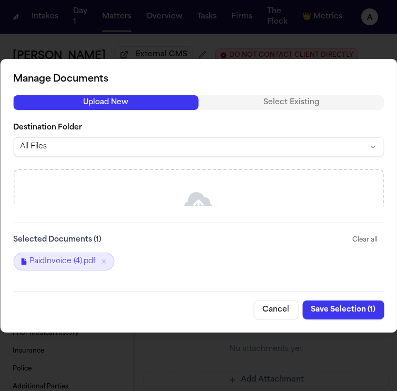
click at [348, 308] on button "Save Selection ( 1 )" at bounding box center [343, 309] width 82 height 19
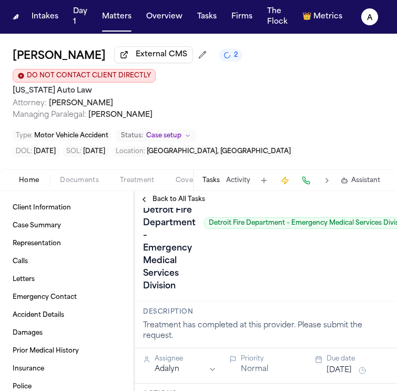
scroll to position [88, 0]
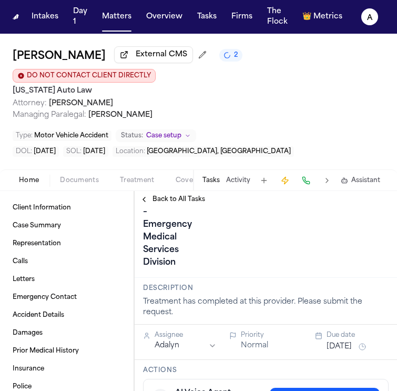
click at [178, 195] on span "Back to All Tasks" at bounding box center [179, 199] width 53 height 8
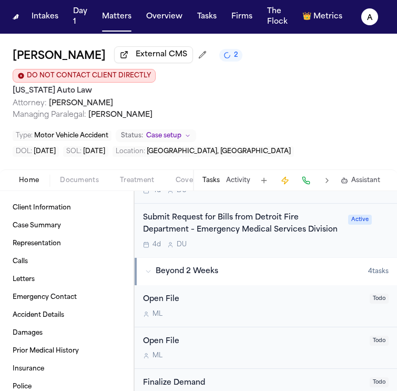
scroll to position [486, 0]
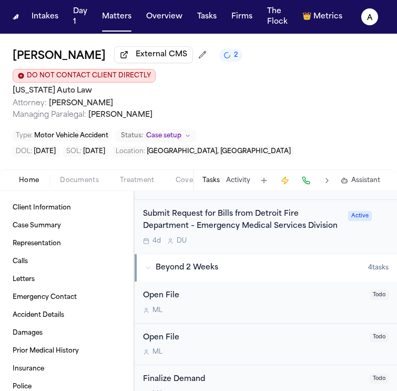
click at [284, 237] on div "4d D U" at bounding box center [242, 241] width 199 height 8
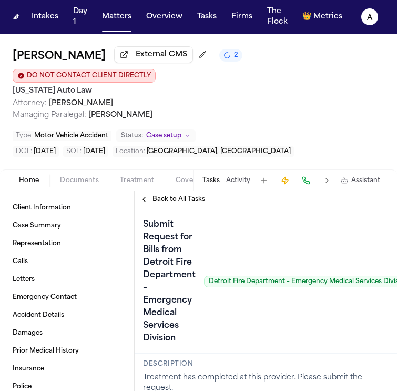
click at [185, 195] on span "Back to All Tasks" at bounding box center [179, 199] width 53 height 8
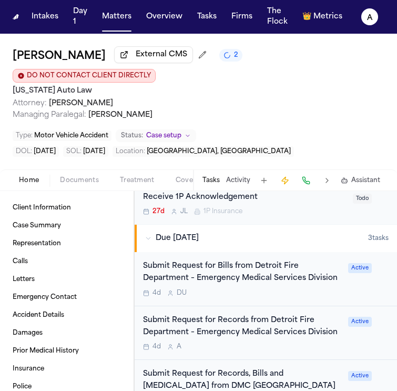
scroll to position [333, 0]
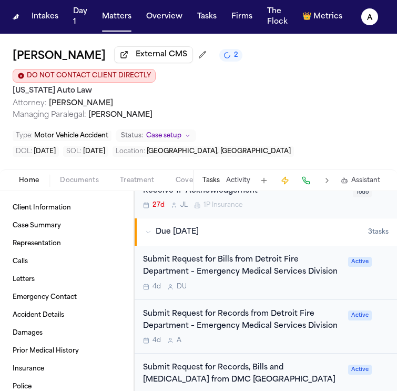
click at [254, 329] on div "Submit Request for Records from Detroit Fire Department – Emergency Medical Ser…" at bounding box center [266, 327] width 262 height 54
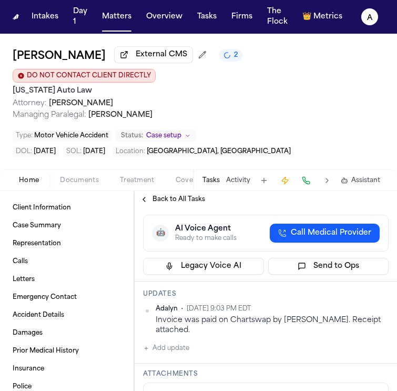
scroll to position [255, 0]
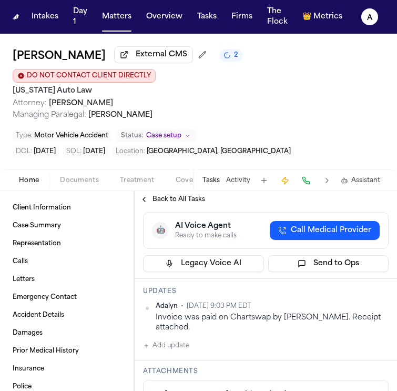
click at [376, 290] on html "Intakes Day 1 Matters Overview Tasks Firms The Flock 👑 Metrics A Alaiya Barnes …" at bounding box center [198, 195] width 397 height 391
click at [336, 322] on div "Delete" at bounding box center [347, 319] width 62 height 15
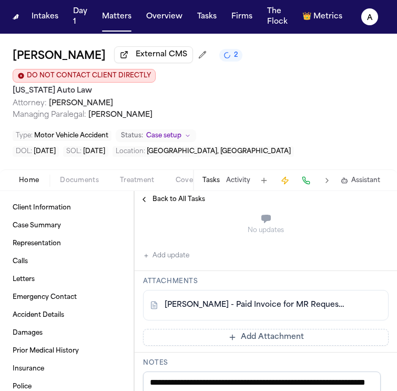
scroll to position [362, 0]
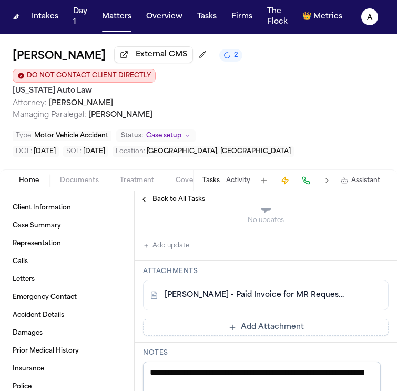
click at [365, 287] on button at bounding box center [373, 295] width 17 height 17
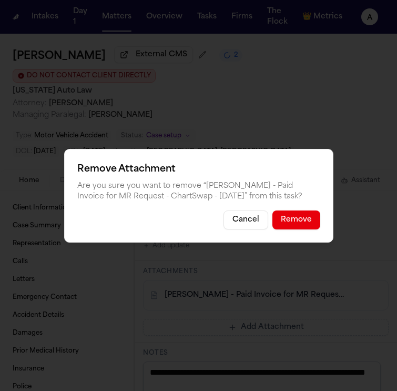
click at [304, 218] on button "Remove" at bounding box center [296, 219] width 48 height 19
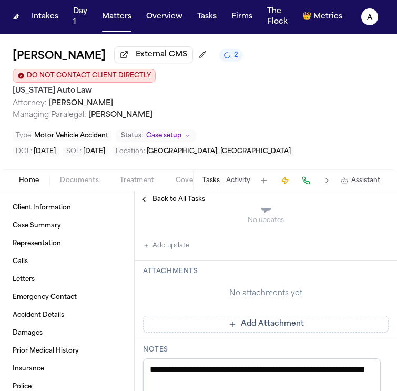
click at [149, 195] on button "Back to All Tasks" at bounding box center [173, 199] width 76 height 8
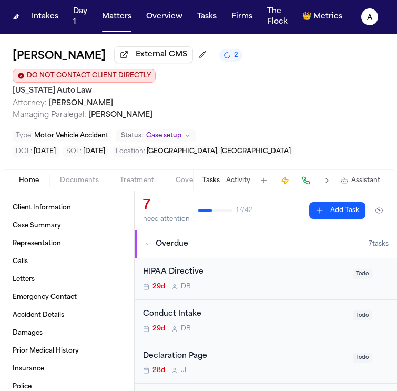
click at [215, 176] on button "Tasks" at bounding box center [210, 180] width 17 height 8
click at [317, 202] on button "Add Task" at bounding box center [337, 210] width 56 height 17
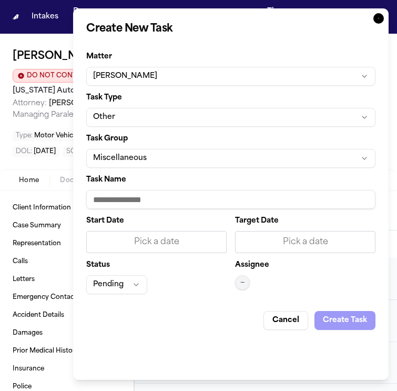
click at [148, 198] on input "Task Name" at bounding box center [230, 199] width 289 height 19
click at [190, 241] on div "Pick a date" at bounding box center [156, 242] width 127 height 13
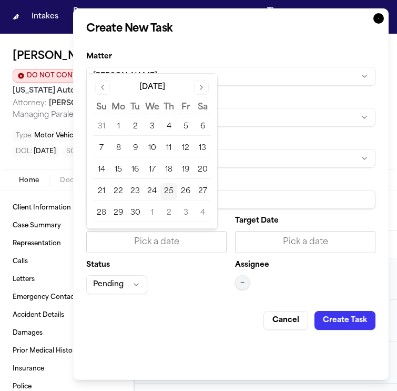
click at [170, 188] on button "25" at bounding box center [168, 191] width 17 height 17
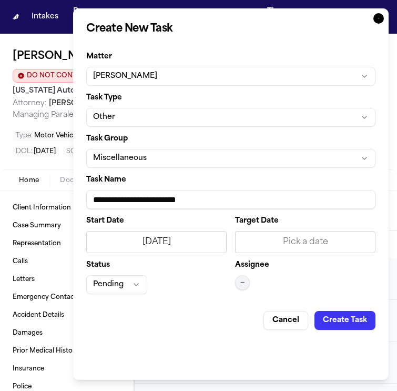
click at [296, 243] on div "Pick a date" at bounding box center [305, 242] width 127 height 13
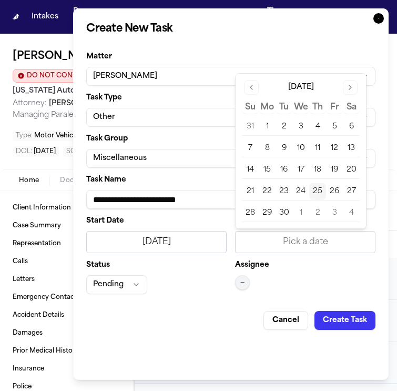
click at [319, 187] on button "25" at bounding box center [317, 191] width 17 height 17
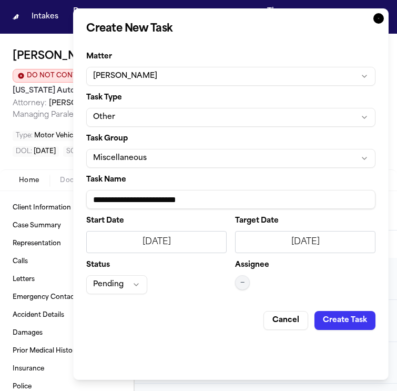
click at [131, 284] on button "Pending" at bounding box center [116, 284] width 61 height 19
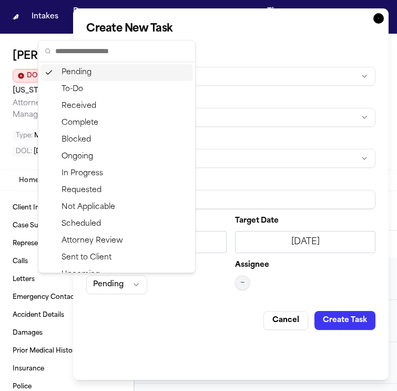
click at [106, 77] on div "Pending" at bounding box center [116, 72] width 153 height 17
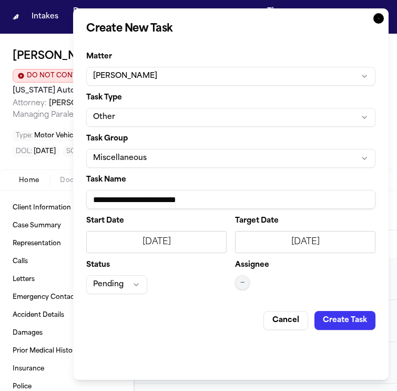
click at [245, 279] on span "—" at bounding box center [242, 282] width 4 height 8
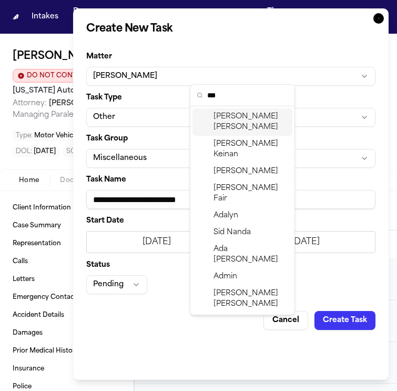
click at [237, 124] on div "Daniela Uribe" at bounding box center [242, 121] width 100 height 27
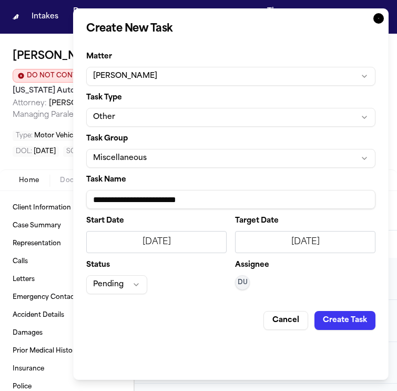
click at [327, 318] on button "Create Task" at bounding box center [344, 320] width 61 height 19
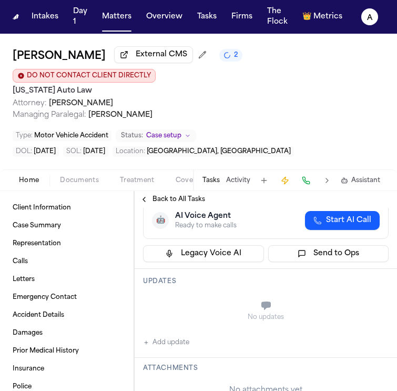
scroll to position [116, 0]
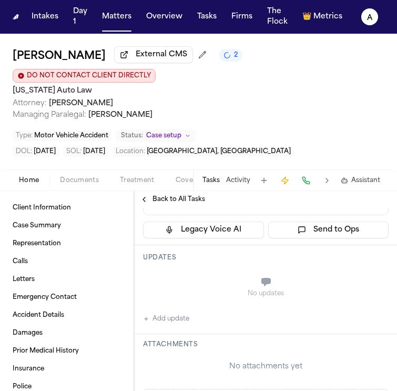
click at [184, 312] on button "Add update" at bounding box center [166, 318] width 46 height 13
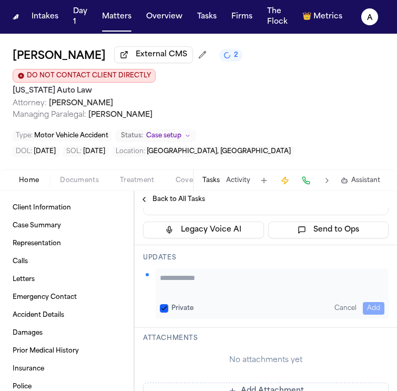
click at [186, 272] on textarea "Add your update" at bounding box center [272, 282] width 225 height 21
click at [164, 304] on button "Private" at bounding box center [164, 308] width 8 height 8
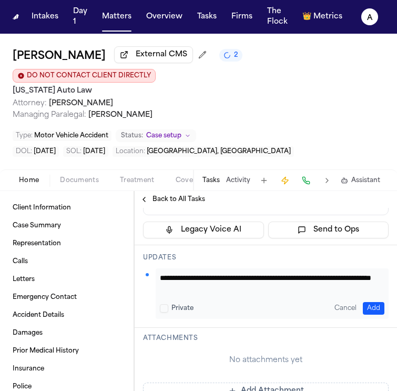
click at [367, 302] on button "Add" at bounding box center [374, 308] width 22 height 13
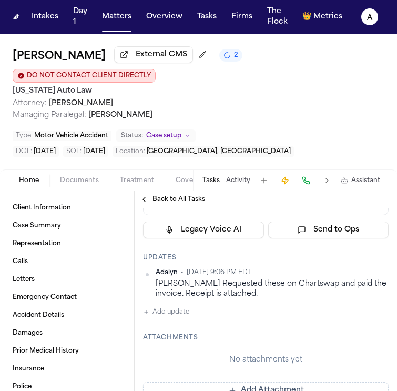
click at [242, 382] on button "Add Attachment" at bounding box center [266, 390] width 246 height 17
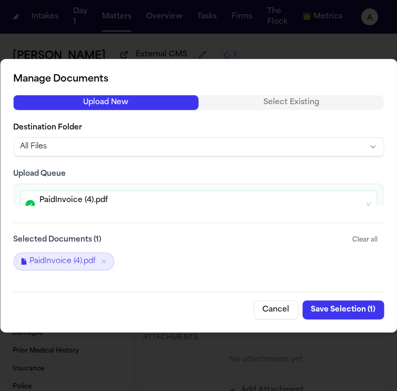
click at [353, 308] on button "Save Selection ( 1 )" at bounding box center [343, 309] width 82 height 19
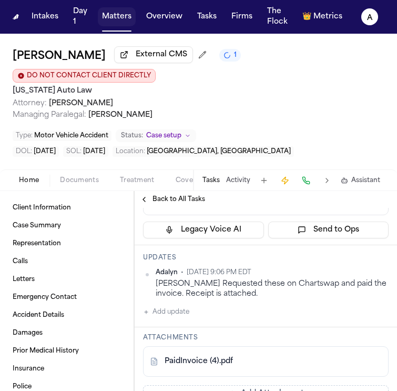
click at [129, 21] on button "Matters" at bounding box center [117, 16] width 38 height 19
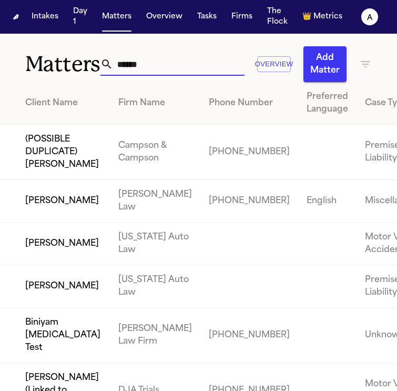
drag, startPoint x: 151, startPoint y: 67, endPoint x: 35, endPoint y: 69, distance: 116.2
click at [35, 69] on div "Matters ****** Overview Add Matter" at bounding box center [198, 58] width 397 height 48
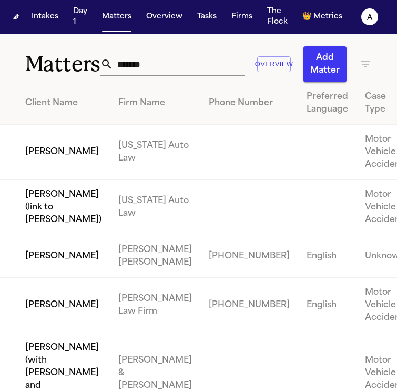
click at [60, 171] on td "[PERSON_NAME]" at bounding box center [55, 152] width 110 height 55
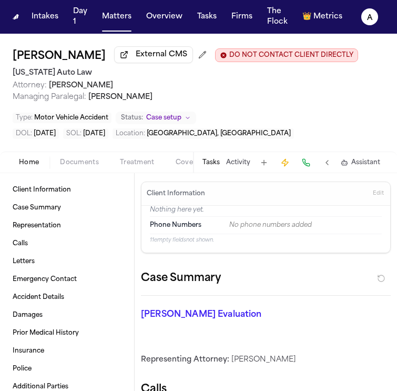
click at [219, 162] on button "Tasks" at bounding box center [210, 162] width 17 height 8
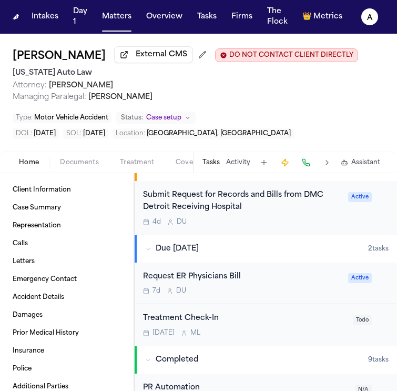
scroll to position [283, 0]
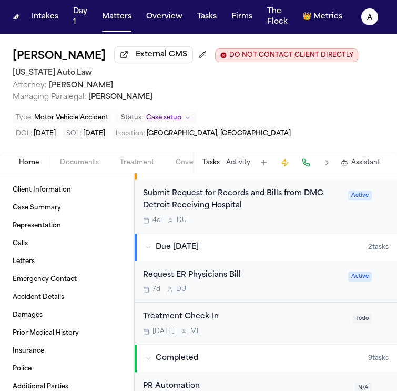
click at [258, 290] on div "7d D U" at bounding box center [242, 289] width 199 height 8
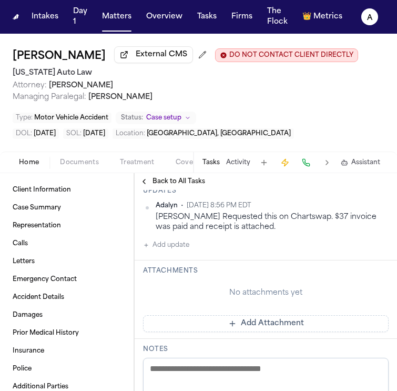
scroll to position [167, 0]
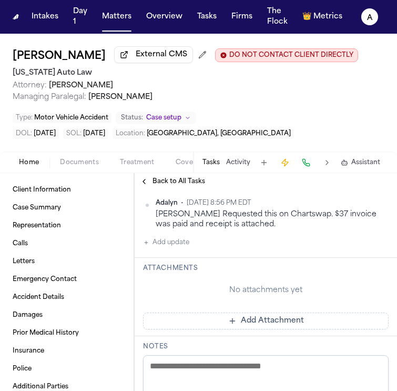
click at [246, 319] on button "Add Attachment" at bounding box center [266, 320] width 246 height 17
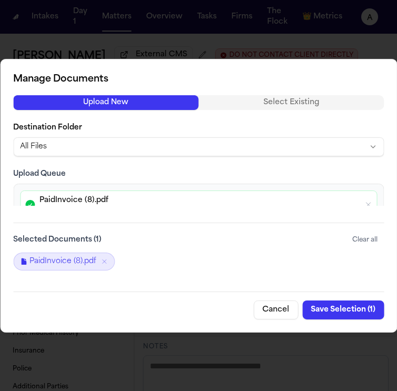
drag, startPoint x: 341, startPoint y: 305, endPoint x: 352, endPoint y: 304, distance: 11.6
click at [352, 302] on button "Save Selection ( 1 )" at bounding box center [343, 309] width 82 height 19
click at [352, 304] on button "Save Selection ( 1 )" at bounding box center [343, 309] width 82 height 19
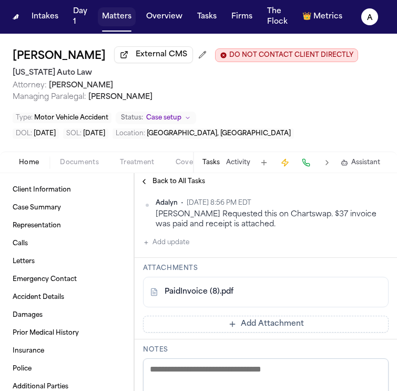
click at [123, 19] on button "Matters" at bounding box center [117, 16] width 38 height 19
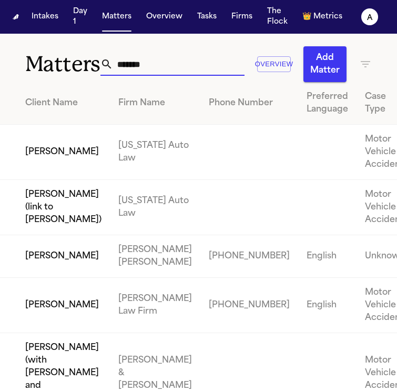
drag, startPoint x: 176, startPoint y: 69, endPoint x: 38, endPoint y: 66, distance: 137.8
click at [38, 66] on div "Matters ******* Overview Add Matter" at bounding box center [198, 58] width 397 height 48
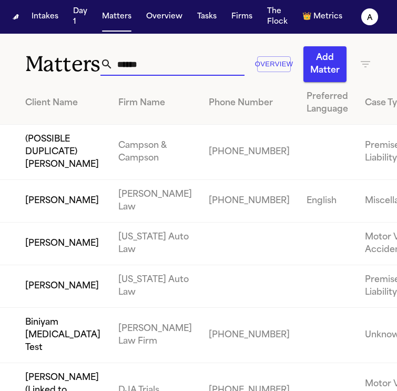
click at [55, 265] on td "[PERSON_NAME]" at bounding box center [55, 243] width 110 height 43
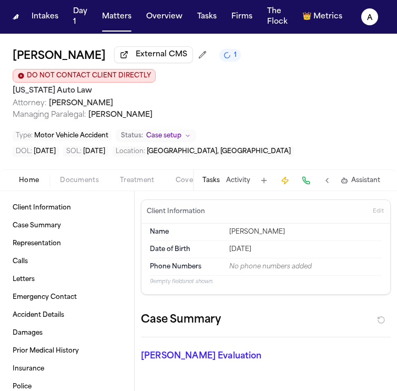
click at [219, 176] on button "Tasks" at bounding box center [210, 180] width 17 height 8
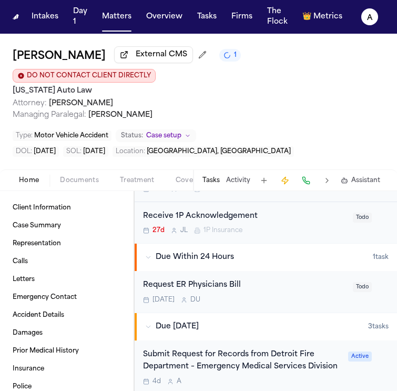
scroll to position [308, 0]
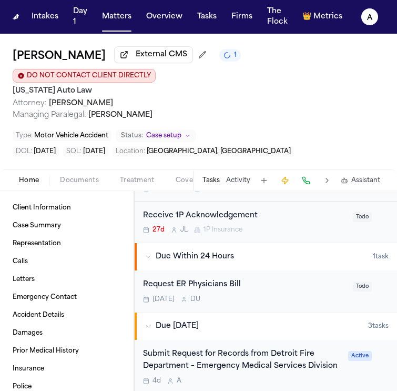
click at [284, 279] on div "Request ER Physicians Bill" at bounding box center [245, 285] width 204 height 12
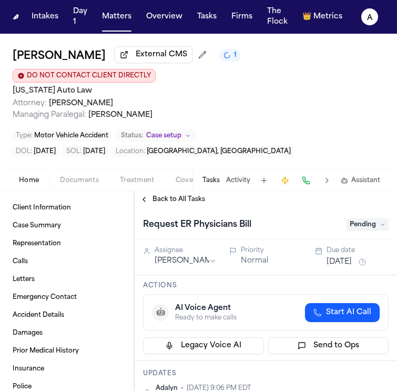
click at [343, 257] on button "[DATE]" at bounding box center [339, 262] width 25 height 11
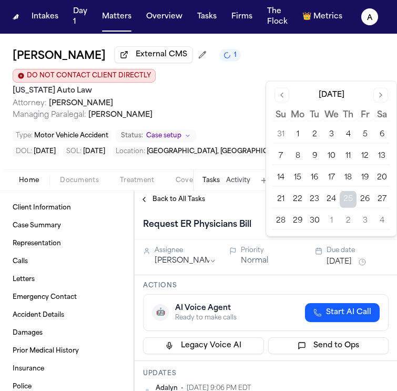
click at [350, 218] on button "2" at bounding box center [348, 220] width 17 height 17
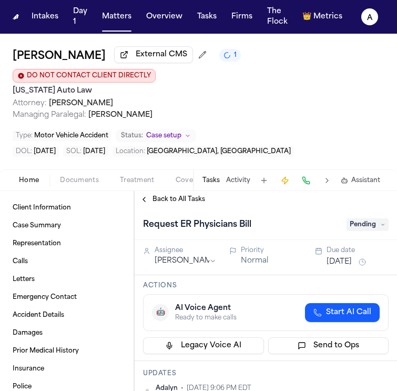
click at [233, 208] on div "Request ER Physicians Bill Pending" at bounding box center [266, 224] width 262 height 32
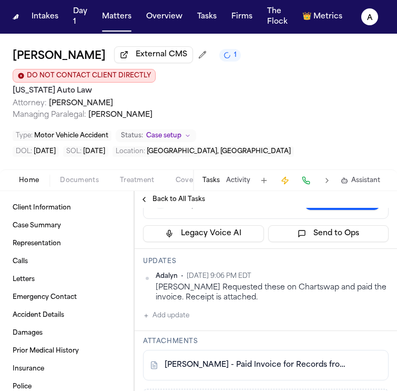
scroll to position [138, 0]
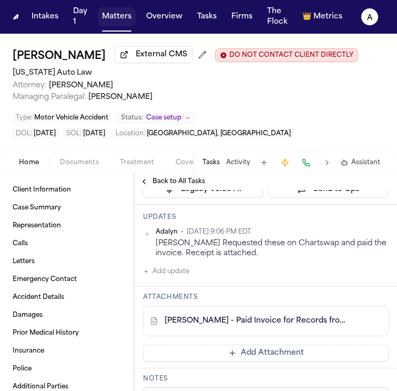
click at [125, 21] on button "Matters" at bounding box center [117, 16] width 38 height 19
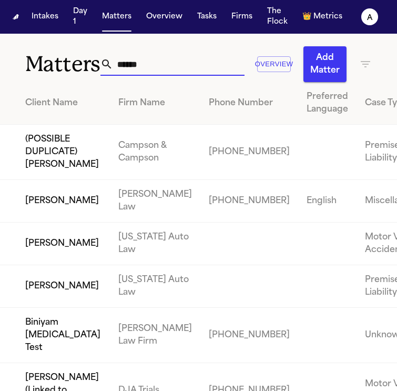
drag, startPoint x: 148, startPoint y: 65, endPoint x: 66, endPoint y: 65, distance: 81.5
click at [66, 65] on div "Matters ****** Overview Add Matter" at bounding box center [198, 58] width 397 height 48
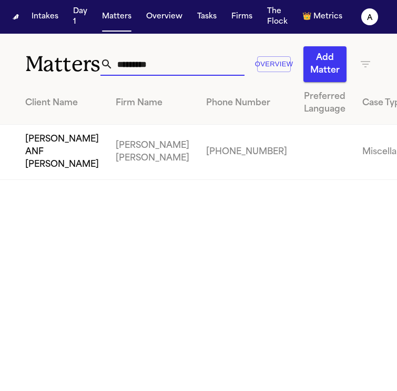
drag, startPoint x: 179, startPoint y: 62, endPoint x: 48, endPoint y: 65, distance: 131.0
click at [48, 65] on div "Matters ********* Overview Add Matter" at bounding box center [198, 58] width 397 height 48
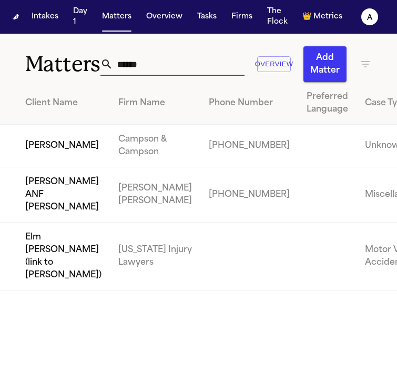
drag, startPoint x: 168, startPoint y: 63, endPoint x: -2, endPoint y: 60, distance: 170.4
click at [0, 60] on html "Intakes Day 1 Matters Overview Tasks Firms The Flock 👑 Metrics A Matters ******…" at bounding box center [198, 195] width 397 height 391
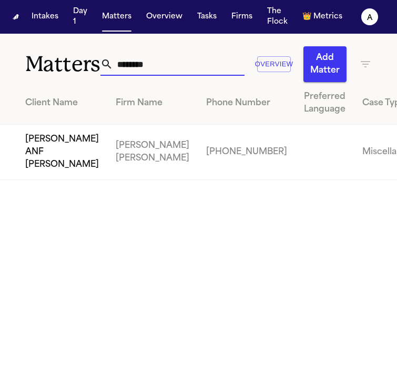
click at [39, 180] on td "[PERSON_NAME] ANF [PERSON_NAME]" at bounding box center [53, 152] width 107 height 55
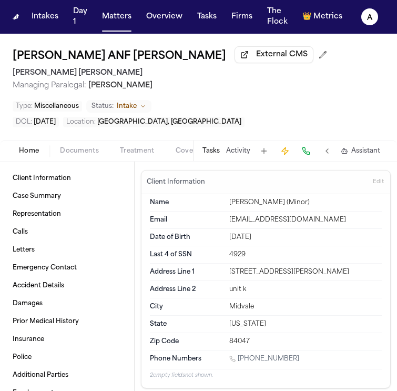
click at [214, 149] on button "Tasks" at bounding box center [210, 151] width 17 height 8
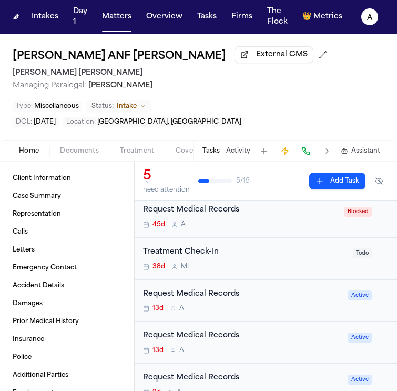
scroll to position [42, 0]
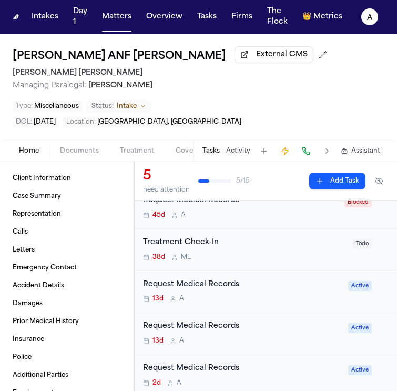
click at [267, 292] on div "Request Medical Records 13d A" at bounding box center [242, 291] width 199 height 25
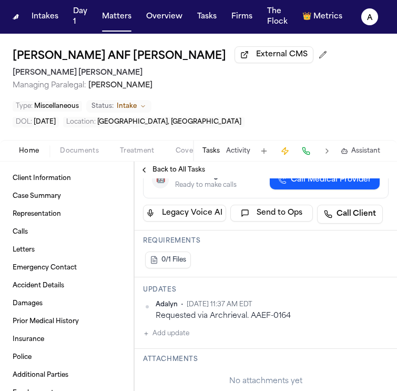
scroll to position [185, 0]
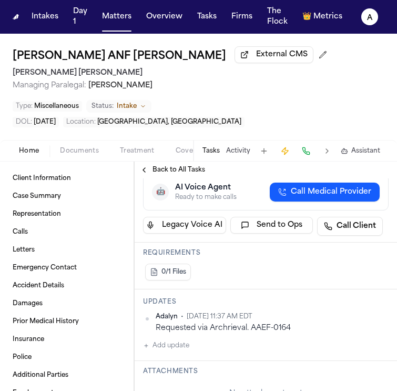
click at [168, 174] on span "Back to All Tasks" at bounding box center [179, 170] width 53 height 8
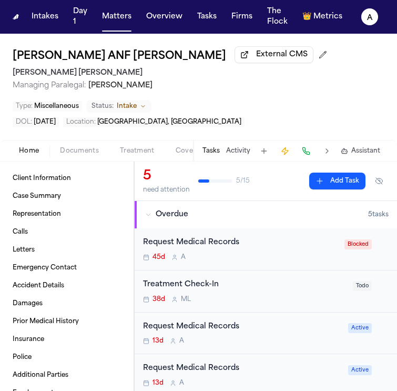
scroll to position [55, 0]
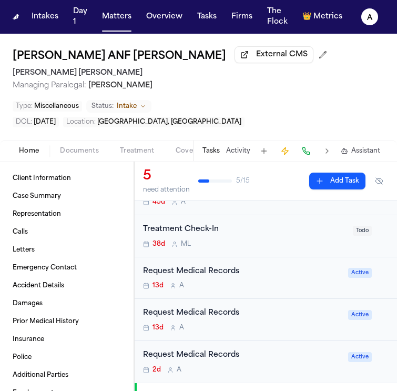
click at [287, 315] on div "Request Medical Records" at bounding box center [242, 313] width 199 height 12
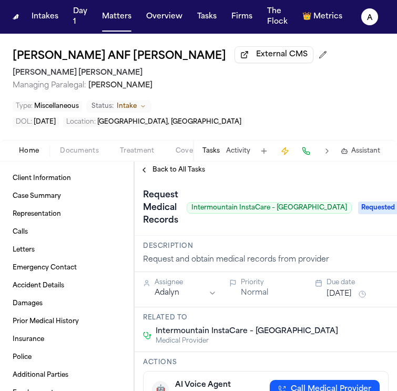
click at [170, 171] on span "Back to All Tasks" at bounding box center [179, 170] width 53 height 8
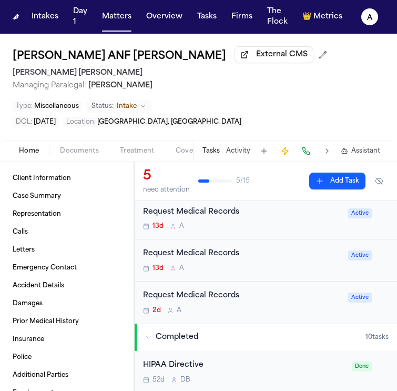
scroll to position [115, 0]
click at [278, 312] on div "2d A" at bounding box center [242, 310] width 199 height 8
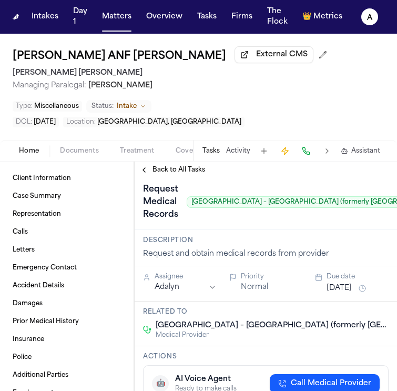
scroll to position [7, 0]
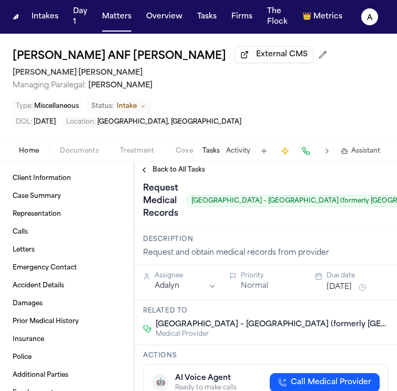
click at [186, 172] on span "Back to All Tasks" at bounding box center [179, 170] width 53 height 8
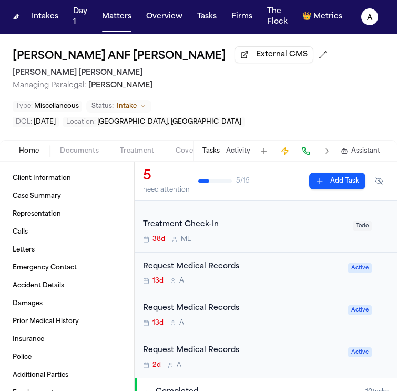
scroll to position [61, 0]
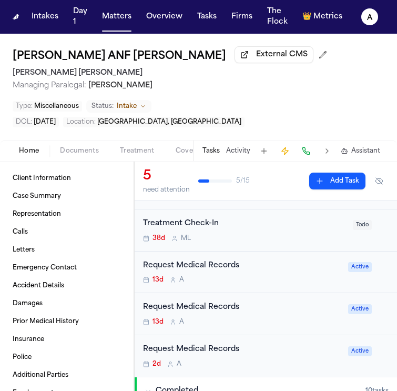
click at [269, 309] on div "Request Medical Records" at bounding box center [242, 307] width 199 height 12
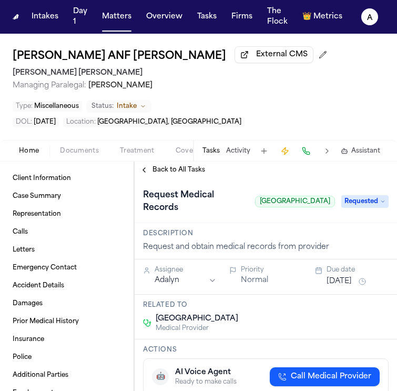
click at [199, 175] on div "Back to All Tasks" at bounding box center [266, 169] width 262 height 17
click at [198, 166] on span "Back to All Tasks" at bounding box center [179, 170] width 53 height 8
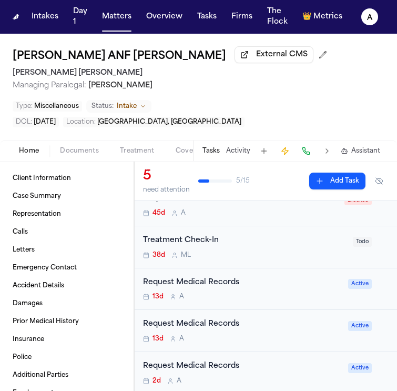
scroll to position [50, 0]
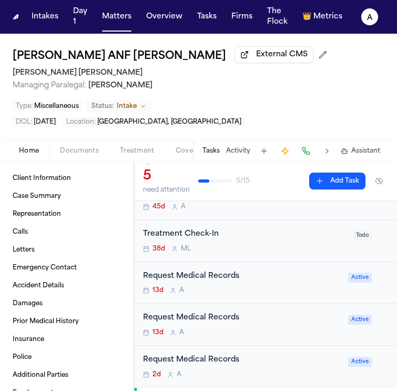
click at [272, 326] on div "Request Medical Records 13d A" at bounding box center [242, 324] width 199 height 25
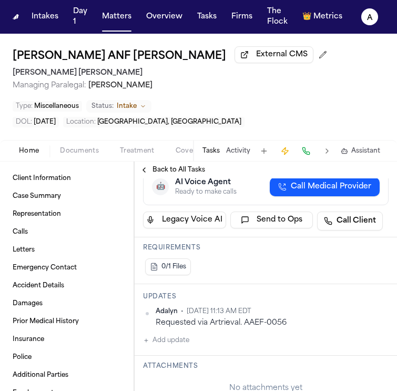
scroll to position [206, 0]
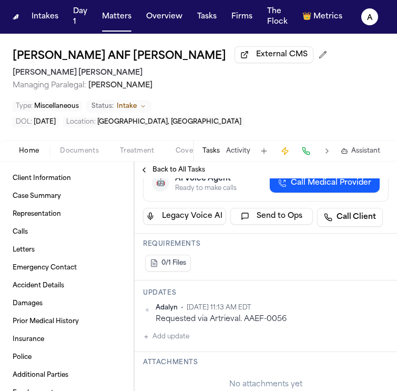
click at [183, 335] on button "Add update" at bounding box center [166, 336] width 46 height 13
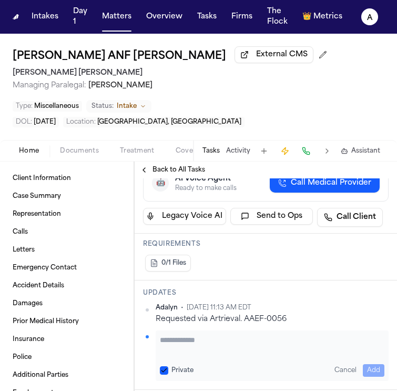
click at [185, 338] on textarea "Add your update" at bounding box center [272, 344] width 225 height 21
paste textarea "**********"
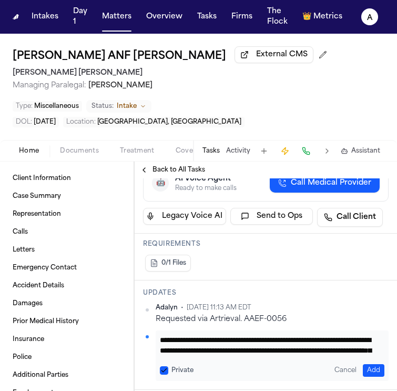
scroll to position [22, 0]
click at [164, 368] on button "Private" at bounding box center [164, 370] width 8 height 8
click at [363, 368] on button "Add" at bounding box center [374, 370] width 22 height 13
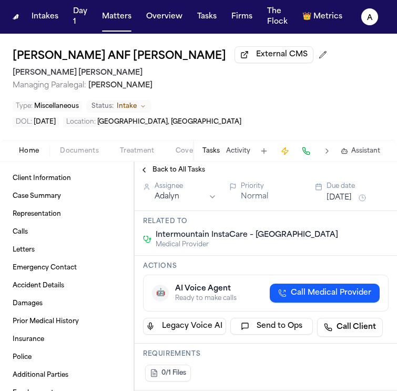
scroll to position [95, 0]
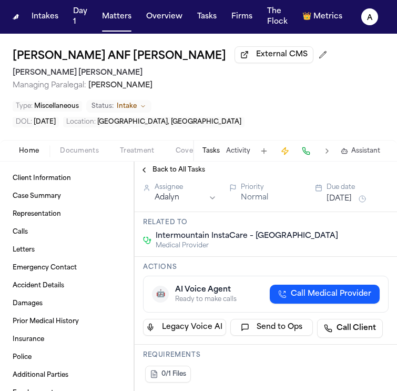
click at [345, 201] on button "Sep 12, 2025" at bounding box center [339, 199] width 25 height 11
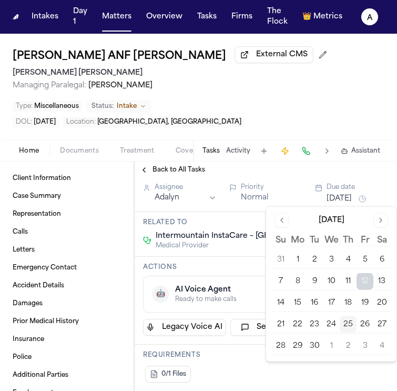
click at [348, 320] on button "25" at bounding box center [348, 324] width 17 height 17
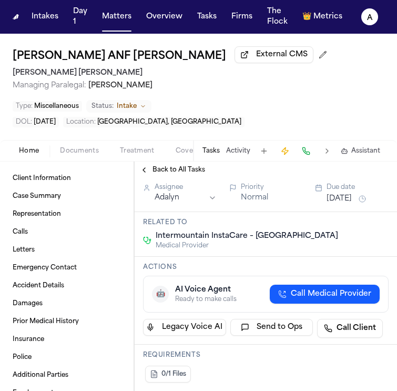
click at [229, 269] on h3 "Actions" at bounding box center [266, 267] width 246 height 8
click at [129, 21] on button "Matters" at bounding box center [117, 16] width 38 height 19
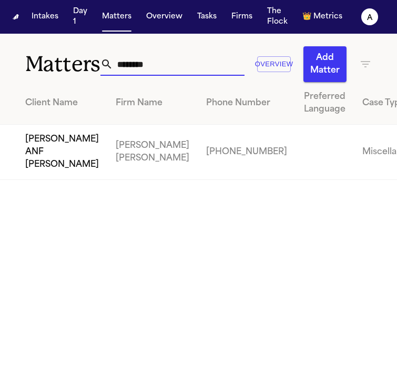
drag, startPoint x: 157, startPoint y: 71, endPoint x: 38, endPoint y: 71, distance: 118.8
click at [38, 71] on div "Matters ******** Overview Add Matter" at bounding box center [198, 58] width 397 height 48
drag, startPoint x: 159, startPoint y: 66, endPoint x: 72, endPoint y: 66, distance: 87.3
click at [72, 66] on div "Matters ******** Overview Add Matter" at bounding box center [198, 58] width 397 height 48
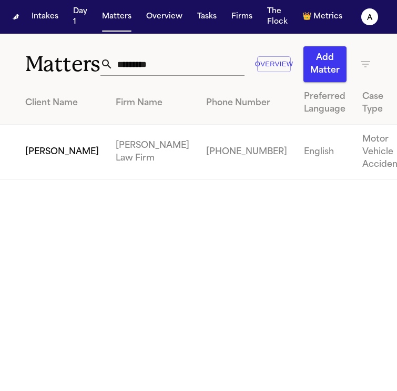
click at [34, 169] on td "[PERSON_NAME]" at bounding box center [53, 152] width 107 height 55
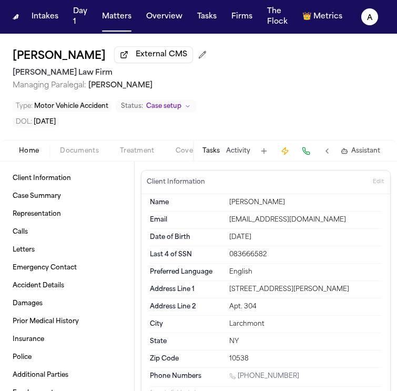
click at [212, 153] on button "Tasks" at bounding box center [210, 151] width 17 height 8
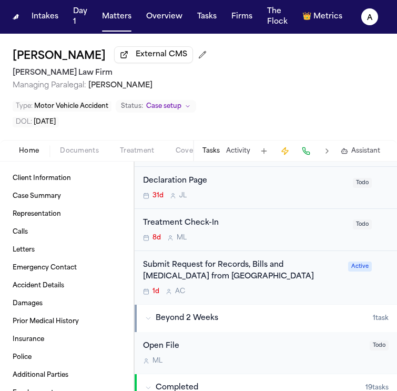
scroll to position [266, 0]
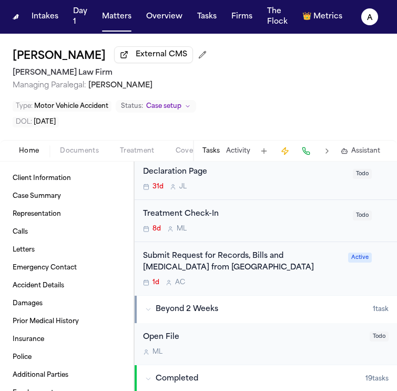
click at [300, 277] on div "Submit Request for Records, Bills and Radiology from Greenwich Hospital 1d A C" at bounding box center [242, 268] width 199 height 37
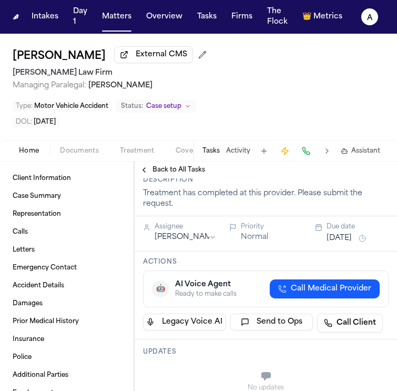
scroll to position [146, 0]
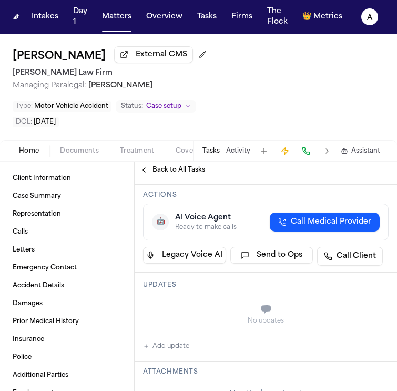
click at [182, 346] on button "Add update" at bounding box center [166, 346] width 46 height 13
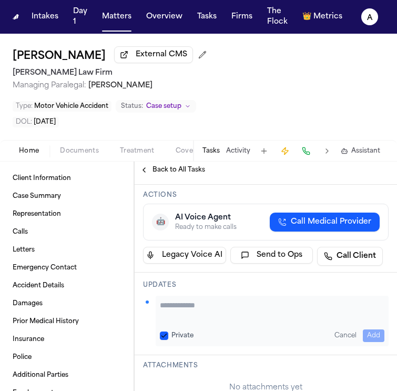
click at [215, 310] on textarea "Add your update" at bounding box center [272, 310] width 225 height 21
paste textarea "**********"
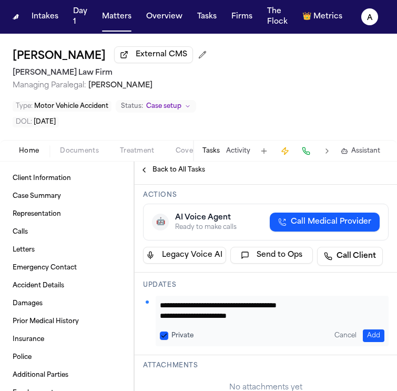
scroll to position [1, 0]
click at [257, 303] on textarea "**********" at bounding box center [268, 310] width 217 height 21
click at [164, 336] on button "Private" at bounding box center [164, 335] width 8 height 8
click at [365, 337] on button "Add" at bounding box center [374, 335] width 22 height 13
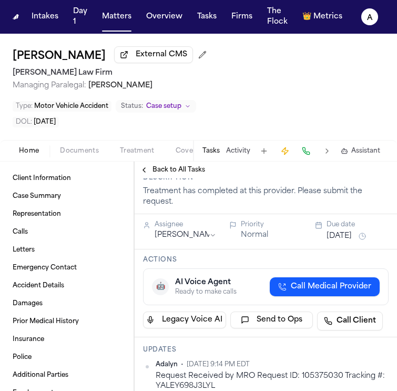
scroll to position [28, 0]
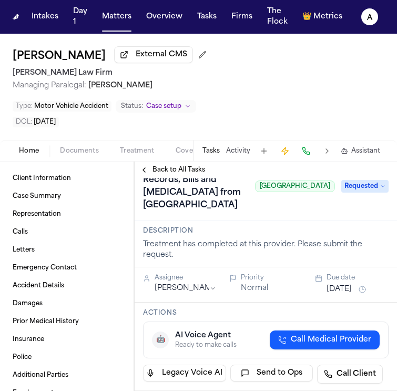
click at [341, 290] on button "Sep 24, 2025" at bounding box center [339, 289] width 25 height 11
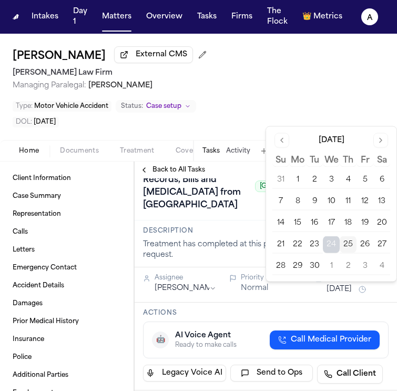
click at [329, 265] on button "1" at bounding box center [331, 266] width 17 height 17
click at [248, 235] on h3 "Description" at bounding box center [266, 231] width 246 height 8
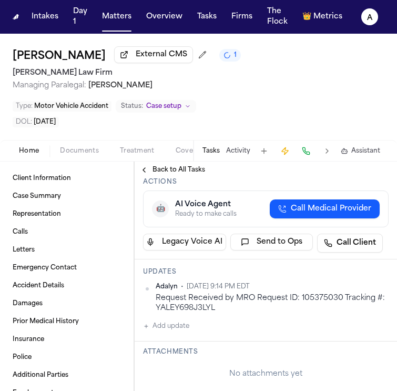
scroll to position [166, 0]
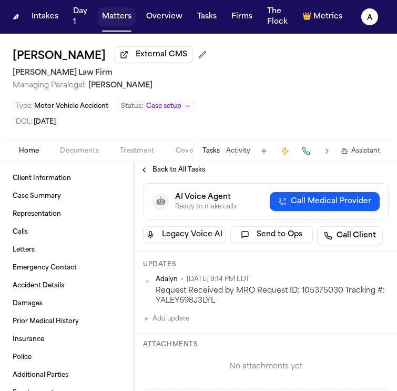
click at [124, 16] on button "Matters" at bounding box center [117, 16] width 38 height 19
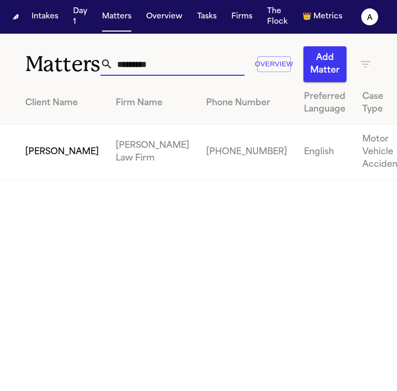
drag, startPoint x: 164, startPoint y: 68, endPoint x: 27, endPoint y: 68, distance: 136.7
click at [27, 68] on div "Matters ********* Overview Add Matter" at bounding box center [198, 58] width 397 height 48
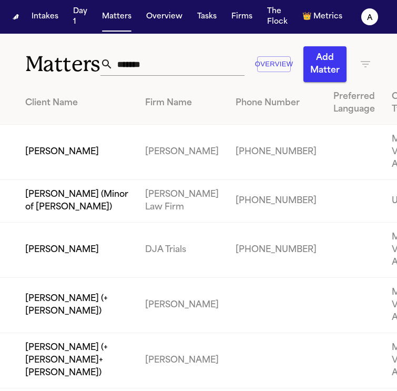
click at [44, 278] on td "[PERSON_NAME]" at bounding box center [68, 249] width 137 height 55
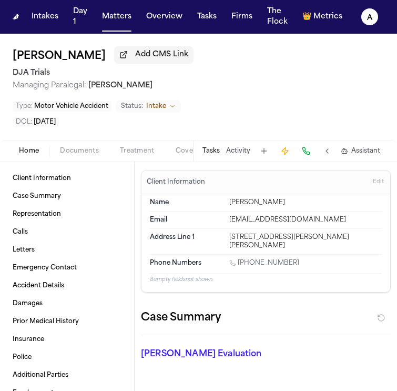
click at [215, 153] on button "Tasks" at bounding box center [210, 151] width 17 height 8
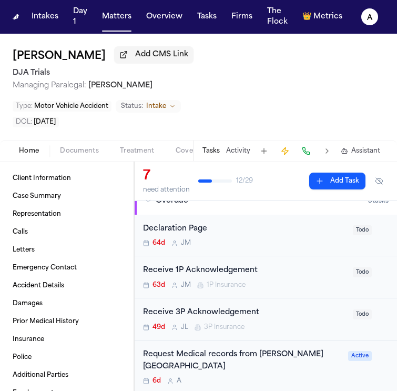
scroll to position [154, 0]
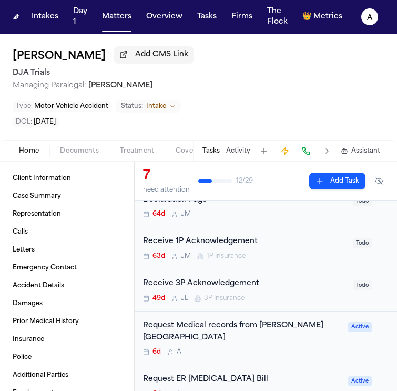
click at [289, 339] on div "Request Medical records from Sutter Roseville medical Center" at bounding box center [242, 332] width 199 height 24
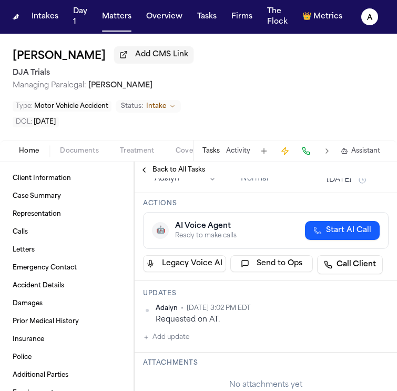
scroll to position [81, 0]
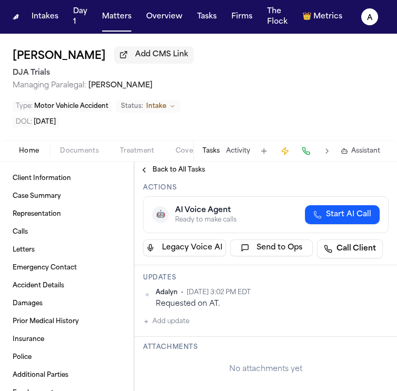
click at [188, 319] on button "Add update" at bounding box center [166, 321] width 46 height 13
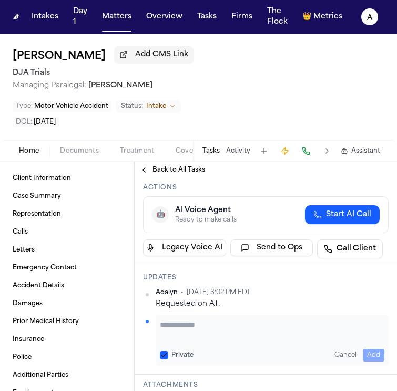
click at [199, 319] on textarea "Add your update" at bounding box center [272, 329] width 225 height 21
click at [162, 354] on button "Private" at bounding box center [164, 355] width 8 height 8
click at [363, 349] on button "Add" at bounding box center [374, 355] width 22 height 13
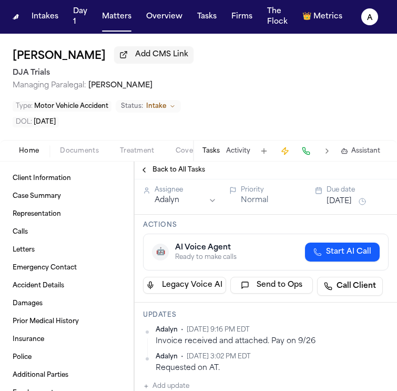
scroll to position [0, 0]
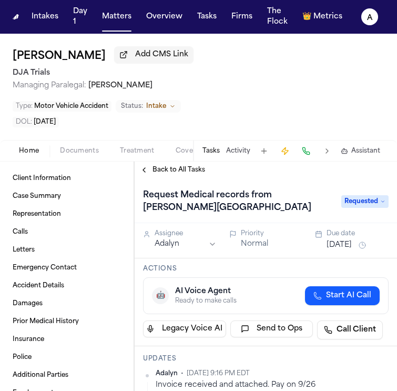
click at [352, 245] on button "Sep 19, 2025" at bounding box center [339, 245] width 25 height 11
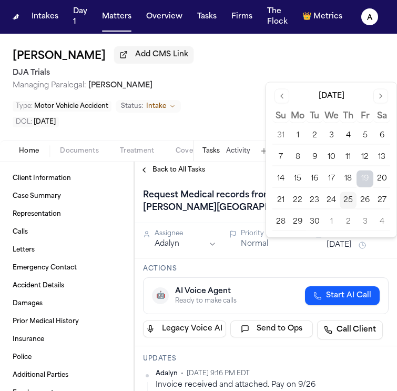
click at [363, 195] on button "26" at bounding box center [365, 200] width 17 height 17
click at [271, 267] on h3 "Actions" at bounding box center [266, 269] width 246 height 8
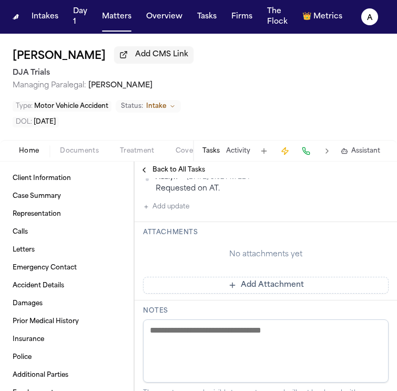
scroll to position [238, 0]
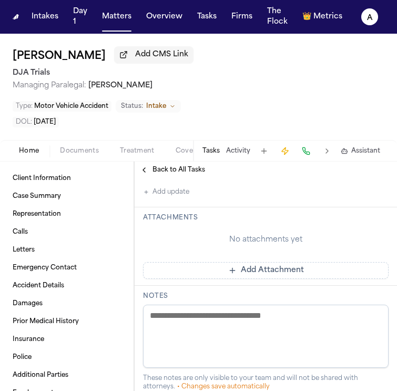
click at [307, 283] on div "Attachments No attachments yet Add Attachment" at bounding box center [266, 246] width 262 height 78
click at [336, 265] on button "Add Attachment" at bounding box center [266, 270] width 246 height 17
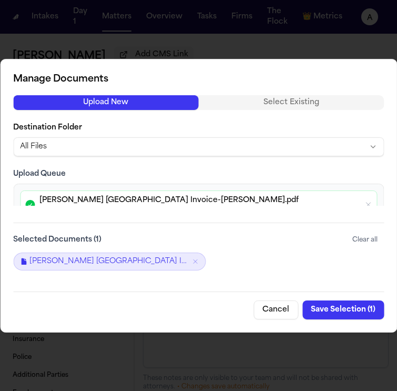
click at [347, 310] on button "Save Selection ( 1 )" at bounding box center [343, 309] width 82 height 19
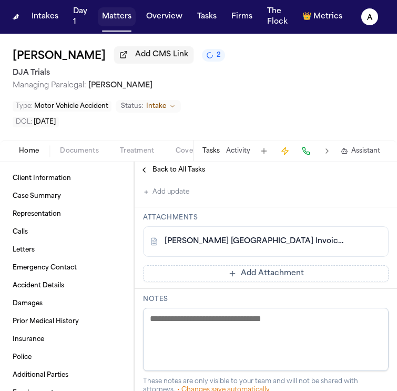
click at [126, 18] on button "Matters" at bounding box center [117, 16] width 38 height 19
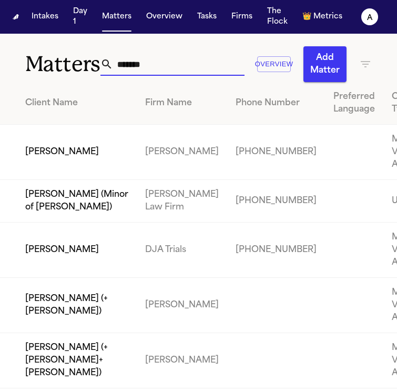
drag, startPoint x: 157, startPoint y: 61, endPoint x: 6, endPoint y: 77, distance: 151.7
click at [6, 77] on div "Matters ******* Overview Add Matter" at bounding box center [198, 58] width 397 height 48
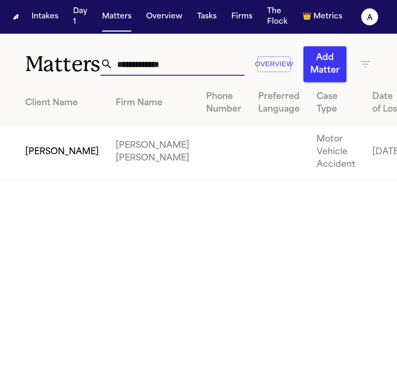
type input "**********"
click at [107, 166] on td "[PERSON_NAME] [PERSON_NAME]" at bounding box center [152, 152] width 90 height 55
click at [37, 171] on td "[PERSON_NAME]" at bounding box center [53, 152] width 107 height 55
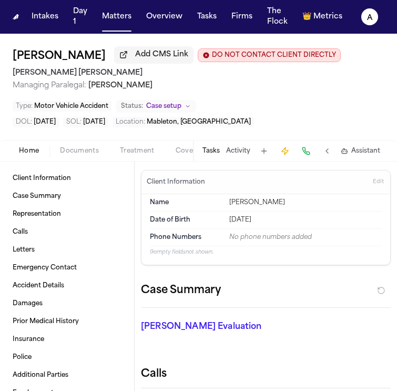
click at [216, 147] on button "Tasks" at bounding box center [210, 151] width 17 height 8
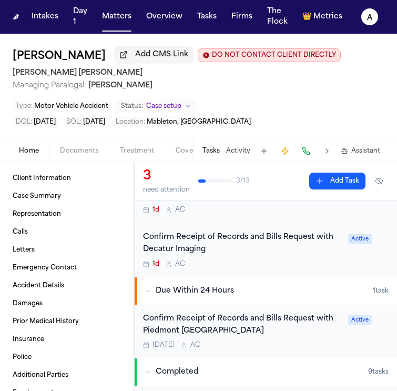
scroll to position [128, 0]
click at [275, 259] on div "Confirm Receipt of Records and Bills Request with Decatur Imaging 1d A C" at bounding box center [242, 250] width 199 height 37
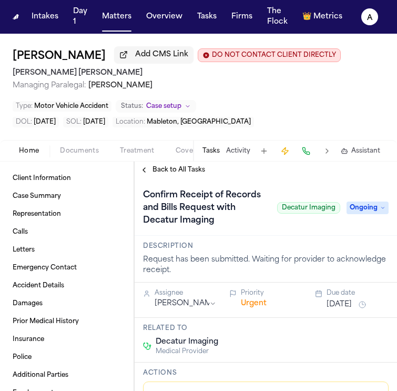
click at [218, 225] on h1 "Confirm Receipt of Records and Bills Request with Decatur Imaging" at bounding box center [206, 208] width 134 height 42
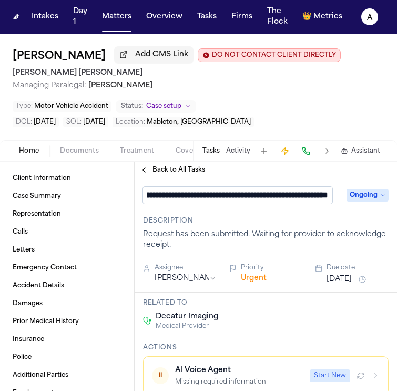
scroll to position [0, 136]
type input "**********"
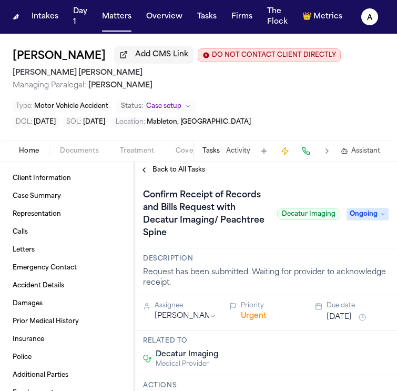
click at [355, 218] on span "Ongoing" at bounding box center [368, 214] width 42 height 13
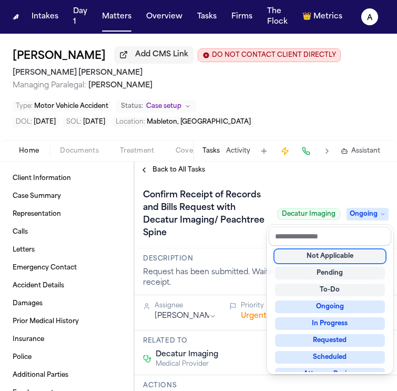
click at [214, 234] on div "Confirm Receipt of Records and Bills Request with Decatur Imaging/ Peachtree Sp…" at bounding box center [266, 214] width 246 height 55
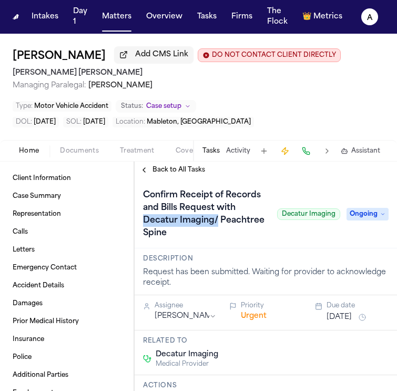
drag, startPoint x: 222, startPoint y: 225, endPoint x: 141, endPoint y: 223, distance: 81.0
click at [141, 223] on h1 "Confirm Receipt of Records and Bills Request with Decatur Imaging/ Peachtree Sp…" at bounding box center [206, 214] width 134 height 55
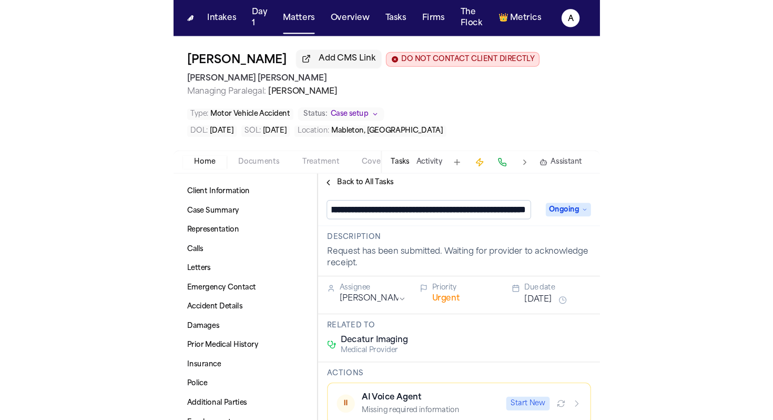
scroll to position [1, 179]
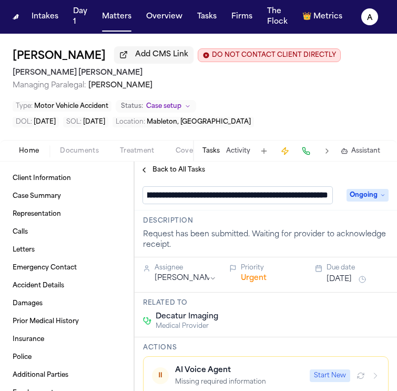
drag, startPoint x: 184, startPoint y: 195, endPoint x: 253, endPoint y: 198, distance: 69.5
click at [253, 198] on input "**********" at bounding box center [237, 195] width 189 height 17
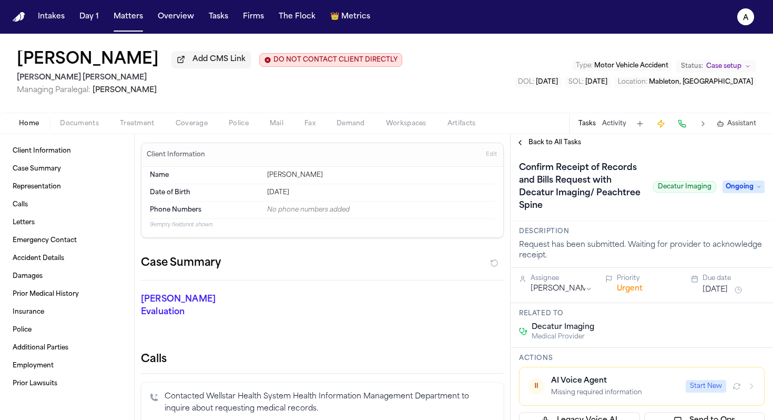
click at [128, 123] on span "Treatment" at bounding box center [137, 123] width 35 height 8
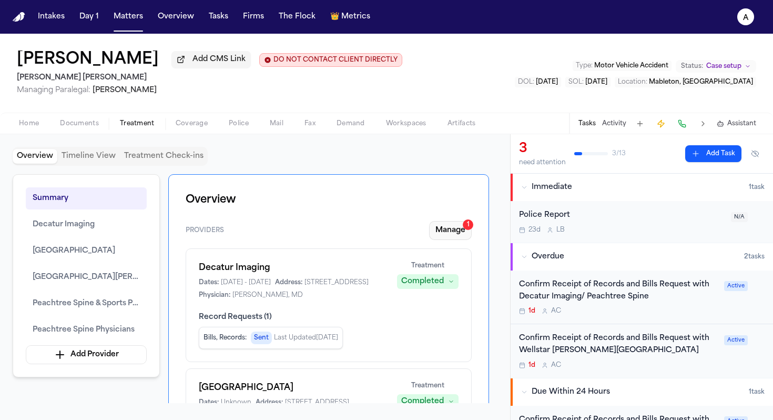
click at [397, 239] on button "Manage 1" at bounding box center [450, 230] width 43 height 19
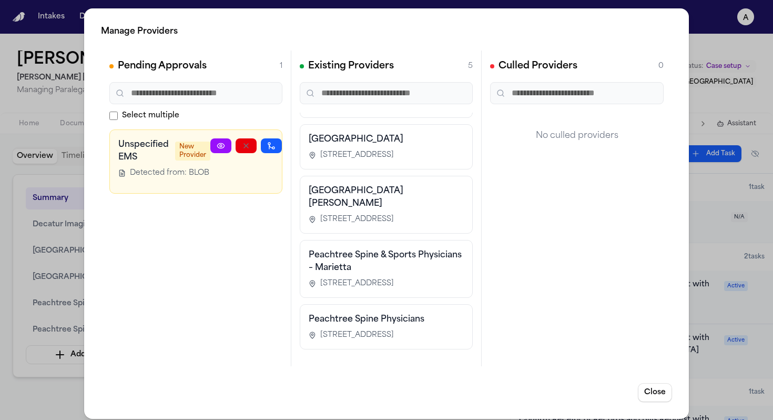
scroll to position [7, 0]
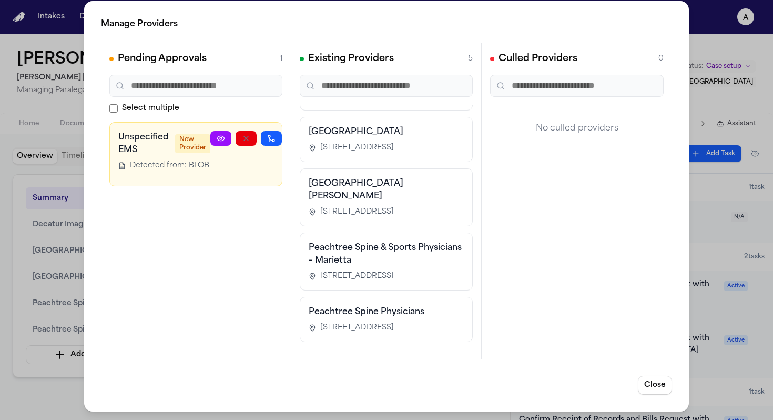
click at [53, 390] on div "Manage Providers Pending Approvals 1 Select multiple Unspecified EMS New Provid…" at bounding box center [386, 206] width 773 height 427
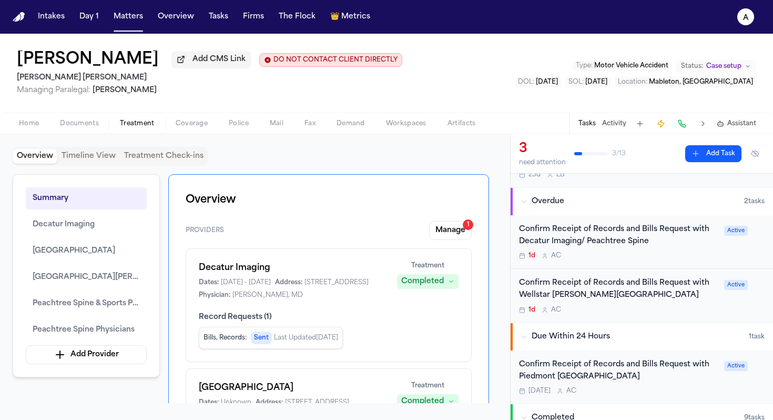
scroll to position [43, 0]
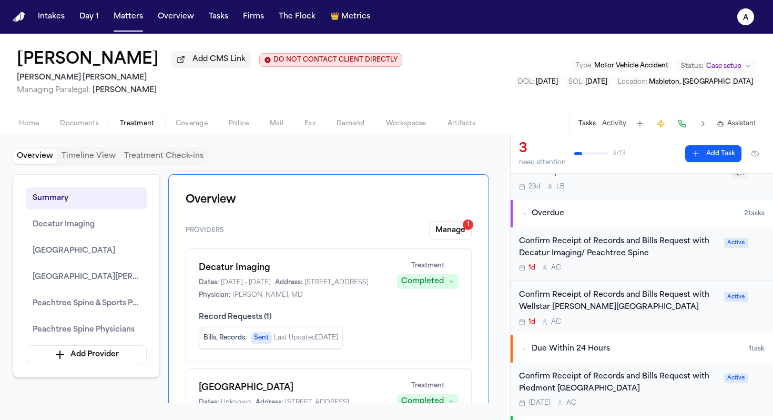
click at [397, 266] on div "1d A C" at bounding box center [618, 267] width 199 height 8
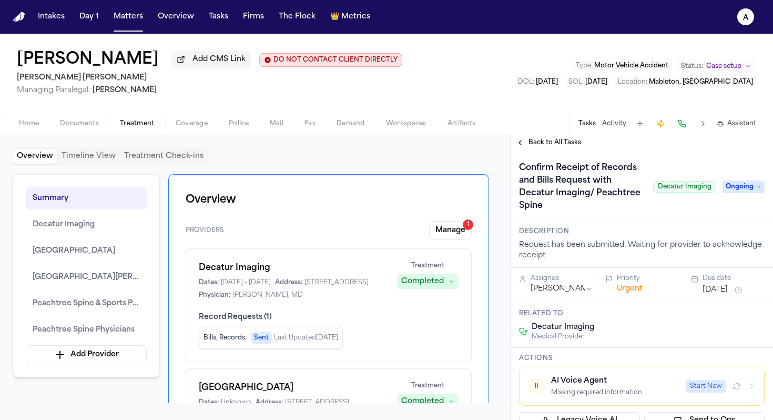
click at [304, 287] on span "3775 North Druid Hills Rd, Decatur, GA 30033" at bounding box center [336, 282] width 64 height 8
drag, startPoint x: 229, startPoint y: 298, endPoint x: 387, endPoint y: 297, distance: 157.8
click at [388, 297] on div "Decatur Imaging Dates: 1/22/2025 - 1/22/2025 Address: 3775 North Druid Hills Rd…" at bounding box center [329, 280] width 260 height 38
copy span "3775 North Druid Hills Rd, Decatur, GA 30033"
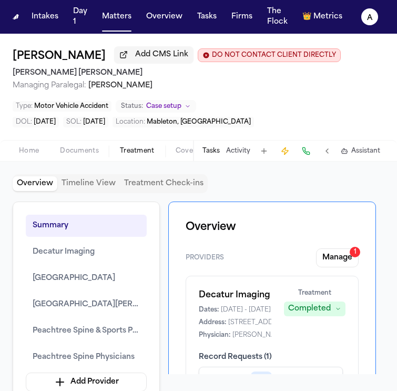
click at [279, 222] on h1 "Overview" at bounding box center [272, 227] width 173 height 17
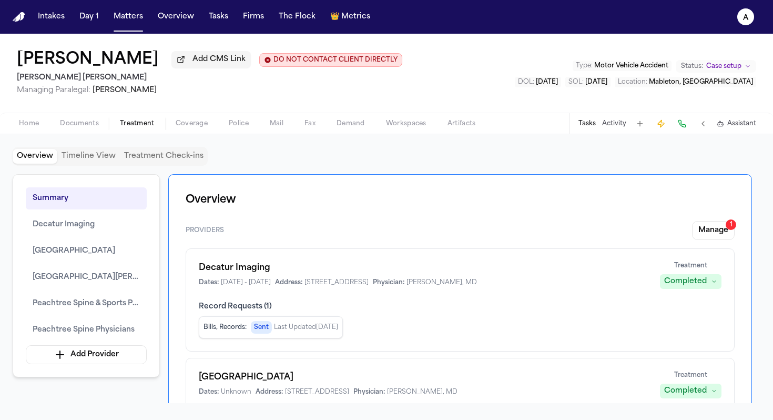
scroll to position [52, 0]
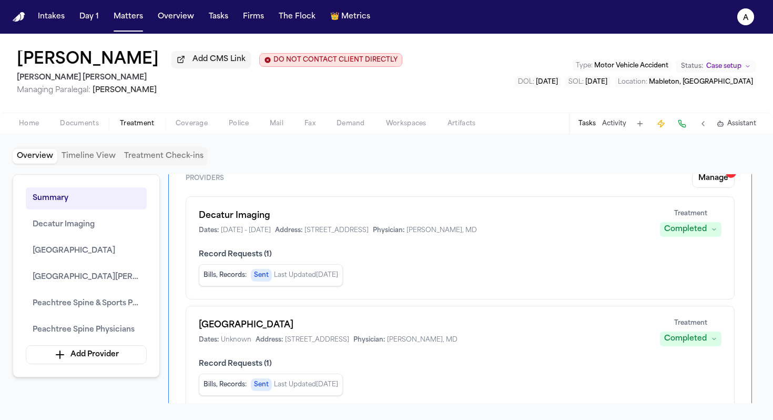
click at [397, 125] on button "Activity" at bounding box center [614, 123] width 24 height 8
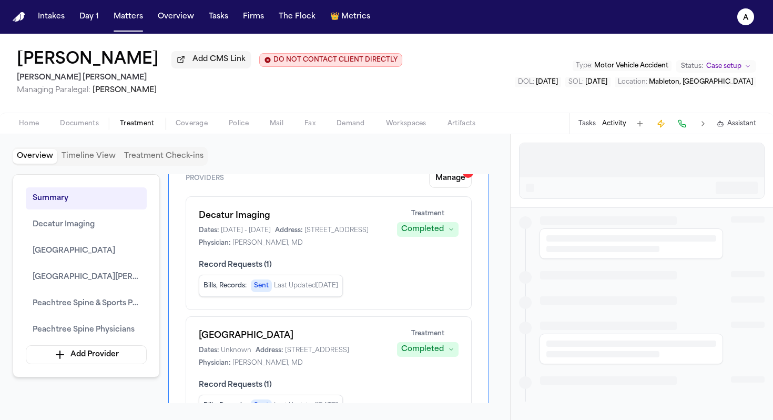
click at [397, 125] on button "Tasks" at bounding box center [586, 123] width 17 height 8
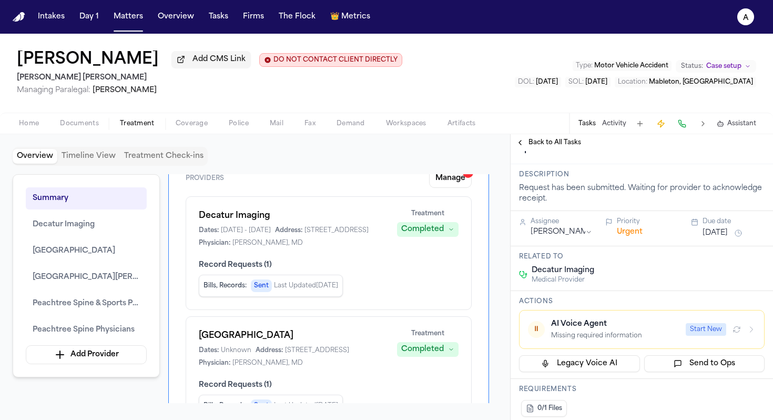
scroll to position [0, 0]
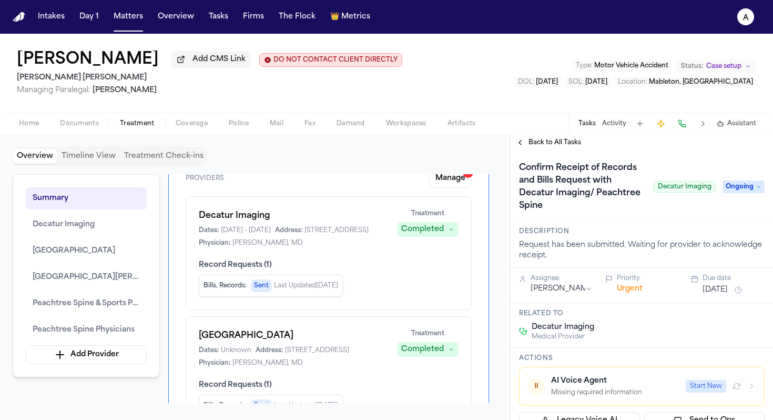
click at [397, 189] on span "Ongoing" at bounding box center [744, 186] width 42 height 13
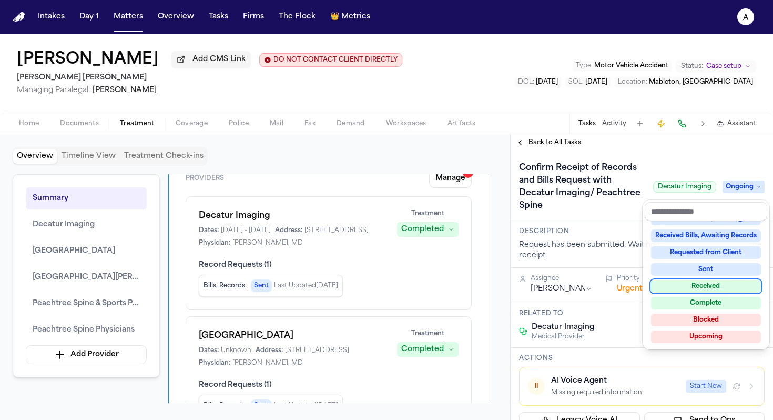
click at [397, 281] on div "Received" at bounding box center [706, 286] width 110 height 13
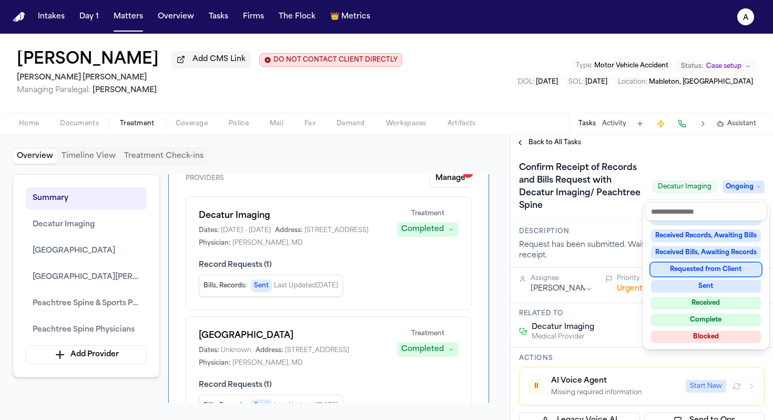
click at [397, 210] on div "Confirm Receipt of Records and Bills Request with Decatur Imaging/ Peachtree Sp…" at bounding box center [642, 186] width 246 height 55
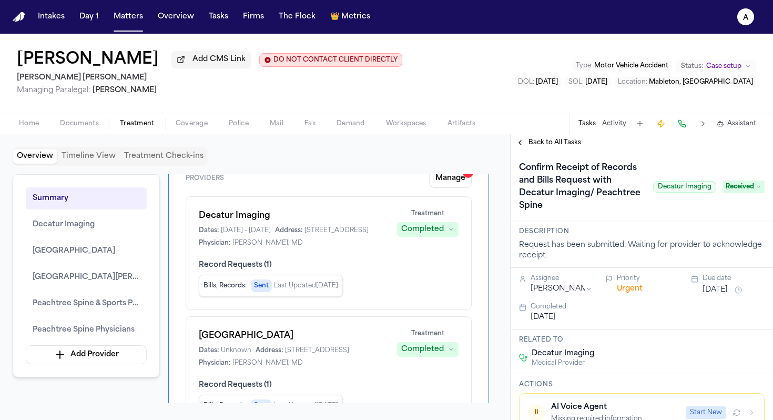
click at [85, 130] on span "button" at bounding box center [80, 129] width 52 height 1
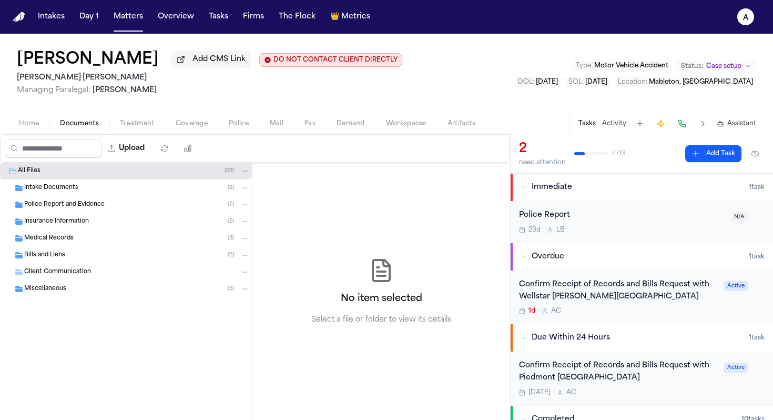
click at [151, 243] on div "Medical Records ( 3 )" at bounding box center [137, 237] width 226 height 9
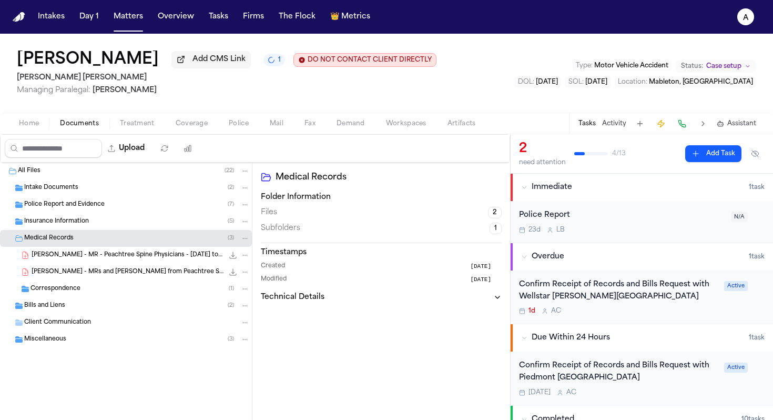
click at [160, 260] on span "J. Williams - MR - Peachtree Spine Physicians - 12.12.24 to 4.25" at bounding box center [128, 255] width 192 height 9
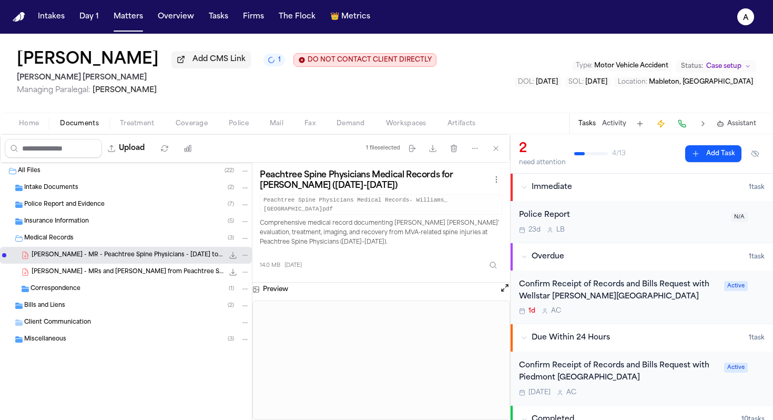
click at [155, 256] on span "J. Williams - MR - Peachtree Spine Physicians - 12.12.24 to 4.25" at bounding box center [128, 255] width 192 height 9
click at [166, 280] on div "J. Williams - MRs and Bills from Peachtree Spine and Sports Physicians - 12.18.…" at bounding box center [126, 271] width 252 height 17
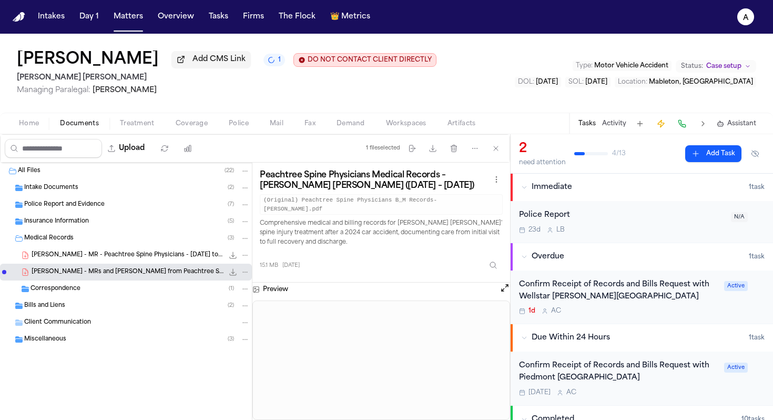
click at [176, 256] on span "J. Williams - MR - Peachtree Spine Physicians - 12.12.24 to 4.25" at bounding box center [128, 255] width 192 height 9
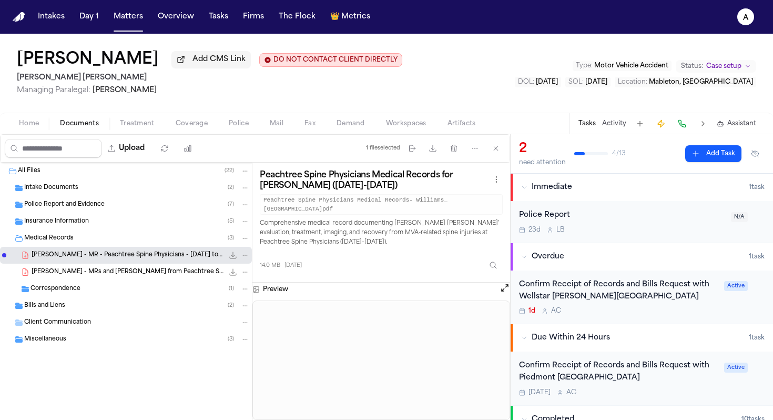
click at [68, 308] on div "Bills and Liens ( 2 )" at bounding box center [137, 305] width 226 height 9
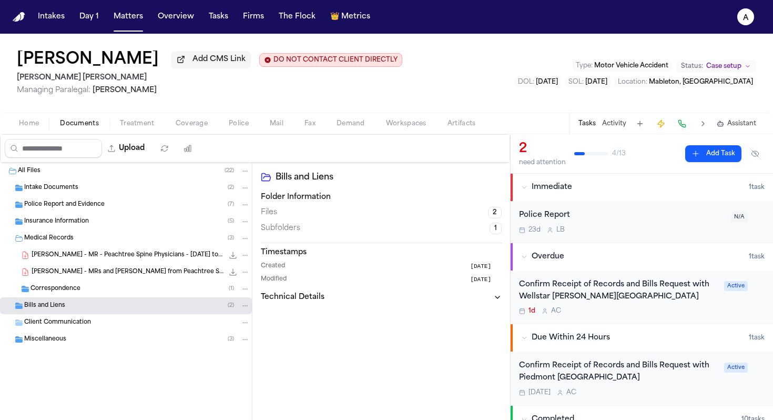
click at [68, 308] on div "Bills and Liens ( 2 )" at bounding box center [137, 305] width 226 height 9
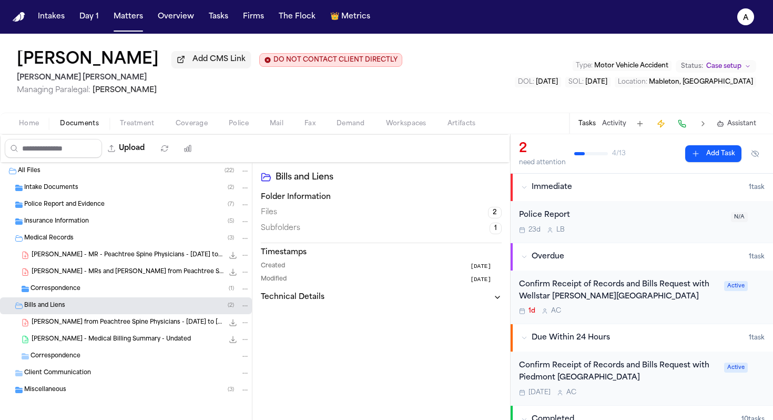
click at [123, 258] on span "J. Williams - MR - Peachtree Spine Physicians - 12.12.24 to 4.25" at bounding box center [128, 255] width 192 height 9
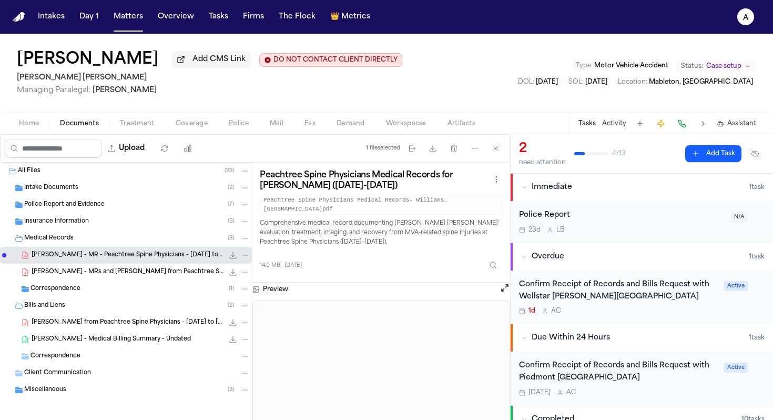
click at [375, 282] on div "Preview" at bounding box center [381, 289] width 258 height 14
click at [397, 246] on div "Peachtree Spine Physicians Medical Records for Jordan J Williams (Dec 2024-Apr …" at bounding box center [381, 222] width 243 height 105
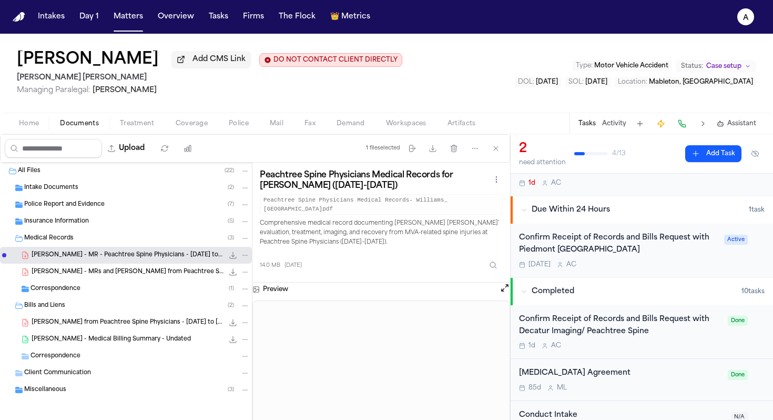
scroll to position [138, 0]
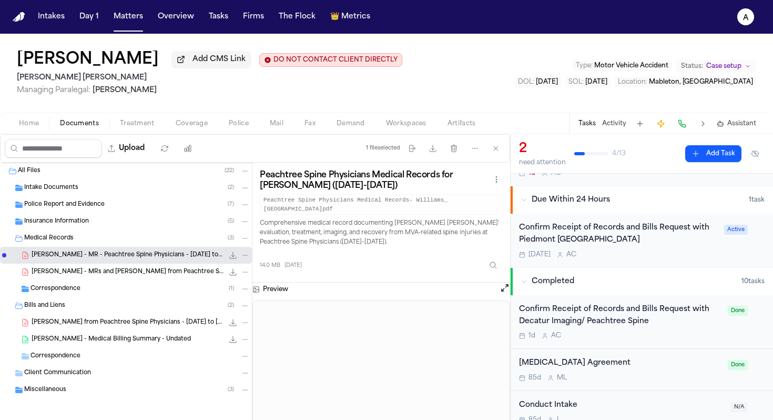
click at [397, 333] on div "Confirm Receipt of Records and Bills Request with Decatur Imaging/ Peachtree Sp…" at bounding box center [620, 321] width 202 height 37
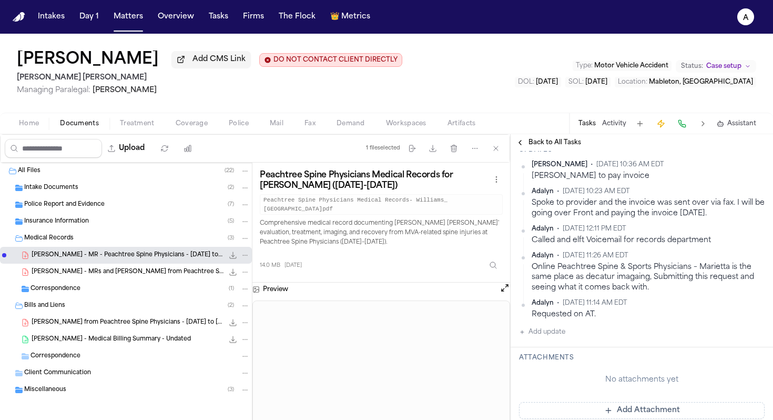
scroll to position [372, 0]
click at [397, 337] on button "Add update" at bounding box center [542, 331] width 46 height 13
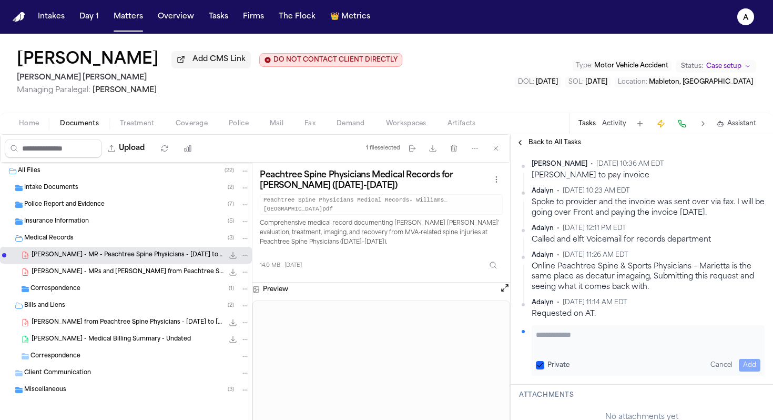
click at [397, 338] on textarea "Add your update" at bounding box center [648, 339] width 225 height 21
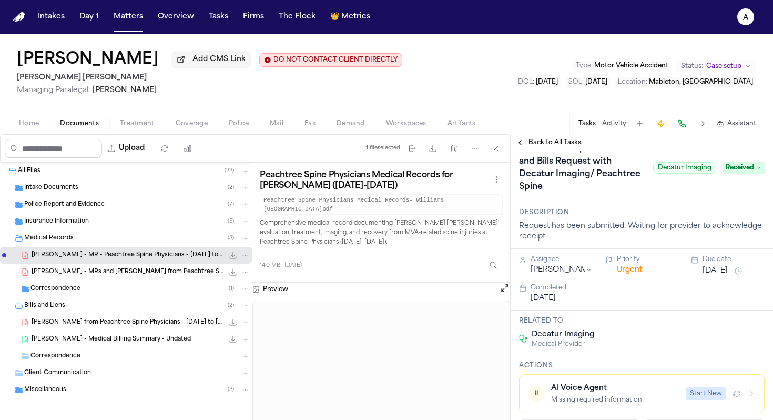
scroll to position [0, 0]
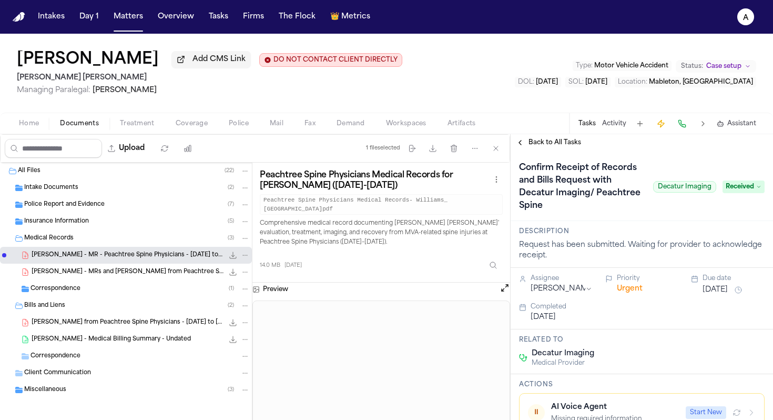
type textarea "**********"
click at [397, 203] on h1 "Confirm Receipt of Records and Bills Request with Decatur Imaging/ Peachtree Sp…" at bounding box center [582, 186] width 134 height 55
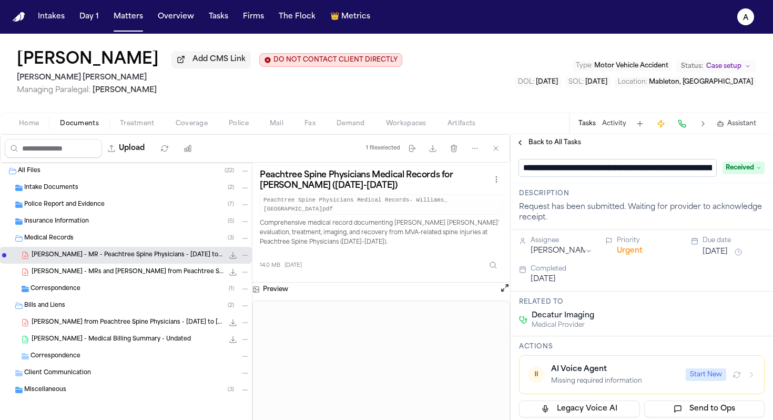
scroll to position [0, 180]
drag, startPoint x: 628, startPoint y: 170, endPoint x: 761, endPoint y: 171, distance: 133.0
click at [397, 171] on div "**********" at bounding box center [642, 167] width 262 height 32
type input "**********"
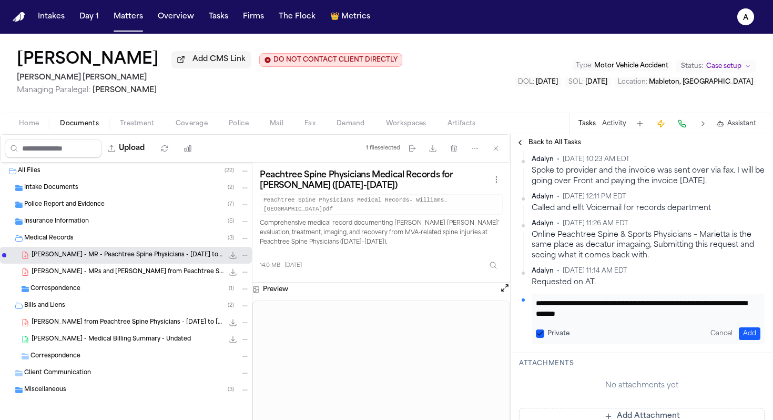
scroll to position [416, 0]
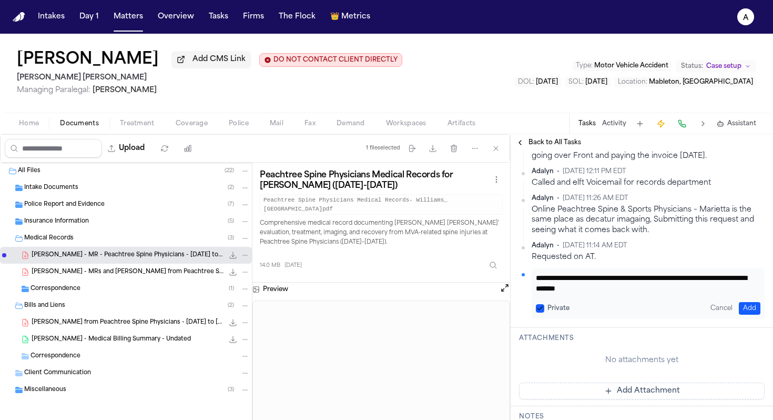
click at [397, 300] on div "**********" at bounding box center [648, 293] width 233 height 50
click at [397, 290] on textarea "**********" at bounding box center [644, 282] width 217 height 21
type textarea "**********"
click at [397, 310] on button "Private" at bounding box center [540, 308] width 8 height 8
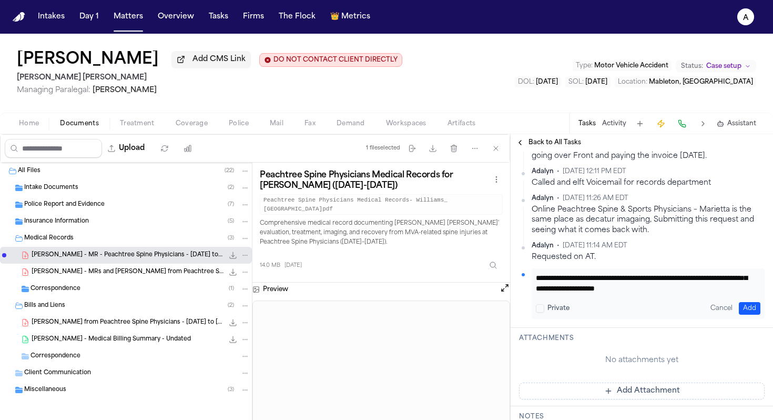
click at [397, 309] on button "Add" at bounding box center [750, 308] width 22 height 13
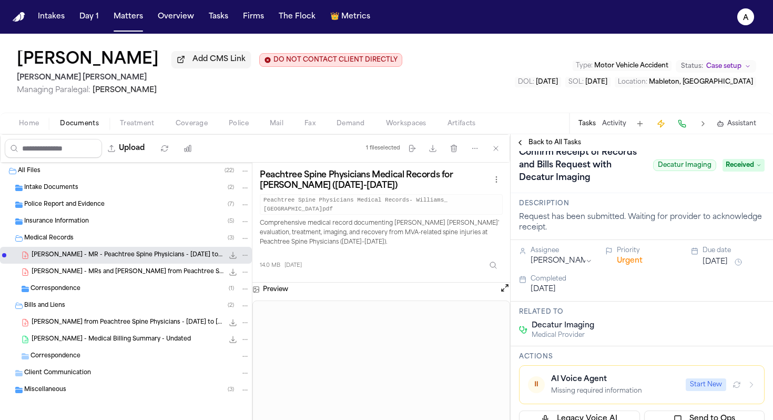
scroll to position [0, 0]
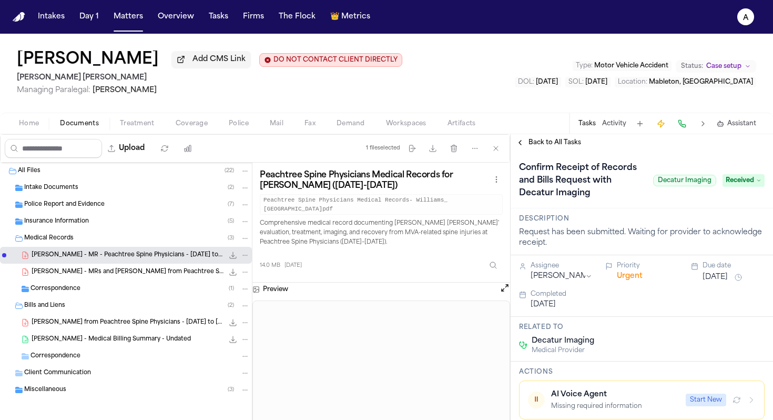
click at [397, 282] on button "[DATE]" at bounding box center [715, 277] width 25 height 11
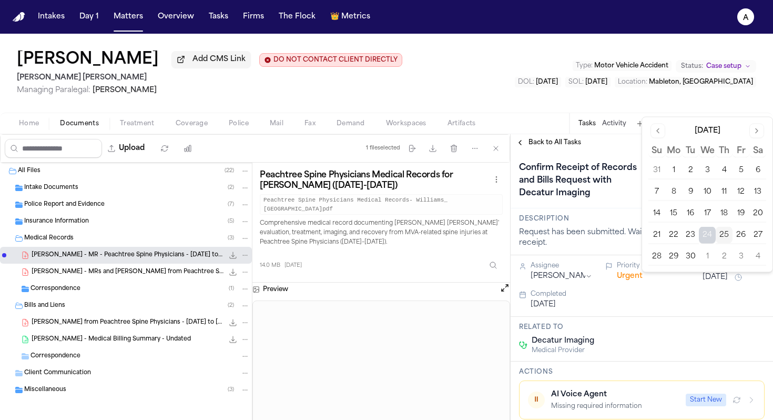
click at [397, 233] on button "25" at bounding box center [724, 235] width 17 height 17
click at [397, 235] on button "26" at bounding box center [741, 235] width 17 height 17
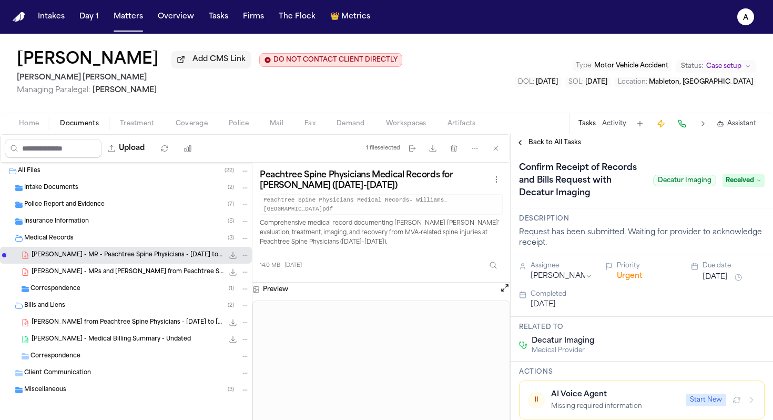
click at [397, 196] on h1 "Confirm Receipt of Records and Bills Request with Decatur Imaging" at bounding box center [582, 180] width 134 height 42
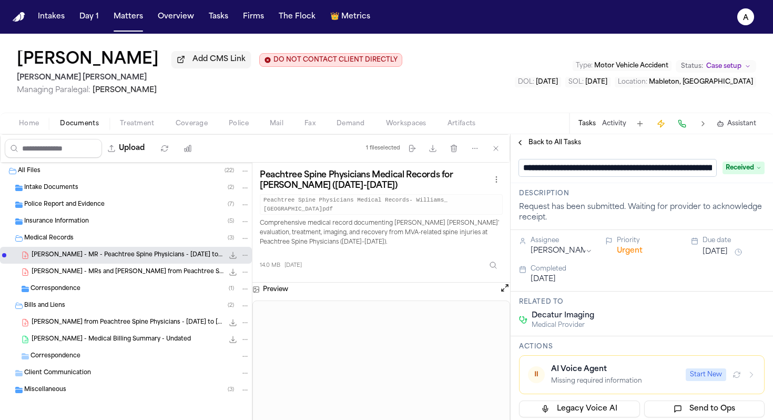
scroll to position [0, 105]
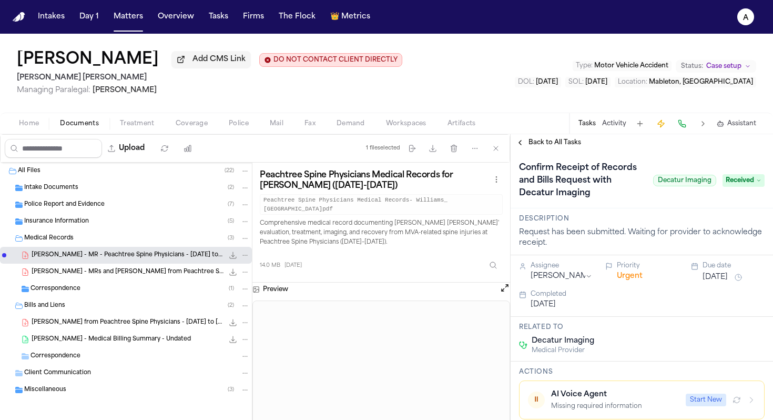
click at [397, 86] on div "Jordan Williams Add CMS Link DO NOT CONTACT CLIENT DIRECTLY DO NOT CONTACT Blas…" at bounding box center [386, 73] width 773 height 79
click at [172, 328] on div "J. Williams - Bills from Peachtree Spine Physicians - 12.18.24 to 4.10.25 997.0…" at bounding box center [141, 322] width 218 height 11
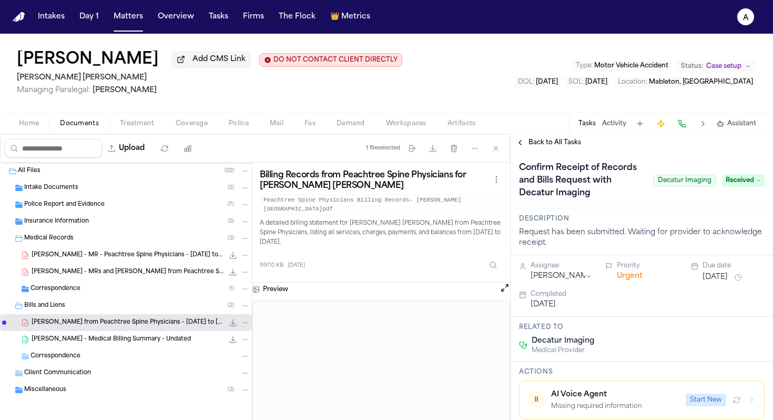
click at [397, 273] on div "Billing Records from Peachtree Spine Physicians for Jordan J. Williams Peachtre…" at bounding box center [381, 222] width 258 height 120
click at [125, 15] on button "Matters" at bounding box center [128, 16] width 38 height 19
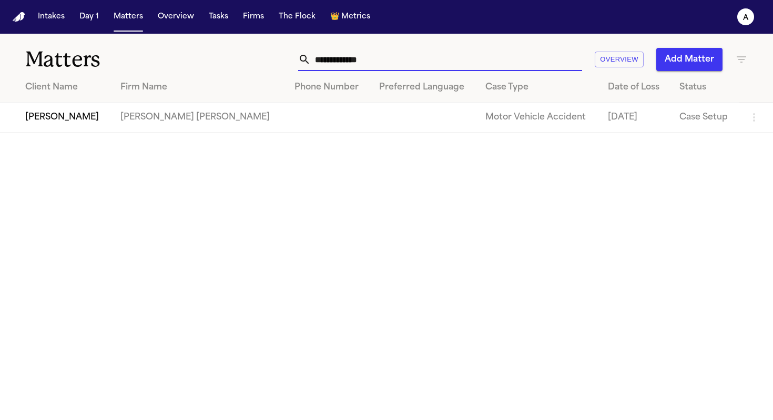
drag, startPoint x: 398, startPoint y: 59, endPoint x: 220, endPoint y: 58, distance: 177.7
click at [226, 58] on div "**********" at bounding box center [487, 59] width 522 height 23
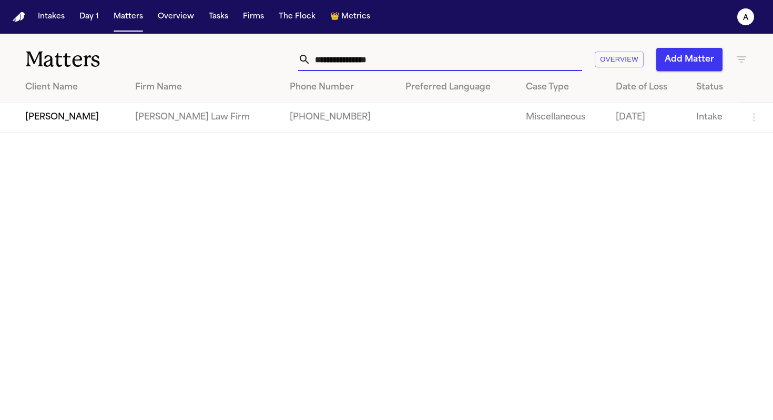
type input "**********"
click at [104, 125] on td "[PERSON_NAME]" at bounding box center [63, 118] width 127 height 30
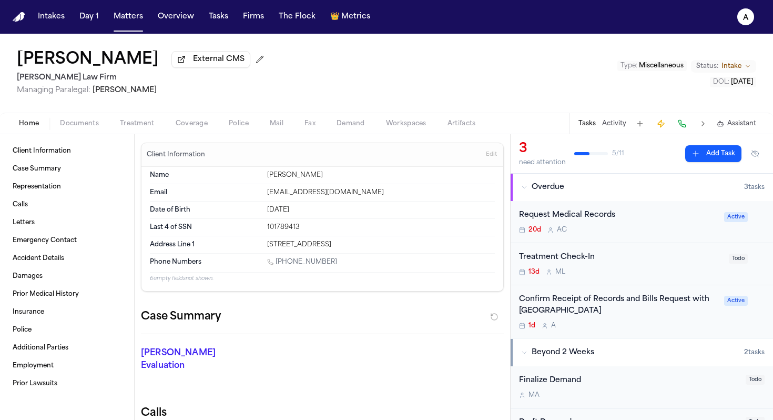
click at [397, 322] on div "Confirm Receipt of Records and Bills Request with Jamaica Hospital Medical Cent…" at bounding box center [618, 311] width 199 height 37
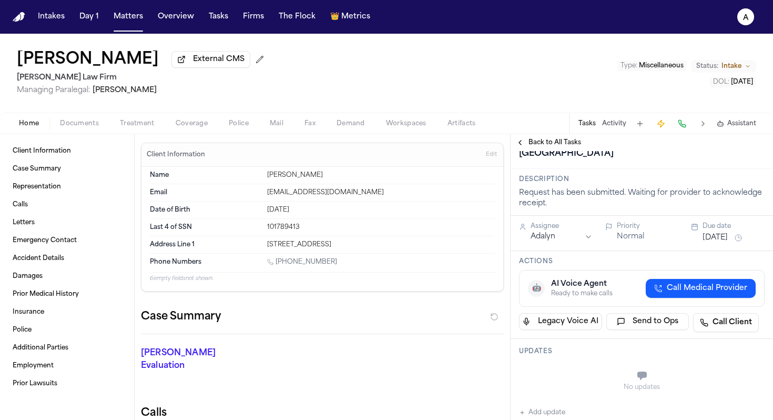
scroll to position [5, 0]
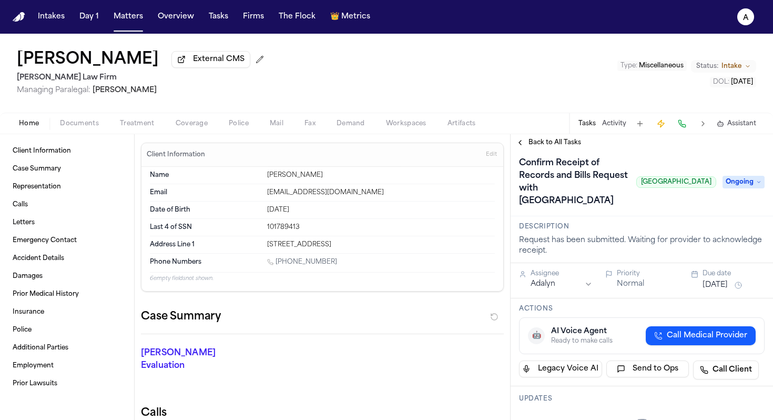
click at [397, 209] on div "Confirm Receipt of Records and Bills Request with Jamaica Hospital Medical Cent…" at bounding box center [642, 182] width 246 height 55
click at [397, 188] on span "Ongoing" at bounding box center [744, 182] width 42 height 13
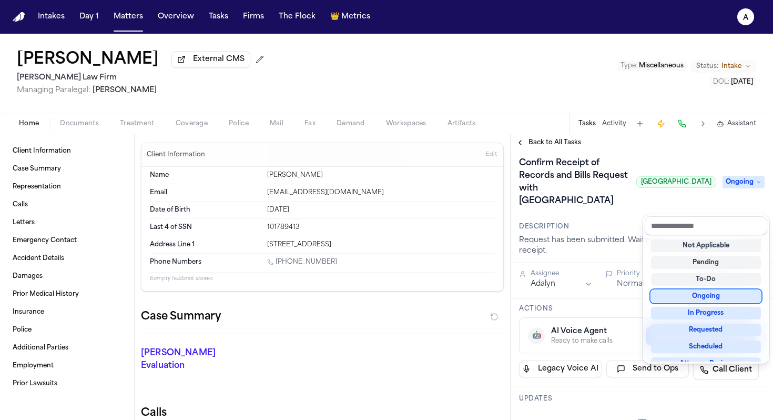
click at [397, 209] on div "Confirm Receipt of Records and Bills Request with Jamaica Hospital Medical Cent…" at bounding box center [642, 182] width 246 height 55
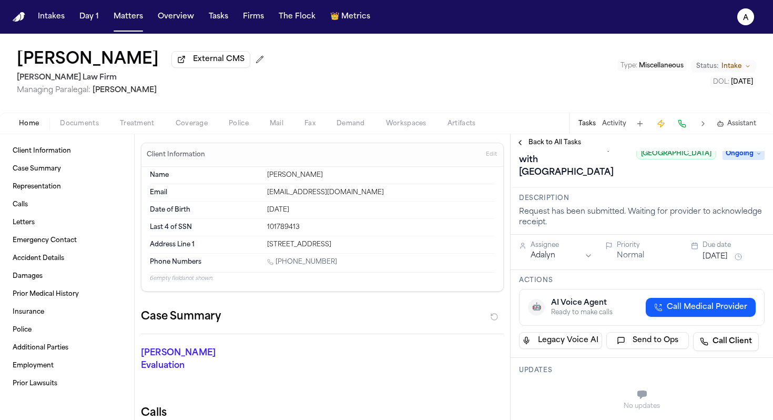
scroll to position [0, 0]
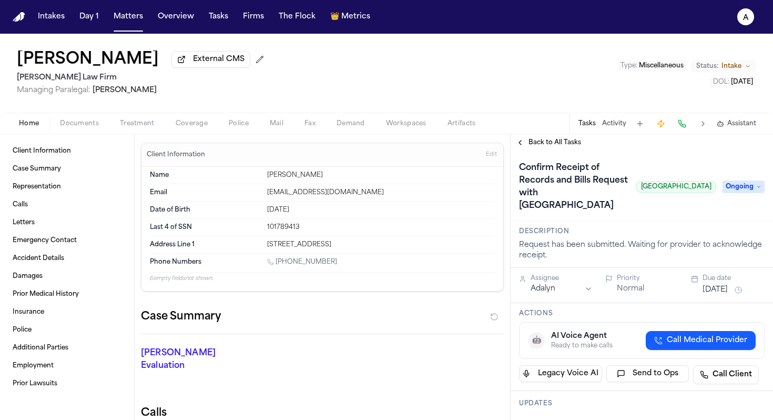
click at [397, 193] on span "Ongoing" at bounding box center [744, 186] width 42 height 13
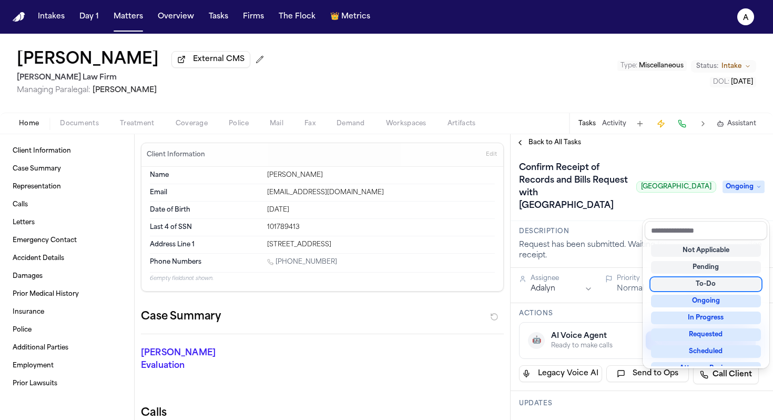
click at [397, 280] on div "To-Do" at bounding box center [706, 284] width 110 height 13
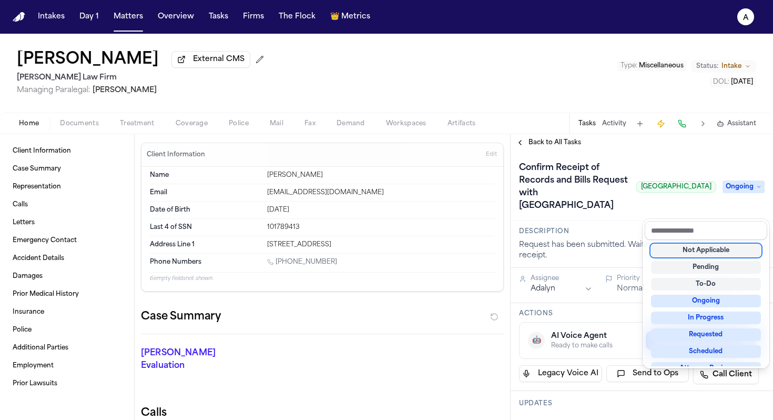
click at [397, 214] on div "Confirm Receipt of Records and Bills Request with Jamaica Hospital Medical Cent…" at bounding box center [642, 186] width 246 height 55
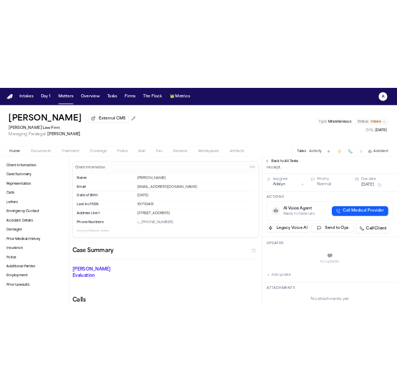
scroll to position [125, 0]
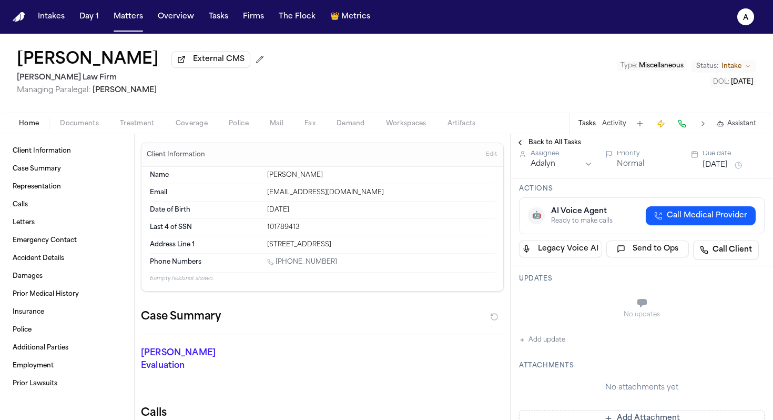
click at [397, 346] on div "No updates Add update" at bounding box center [642, 317] width 246 height 57
click at [397, 346] on button "Add update" at bounding box center [542, 339] width 46 height 13
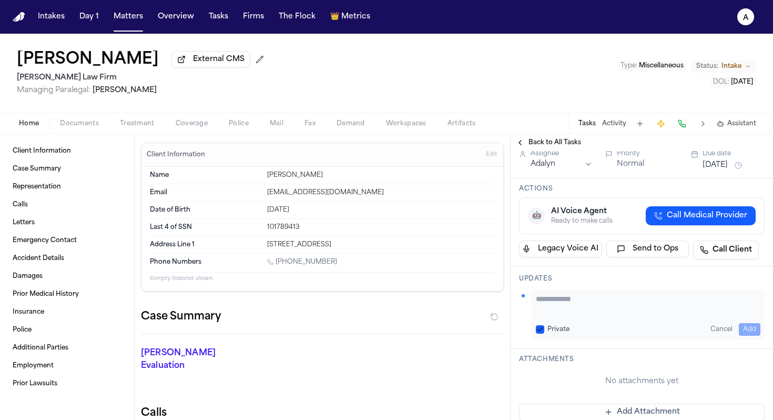
click at [397, 331] on div "Private Cancel Add" at bounding box center [648, 314] width 233 height 50
click at [397, 314] on textarea "Add your update" at bounding box center [648, 303] width 225 height 21
type textarea "*"
type textarea "**********"
click at [397, 333] on button "Private" at bounding box center [540, 329] width 8 height 8
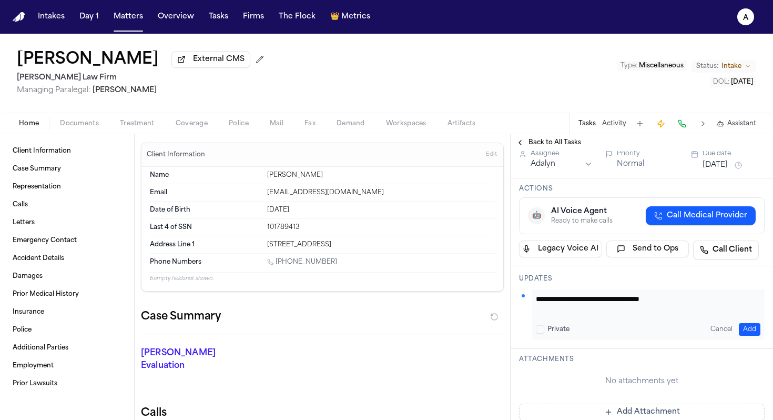
click at [397, 336] on button "Add" at bounding box center [750, 329] width 22 height 13
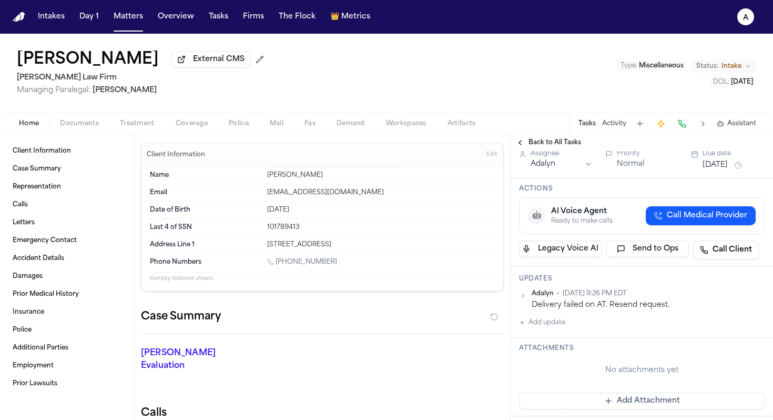
click at [397, 170] on button "[DATE]" at bounding box center [715, 165] width 25 height 11
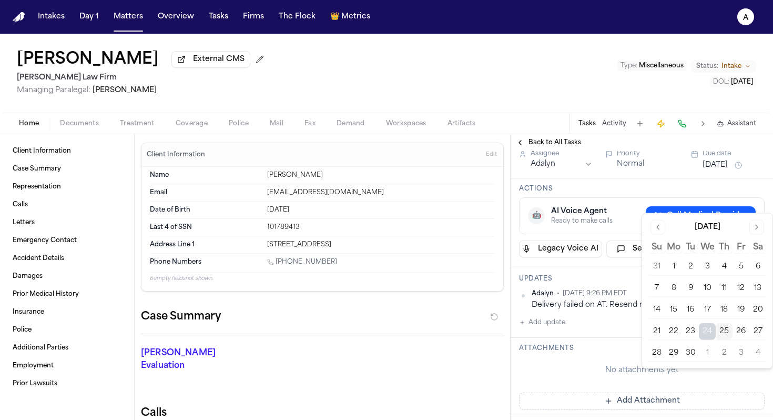
click at [397, 332] on button "26" at bounding box center [741, 331] width 17 height 17
click at [397, 193] on h3 "Actions" at bounding box center [642, 189] width 246 height 8
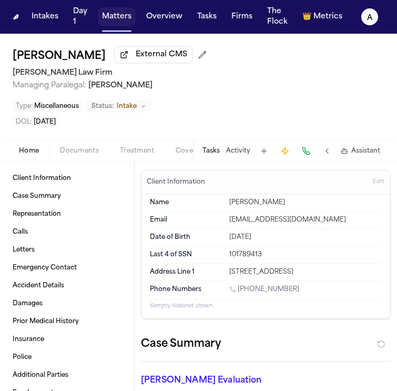
click at [116, 16] on button "Matters" at bounding box center [117, 16] width 38 height 19
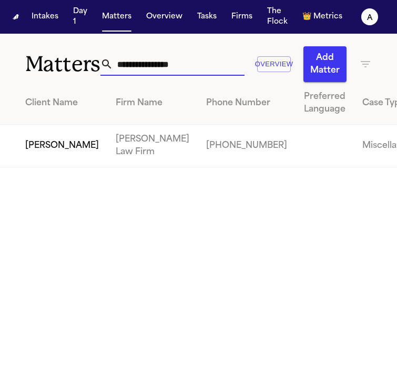
drag, startPoint x: 188, startPoint y: 66, endPoint x: 45, endPoint y: 65, distance: 143.0
click at [44, 65] on div "**********" at bounding box center [198, 58] width 397 height 48
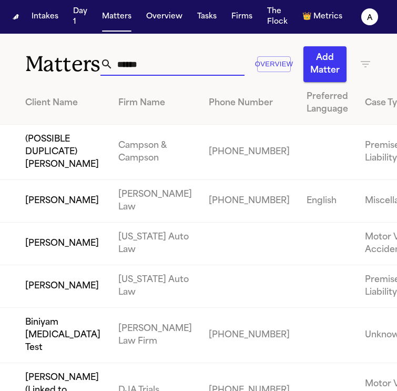
type input "******"
click at [60, 265] on td "[PERSON_NAME]" at bounding box center [55, 243] width 110 height 43
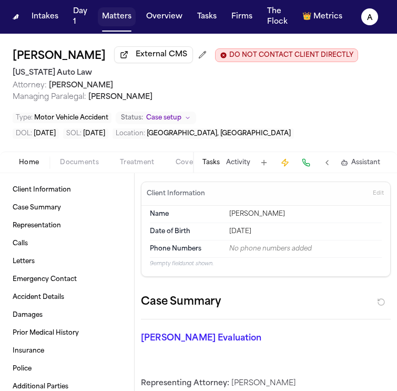
click at [129, 19] on button "Matters" at bounding box center [117, 16] width 38 height 19
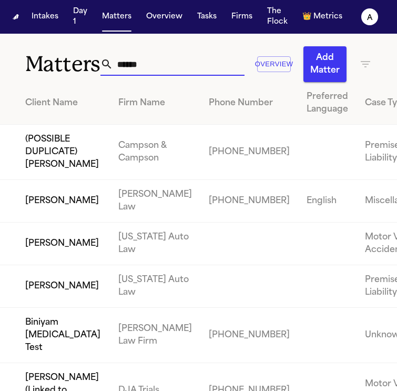
drag, startPoint x: 154, startPoint y: 66, endPoint x: 71, endPoint y: 65, distance: 83.1
click at [71, 65] on div "Matters ****** Overview Add Matter" at bounding box center [198, 58] width 397 height 48
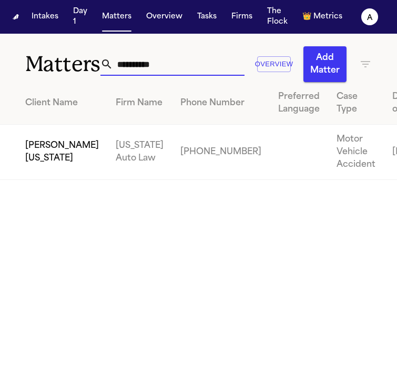
type input "**********"
click at [50, 168] on td "[PERSON_NAME][US_STATE]" at bounding box center [53, 152] width 107 height 55
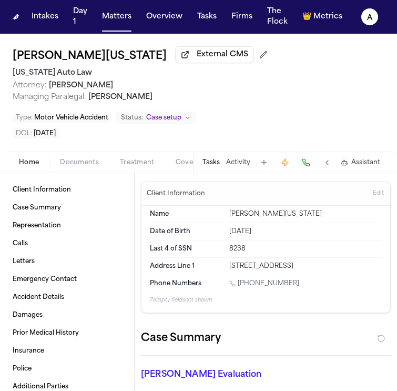
click at [217, 159] on button "Tasks" at bounding box center [210, 162] width 17 height 8
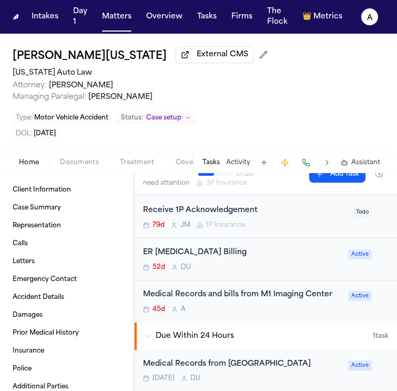
scroll to position [205, 0]
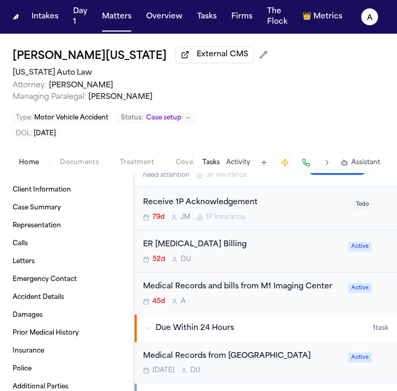
click at [246, 258] on div "52d D U" at bounding box center [242, 259] width 199 height 8
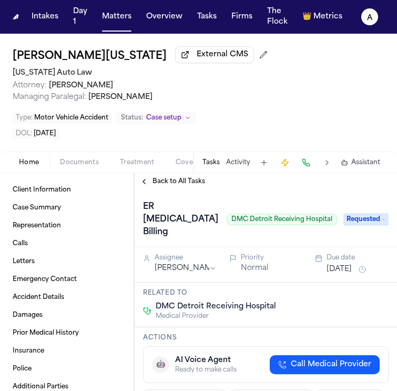
click at [175, 182] on span "Back to All Tasks" at bounding box center [179, 181] width 53 height 8
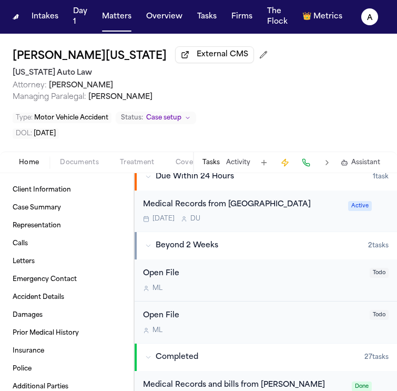
scroll to position [360, 0]
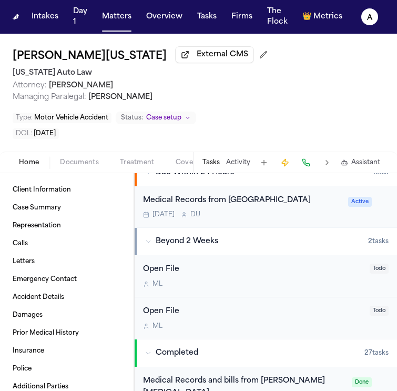
click at [212, 158] on button "Tasks" at bounding box center [210, 162] width 17 height 8
click at [264, 164] on button at bounding box center [264, 162] width 15 height 15
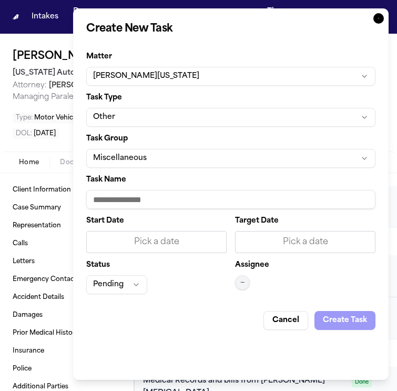
click at [144, 200] on input "Task Name" at bounding box center [230, 199] width 289 height 19
type input "**********"
click at [140, 240] on div "Pick a date" at bounding box center [156, 242] width 127 height 13
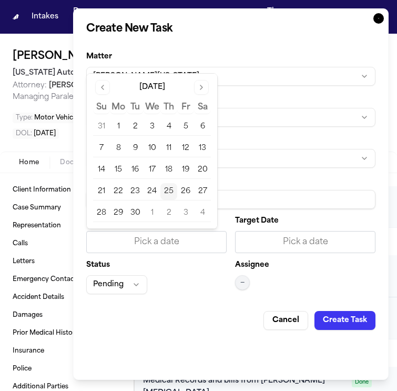
click at [169, 192] on button "25" at bounding box center [168, 191] width 17 height 17
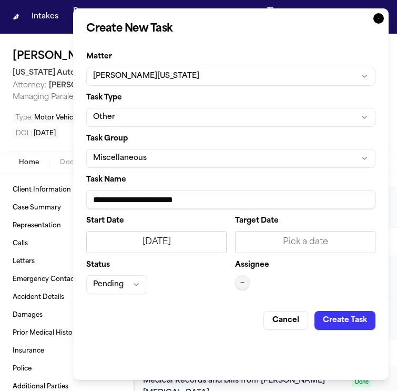
click at [279, 247] on div "Pick a date" at bounding box center [305, 242] width 127 height 13
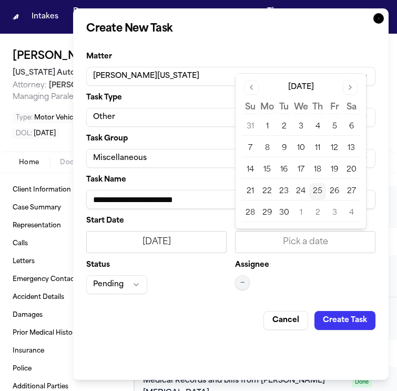
click at [317, 195] on button "25" at bounding box center [317, 191] width 17 height 17
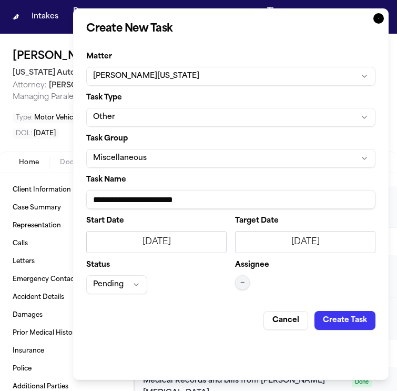
click at [125, 286] on button "Pending" at bounding box center [116, 284] width 61 height 19
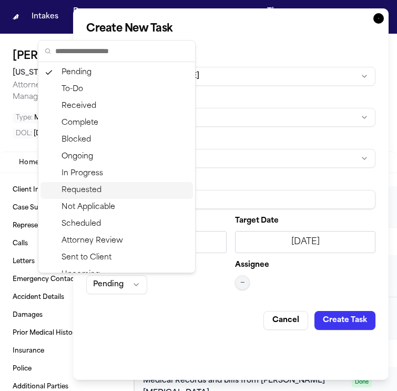
click at [113, 192] on div "Requested" at bounding box center [116, 190] width 153 height 17
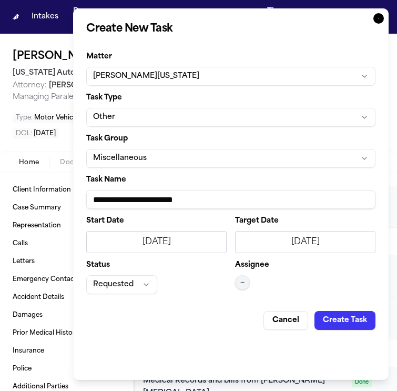
click at [242, 284] on span "—" at bounding box center [242, 282] width 4 height 8
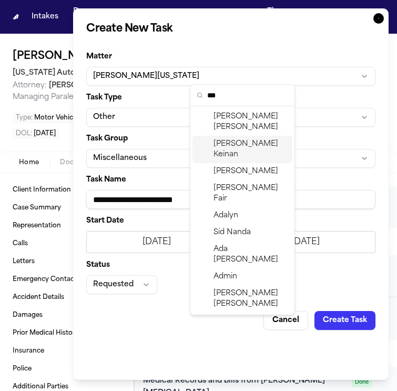
type input "***"
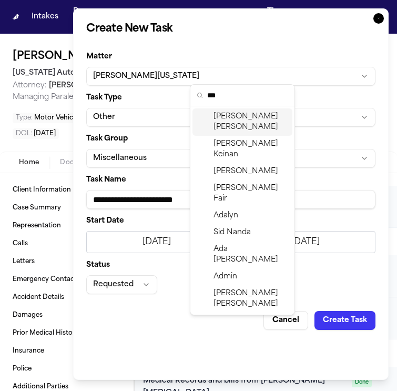
click at [249, 118] on span "[PERSON_NAME]" at bounding box center [251, 121] width 75 height 21
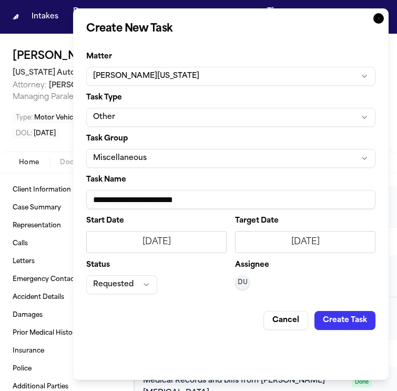
click at [336, 317] on button "Create Task" at bounding box center [344, 320] width 61 height 19
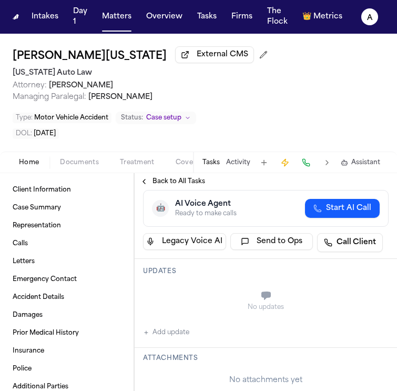
scroll to position [87, 0]
click at [177, 340] on div "Updates No updates Add update" at bounding box center [266, 302] width 262 height 89
click at [182, 334] on button "Add update" at bounding box center [166, 332] width 46 height 13
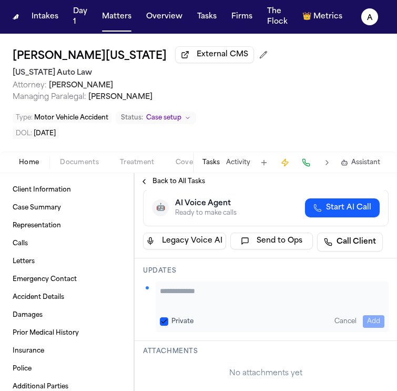
click at [196, 296] on textarea "Add your update" at bounding box center [272, 296] width 225 height 21
type textarea "**********"
click at [164, 323] on div "Private Cancel Add" at bounding box center [272, 321] width 225 height 13
click at [164, 318] on button "Private" at bounding box center [164, 321] width 8 height 8
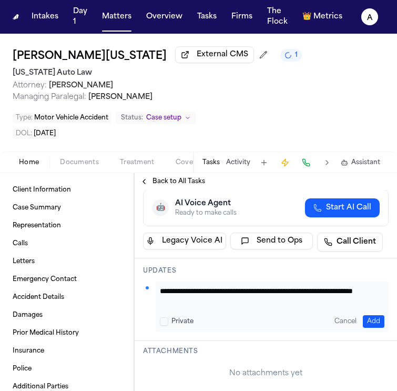
click at [370, 317] on button "Add" at bounding box center [374, 321] width 22 height 13
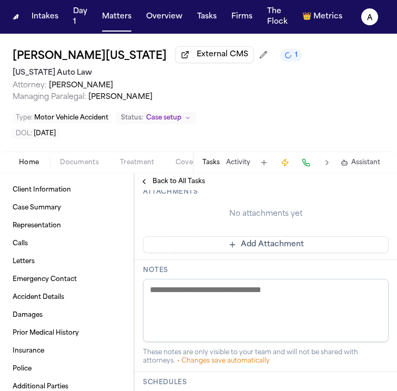
scroll to position [252, 0]
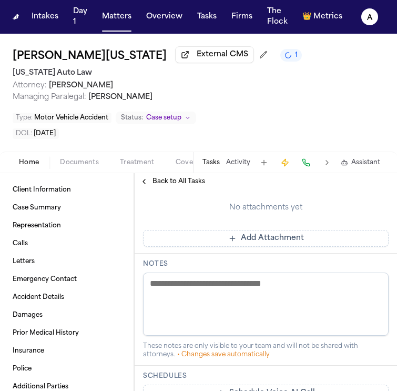
click at [273, 242] on button "Add Attachment" at bounding box center [266, 238] width 246 height 17
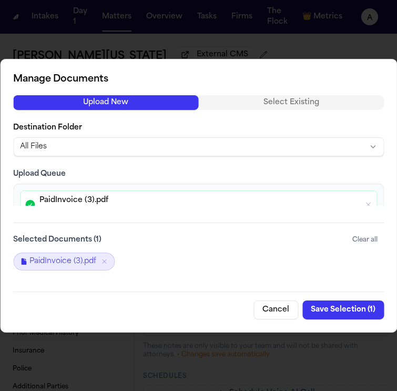
click at [360, 309] on button "Save Selection ( 1 )" at bounding box center [343, 309] width 82 height 19
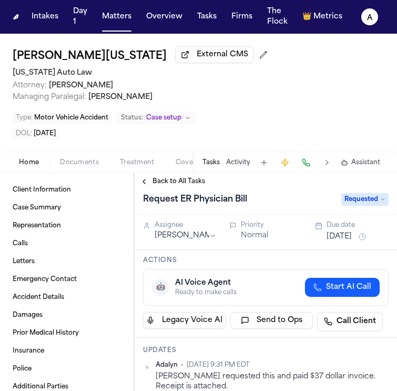
scroll to position [0, 0]
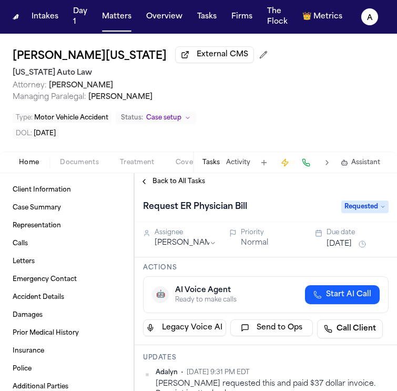
click at [339, 248] on button "[DATE]" at bounding box center [339, 244] width 25 height 11
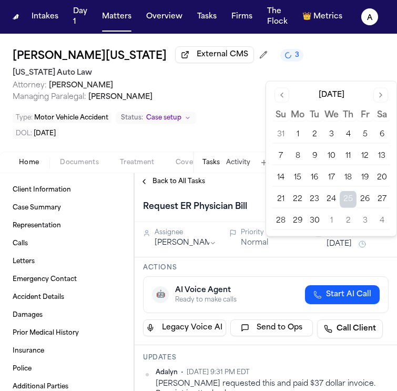
click at [347, 218] on button "2" at bounding box center [348, 220] width 17 height 17
click at [227, 115] on div "Type : Motor Vehicle Accident Status: Case setup" at bounding box center [199, 117] width 372 height 13
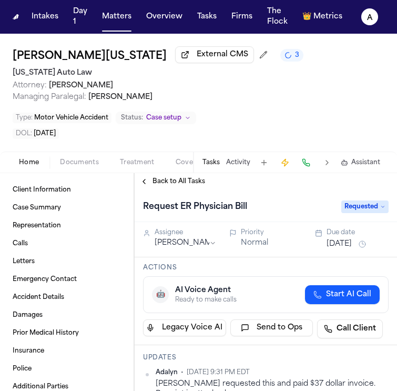
click at [271, 191] on div "Request ER Physician Bill Requested" at bounding box center [266, 206] width 262 height 32
click at [239, 114] on div "Type : Motor Vehicle Accident Status: Case setup" at bounding box center [199, 117] width 372 height 13
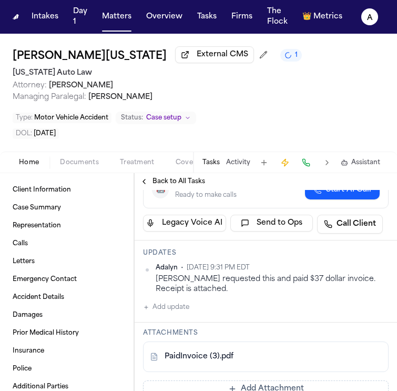
scroll to position [107, 0]
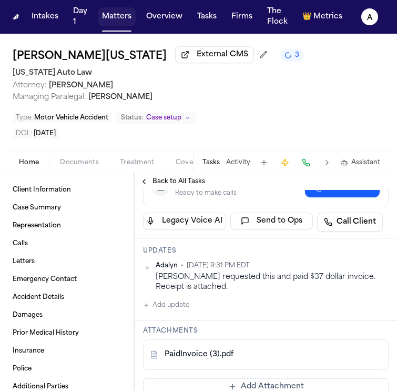
click at [127, 17] on button "Matters" at bounding box center [117, 16] width 38 height 19
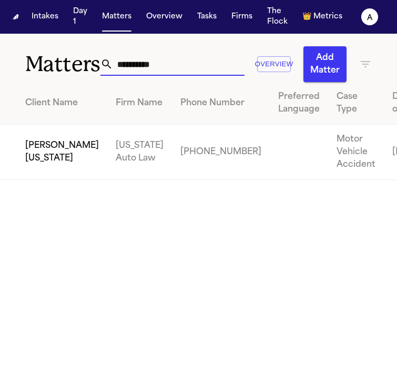
drag, startPoint x: 191, startPoint y: 69, endPoint x: 93, endPoint y: 84, distance: 100.0
click at [93, 84] on div "**********" at bounding box center [198, 107] width 397 height 146
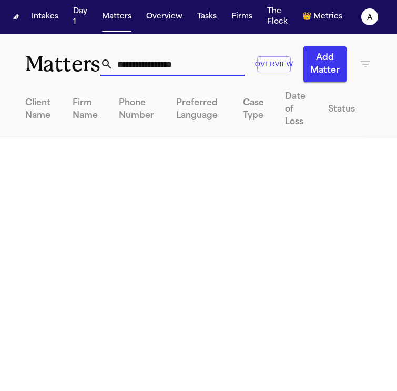
drag, startPoint x: 217, startPoint y: 69, endPoint x: 36, endPoint y: 66, distance: 180.9
click at [36, 66] on div "**********" at bounding box center [198, 58] width 397 height 48
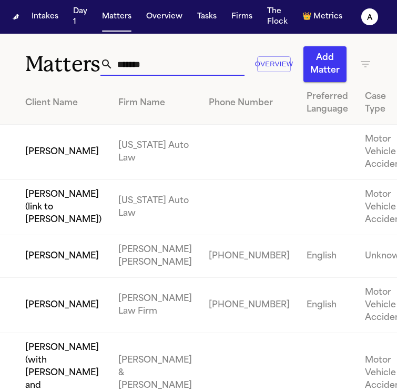
type input "*******"
click at [35, 165] on td "[PERSON_NAME]" at bounding box center [55, 152] width 110 height 55
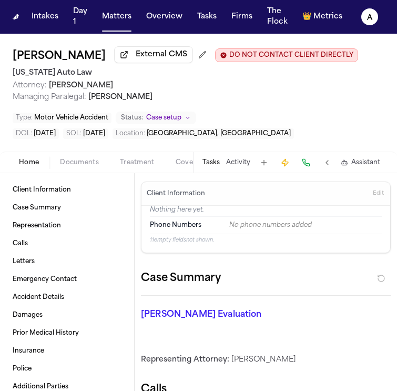
click at [216, 159] on button "Tasks" at bounding box center [210, 162] width 17 height 8
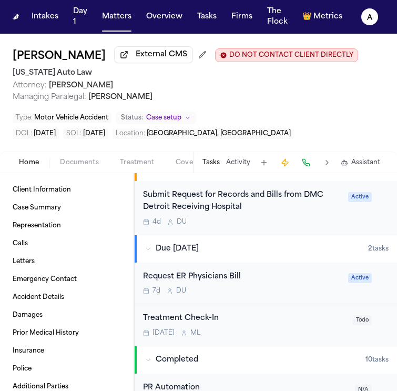
scroll to position [290, 0]
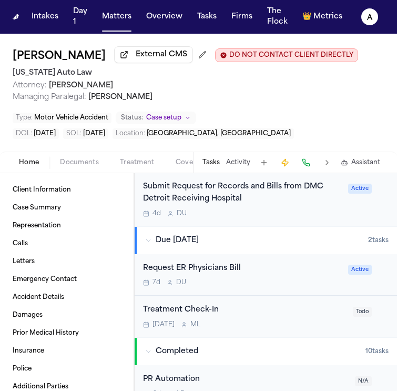
click at [271, 279] on div "7d D U" at bounding box center [242, 282] width 199 height 8
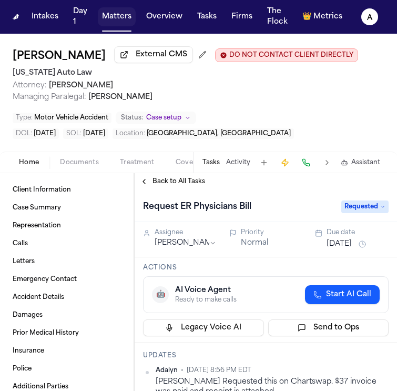
click at [111, 15] on button "Matters" at bounding box center [117, 16] width 38 height 19
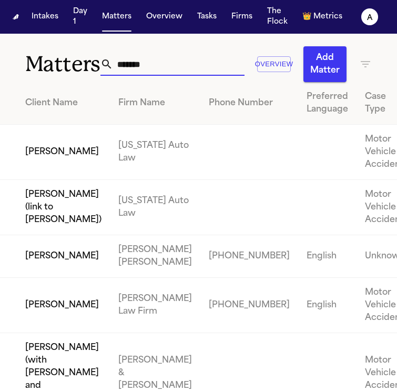
drag, startPoint x: 166, startPoint y: 65, endPoint x: 49, endPoint y: 69, distance: 117.3
click at [49, 69] on div "Matters ******* Overview Add Matter" at bounding box center [198, 58] width 397 height 48
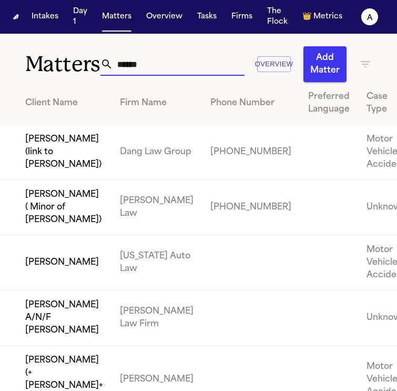
type input "******"
click at [36, 290] on td "[PERSON_NAME]" at bounding box center [55, 262] width 111 height 55
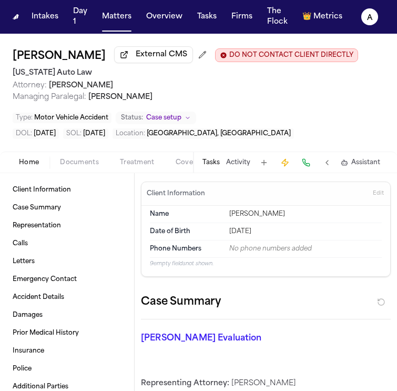
click at [215, 164] on button "Tasks" at bounding box center [210, 162] width 17 height 8
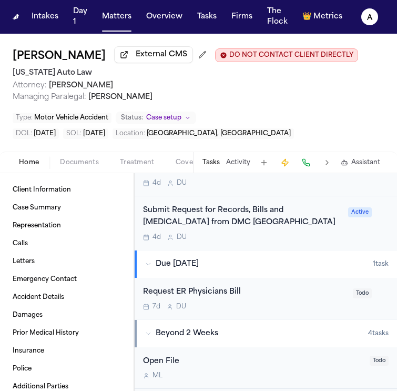
scroll to position [477, 0]
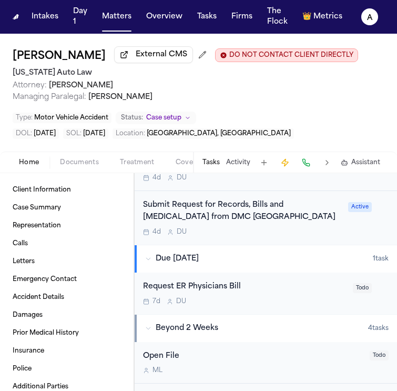
click at [259, 302] on div "7d D U" at bounding box center [245, 301] width 204 height 8
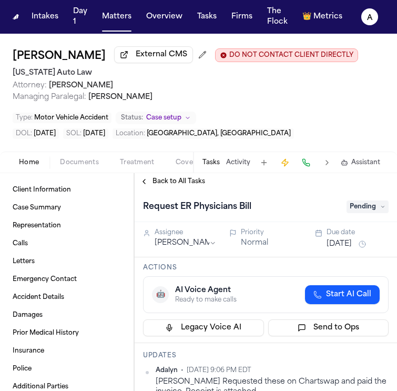
click at [259, 93] on span "Managing Paralegal: Michelle Landazabal" at bounding box center [199, 97] width 372 height 11
click at [134, 21] on button "Matters" at bounding box center [117, 16] width 38 height 19
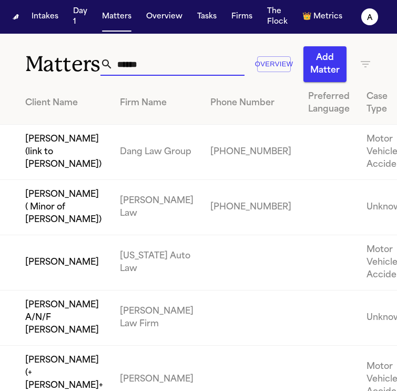
drag, startPoint x: 152, startPoint y: 67, endPoint x: 15, endPoint y: 63, distance: 137.3
click at [15, 63] on div "Matters ****** Overview Add Matter" at bounding box center [198, 58] width 397 height 48
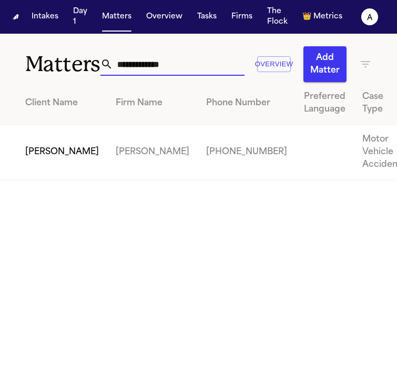
type input "**********"
click at [47, 162] on td "[PERSON_NAME]" at bounding box center [53, 152] width 107 height 55
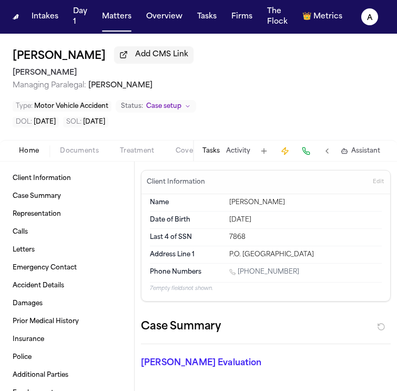
click at [216, 154] on button "Tasks" at bounding box center [210, 151] width 17 height 8
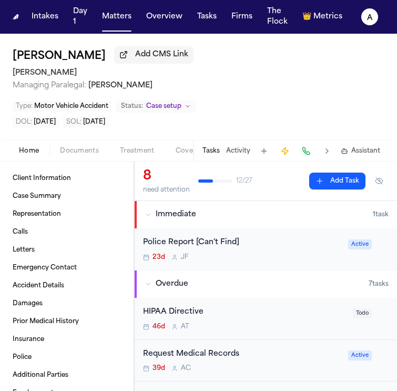
click at [238, 369] on div "39d A C" at bounding box center [242, 368] width 199 height 8
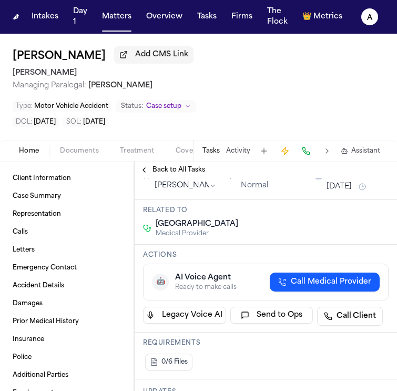
scroll to position [124, 0]
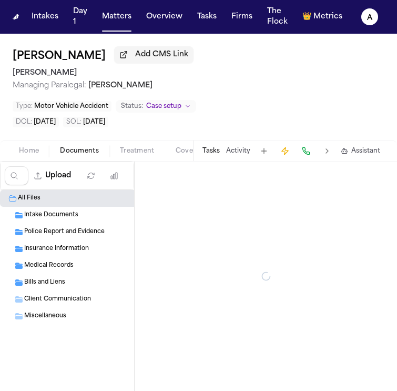
click at [78, 148] on span "Documents" at bounding box center [79, 151] width 39 height 8
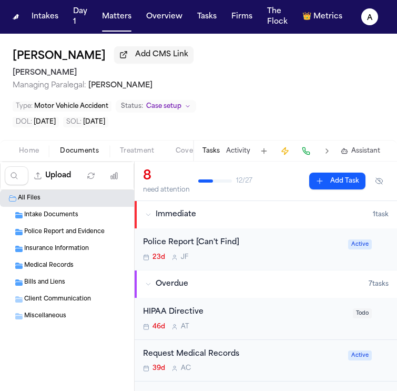
click at [73, 269] on div "Medical Records ( 2 )" at bounding box center [137, 265] width 226 height 9
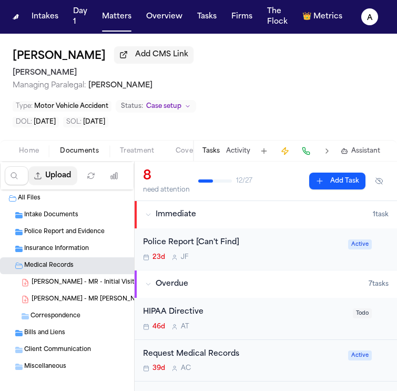
click at [55, 178] on button "Upload" at bounding box center [52, 175] width 49 height 19
select select "**********"
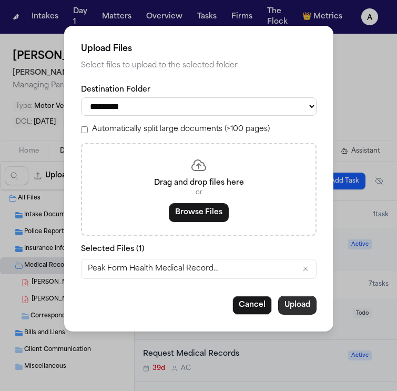
click at [296, 310] on button "Upload" at bounding box center [297, 305] width 38 height 19
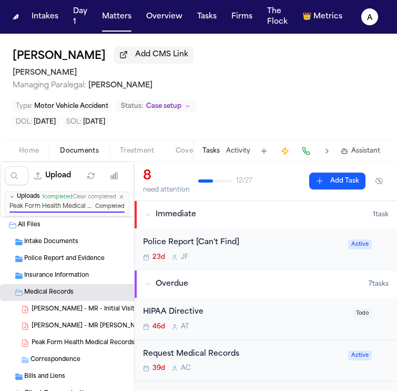
click at [64, 278] on span "Insurance Information" at bounding box center [56, 275] width 65 height 9
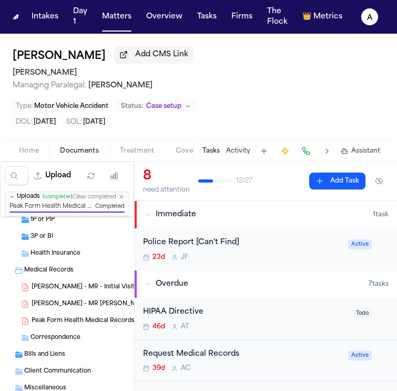
click at [76, 275] on div "Medical Records ( 3 )" at bounding box center [137, 270] width 226 height 9
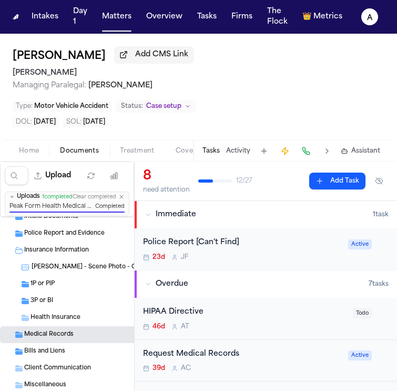
scroll to position [25, 0]
click at [67, 340] on span "Medical Records" at bounding box center [48, 335] width 49 height 9
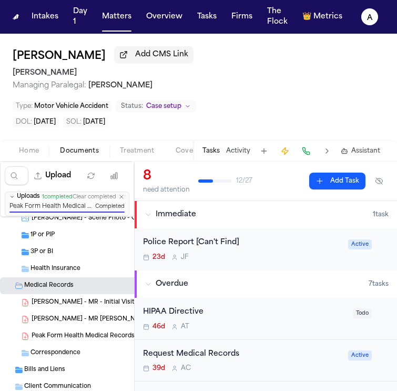
scroll to position [92, 0]
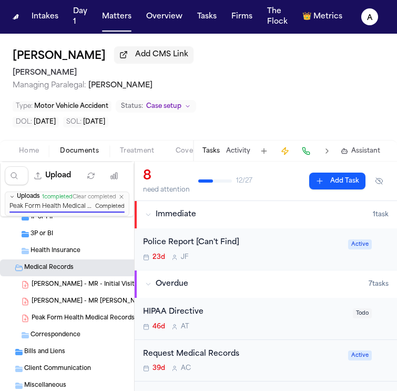
click at [212, 153] on button "Tasks" at bounding box center [210, 151] width 17 height 8
click at [208, 153] on button "Tasks" at bounding box center [210, 151] width 17 height 8
click at [214, 150] on button "Tasks" at bounding box center [210, 151] width 17 height 8
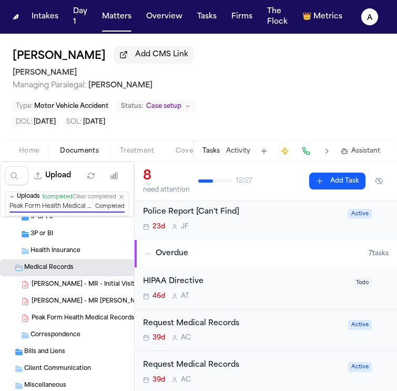
scroll to position [42, 0]
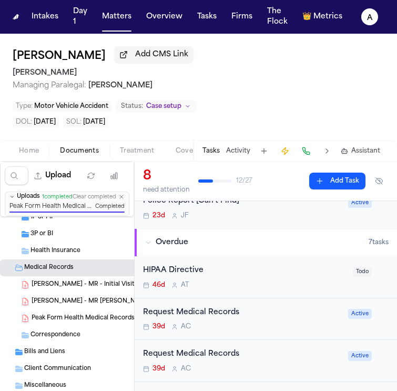
click at [264, 317] on div "Request Medical Records" at bounding box center [242, 313] width 199 height 12
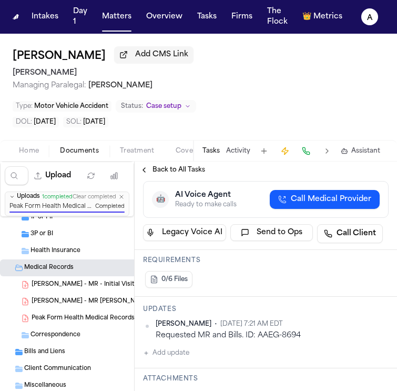
scroll to position [203, 0]
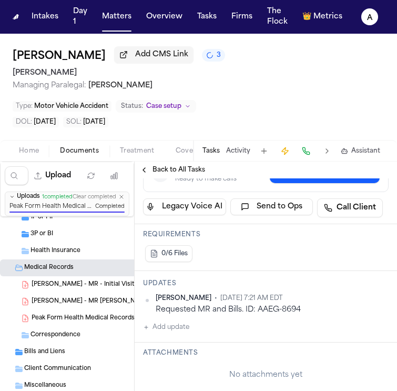
click at [188, 329] on button "Add update" at bounding box center [166, 327] width 46 height 13
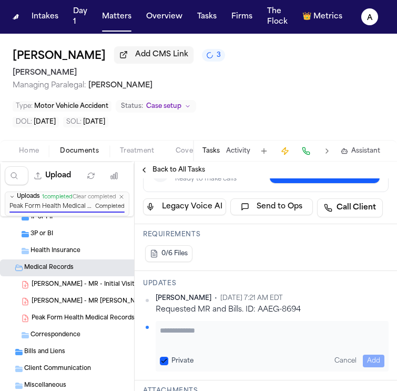
click at [178, 333] on textarea "Add your update" at bounding box center [272, 335] width 225 height 21
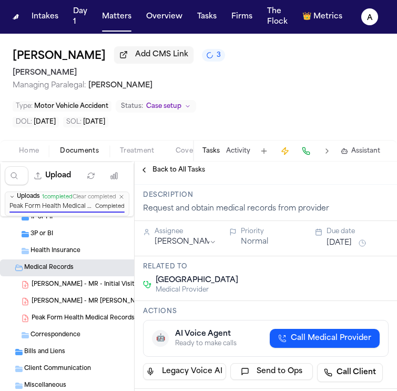
scroll to position [0, 0]
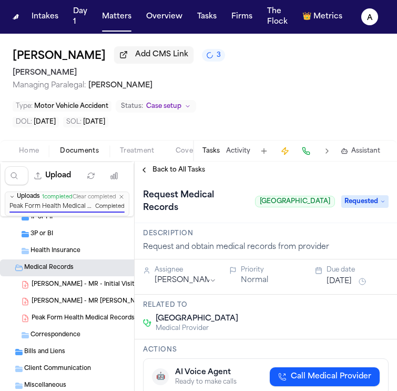
click at [367, 201] on span "Requested" at bounding box center [364, 201] width 47 height 13
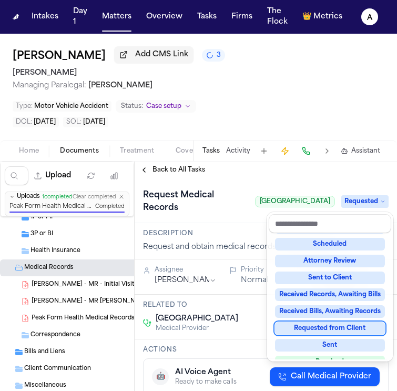
scroll to position [101, 0]
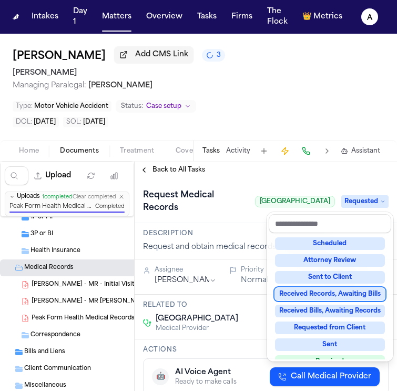
click at [336, 297] on div "Received Records, Awaiting Bills" at bounding box center [330, 294] width 110 height 13
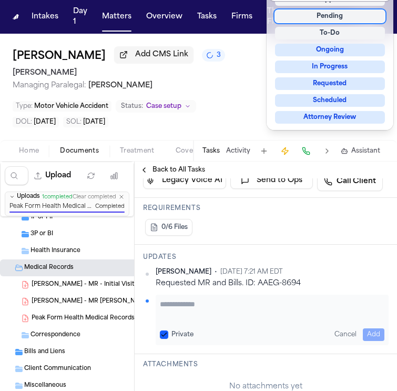
scroll to position [245, 0]
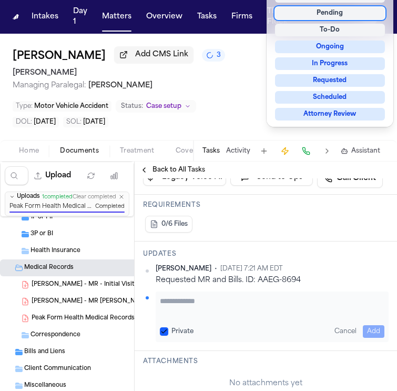
click at [189, 307] on div "**********" at bounding box center [266, 341] width 262 height 816
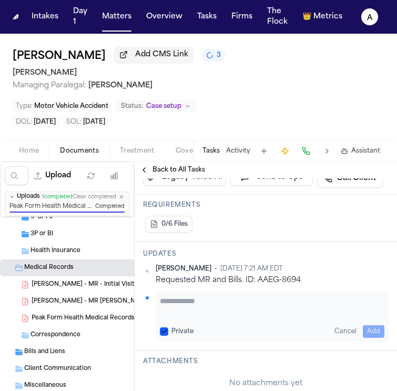
click at [206, 303] on textarea "Add your update" at bounding box center [272, 306] width 225 height 21
type textarea "**********"
click at [165, 329] on button "Private" at bounding box center [164, 331] width 8 height 8
click at [379, 327] on div "**********" at bounding box center [272, 316] width 233 height 50
click at [368, 330] on button "Add" at bounding box center [374, 331] width 22 height 13
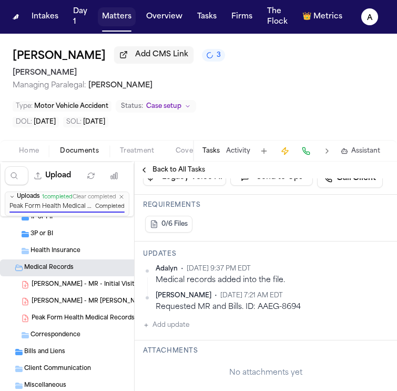
click at [133, 20] on button "Matters" at bounding box center [117, 16] width 38 height 19
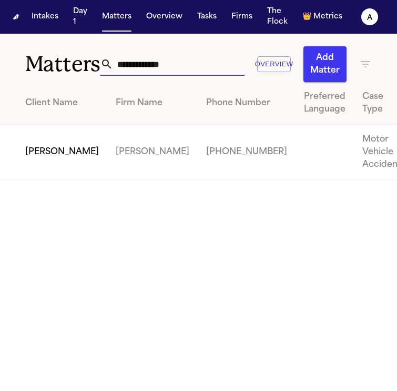
drag, startPoint x: 178, startPoint y: 66, endPoint x: 65, endPoint y: 65, distance: 113.1
click at [65, 65] on div "**********" at bounding box center [198, 58] width 397 height 48
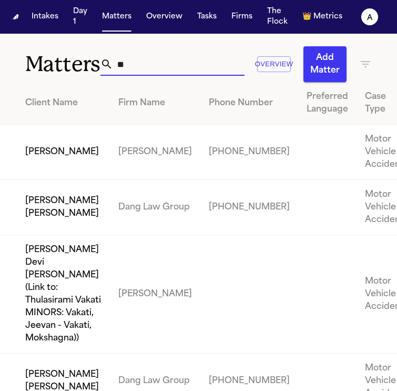
type input "*"
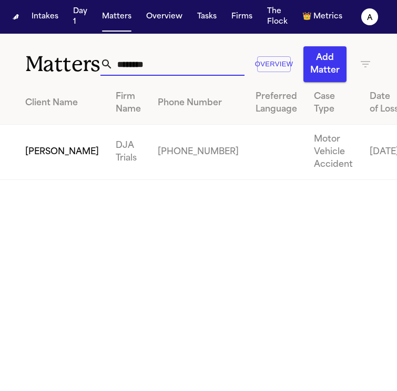
type input "********"
click at [49, 172] on td "[PERSON_NAME]" at bounding box center [53, 152] width 107 height 55
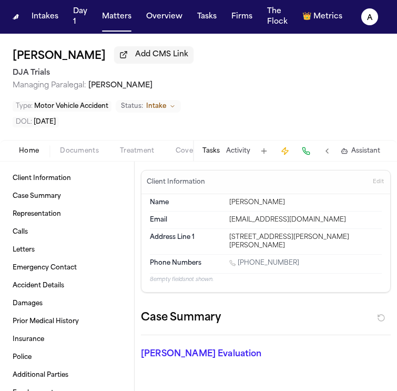
click at [214, 147] on button "Tasks" at bounding box center [210, 151] width 17 height 8
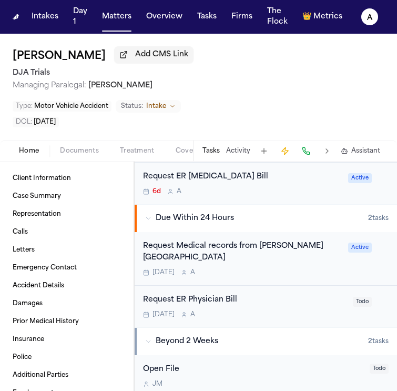
scroll to position [307, 0]
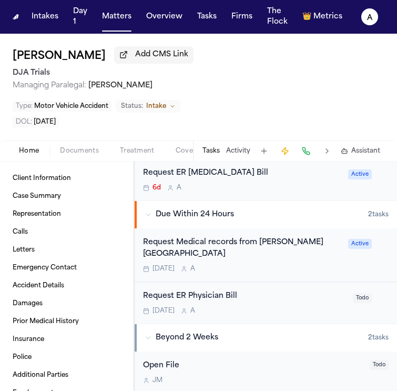
click at [281, 265] on div "Tomorrow A" at bounding box center [242, 269] width 199 height 8
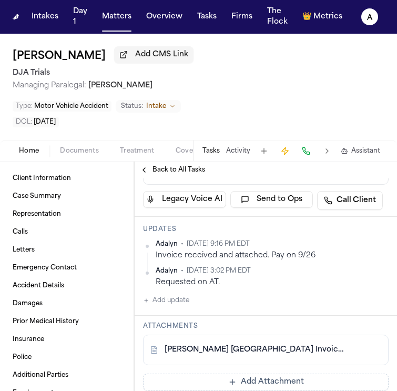
scroll to position [137, 0]
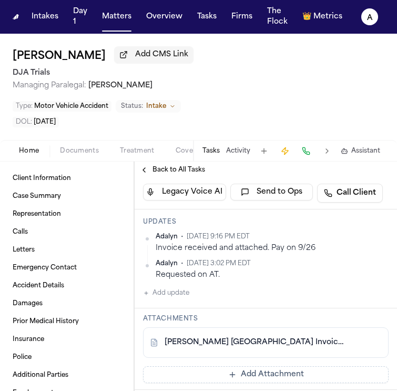
click at [180, 293] on button "Add update" at bounding box center [166, 293] width 46 height 13
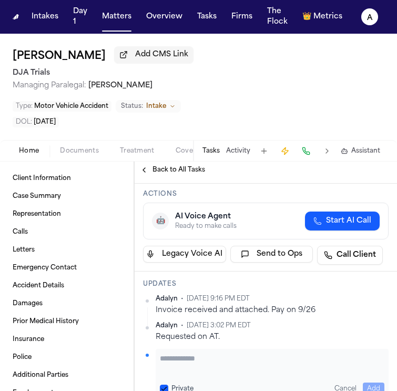
scroll to position [82, 0]
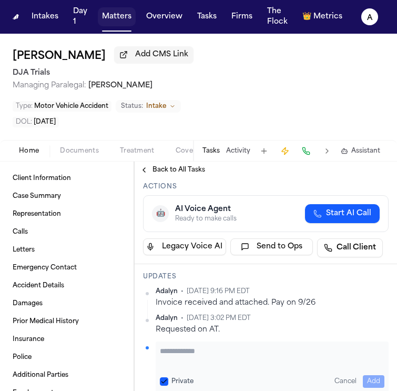
click at [136, 19] on button "Matters" at bounding box center [117, 16] width 38 height 19
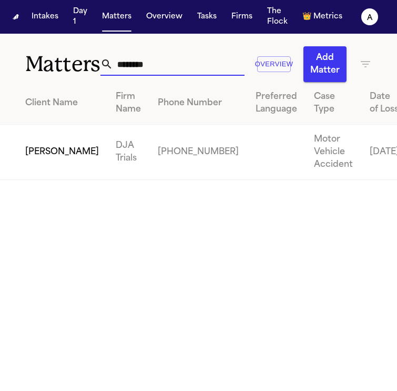
drag, startPoint x: 198, startPoint y: 67, endPoint x: 66, endPoint y: 66, distance: 132.5
click at [66, 66] on div "Matters ******** Overview Add Matter" at bounding box center [198, 58] width 397 height 48
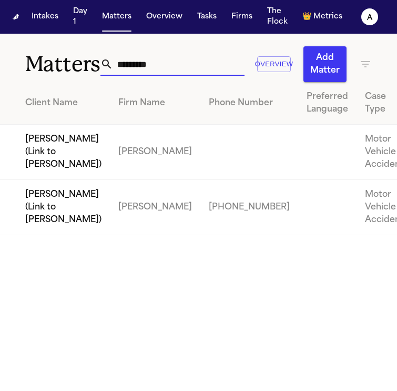
type input "*********"
click at [35, 235] on td "[PERSON_NAME] (Link to [PERSON_NAME])" at bounding box center [55, 207] width 110 height 55
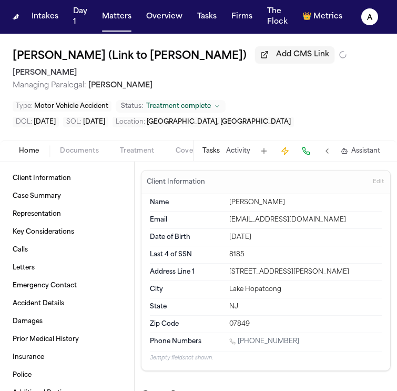
type textarea "*"
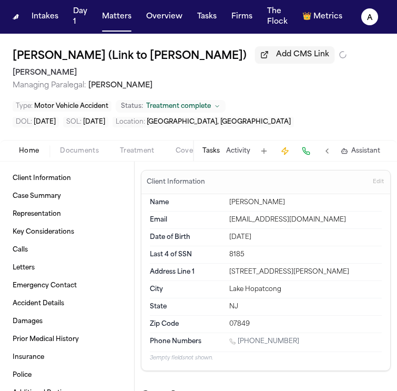
type textarea "*"
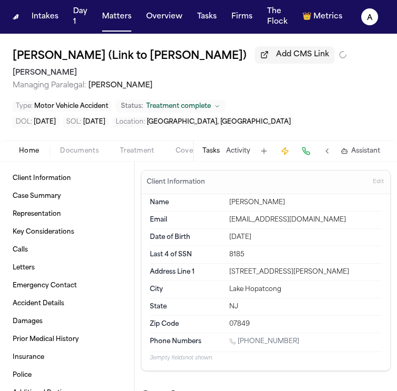
type textarea "*"
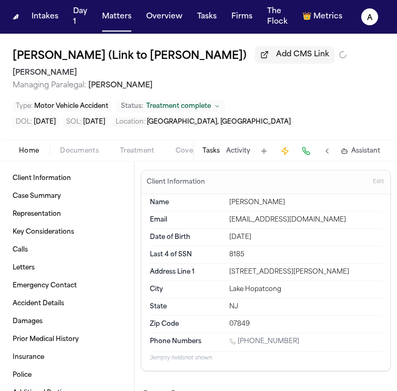
type textarea "*"
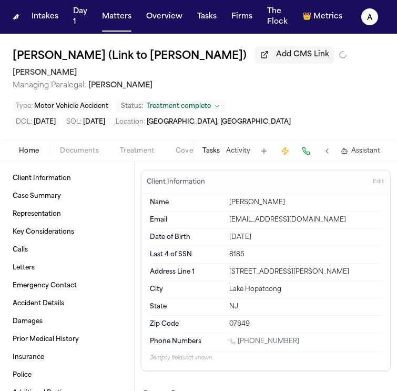
type textarea "*"
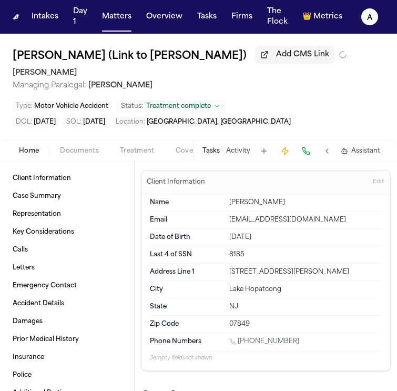
type textarea "*"
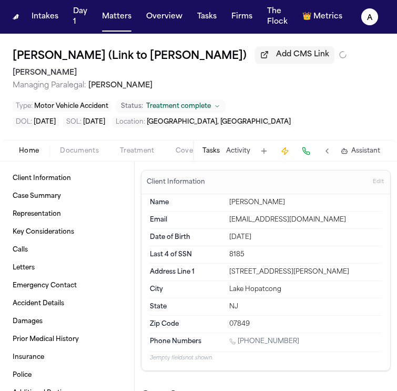
type textarea "*"
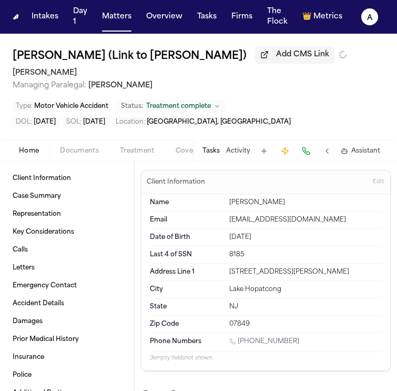
type textarea "*"
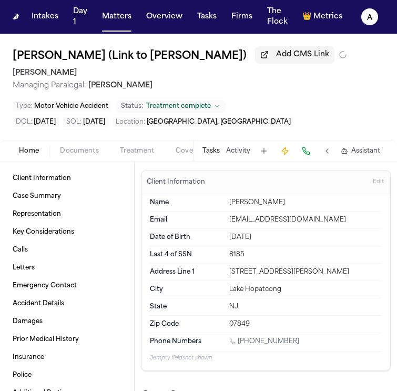
type textarea "*"
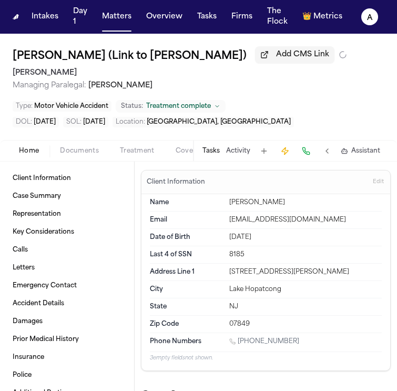
type textarea "*"
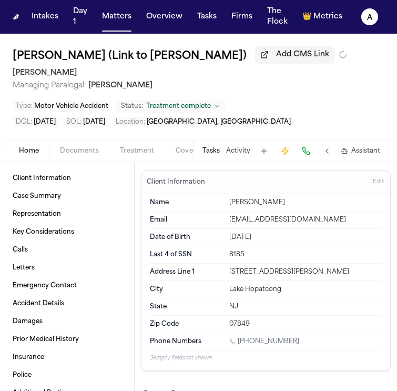
type textarea "*"
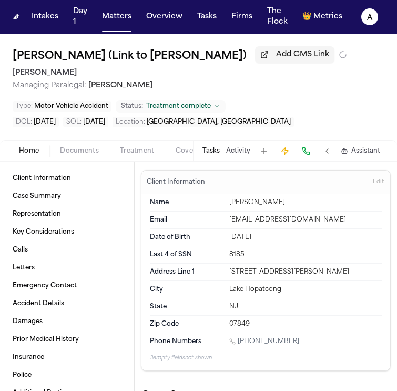
type textarea "*"
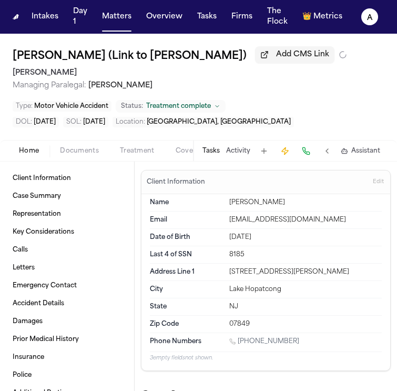
type textarea "*"
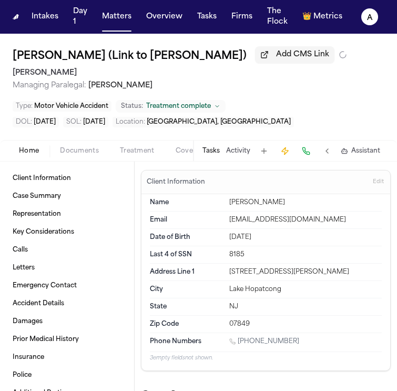
type textarea "*"
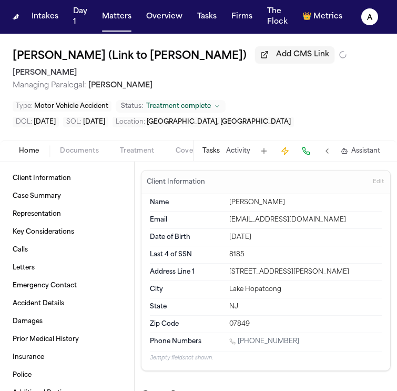
type textarea "*"
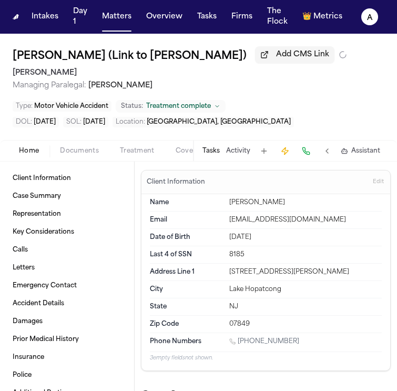
type textarea "*"
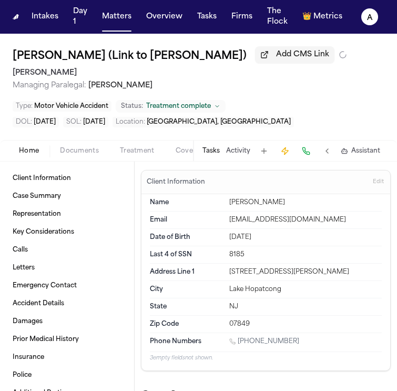
type textarea "*"
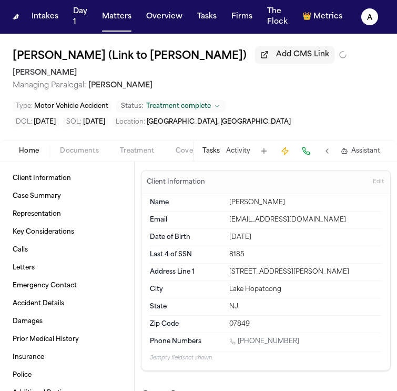
type textarea "*"
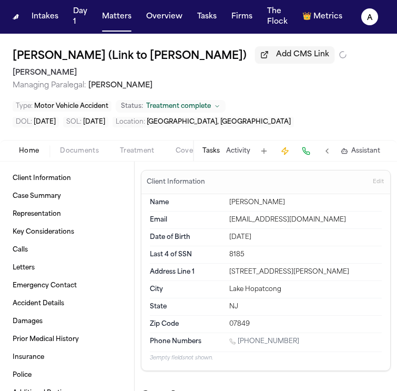
type textarea "*"
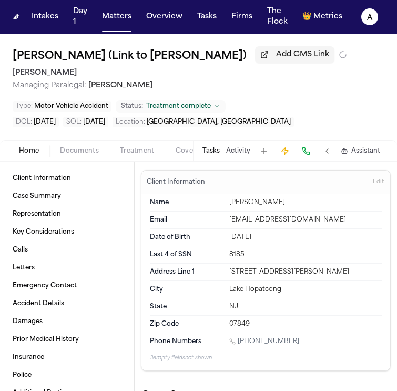
type textarea "*"
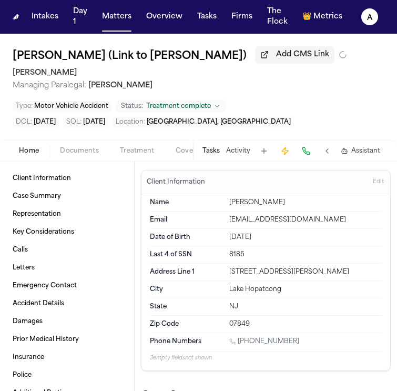
type textarea "*"
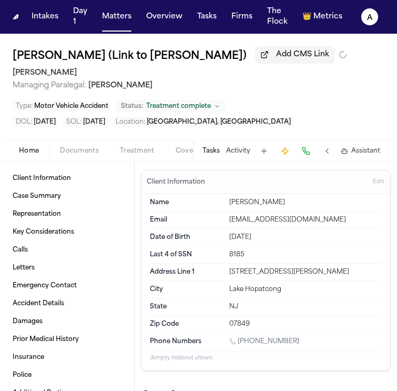
type textarea "*"
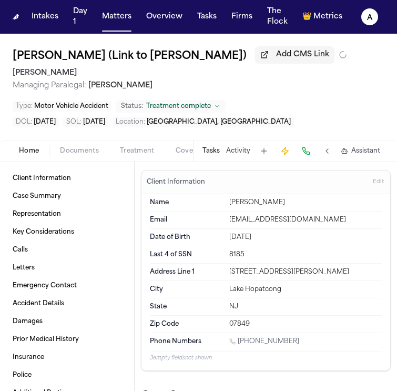
type textarea "*"
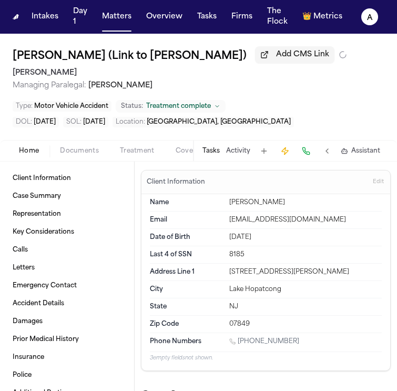
type textarea "*"
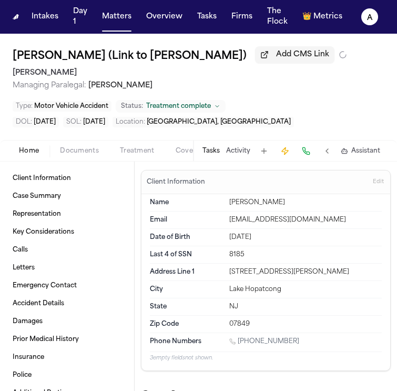
type textarea "*"
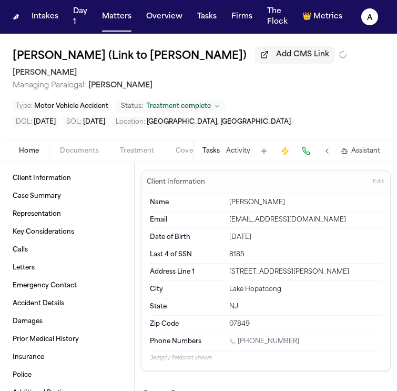
type textarea "*"
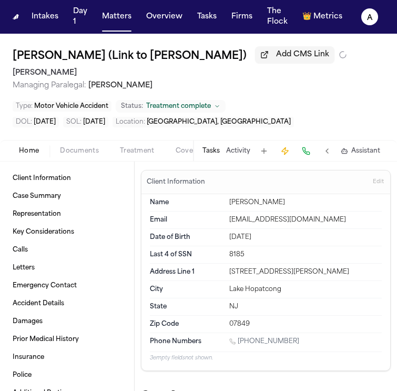
type textarea "*"
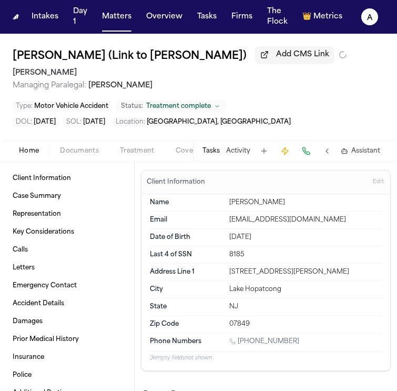
type textarea "*"
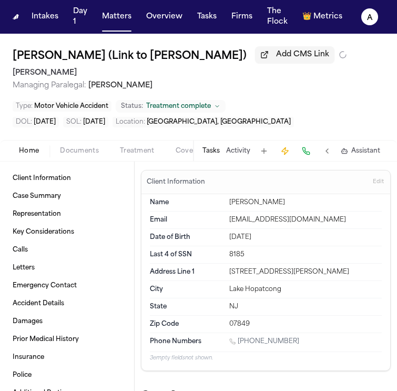
type textarea "*"
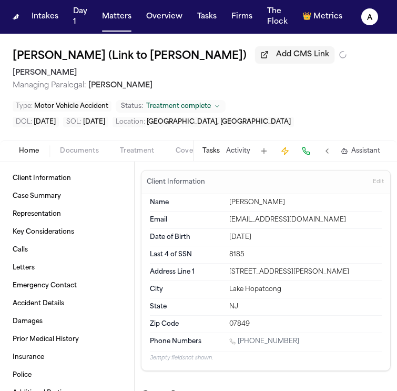
type textarea "*"
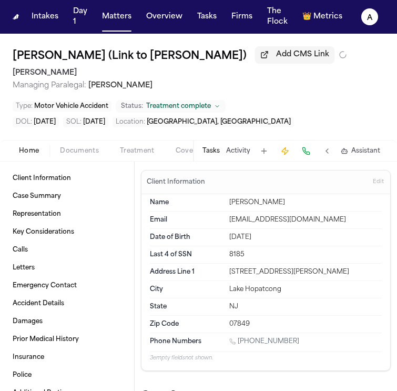
type textarea "*"
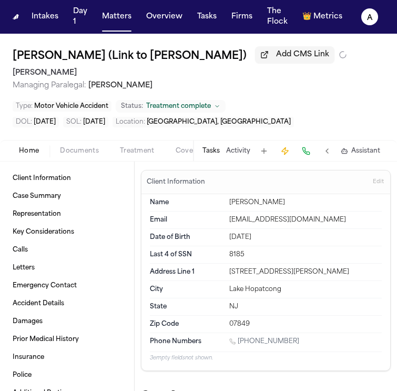
type textarea "*"
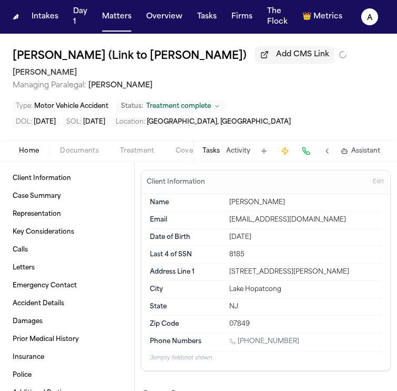
type textarea "*"
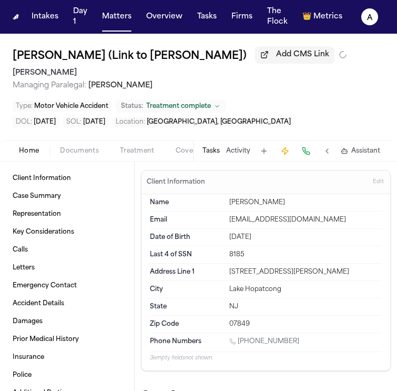
type textarea "*"
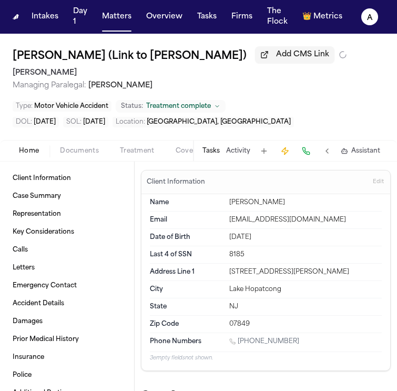
type textarea "*"
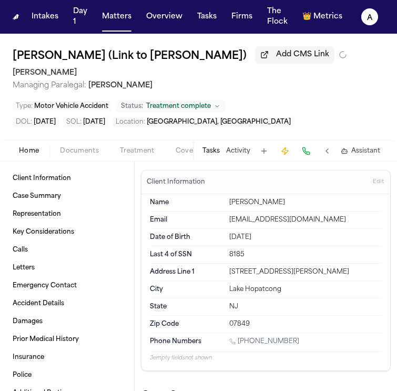
type textarea "*"
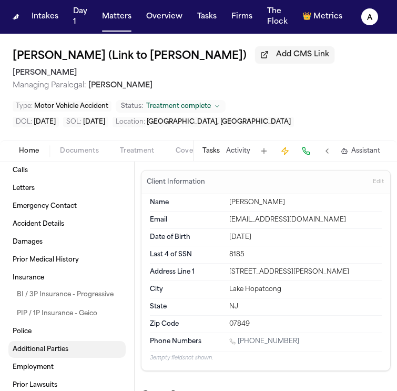
scroll to position [90, 0]
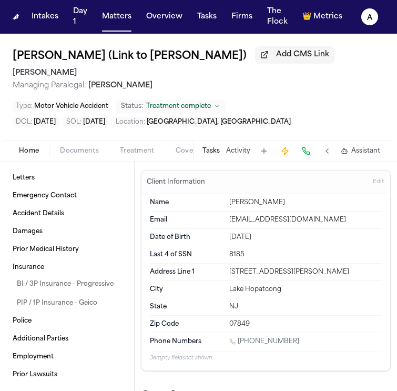
click at [211, 150] on button "Tasks" at bounding box center [210, 151] width 17 height 8
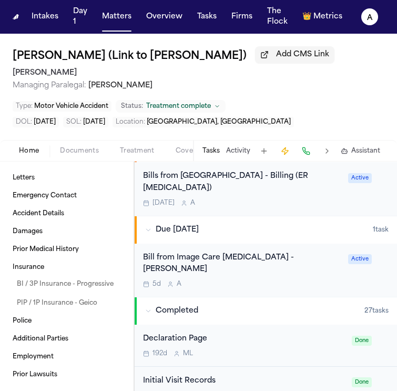
scroll to position [251, 0]
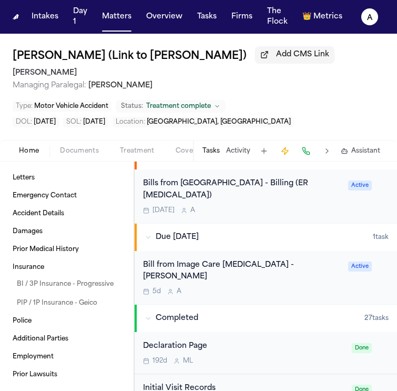
click at [263, 287] on div "5d A" at bounding box center [242, 291] width 199 height 8
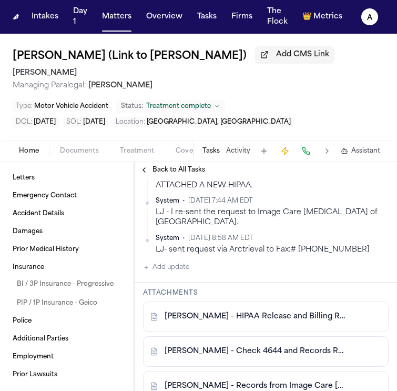
scroll to position [616, 0]
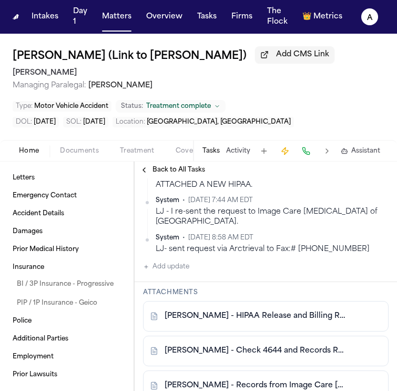
click at [181, 271] on button "Add update" at bounding box center [166, 266] width 46 height 13
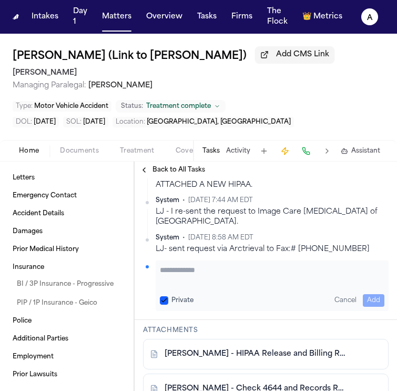
click at [191, 271] on textarea "Add your update" at bounding box center [272, 275] width 225 height 21
click at [166, 300] on button "Private" at bounding box center [164, 300] width 8 height 8
click at [368, 306] on button "Add" at bounding box center [374, 300] width 22 height 13
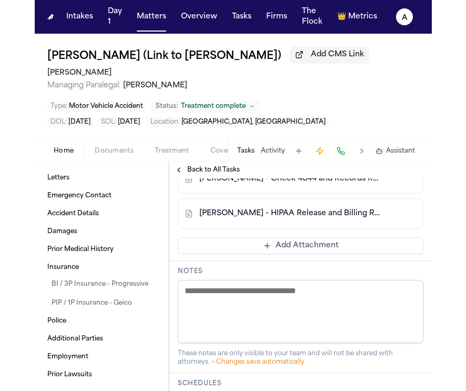
scroll to position [829, 0]
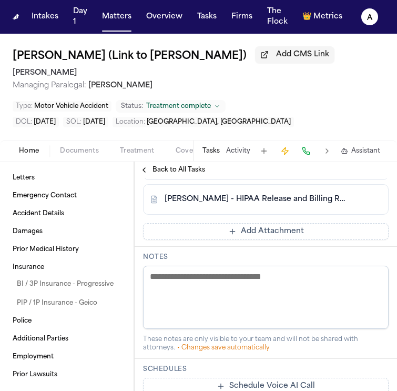
click at [316, 235] on button "Add Attachment" at bounding box center [266, 231] width 246 height 17
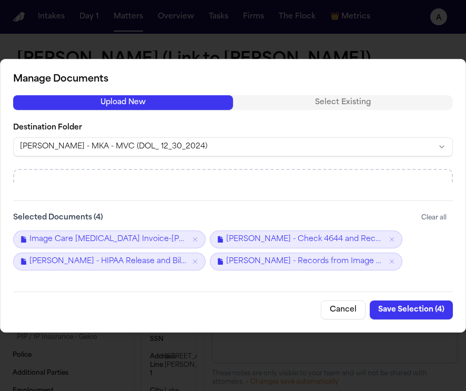
click at [397, 310] on button "Save Selection ( 4 )" at bounding box center [411, 309] width 83 height 19
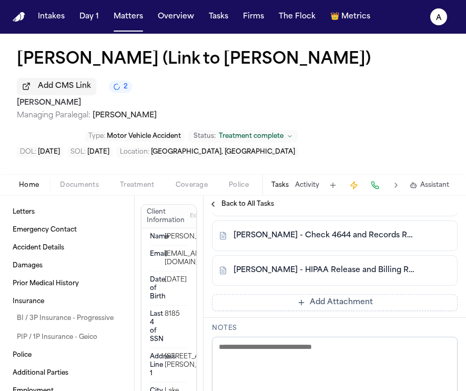
scroll to position [840, 0]
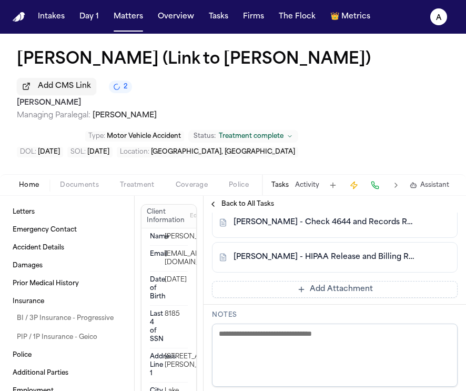
drag, startPoint x: 354, startPoint y: 287, endPoint x: 374, endPoint y: 313, distance: 32.6
click at [375, 313] on div "Assignee Adalyn Priority Urgent Due date Sep 30, 2025 Related to ImageCare Cent…" at bounding box center [335, 40] width 262 height 1170
click at [374, 286] on button "Add Attachment" at bounding box center [335, 289] width 246 height 17
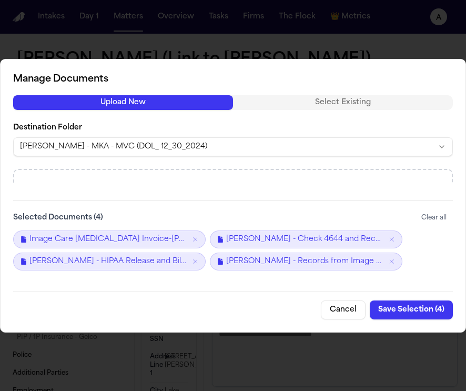
click at [397, 310] on button "Save Selection ( 4 )" at bounding box center [411, 309] width 83 height 19
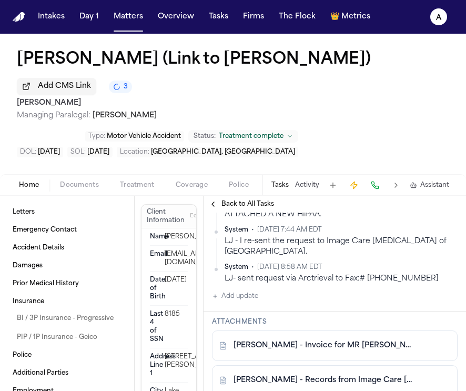
scroll to position [631, 0]
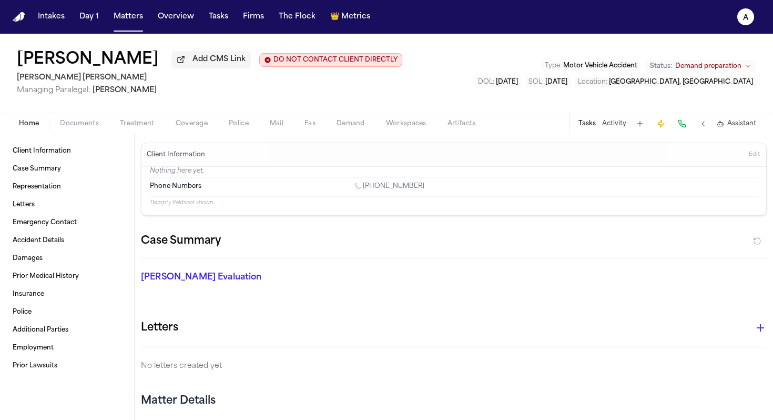
click at [135, 128] on span "Treatment" at bounding box center [137, 123] width 35 height 8
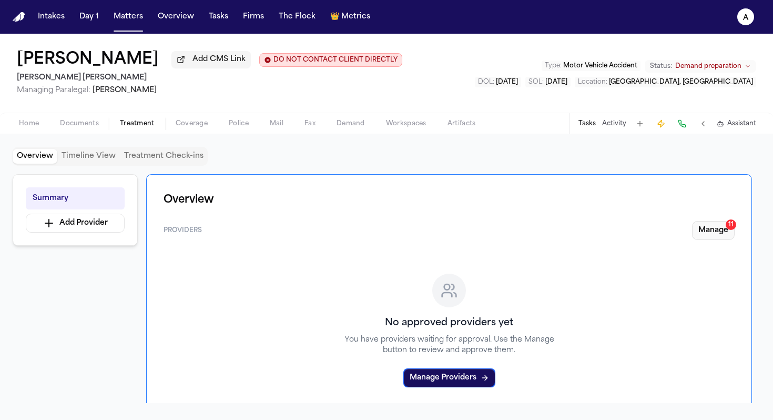
click at [716, 236] on button "Manage 11" at bounding box center [713, 230] width 43 height 19
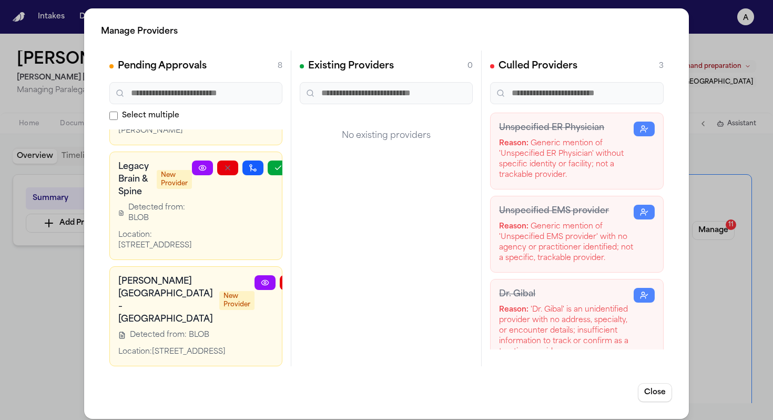
scroll to position [7, 0]
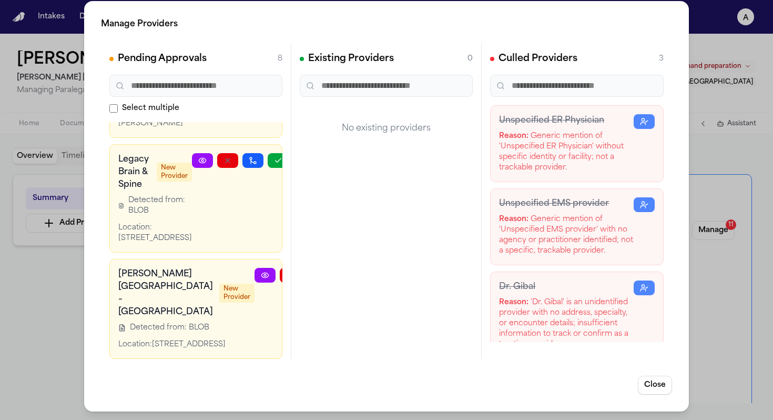
click at [49, 336] on div "Manage Providers Pending Approvals 8 Select multiple Elite [MEDICAL_DATA] of [U…" at bounding box center [386, 206] width 773 height 427
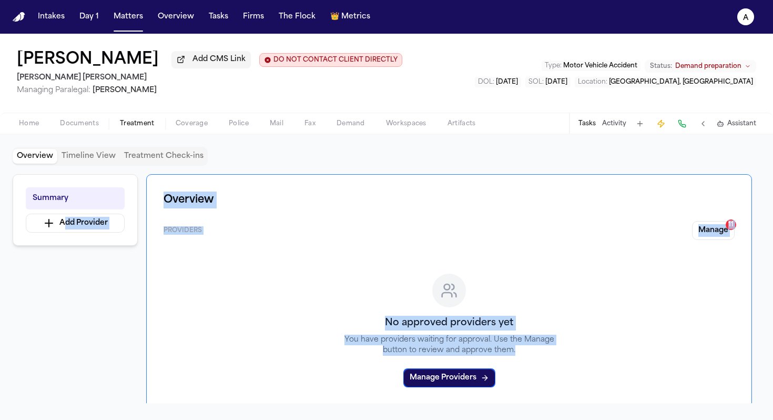
click at [33, 361] on div "Summary Add Provider Overview Providers Manage 11 No approved providers yet You…" at bounding box center [387, 288] width 748 height 229
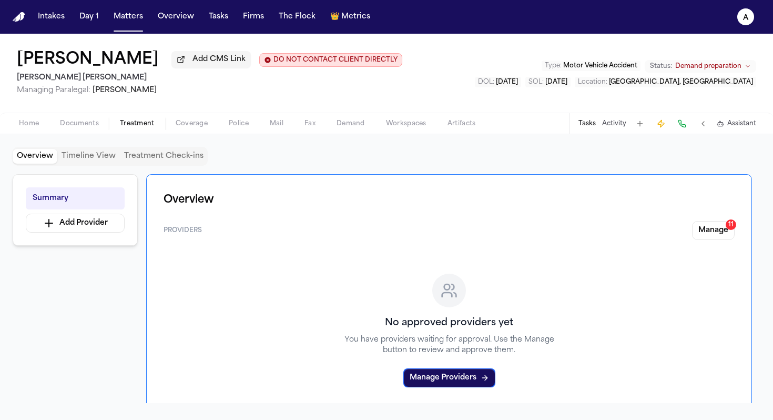
click at [592, 133] on div "Tasks Activity Assistant" at bounding box center [667, 123] width 196 height 21
click at [588, 128] on button "Tasks" at bounding box center [586, 123] width 17 height 8
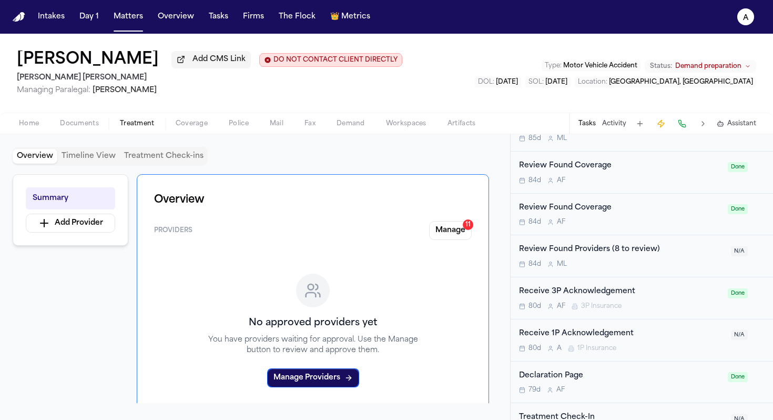
scroll to position [318, 0]
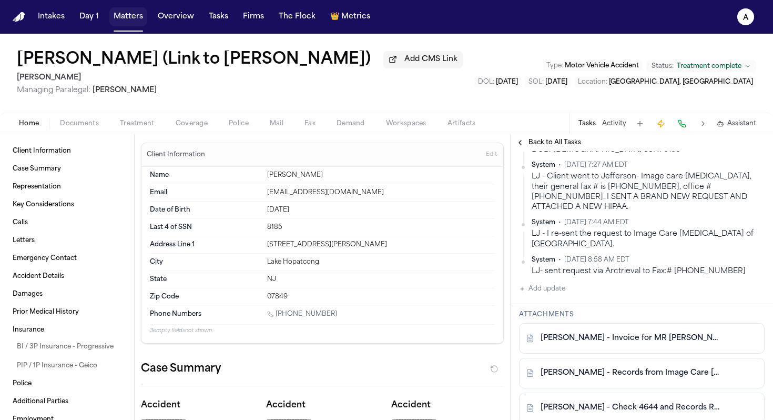
click at [131, 17] on button "Matters" at bounding box center [128, 16] width 38 height 19
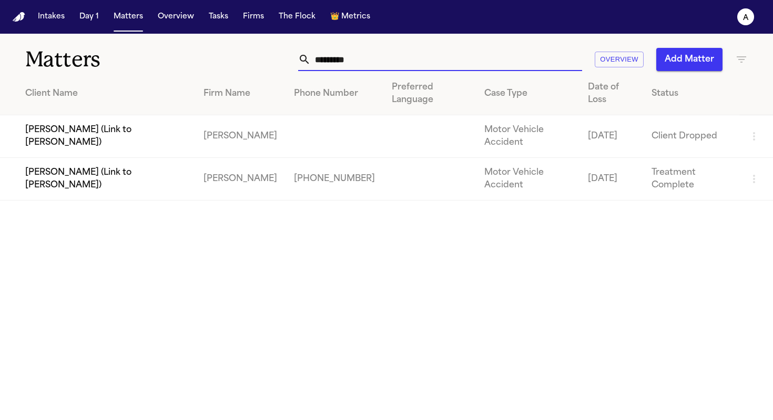
drag, startPoint x: 400, startPoint y: 62, endPoint x: 145, endPoint y: 60, distance: 255.6
click at [145, 60] on div "Matters ********* Overview Add Matter" at bounding box center [386, 53] width 773 height 39
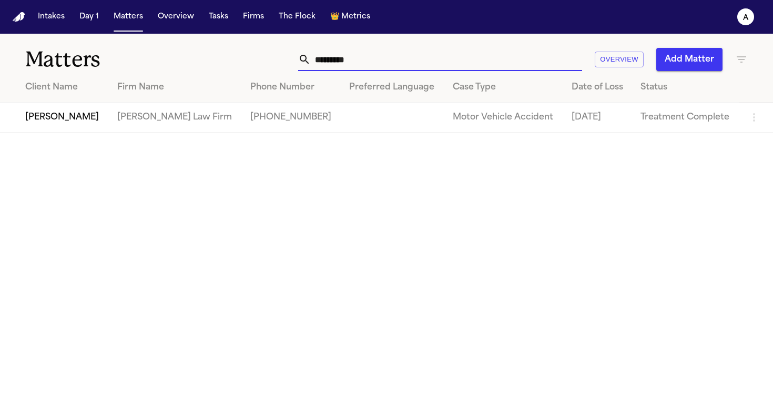
type input "*********"
click at [73, 117] on td "[PERSON_NAME]" at bounding box center [54, 118] width 109 height 30
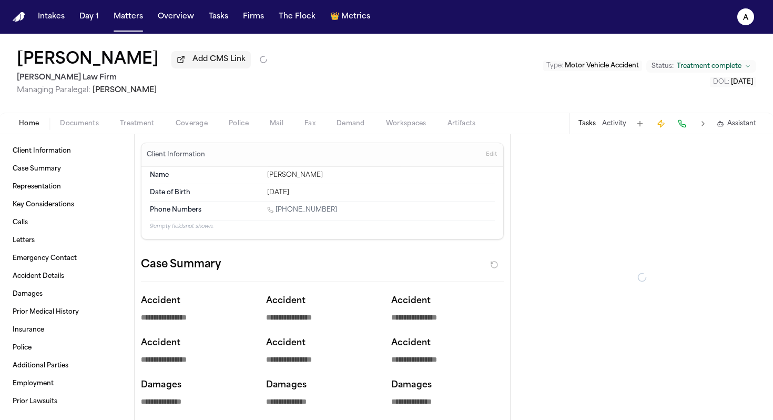
type textarea "*"
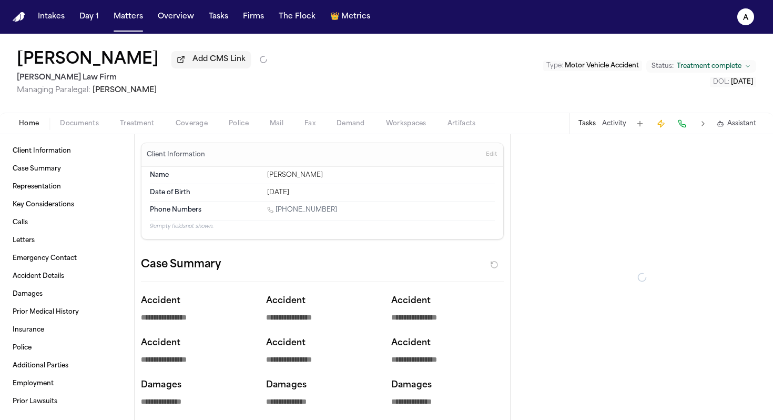
type textarea "*"
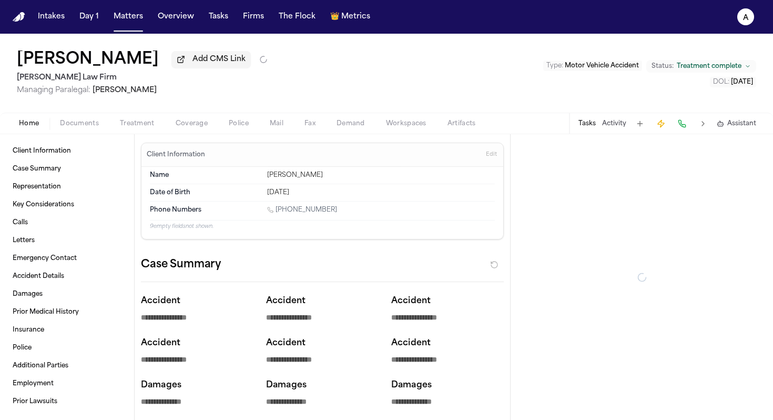
type textarea "*"
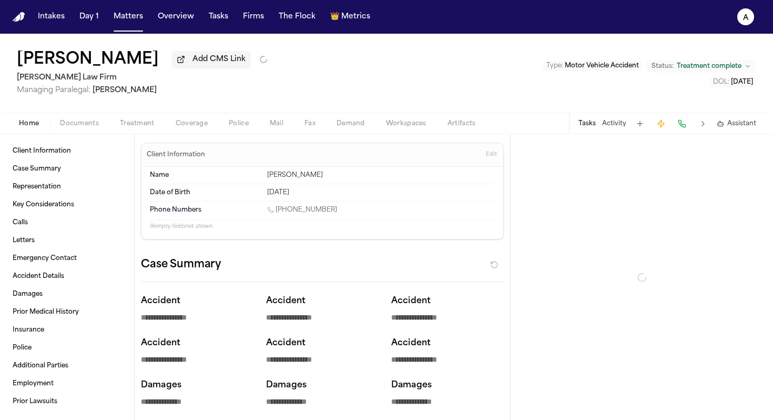
type textarea "*"
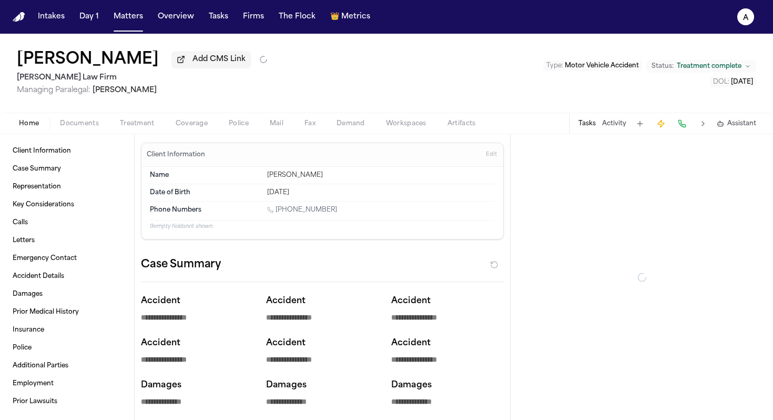
type textarea "*"
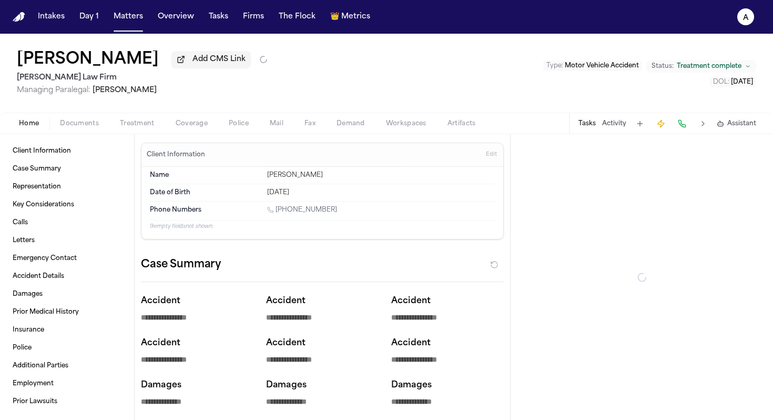
type textarea "*"
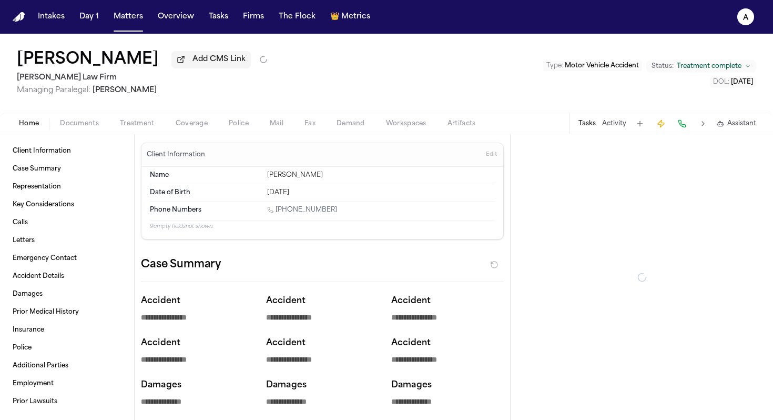
type textarea "*"
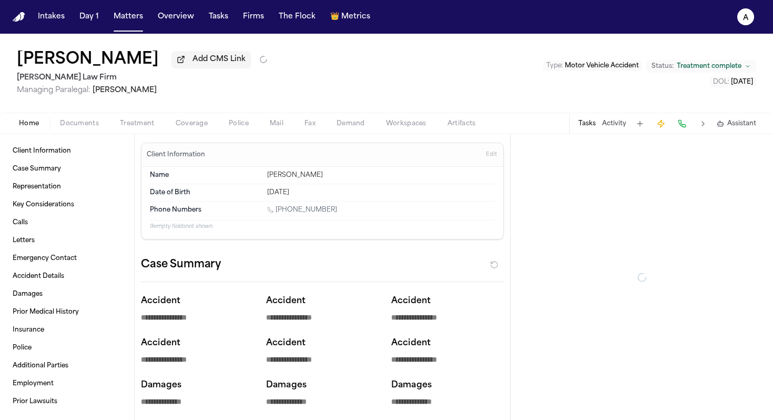
type textarea "*"
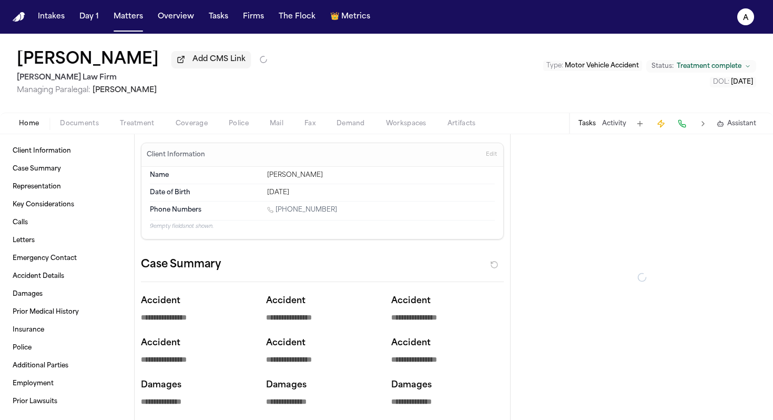
type textarea "*"
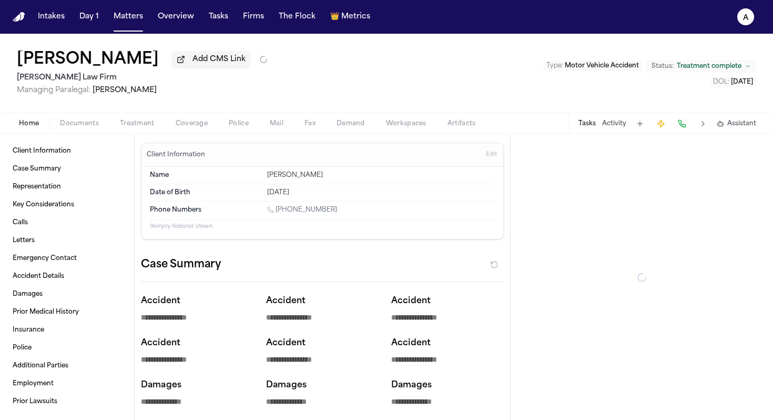
type textarea "*"
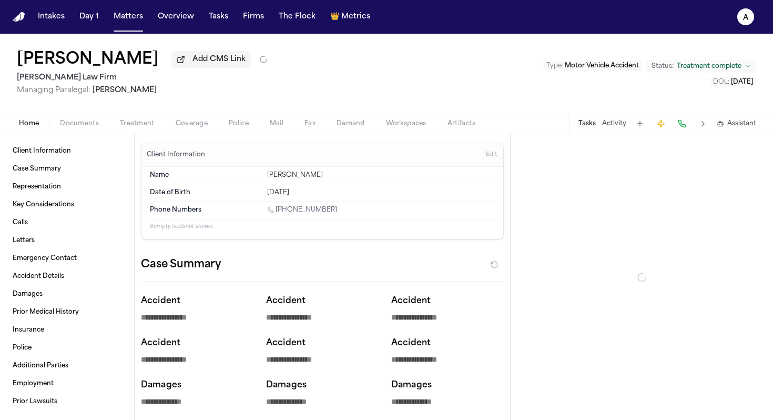
type textarea "*"
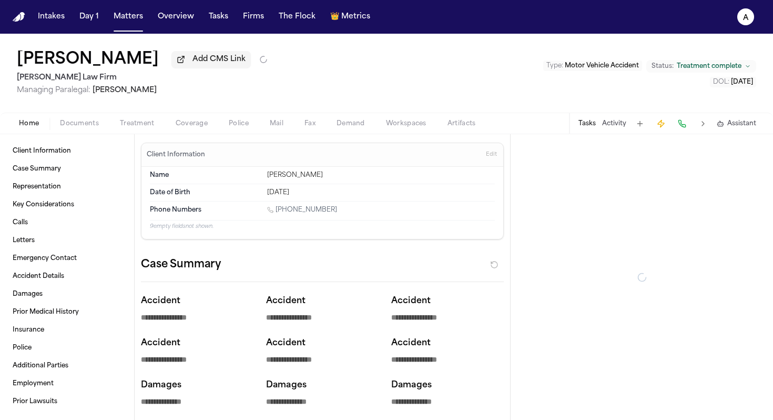
type textarea "*"
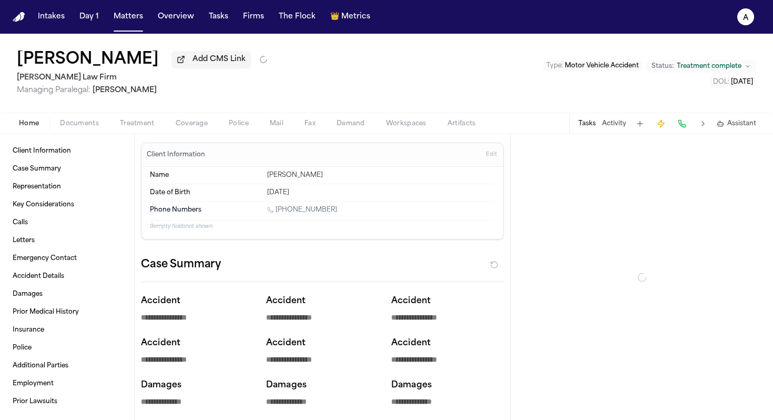
type textarea "*"
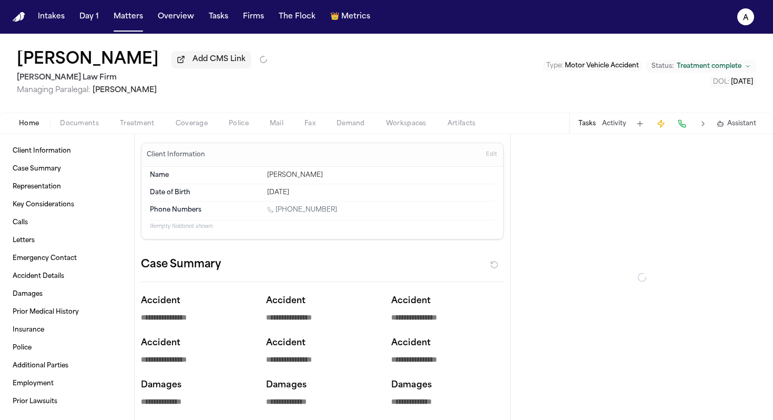
type textarea "*"
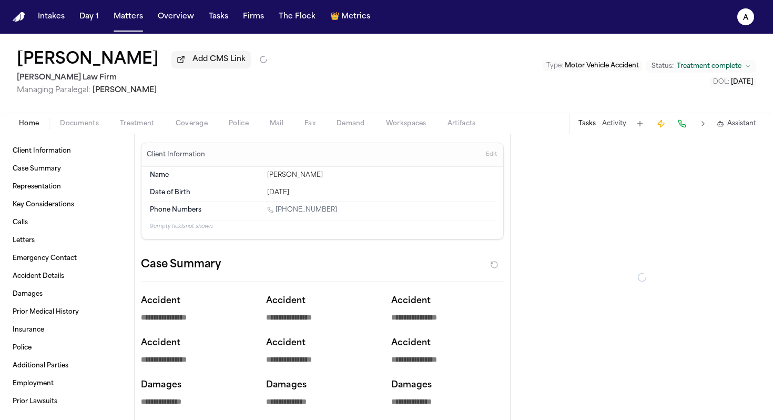
type textarea "*"
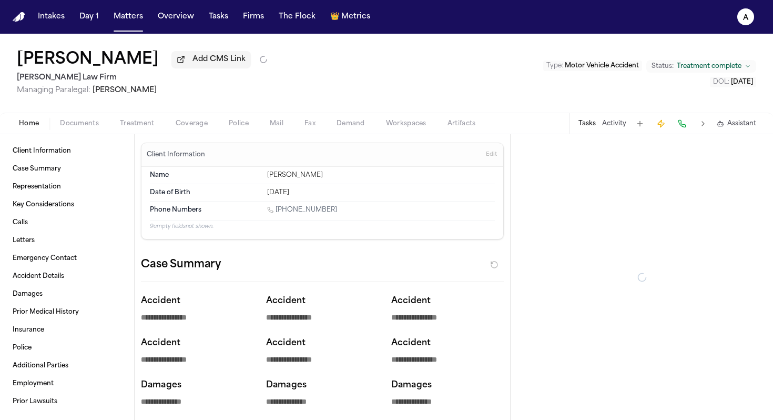
type textarea "*"
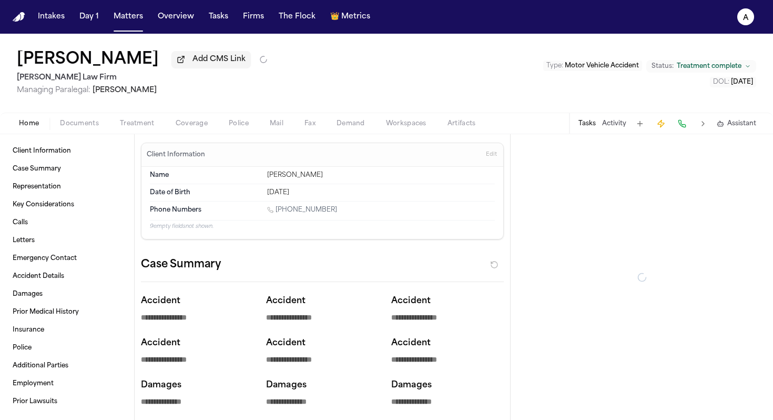
type textarea "*"
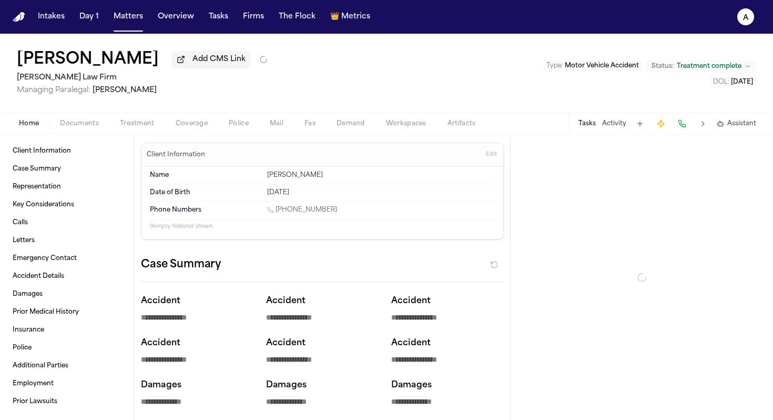
type textarea "*"
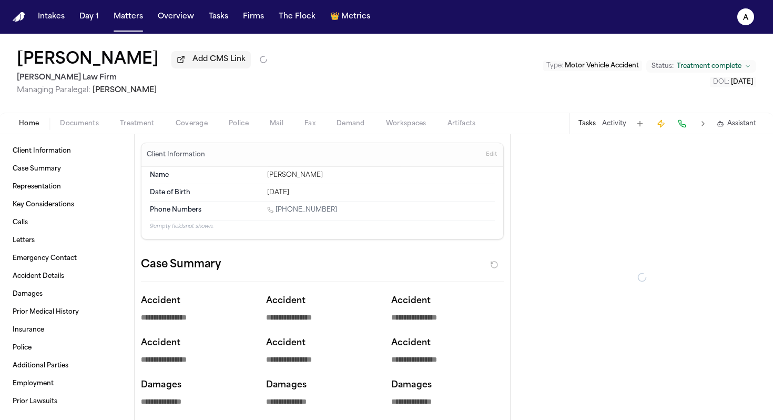
type textarea "*"
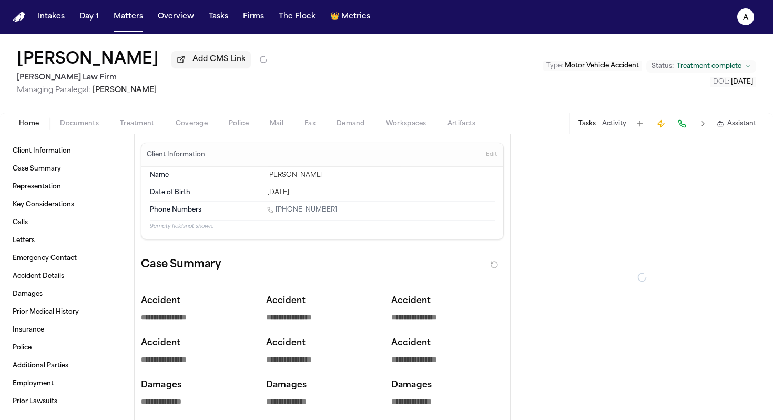
type textarea "*"
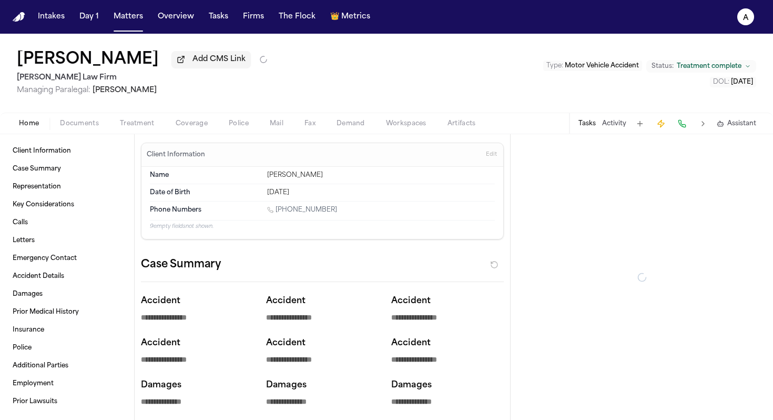
type textarea "*"
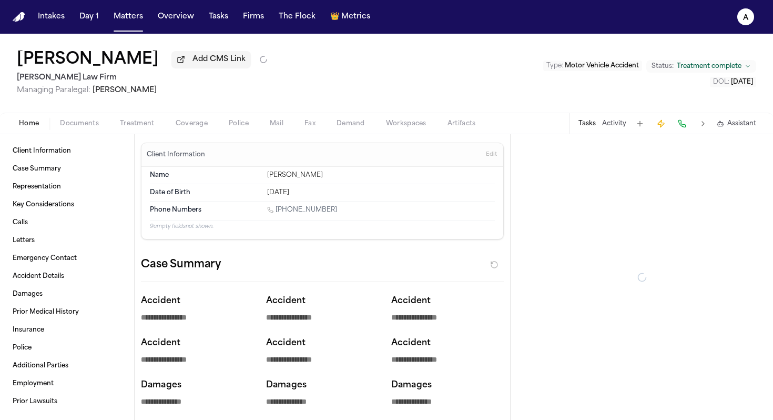
type textarea "*"
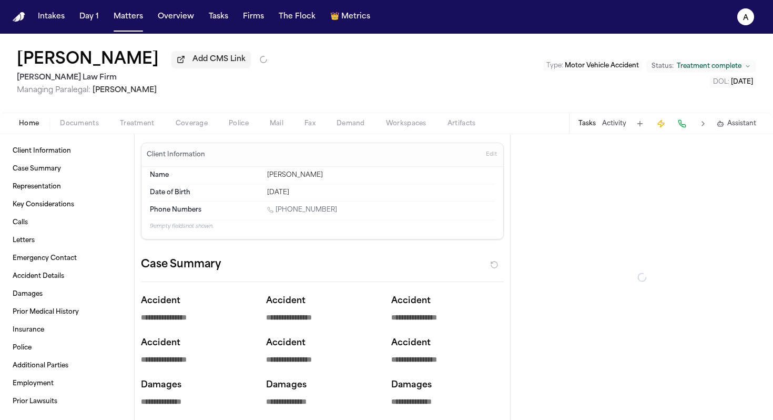
type textarea "*"
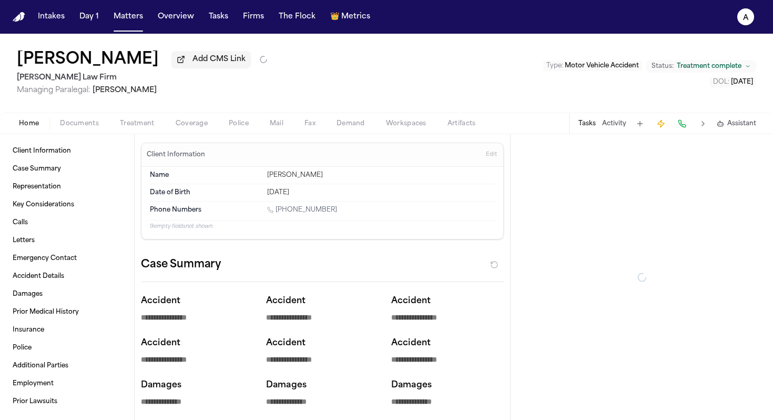
type textarea "*"
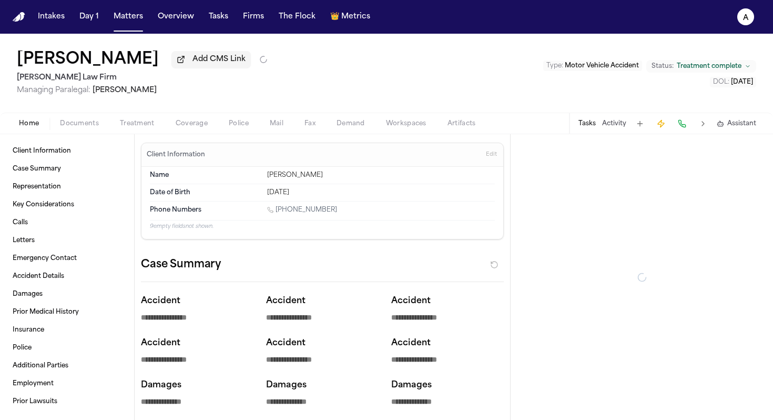
type textarea "*"
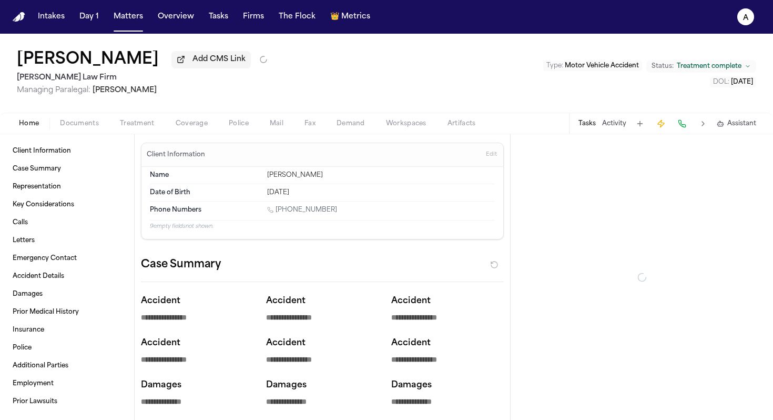
type textarea "*"
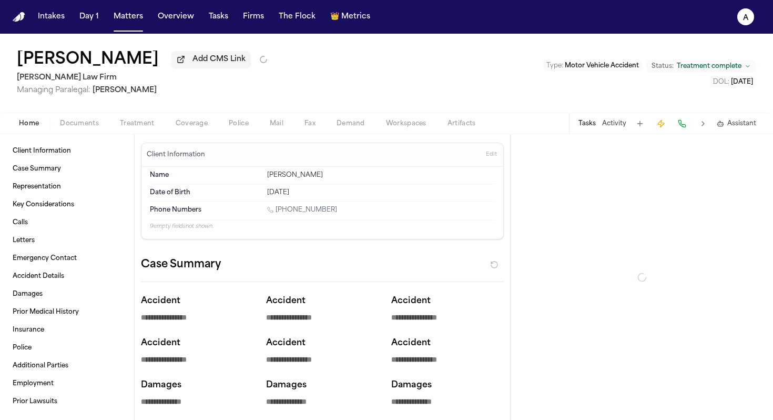
type textarea "*"
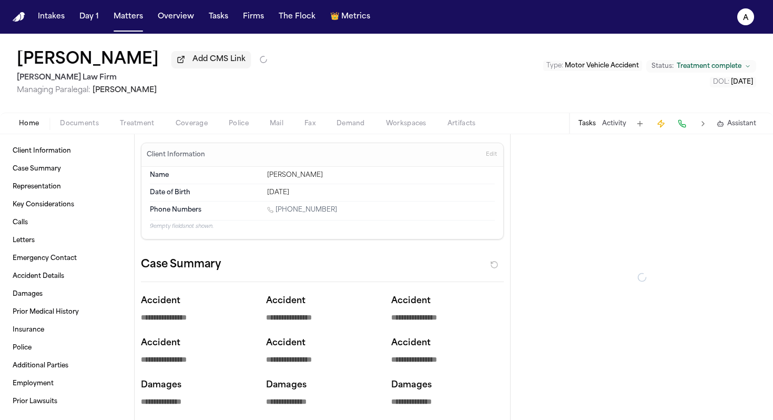
type textarea "*"
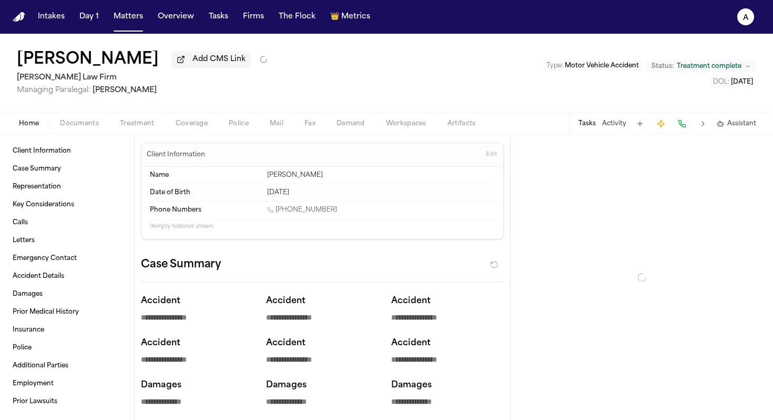
type textarea "*"
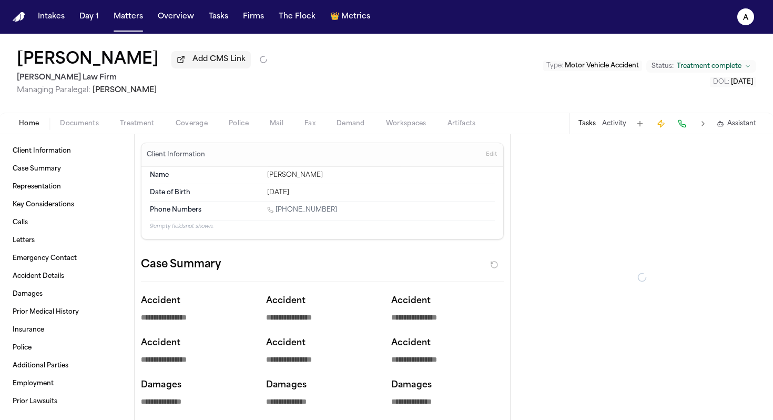
type textarea "*"
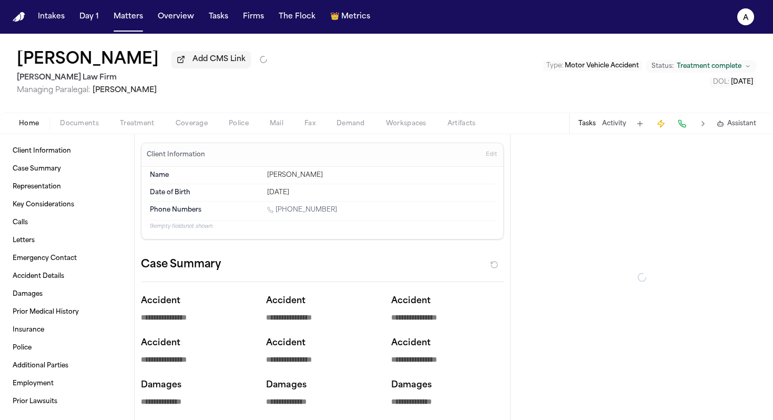
type textarea "*"
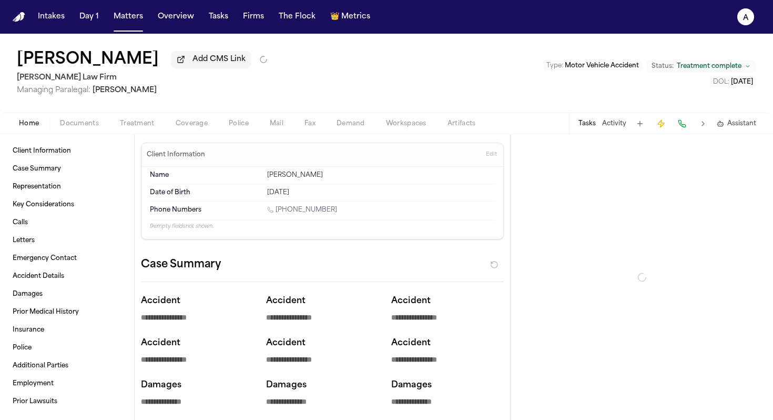
type textarea "*"
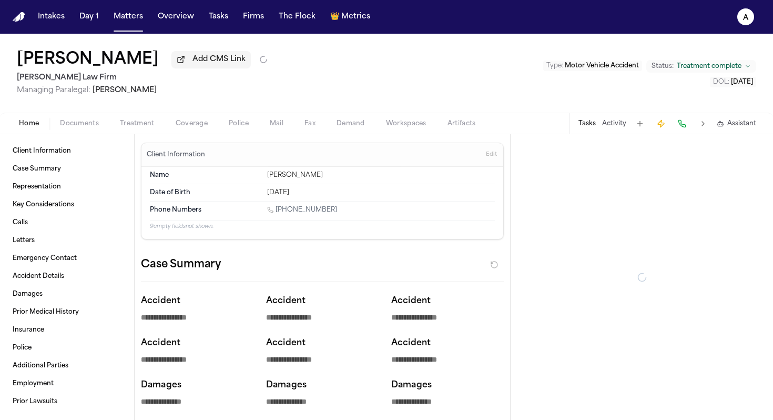
type textarea "*"
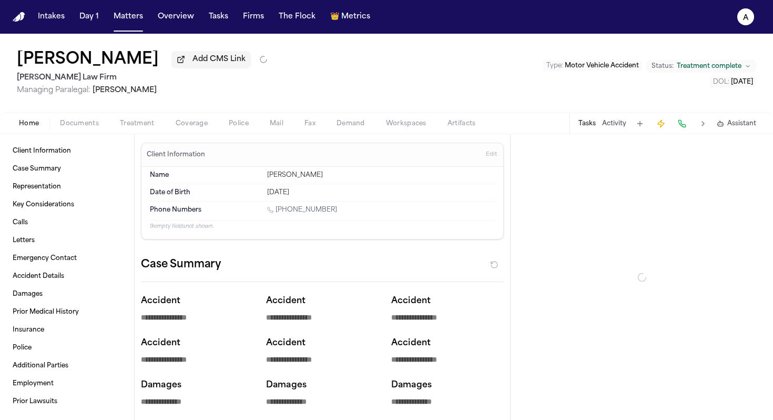
type textarea "*"
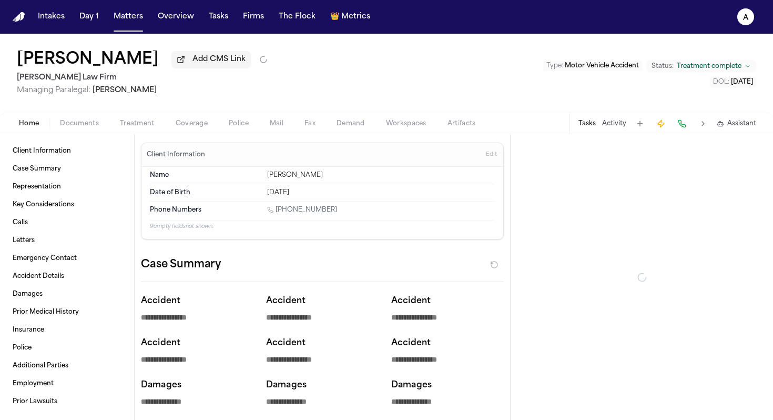
type textarea "*"
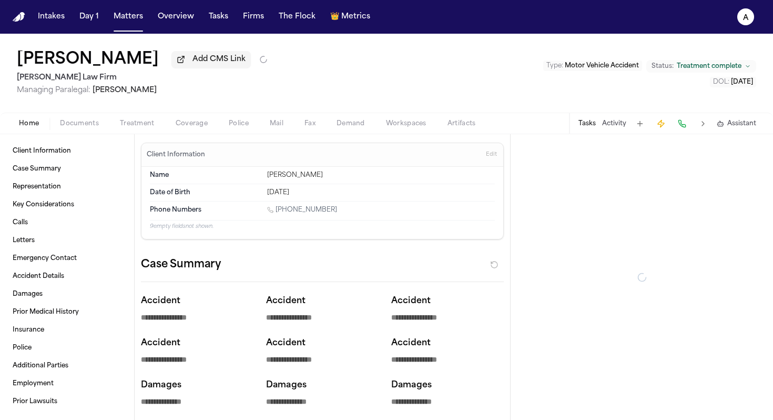
type textarea "*"
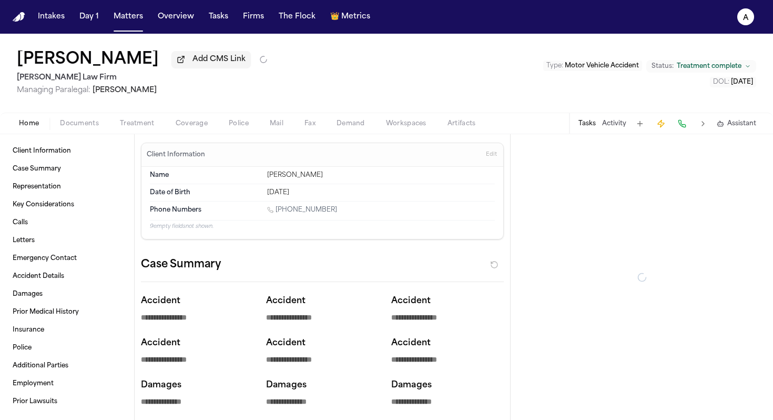
type textarea "*"
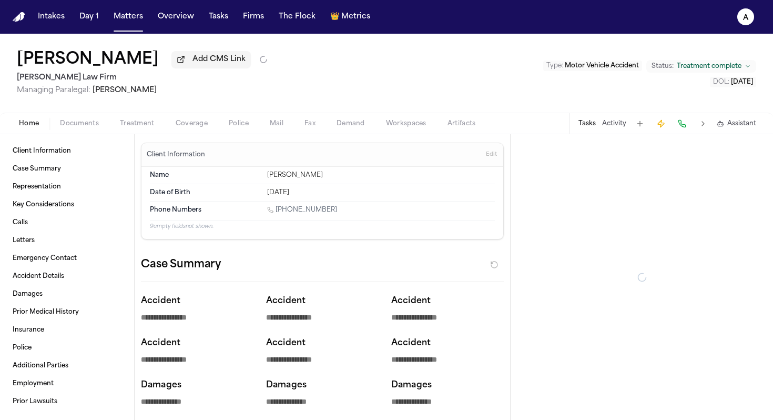
type textarea "*"
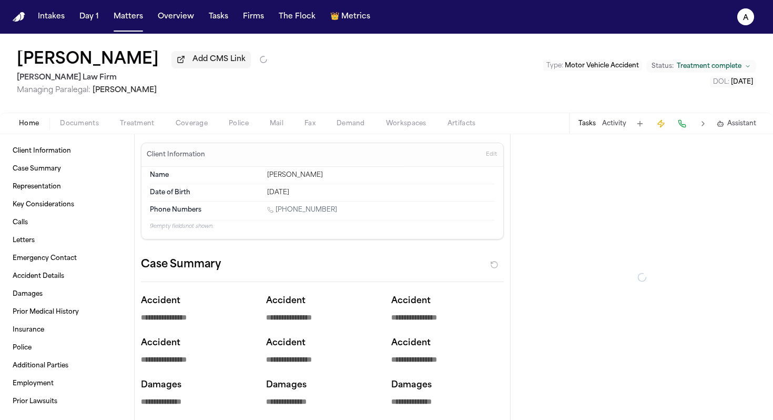
type textarea "*"
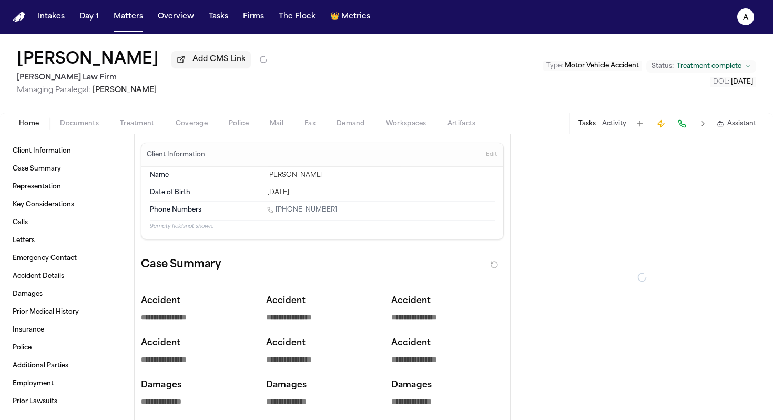
type textarea "*"
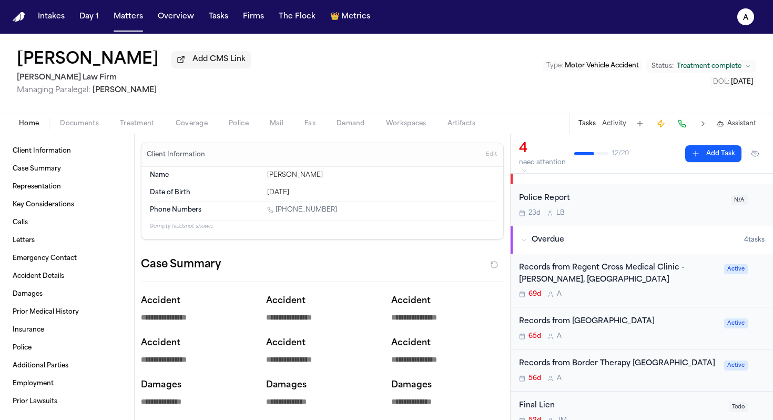
scroll to position [17, 0]
click at [465, 376] on div "56d A" at bounding box center [618, 377] width 199 height 8
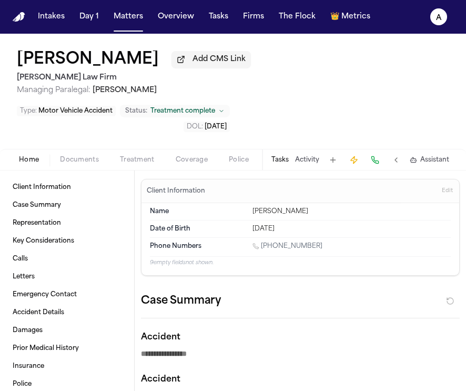
click at [278, 156] on button "Tasks" at bounding box center [279, 160] width 17 height 8
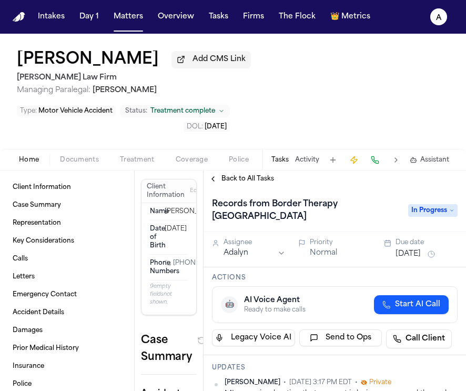
click at [411, 249] on button "[DATE]" at bounding box center [407, 254] width 25 height 11
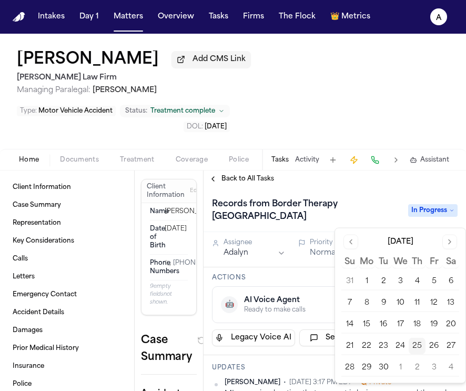
click at [416, 361] on button "2" at bounding box center [417, 367] width 17 height 17
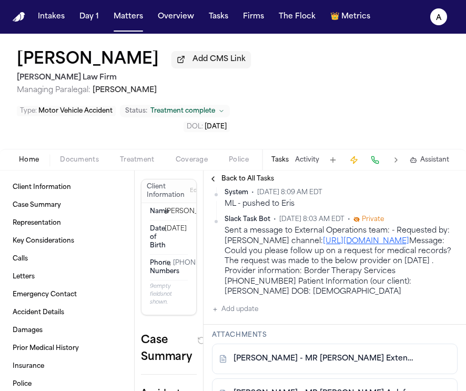
scroll to position [395, 0]
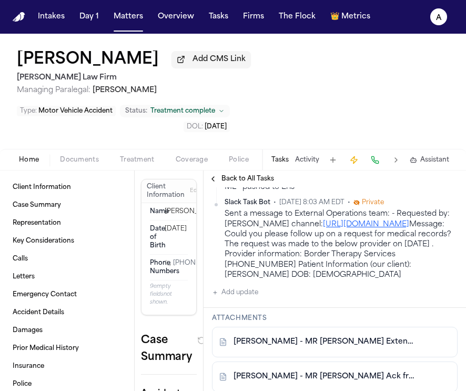
click at [250, 286] on button "Add update" at bounding box center [235, 292] width 46 height 13
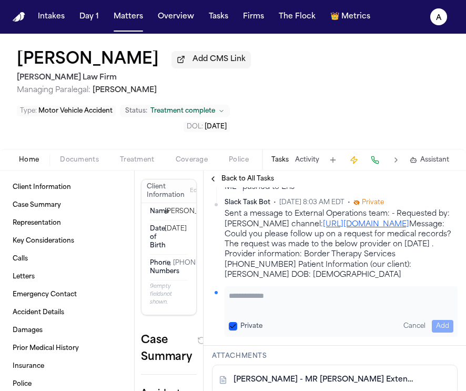
click at [253, 290] on textarea "Add your update" at bounding box center [341, 300] width 225 height 21
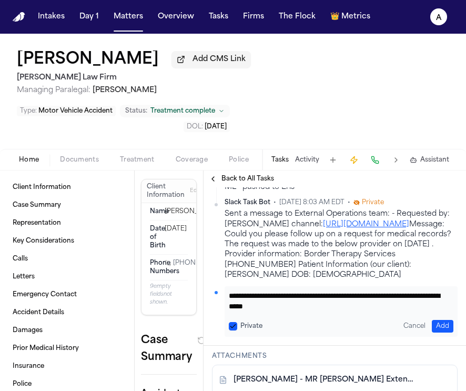
type textarea "**********"
click at [232, 322] on button "Private" at bounding box center [233, 326] width 8 height 8
click at [432, 320] on button "Add" at bounding box center [443, 326] width 22 height 13
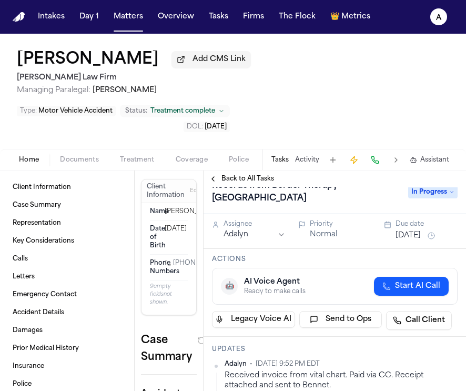
scroll to position [0, 0]
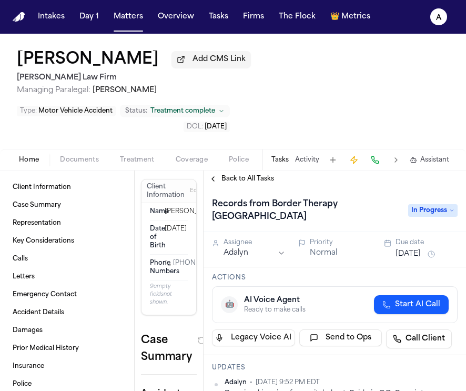
click at [408, 249] on button "[DATE]" at bounding box center [407, 254] width 25 height 11
click at [356, 196] on h1 "Records from Border Therapy [GEOGRAPHIC_DATA]" at bounding box center [305, 210] width 194 height 29
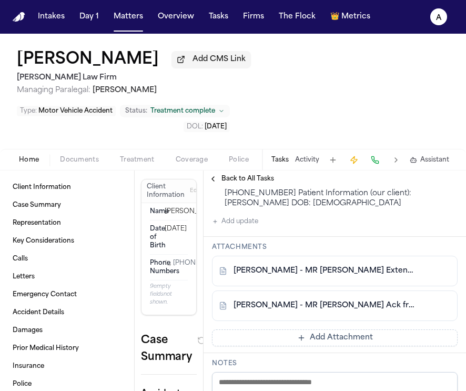
scroll to position [504, 0]
click at [393, 329] on button "Add Attachment" at bounding box center [335, 337] width 246 height 17
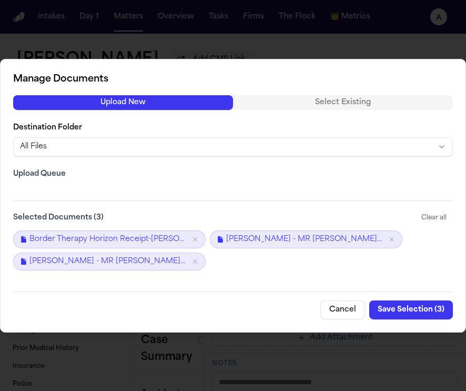
click at [408, 309] on button "Save Selection ( 3 )" at bounding box center [411, 309] width 84 height 19
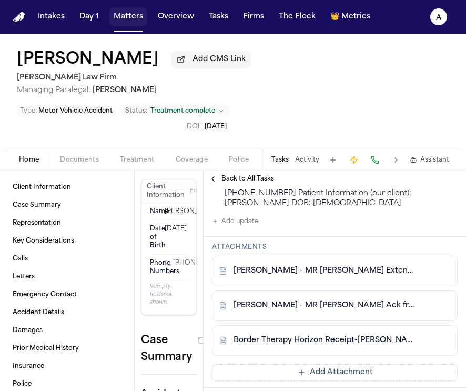
click at [131, 22] on button "Matters" at bounding box center [128, 16] width 38 height 19
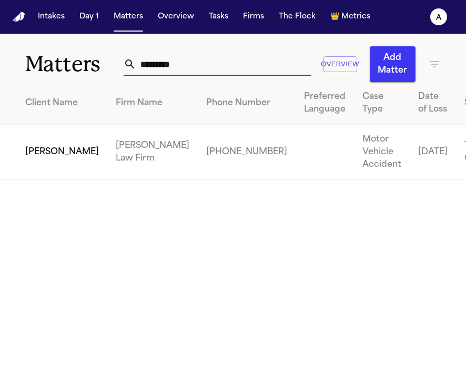
drag, startPoint x: 188, startPoint y: 68, endPoint x: 41, endPoint y: 69, distance: 147.2
click at [41, 69] on div "Matters ********* Overview Add Matter" at bounding box center [233, 58] width 466 height 48
type input "**********"
click at [40, 160] on td "[PERSON_NAME]" at bounding box center [53, 152] width 107 height 55
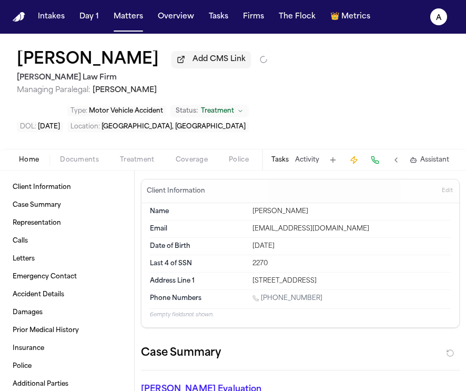
click at [282, 107] on div "[PERSON_NAME] Add CMS Link [PERSON_NAME] Law Firm Managing Paralegal: [PERSON_N…" at bounding box center [233, 91] width 466 height 115
click at [282, 158] on button "Tasks" at bounding box center [279, 160] width 17 height 8
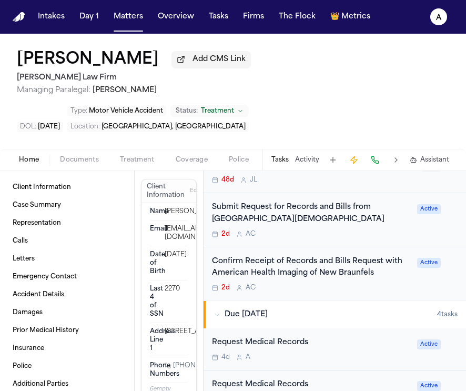
scroll to position [253, 0]
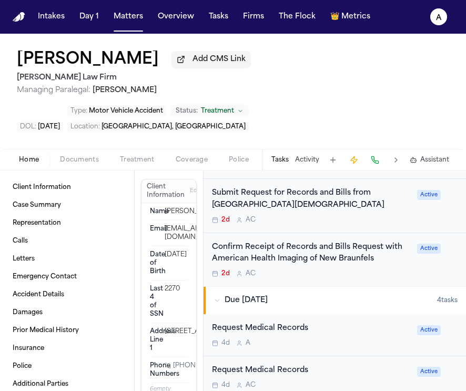
click at [396, 276] on div "2d A C" at bounding box center [311, 273] width 199 height 8
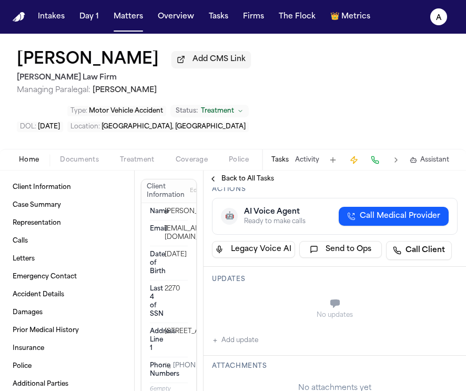
scroll to position [270, 0]
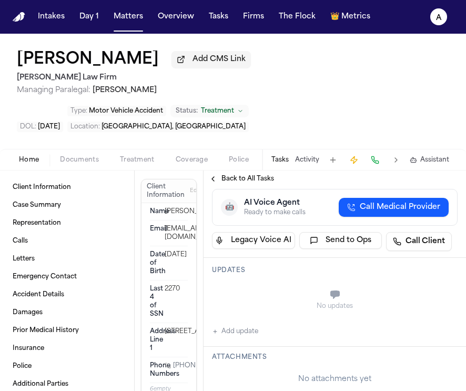
click at [252, 335] on button "Add update" at bounding box center [235, 331] width 46 height 13
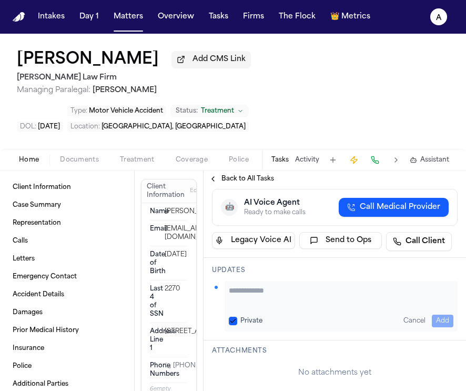
click at [275, 296] on textarea "Add your update" at bounding box center [341, 295] width 225 height 21
type textarea "**********"
click at [233, 323] on button "Private" at bounding box center [233, 321] width 8 height 8
click at [434, 319] on button "Add" at bounding box center [443, 320] width 22 height 13
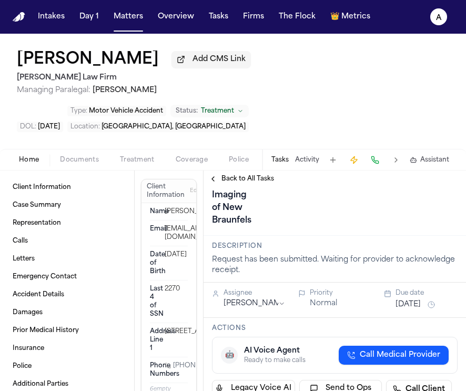
scroll to position [120, 0]
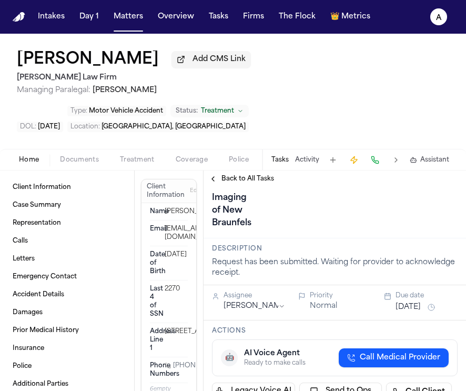
click at [405, 313] on div "Sep 23, 2025" at bounding box center [426, 307] width 62 height 13
click at [409, 312] on button "Sep 23, 2025" at bounding box center [407, 307] width 25 height 11
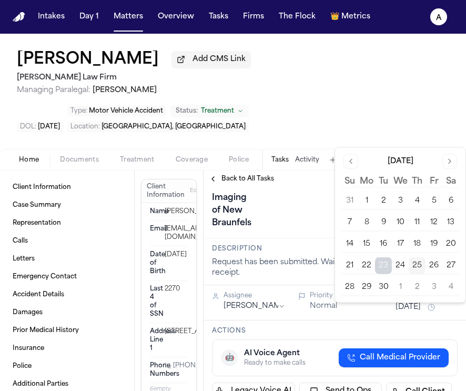
click at [370, 287] on button "29" at bounding box center [366, 287] width 17 height 17
click at [298, 215] on div "Confirm Receipt of Records and Bills Request with American Health Imaging of Ne…" at bounding box center [322, 154] width 220 height 156
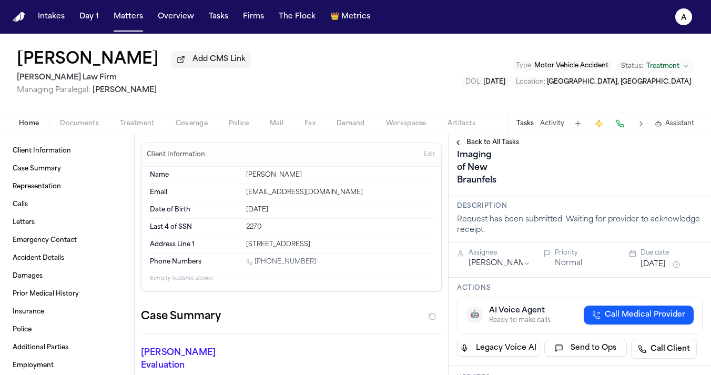
scroll to position [0, 0]
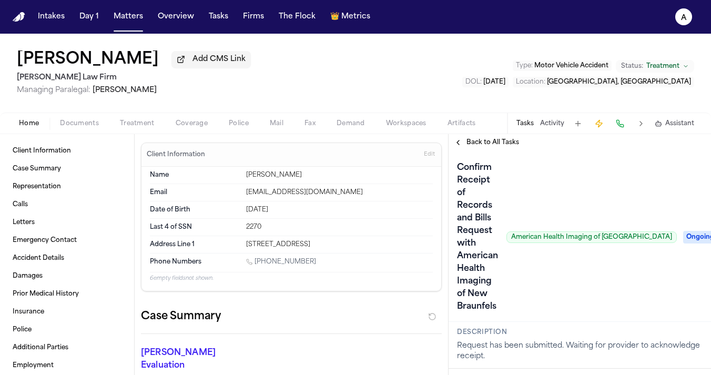
click at [465, 237] on icon at bounding box center [719, 237] width 5 height 5
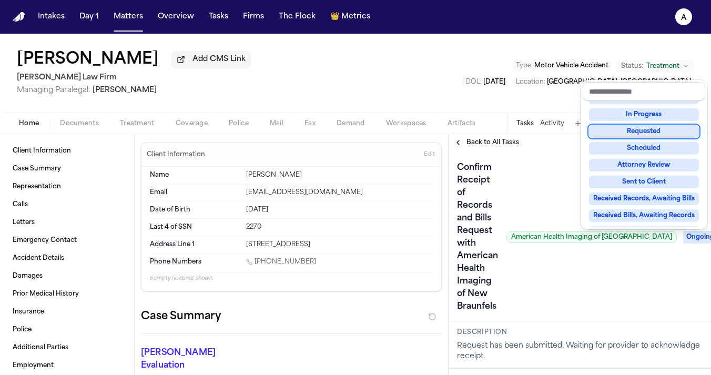
scroll to position [65, 0]
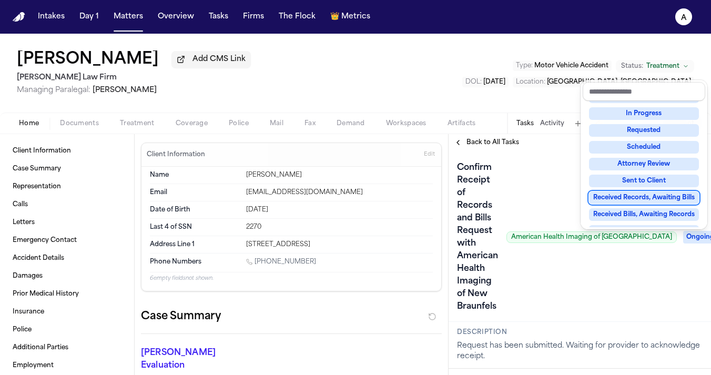
click at [465, 198] on div "Received Records, Awaiting Bills" at bounding box center [644, 197] width 110 height 13
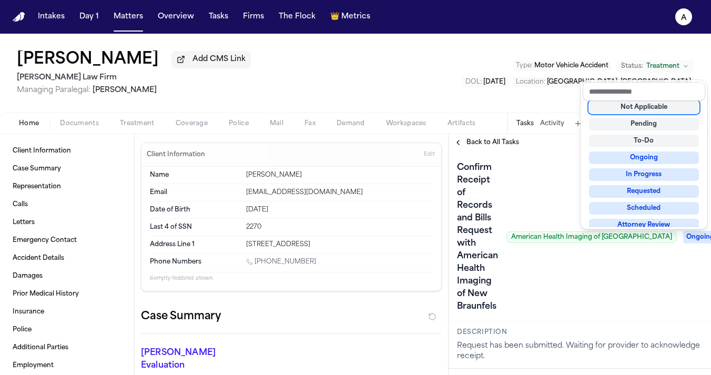
scroll to position [4, 0]
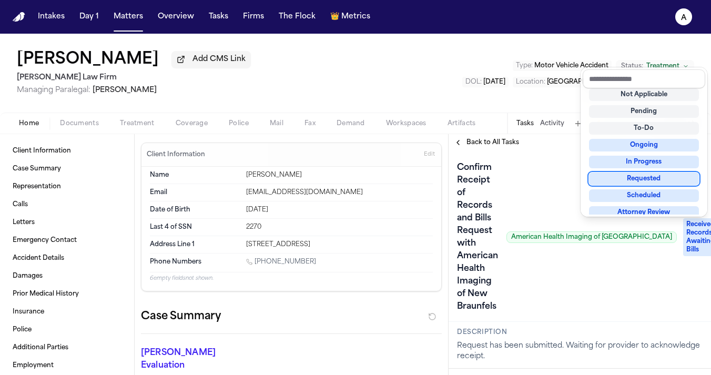
click at [75, 129] on div "Maria Jaquez Martinez Add CMS Link Hecht Law Firm Managing Paralegal: Jessica B…" at bounding box center [355, 204] width 711 height 341
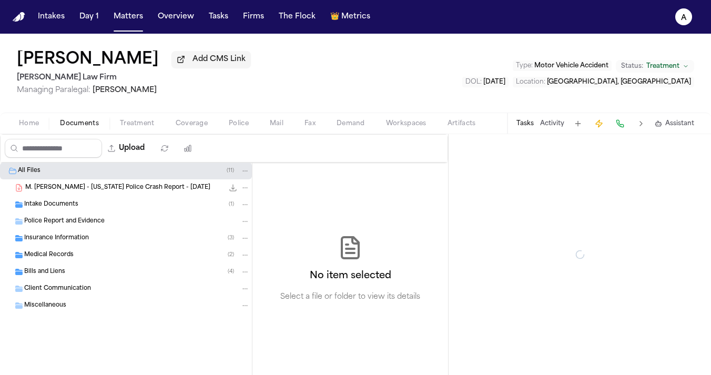
click at [87, 128] on span "Documents" at bounding box center [79, 123] width 39 height 8
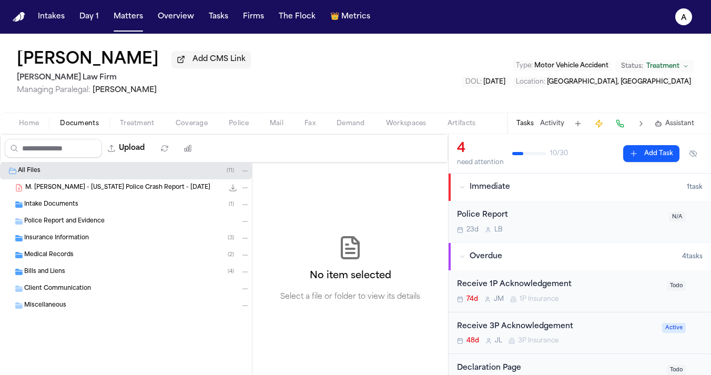
click at [55, 254] on span "Medical Records" at bounding box center [48, 255] width 49 height 9
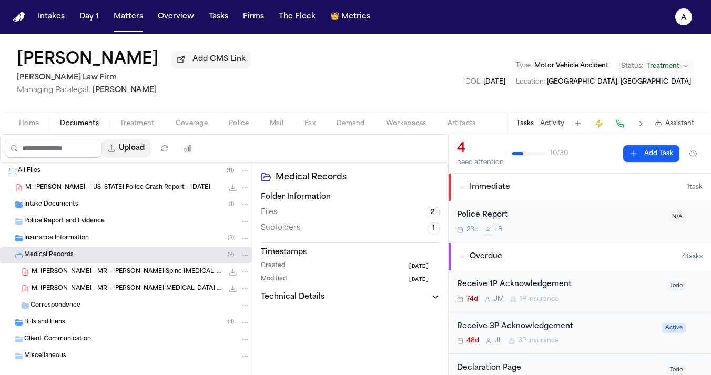
click at [137, 154] on button "Upload" at bounding box center [126, 148] width 49 height 19
select select "**********"
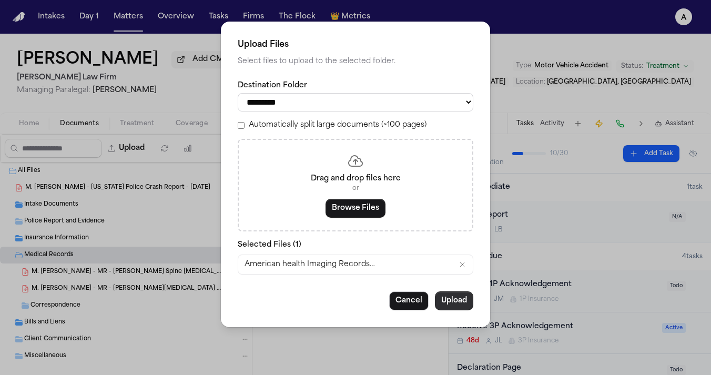
click at [458, 304] on button "Upload" at bounding box center [454, 300] width 38 height 19
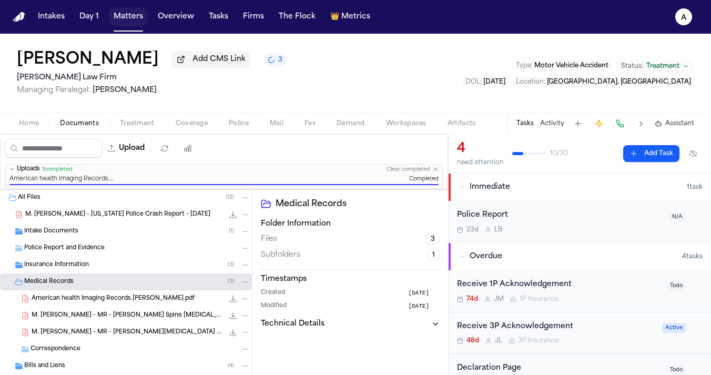
click at [131, 18] on button "Matters" at bounding box center [128, 16] width 38 height 19
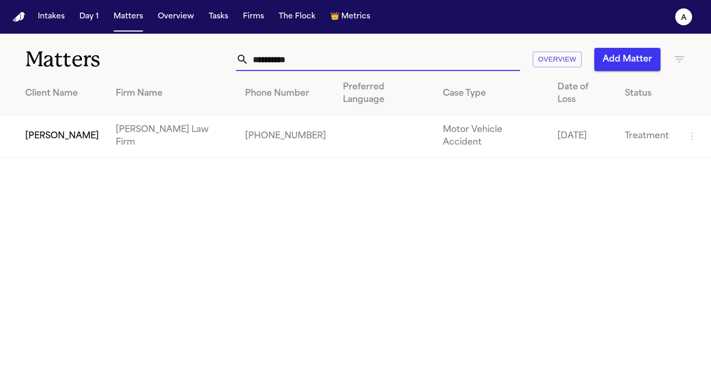
drag, startPoint x: 330, startPoint y: 49, endPoint x: 359, endPoint y: 55, distance: 30.0
click at [360, 55] on input "**********" at bounding box center [384, 59] width 271 height 23
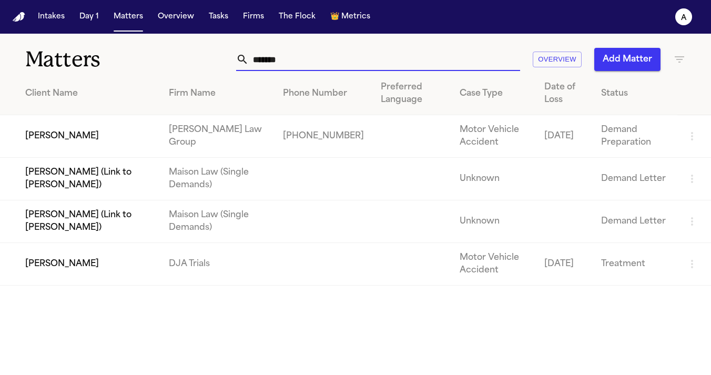
type input "*******"
click at [83, 261] on td "[PERSON_NAME]" at bounding box center [80, 264] width 160 height 43
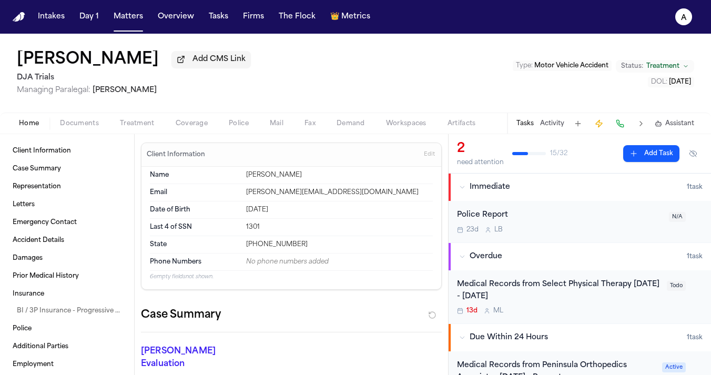
click at [465, 124] on button "Tasks" at bounding box center [524, 123] width 17 height 8
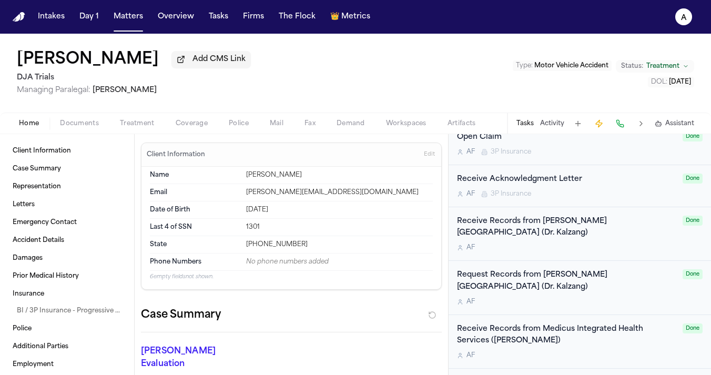
scroll to position [538, 0]
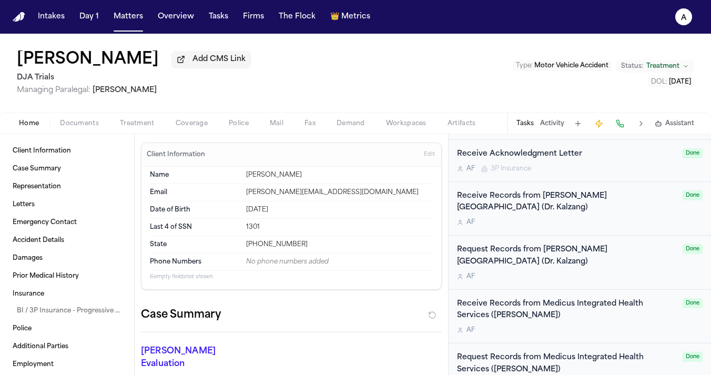
click at [465, 326] on div "A F" at bounding box center [566, 330] width 219 height 8
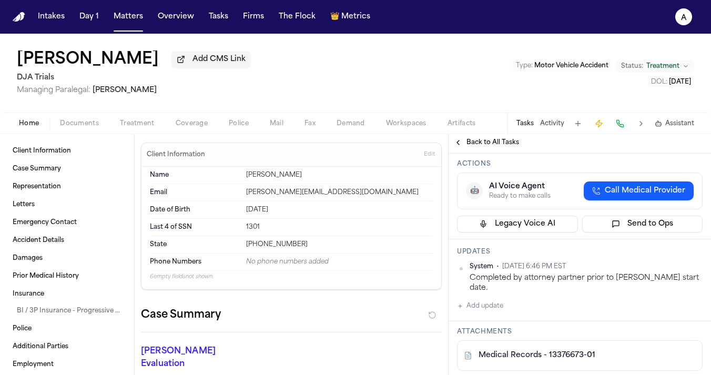
scroll to position [160, 0]
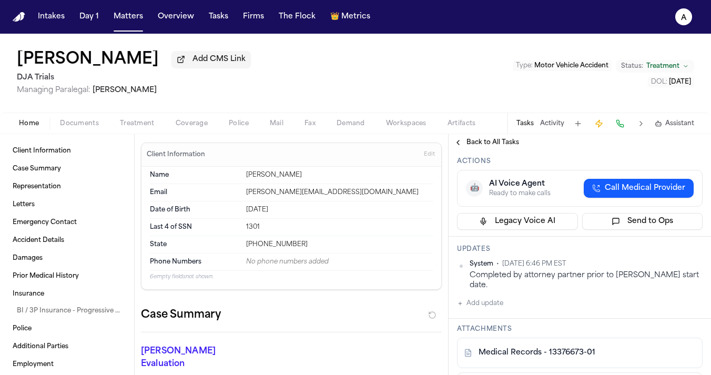
click at [465, 310] on button "Add update" at bounding box center [480, 303] width 46 height 13
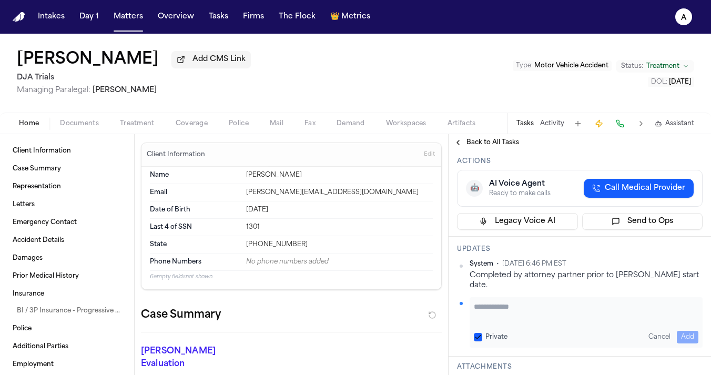
click at [465, 322] on textarea "Add your update" at bounding box center [586, 311] width 225 height 21
type textarea "**********"
click at [465, 341] on div "Private" at bounding box center [491, 337] width 34 height 8
click at [465, 341] on button "Private" at bounding box center [478, 337] width 8 height 8
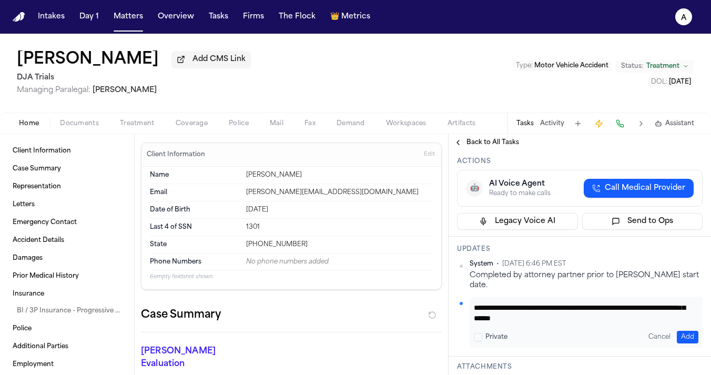
click at [465, 343] on button "Add" at bounding box center [688, 337] width 22 height 13
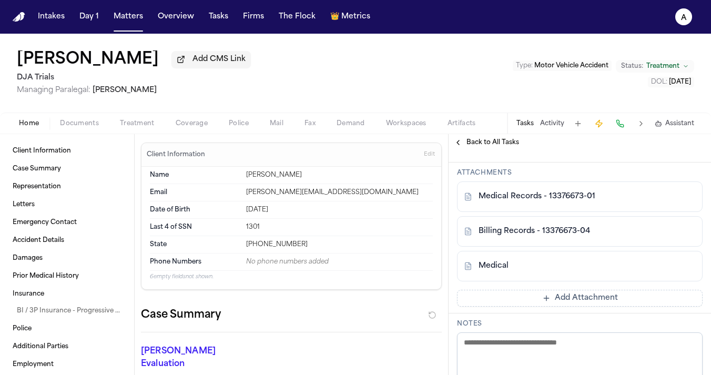
scroll to position [363, 0]
click at [465, 307] on button "Add Attachment" at bounding box center [580, 298] width 246 height 17
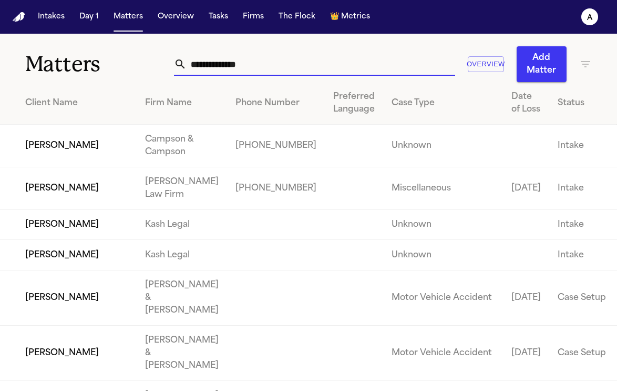
click at [226, 59] on input "text" at bounding box center [321, 64] width 269 height 23
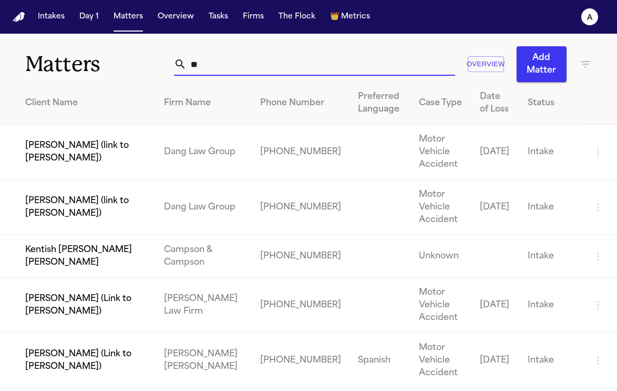
type input "*"
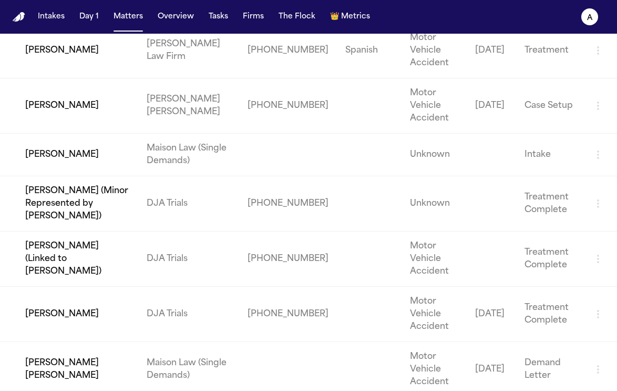
scroll to position [170, 0]
type input "******"
click at [66, 316] on td "[PERSON_NAME]" at bounding box center [69, 313] width 138 height 55
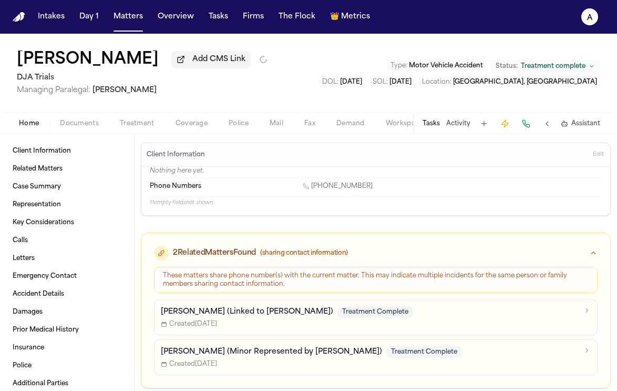
type textarea "*"
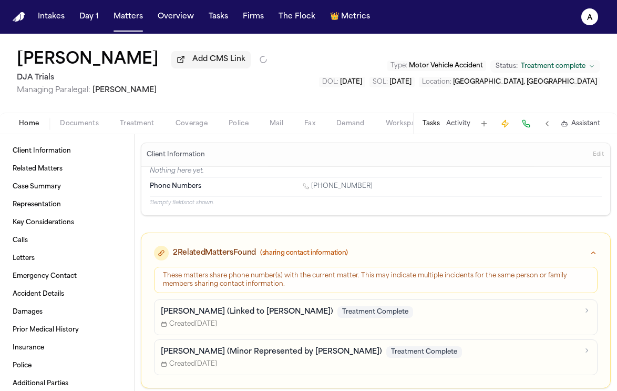
type textarea "*"
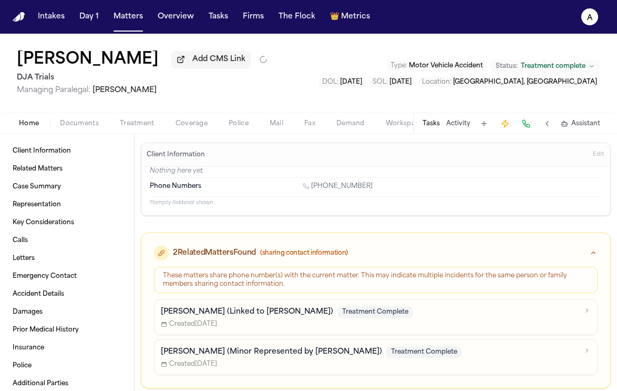
type textarea "*"
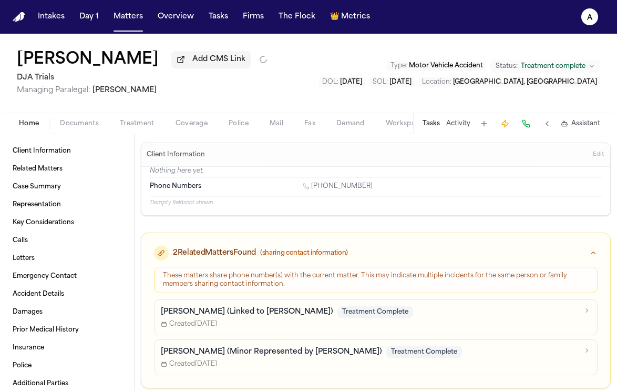
type textarea "*"
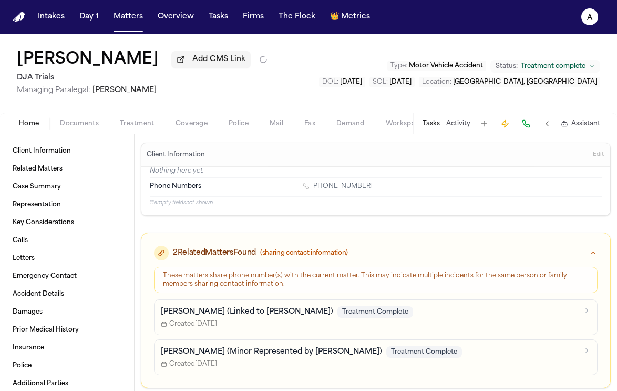
type textarea "*"
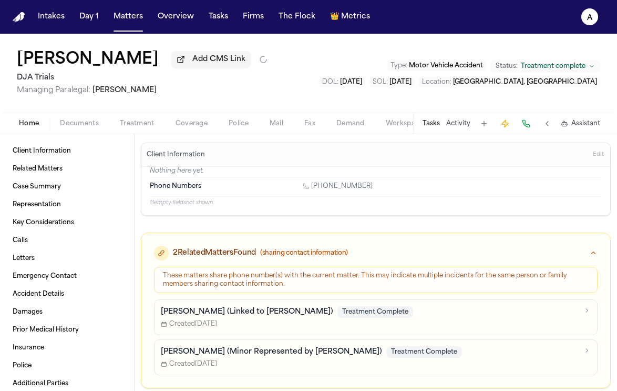
type textarea "*"
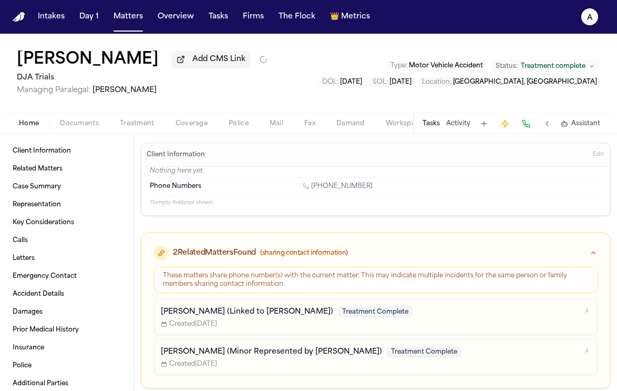
type textarea "*"
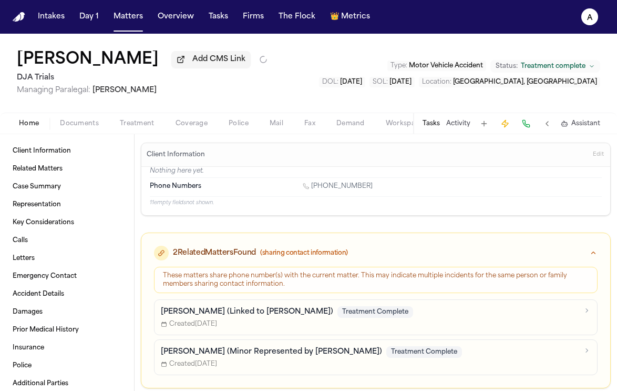
type textarea "*"
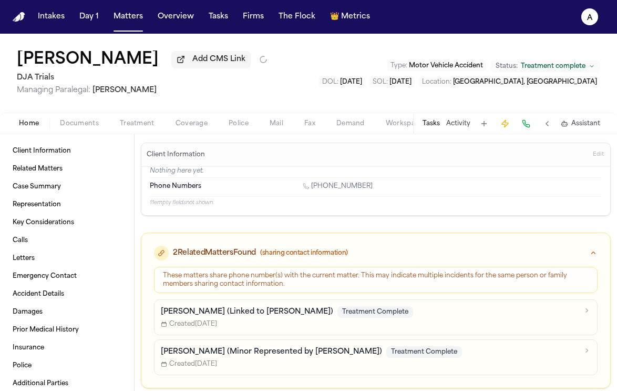
type textarea "*"
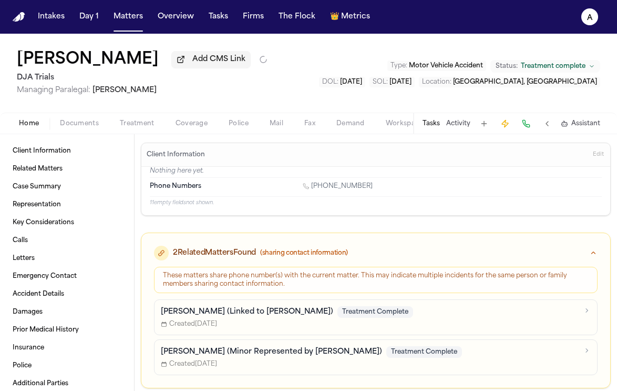
type textarea "*"
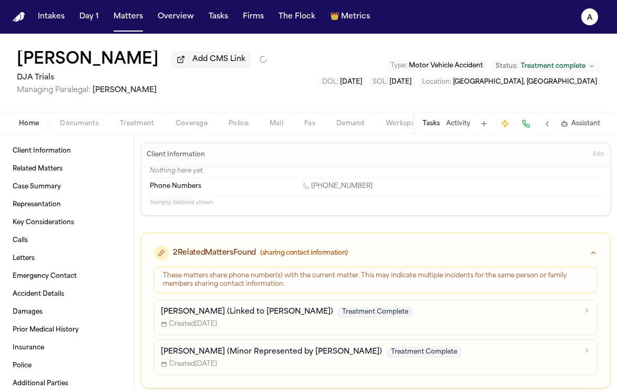
type textarea "*"
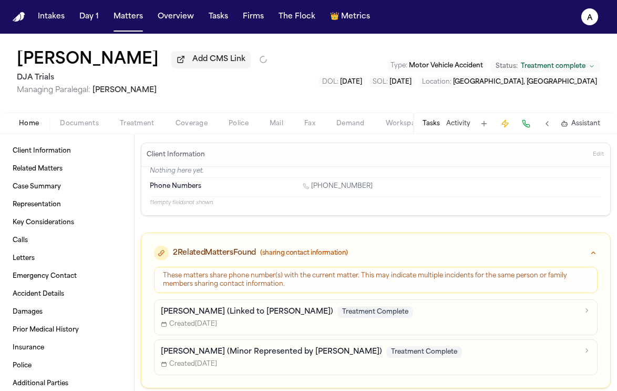
type textarea "*"
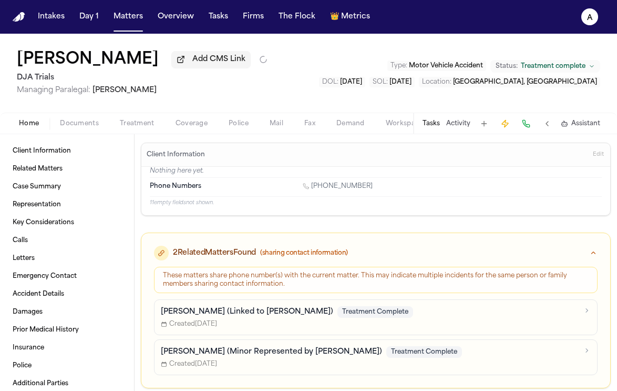
type textarea "*"
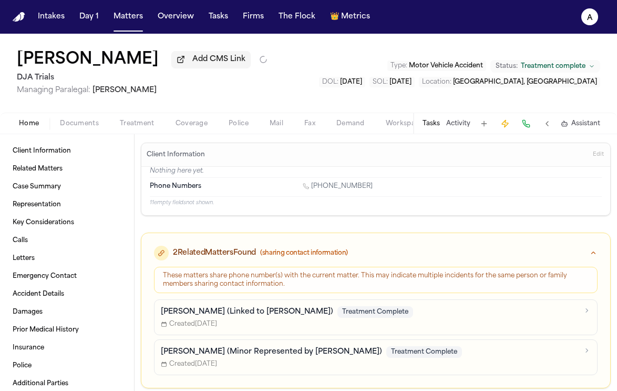
type textarea "*"
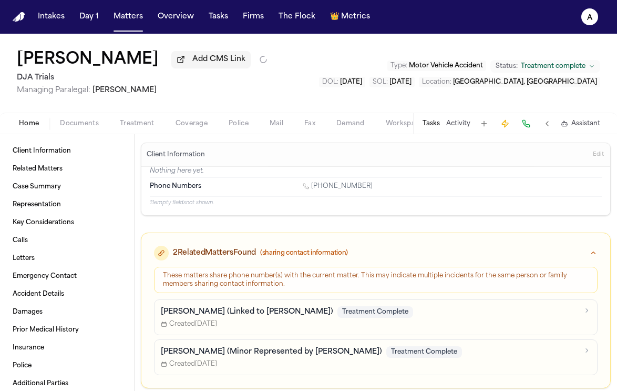
type textarea "*"
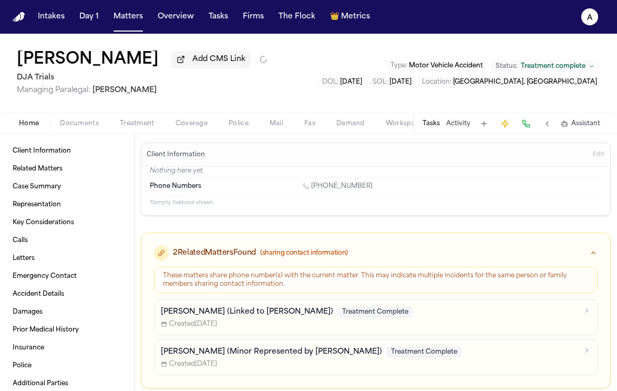
type textarea "*"
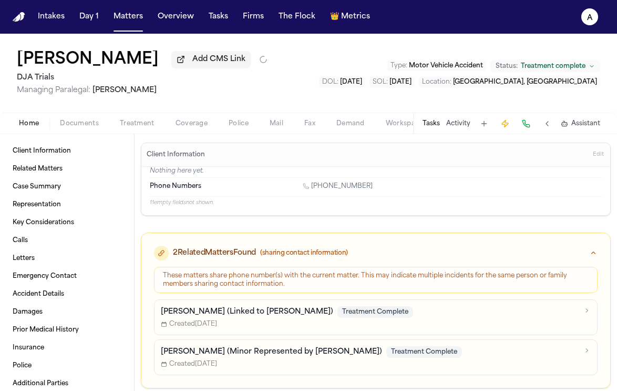
type textarea "*"
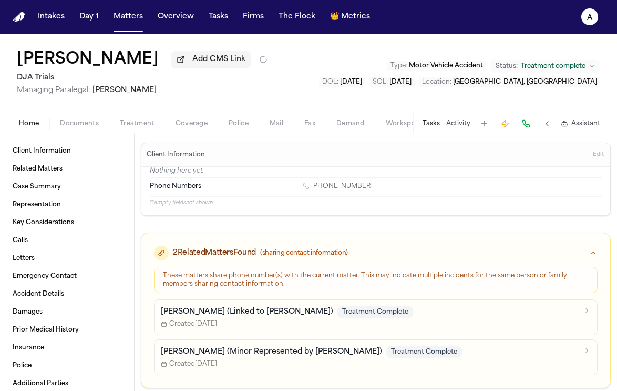
type textarea "*"
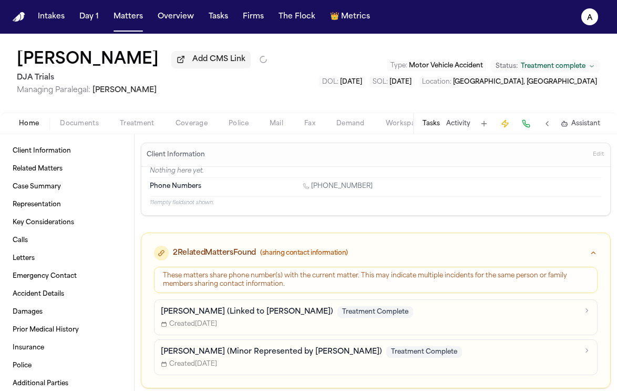
type textarea "*"
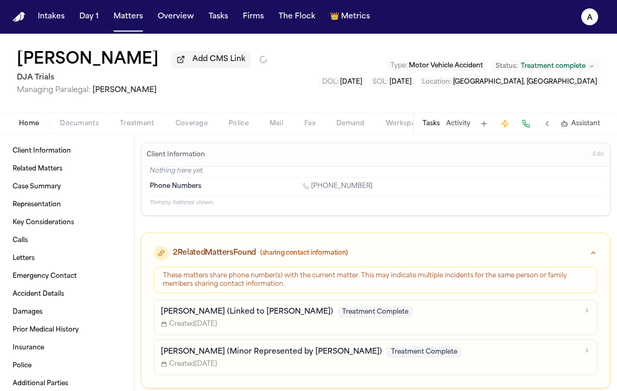
type textarea "*"
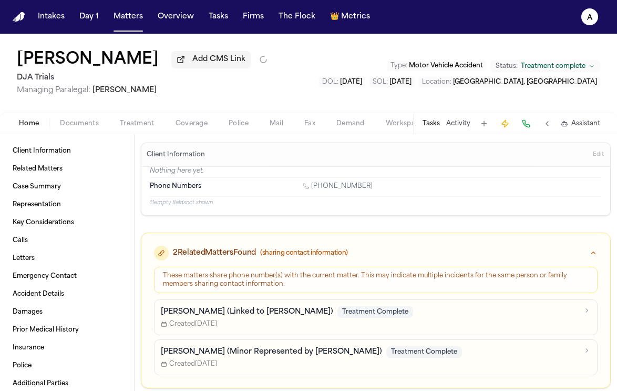
type textarea "*"
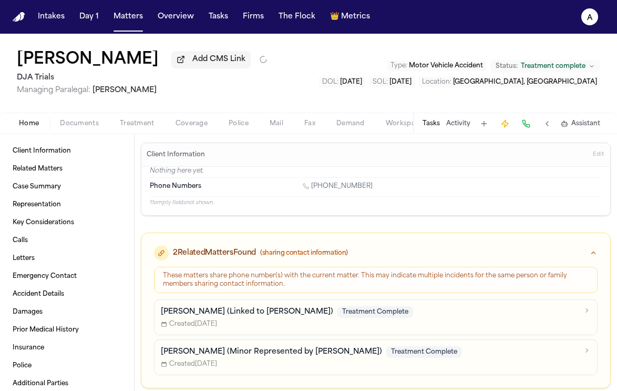
type textarea "*"
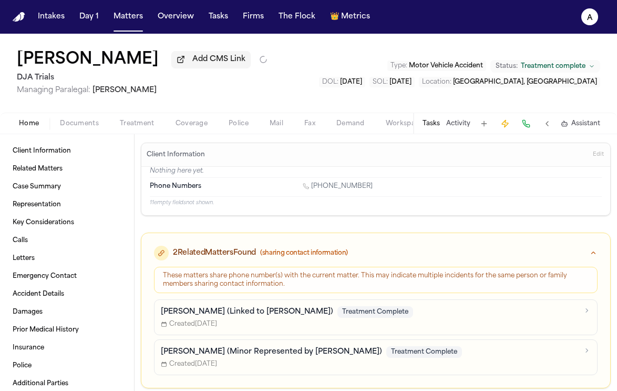
type textarea "*"
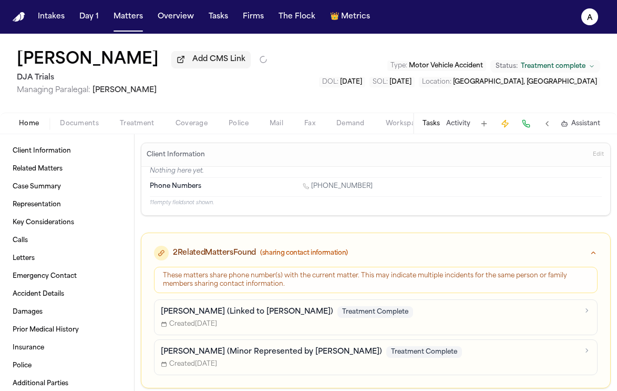
type textarea "*"
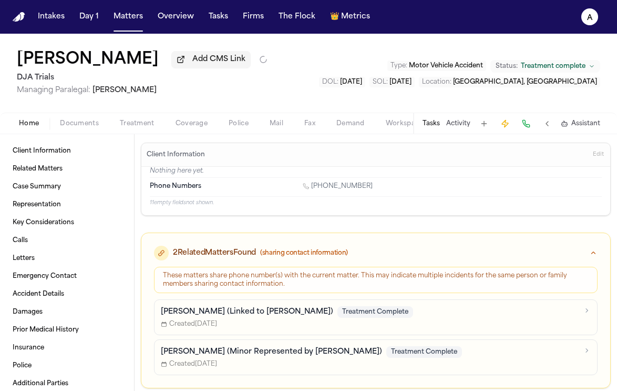
type textarea "*"
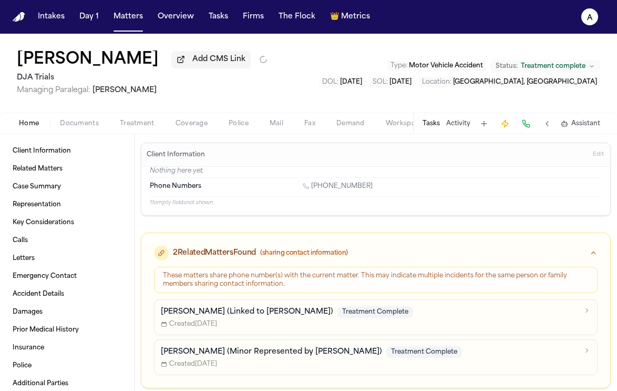
type textarea "*"
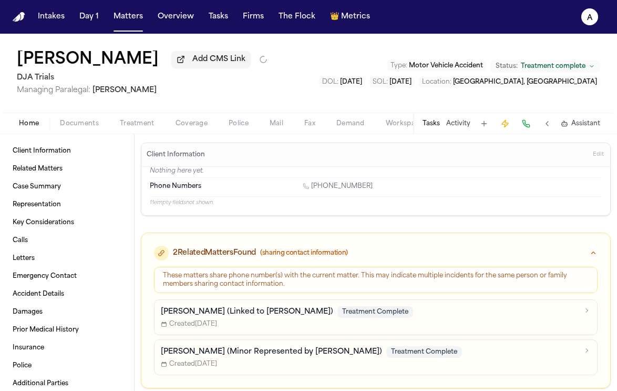
type textarea "*"
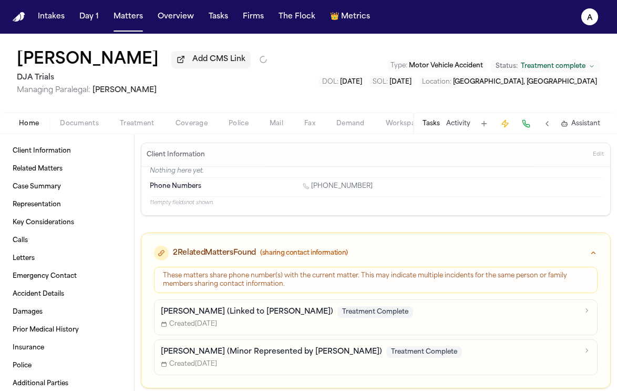
type textarea "*"
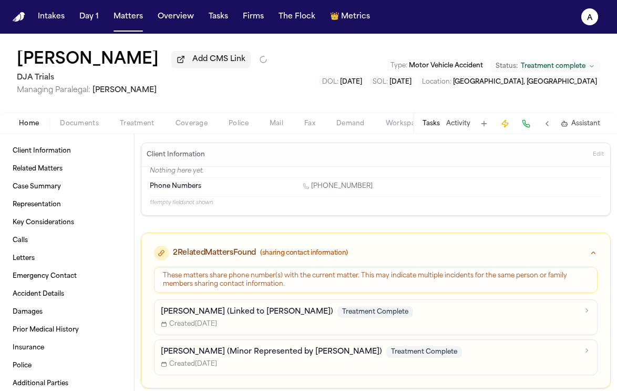
type textarea "*"
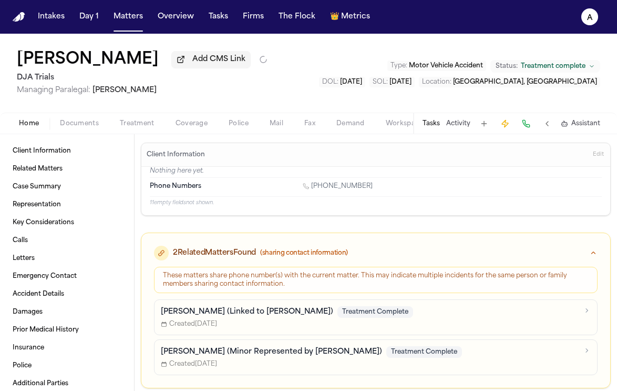
type textarea "*"
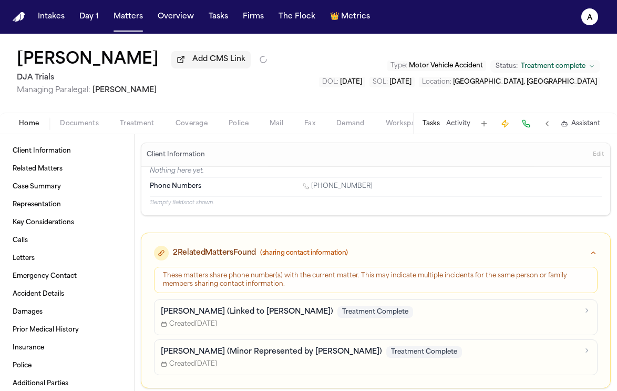
type textarea "*"
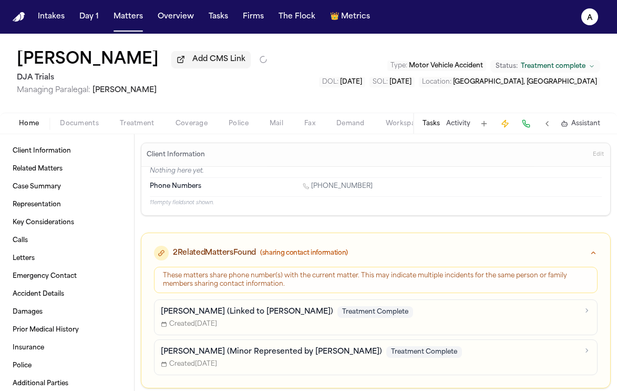
type textarea "*"
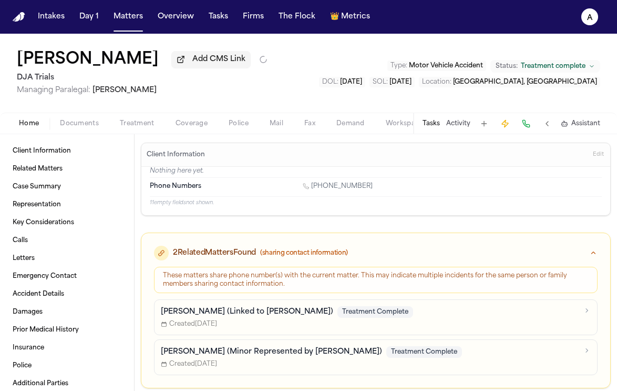
type textarea "*"
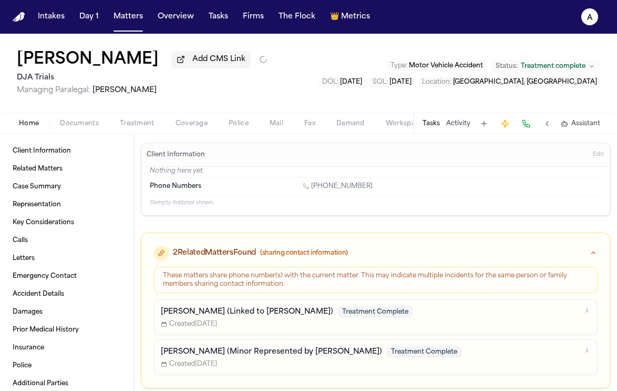
type textarea "*"
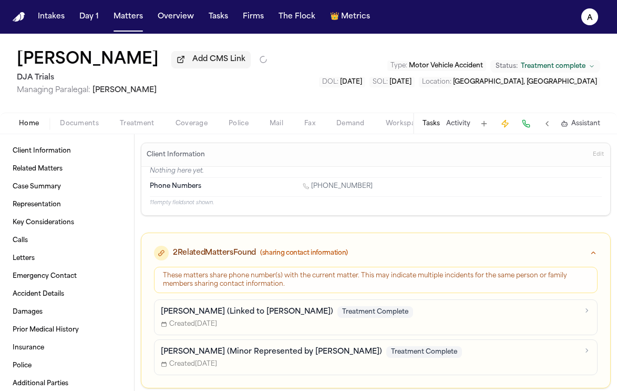
type textarea "*"
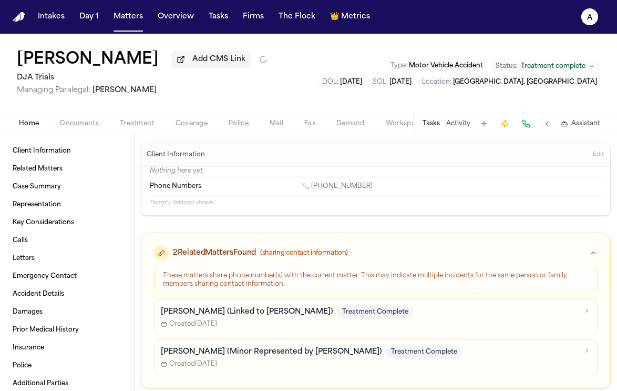
type textarea "*"
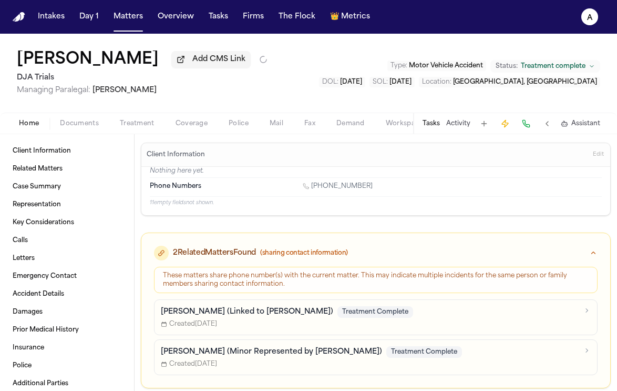
type textarea "*"
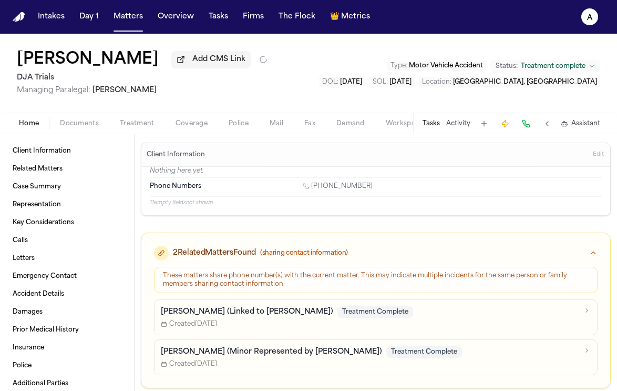
type textarea "*"
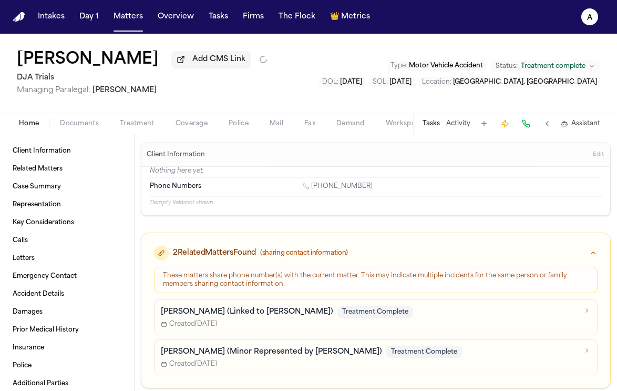
type textarea "*"
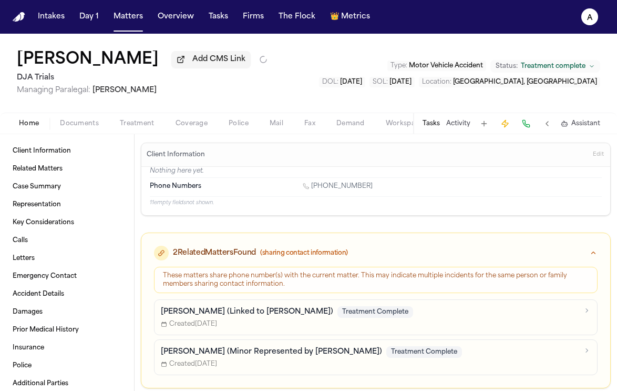
type textarea "*"
click at [436, 124] on button "Tasks" at bounding box center [431, 123] width 17 height 8
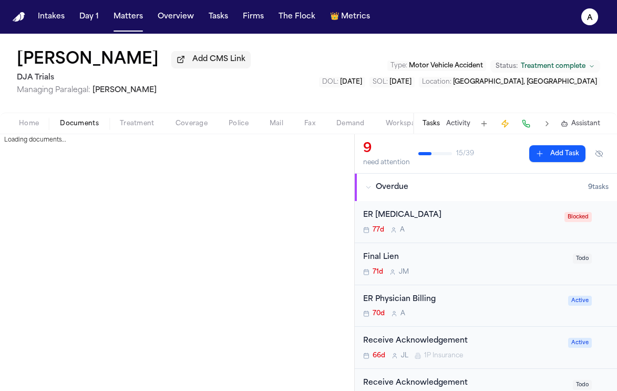
click at [79, 124] on span "Documents" at bounding box center [79, 123] width 39 height 8
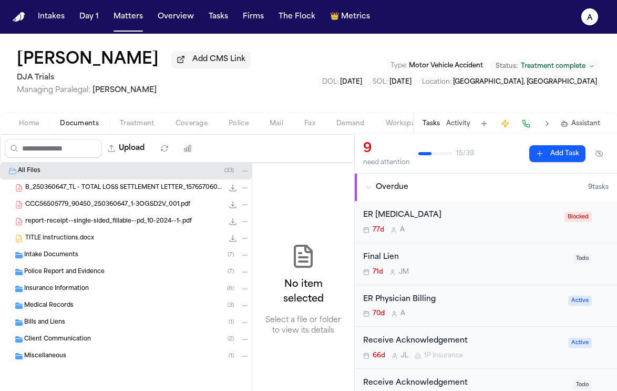
click at [31, 128] on span "Home" at bounding box center [29, 123] width 20 height 8
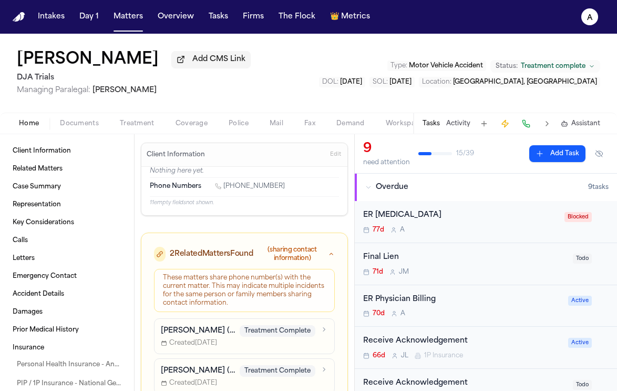
click at [78, 118] on div "Home Documents Treatment Coverage Police Mail Fax Demand Workspaces Artifacts T…" at bounding box center [308, 123] width 617 height 21
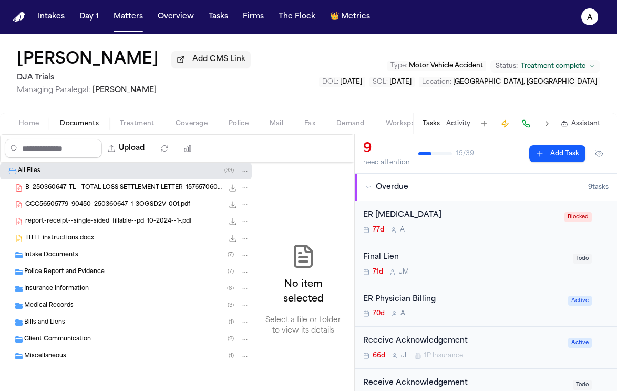
click at [80, 128] on span "Documents" at bounding box center [79, 123] width 39 height 8
click at [490, 233] on div "77d A" at bounding box center [460, 230] width 195 height 8
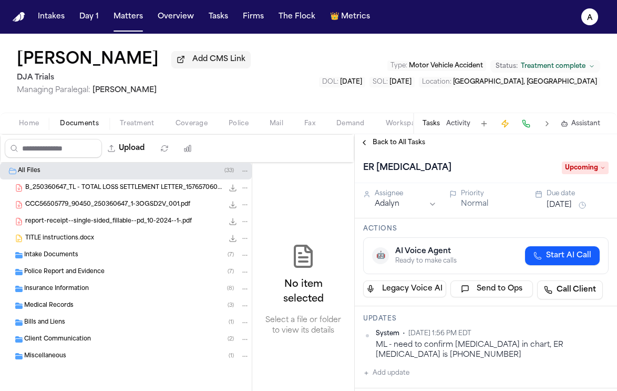
click at [416, 146] on span "Back to All Tasks" at bounding box center [399, 142] width 53 height 8
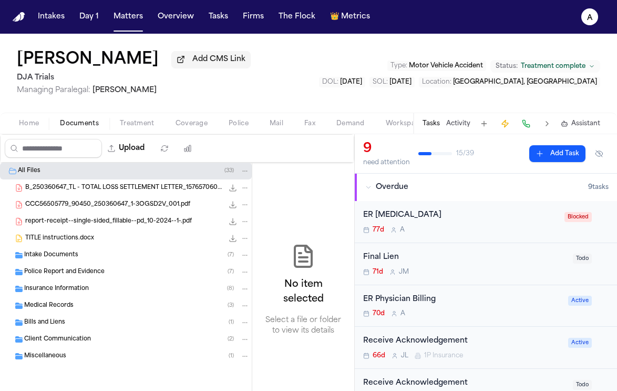
click at [478, 304] on div "ER Physician Billing" at bounding box center [462, 299] width 199 height 12
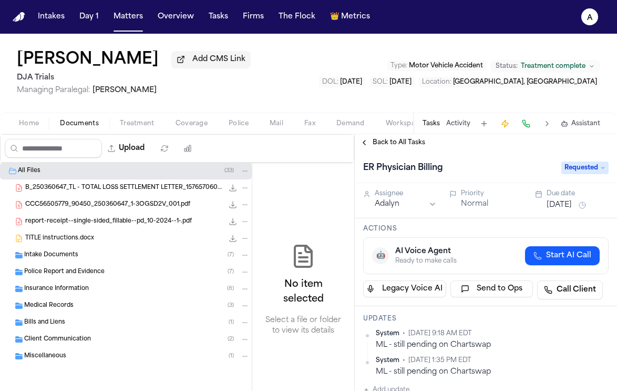
click at [400, 146] on span "Back to All Tasks" at bounding box center [399, 142] width 53 height 8
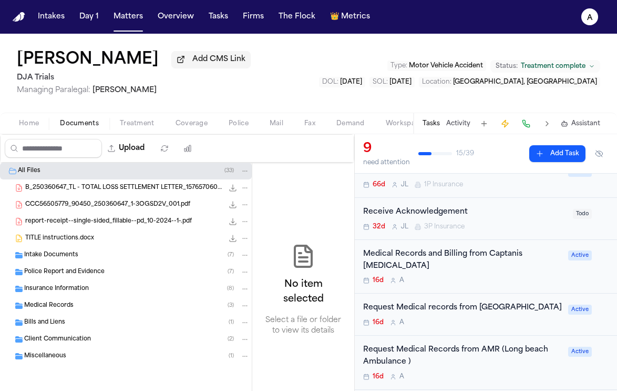
scroll to position [197, 0]
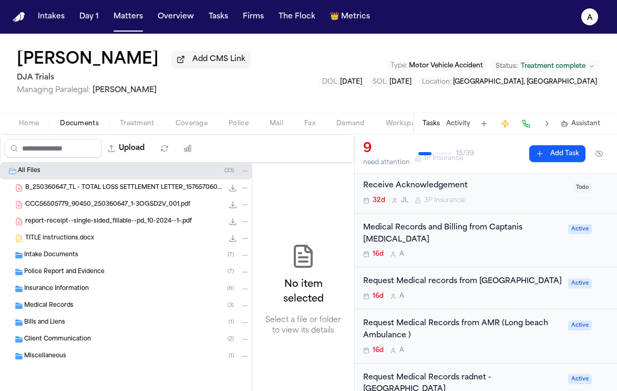
click at [518, 236] on div "Medical Records and Billing from Captanis [MEDICAL_DATA]" at bounding box center [462, 234] width 199 height 24
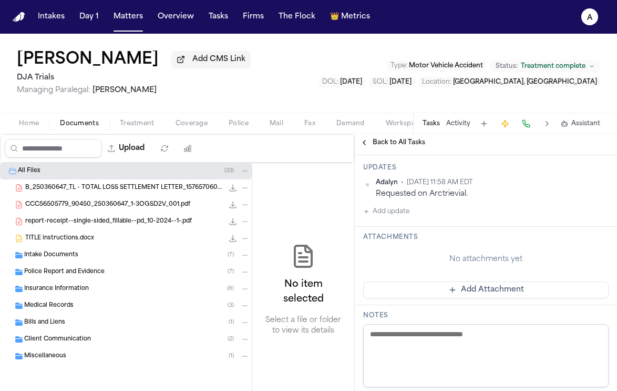
scroll to position [230, 0]
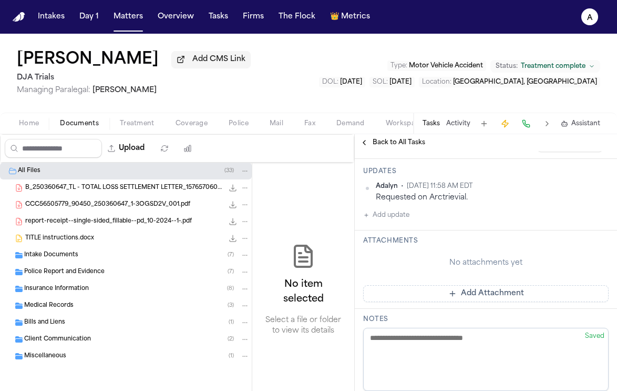
click at [412, 147] on span "Back to All Tasks" at bounding box center [399, 142] width 53 height 8
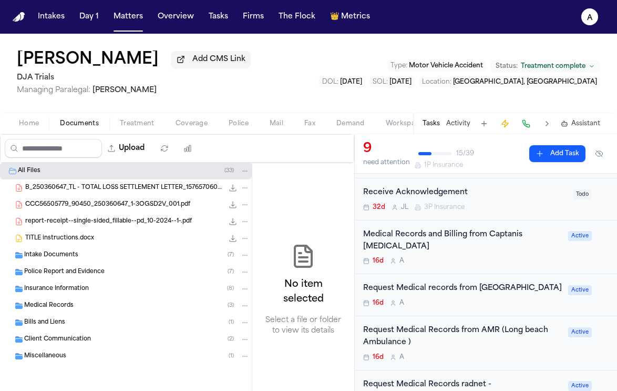
scroll to position [195, 0]
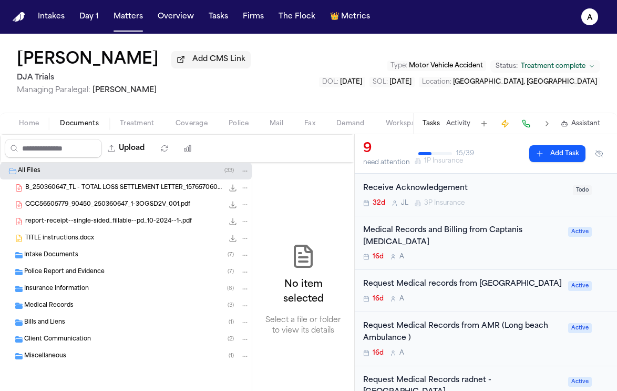
click at [463, 357] on div "16d A" at bounding box center [462, 353] width 199 height 8
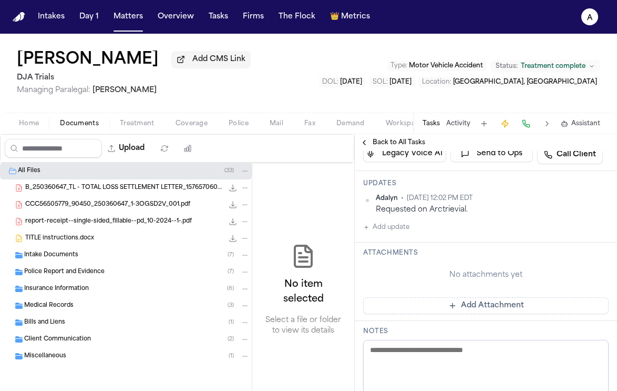
scroll to position [68, 0]
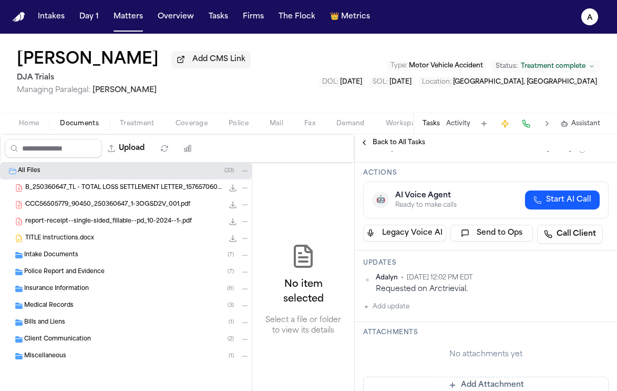
click at [101, 276] on span "Police Report and Evidence" at bounding box center [64, 272] width 80 height 9
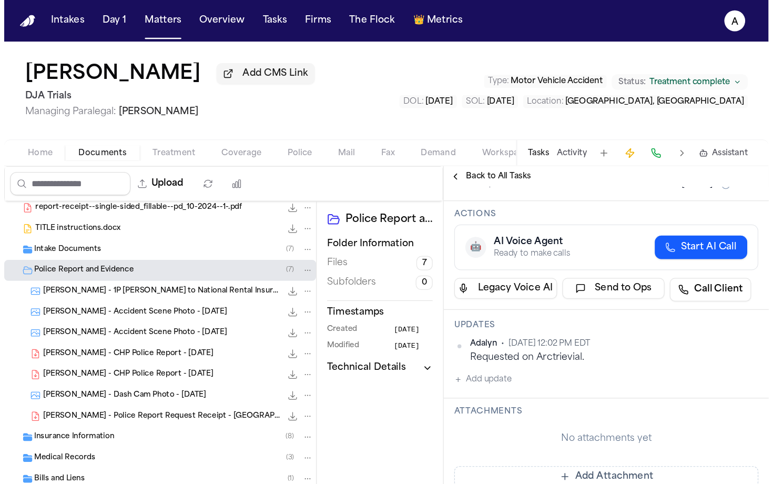
scroll to position [55, 0]
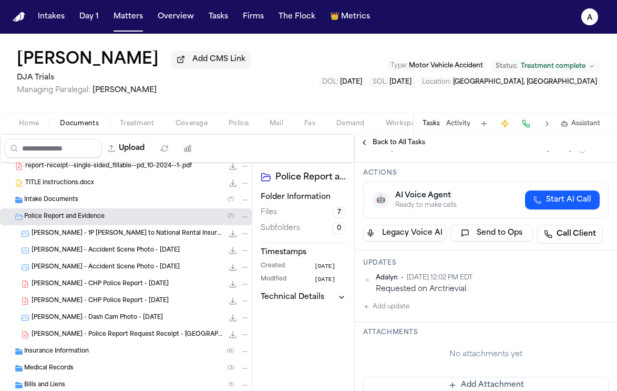
click at [125, 338] on span "T. Flores - Police Report Request Receipt - Long Beach PD - Undated" at bounding box center [128, 334] width 192 height 9
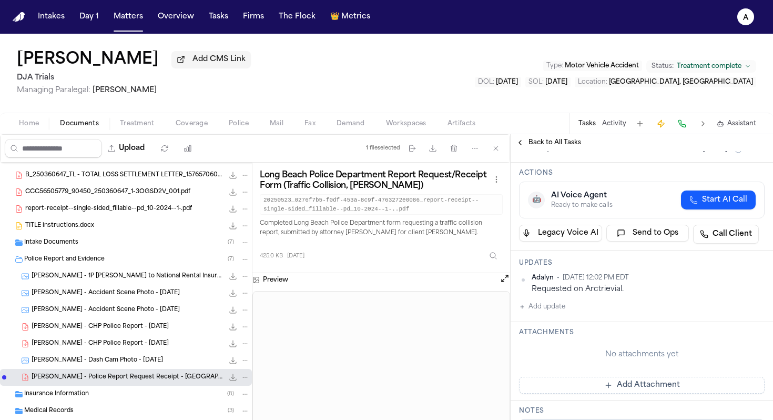
scroll to position [12, 0]
click at [71, 248] on span "Intake Documents" at bounding box center [51, 243] width 54 height 9
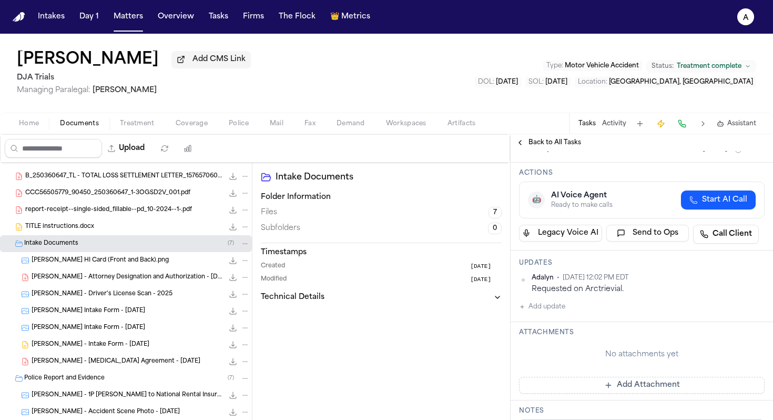
click at [119, 349] on div "T. Flores - Intake Form - 5.7.25 1.6 MB • DOCX" at bounding box center [141, 344] width 218 height 11
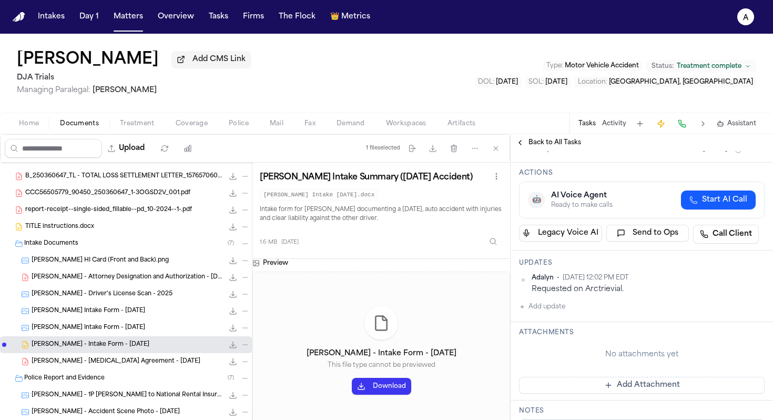
click at [387, 390] on button "Download" at bounding box center [381, 386] width 59 height 17
click at [128, 18] on button "Matters" at bounding box center [128, 16] width 38 height 19
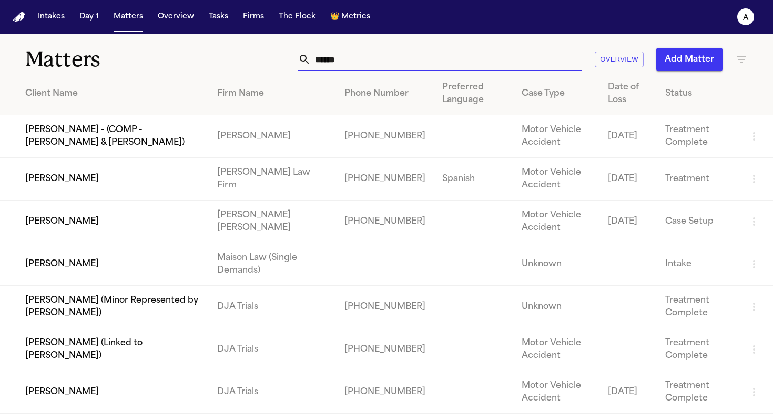
drag, startPoint x: 375, startPoint y: 67, endPoint x: 248, endPoint y: 64, distance: 127.3
click at [248, 64] on div "****** Overview Add Matter" at bounding box center [487, 59] width 522 height 23
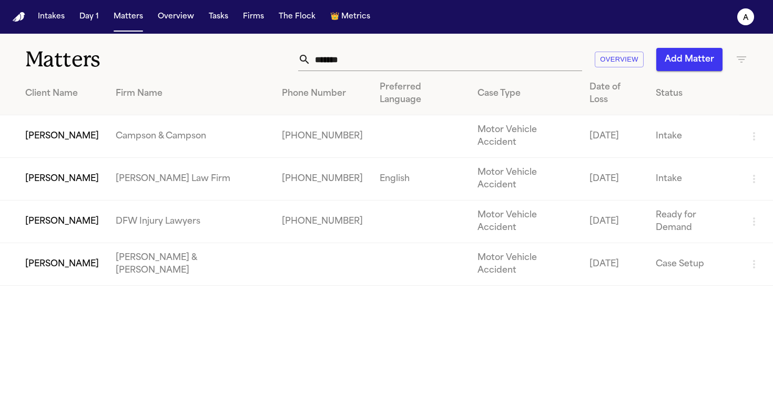
click at [59, 200] on td "[PERSON_NAME]" at bounding box center [53, 221] width 107 height 43
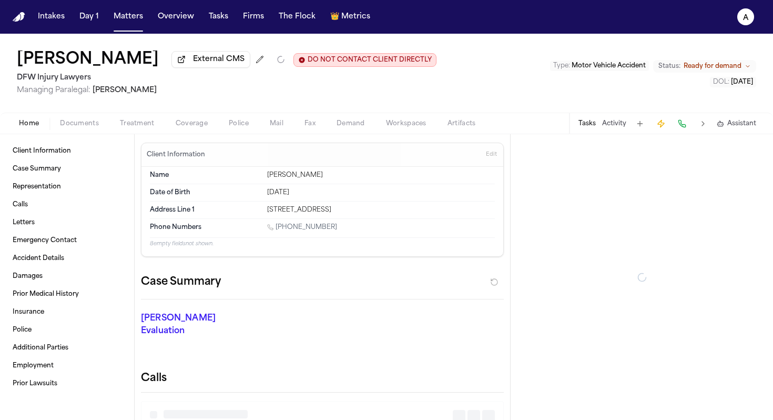
click at [589, 127] on button "Tasks" at bounding box center [586, 123] width 17 height 8
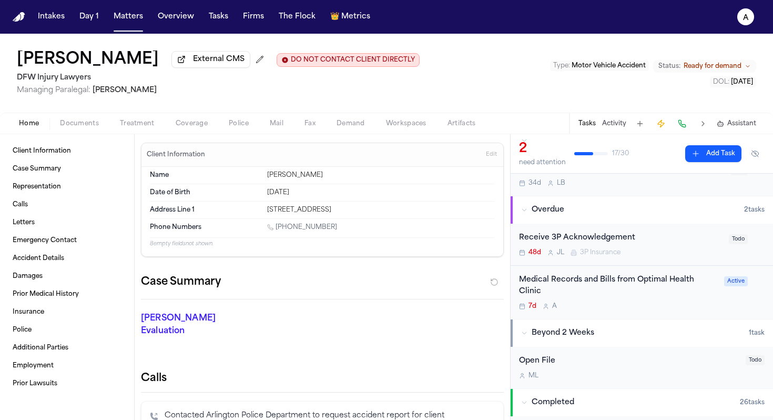
scroll to position [46, 0]
click at [609, 297] on div "Medical Records and Bills from Optimal Health Clinic" at bounding box center [618, 287] width 199 height 24
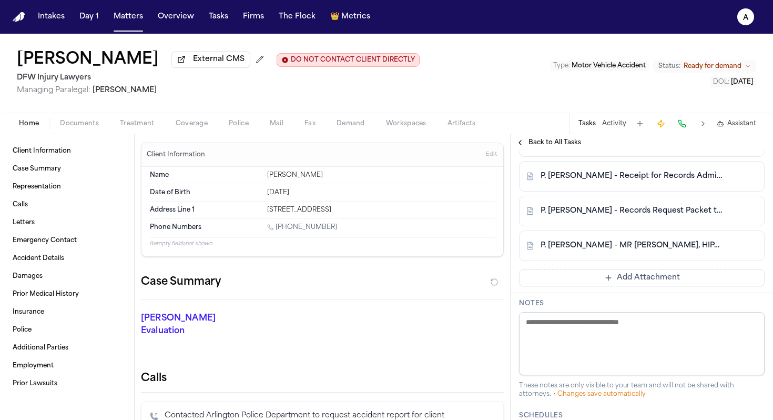
scroll to position [794, 0]
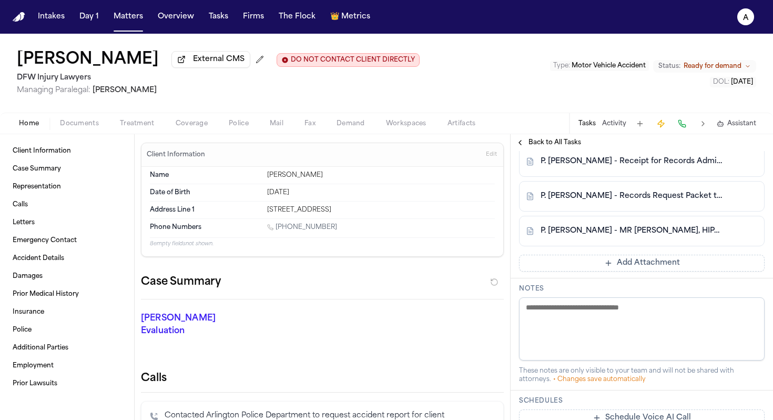
click at [617, 271] on button "Add Attachment" at bounding box center [642, 263] width 246 height 17
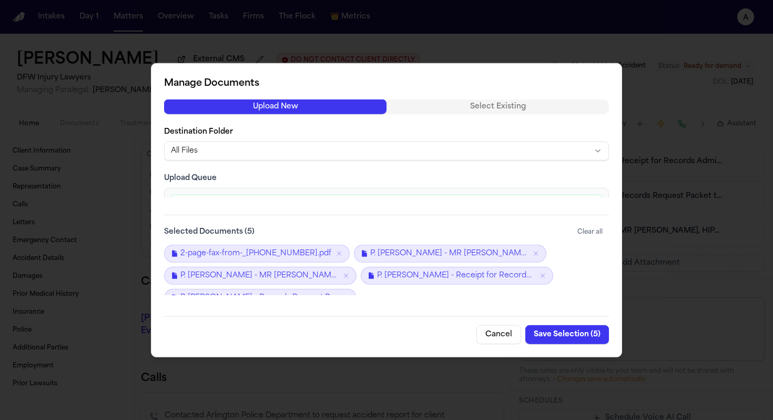
click at [565, 332] on button "Save Selection ( 5 )" at bounding box center [567, 333] width 84 height 19
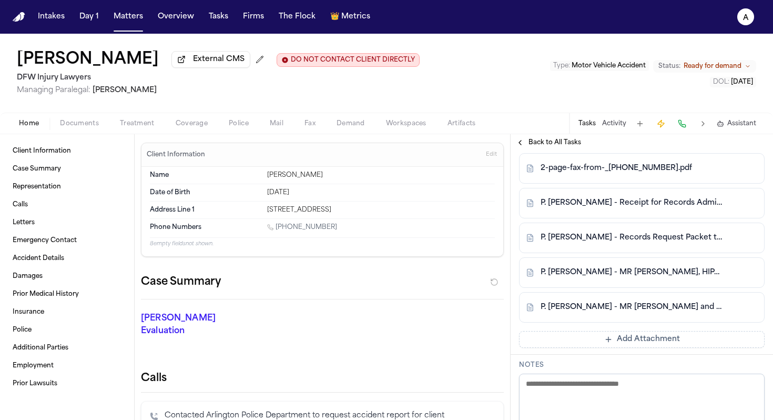
scroll to position [751, 0]
click at [617, 175] on div "2-page-fax-from-_18178138055.pdf" at bounding box center [624, 169] width 196 height 11
click at [617, 176] on div "Attachments 2-page-fax-from-_18178138055.pdf P. Sam - Receipt for Records Admin…" at bounding box center [642, 245] width 262 height 220
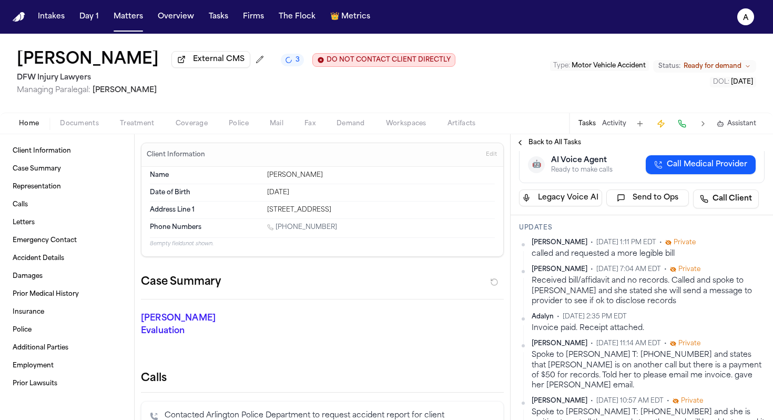
scroll to position [205, 0]
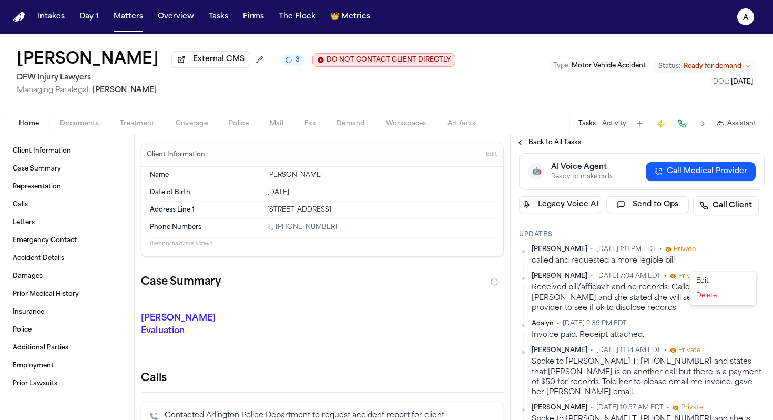
click at [617, 266] on html "Intakes Day 1 Matters Overview Tasks Firms The Flock 👑 Metrics A Phillip Sam Ex…" at bounding box center [386, 210] width 773 height 420
click at [617, 279] on div "Edit" at bounding box center [723, 280] width 62 height 15
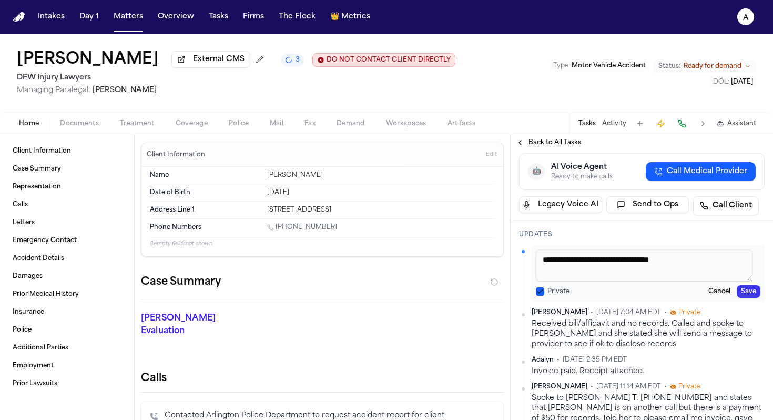
click at [617, 278] on textarea "**********" at bounding box center [644, 265] width 217 height 32
click at [617, 298] on button "Save" at bounding box center [749, 291] width 24 height 13
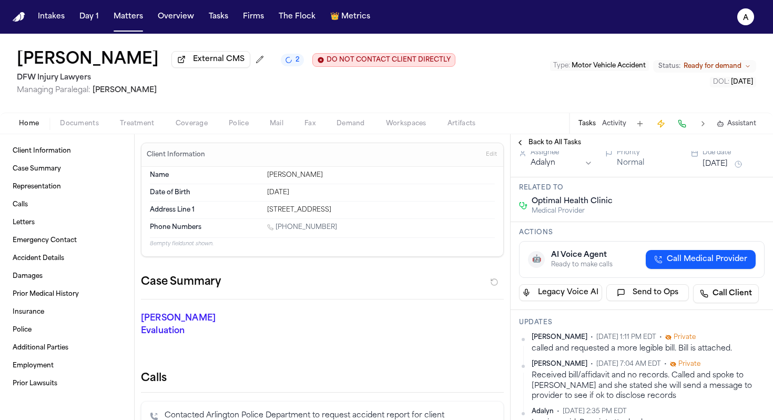
scroll to position [168, 0]
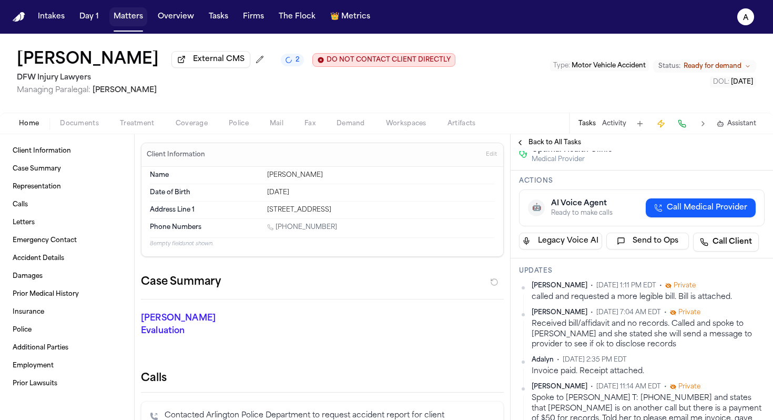
click at [140, 19] on button "Matters" at bounding box center [128, 16] width 38 height 19
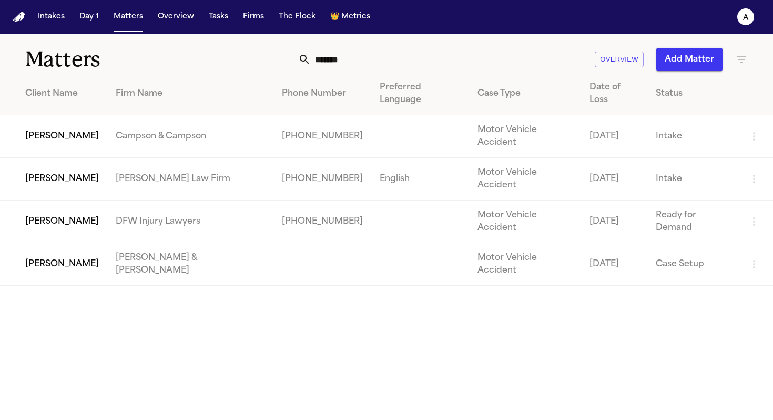
click at [393, 65] on input "*******" at bounding box center [446, 59] width 271 height 23
drag, startPoint x: 393, startPoint y: 65, endPoint x: 284, endPoint y: 68, distance: 108.9
click at [284, 69] on div "******* Overview Add Matter" at bounding box center [487, 59] width 522 height 23
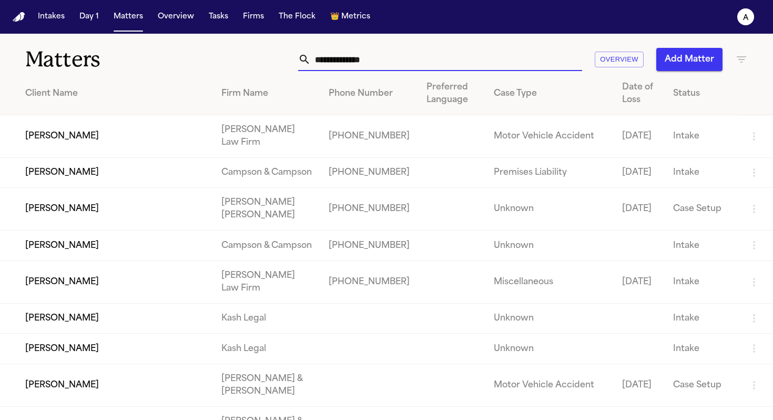
click at [359, 64] on input "text" at bounding box center [446, 59] width 271 height 23
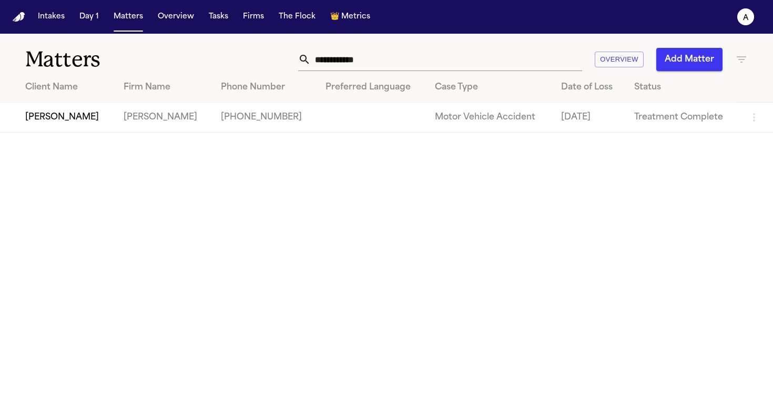
click at [65, 114] on td "[PERSON_NAME]" at bounding box center [57, 118] width 115 height 30
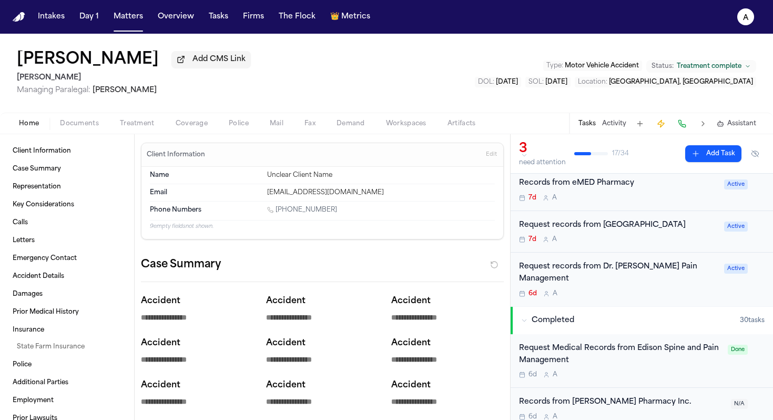
scroll to position [109, 0]
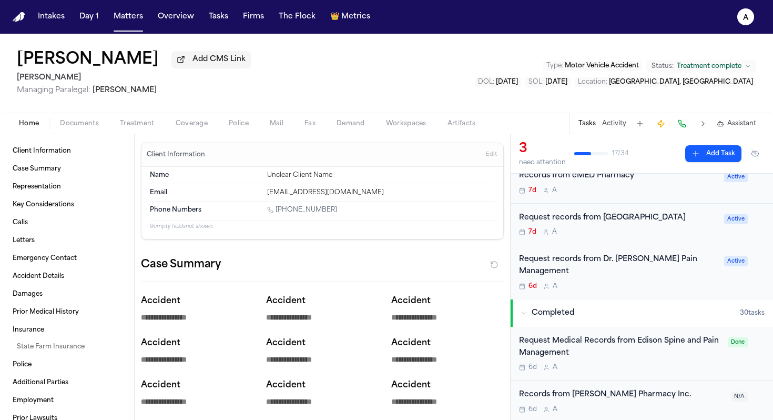
click at [617, 358] on div "Request Medical Records from Edison Spine and Pain Management" at bounding box center [620, 347] width 202 height 24
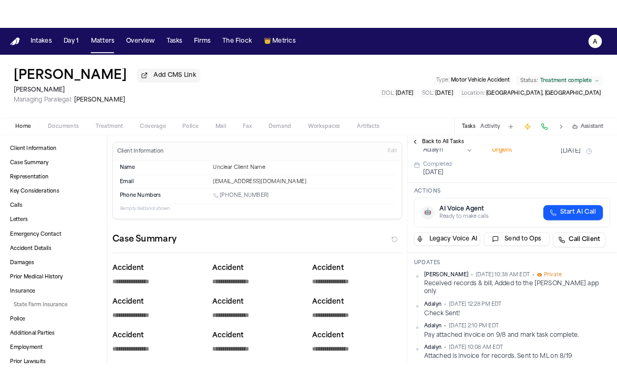
scroll to position [66, 0]
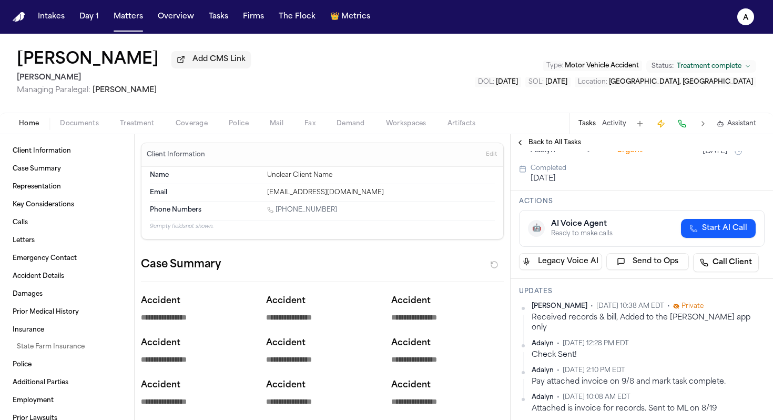
click at [561, 137] on div "Back to All Tasks" at bounding box center [642, 142] width 262 height 17
click at [129, 18] on button "Matters" at bounding box center [128, 16] width 38 height 19
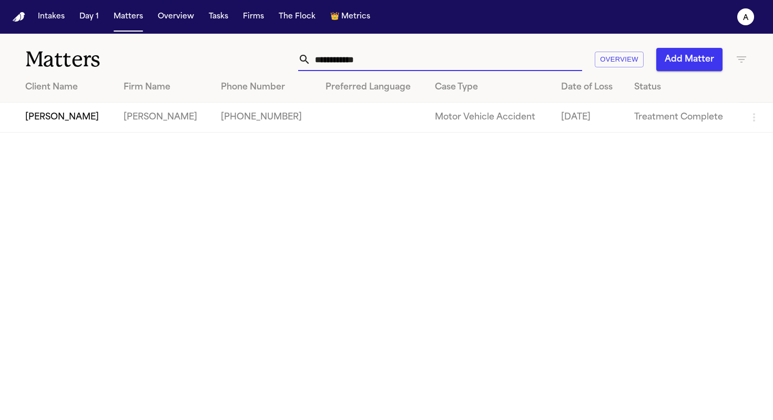
drag, startPoint x: 382, startPoint y: 65, endPoint x: 177, endPoint y: 58, distance: 205.2
click at [177, 58] on div "**********" at bounding box center [386, 53] width 773 height 39
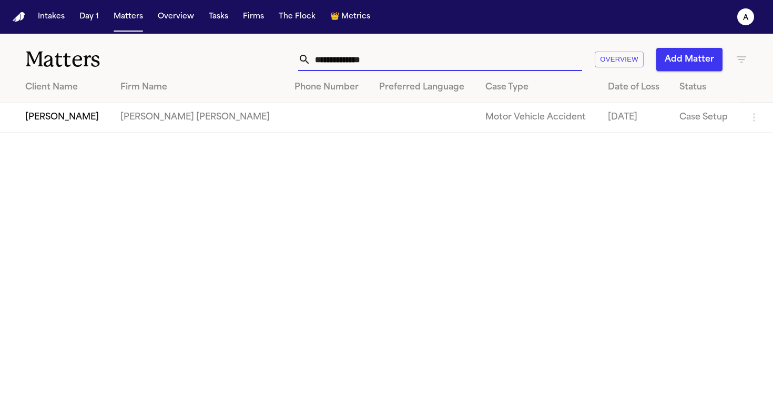
click at [85, 122] on td "[PERSON_NAME]" at bounding box center [56, 118] width 112 height 30
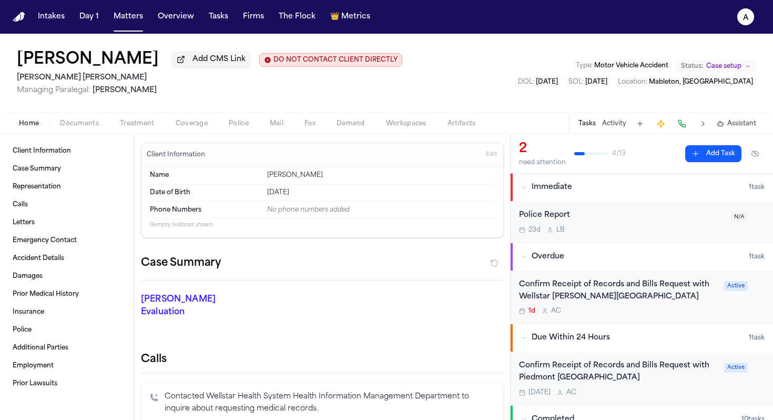
click at [94, 122] on span "Documents" at bounding box center [79, 123] width 39 height 8
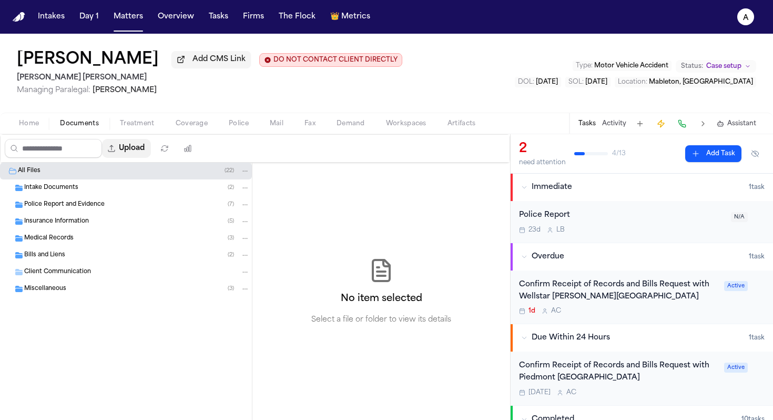
click at [139, 142] on button "Upload" at bounding box center [126, 148] width 49 height 19
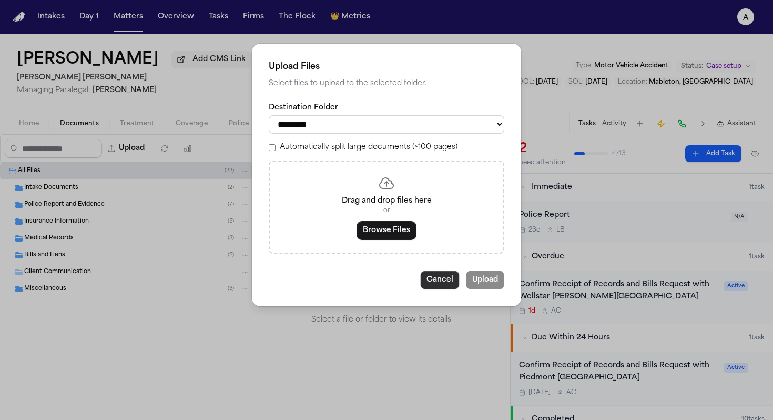
click at [434, 288] on button "Cancel" at bounding box center [439, 279] width 39 height 19
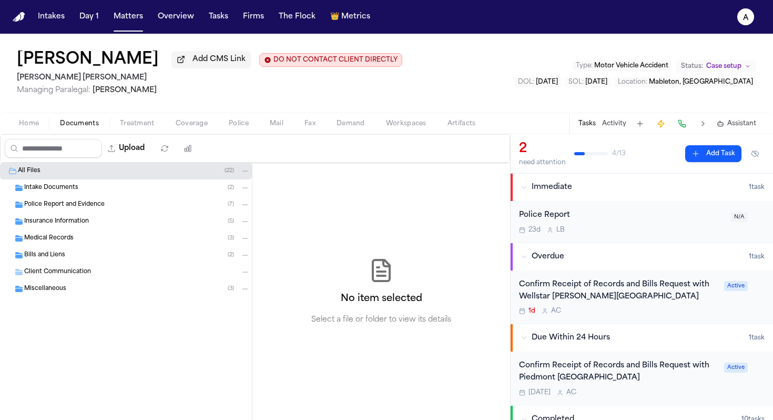
click at [177, 254] on div "Bills and Liens ( 2 )" at bounding box center [137, 254] width 226 height 9
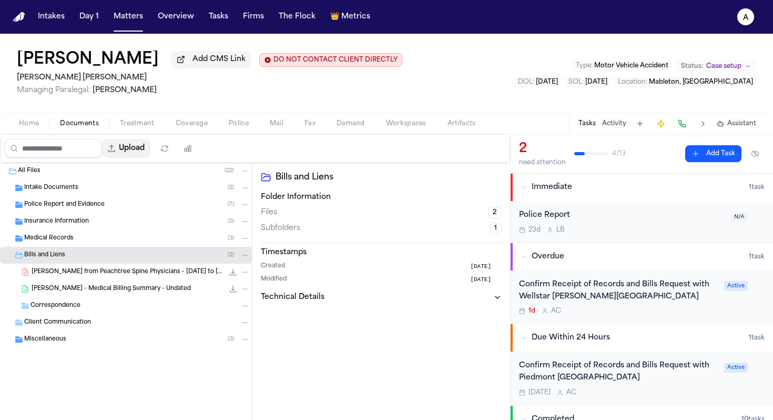
click at [145, 153] on button "Upload" at bounding box center [126, 148] width 49 height 19
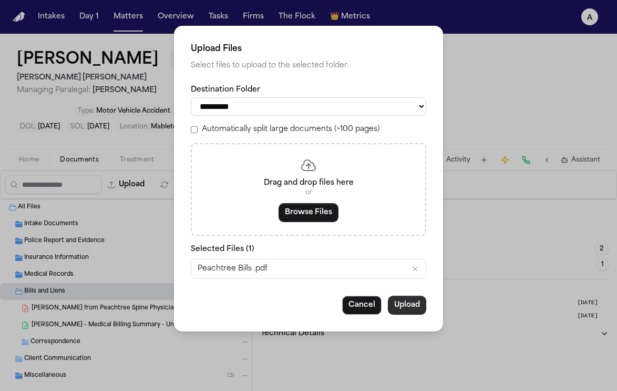
click at [403, 309] on button "Upload" at bounding box center [407, 305] width 38 height 19
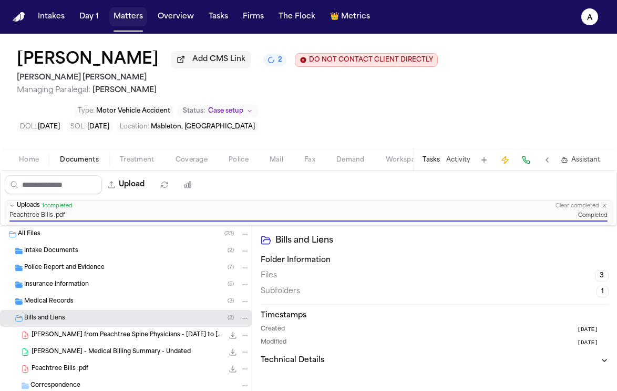
click at [133, 19] on button "Matters" at bounding box center [128, 16] width 38 height 19
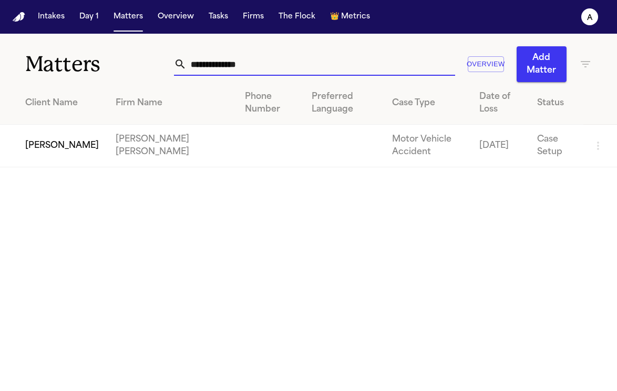
drag, startPoint x: 270, startPoint y: 67, endPoint x: 103, endPoint y: 64, distance: 167.3
click at [103, 64] on div "**********" at bounding box center [308, 58] width 617 height 48
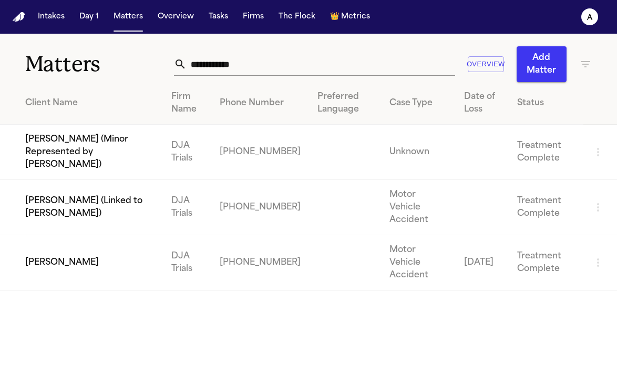
click at [79, 249] on td "[PERSON_NAME]" at bounding box center [81, 262] width 163 height 55
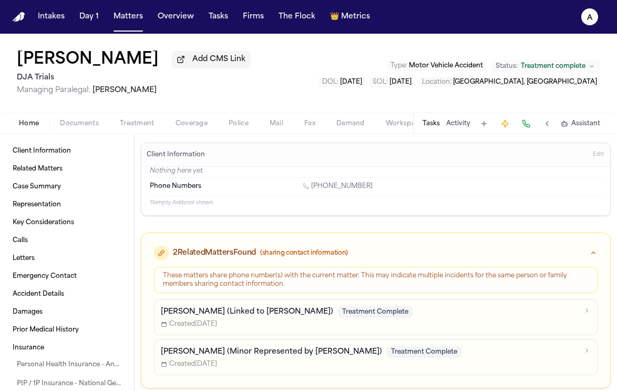
click at [437, 131] on div "Tasks Activity Assistant" at bounding box center [511, 123] width 196 height 21
click at [437, 128] on button "Tasks" at bounding box center [431, 123] width 17 height 8
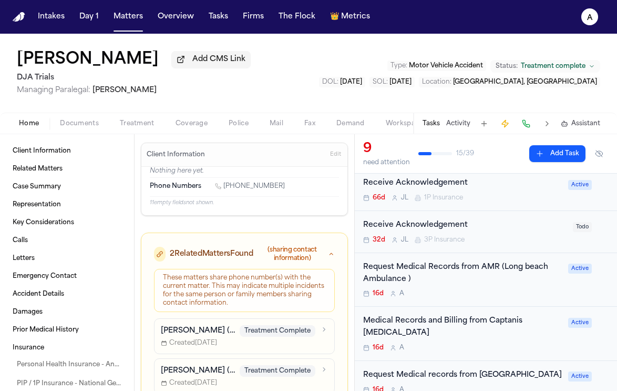
scroll to position [159, 0]
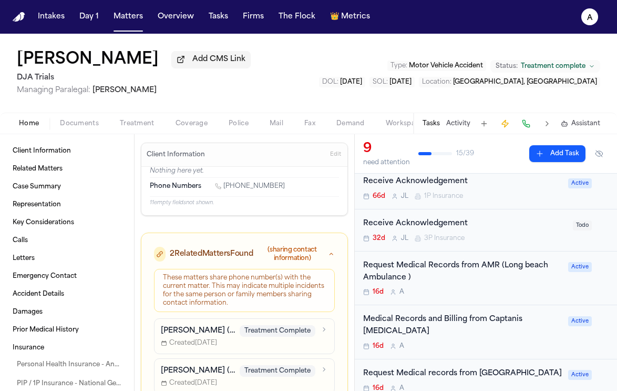
click at [515, 334] on div "Medical Records and Billing from Captanis [MEDICAL_DATA]" at bounding box center [462, 325] width 199 height 24
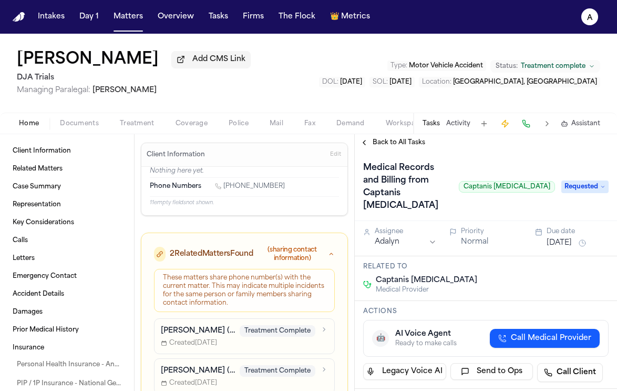
click at [577, 188] on span "Requested" at bounding box center [585, 186] width 47 height 13
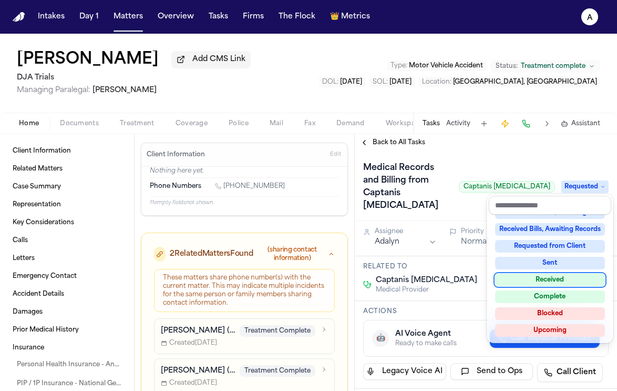
click at [563, 277] on div "Received" at bounding box center [550, 279] width 110 height 13
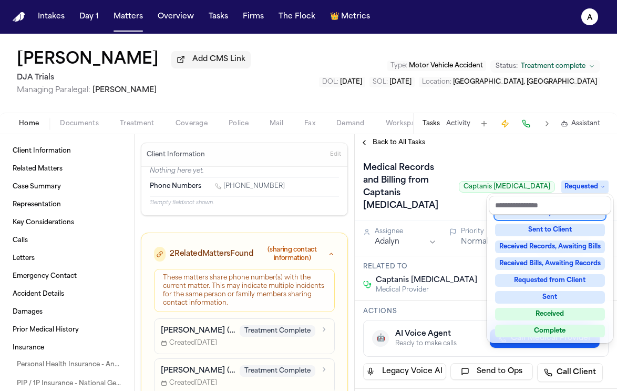
scroll to position [122, 0]
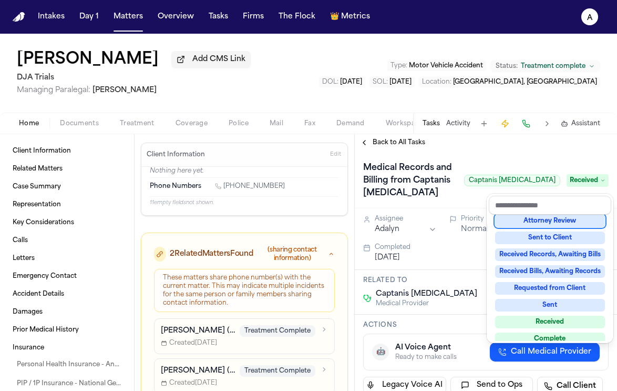
click at [531, 158] on div "Medical Records and Billing from Captanis Chiropractic Captanis Chiropractic Re…" at bounding box center [486, 179] width 262 height 57
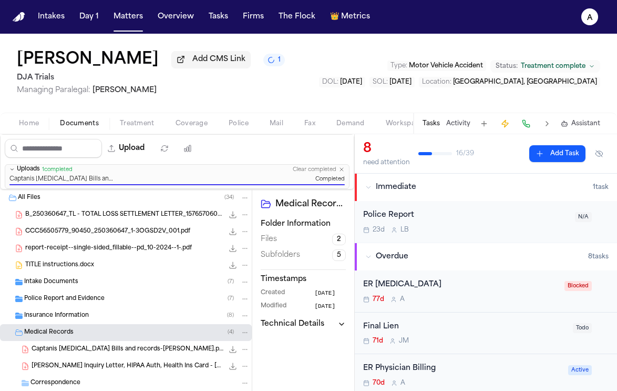
scroll to position [84, 0]
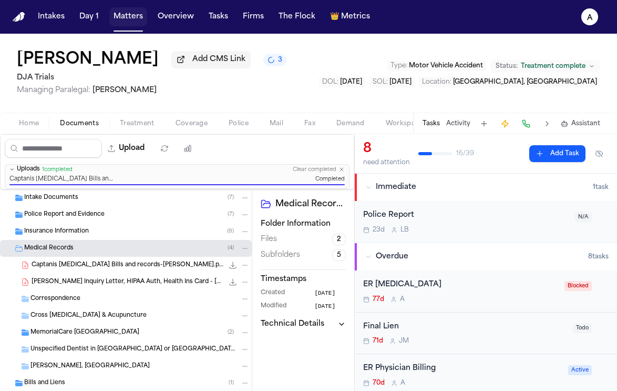
click at [134, 22] on button "Matters" at bounding box center [128, 16] width 38 height 19
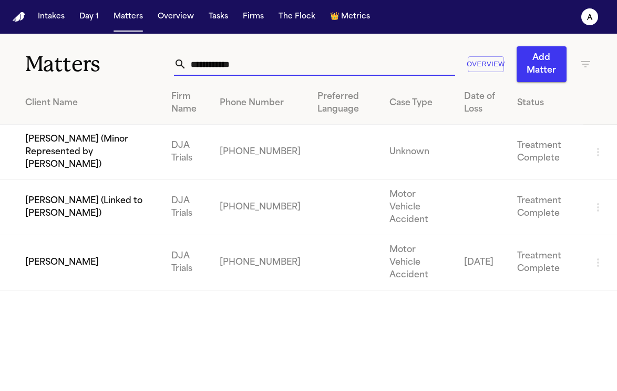
drag, startPoint x: 265, startPoint y: 65, endPoint x: 94, endPoint y: 64, distance: 170.9
click at [94, 64] on div "**********" at bounding box center [308, 58] width 617 height 48
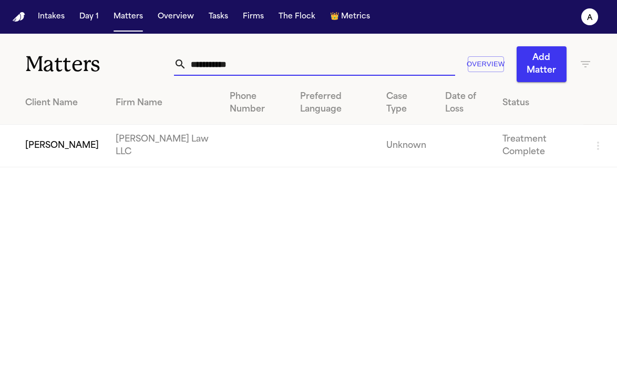
type input "**********"
click at [49, 154] on td "[PERSON_NAME]" at bounding box center [53, 146] width 107 height 43
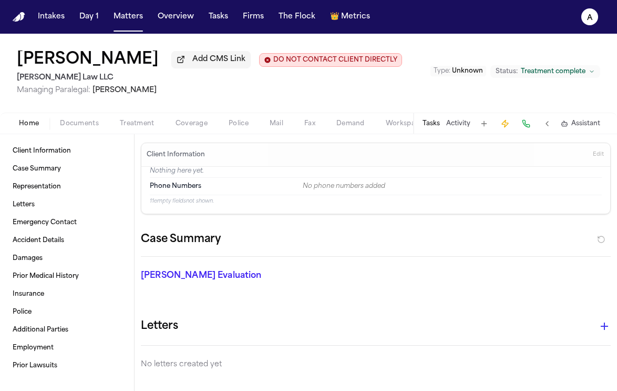
click at [433, 128] on button "Tasks" at bounding box center [431, 123] width 17 height 8
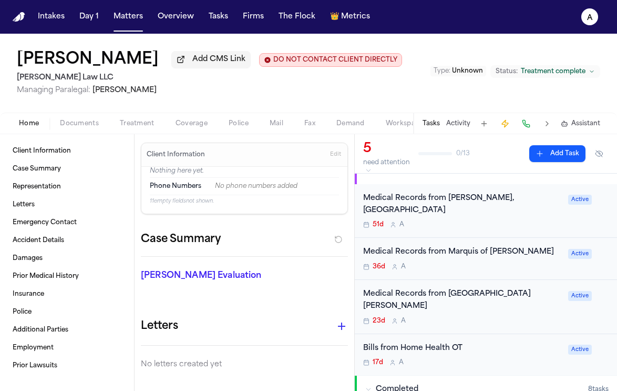
scroll to position [75, 0]
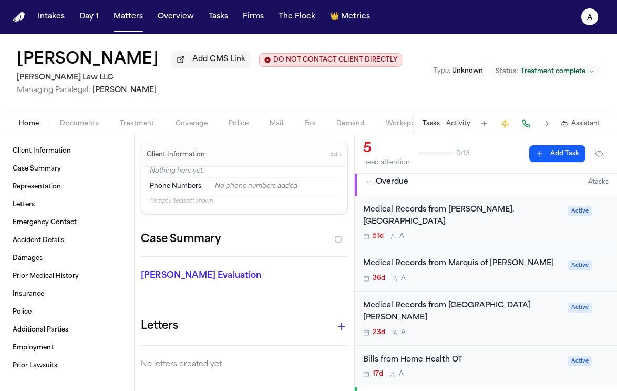
click at [489, 354] on div "Bills from Home Health OT" at bounding box center [462, 360] width 199 height 12
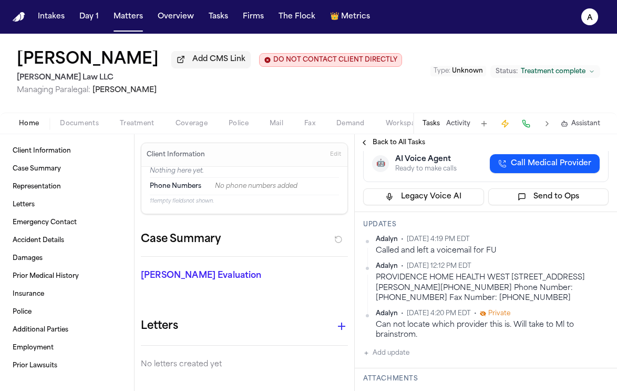
scroll to position [177, 0]
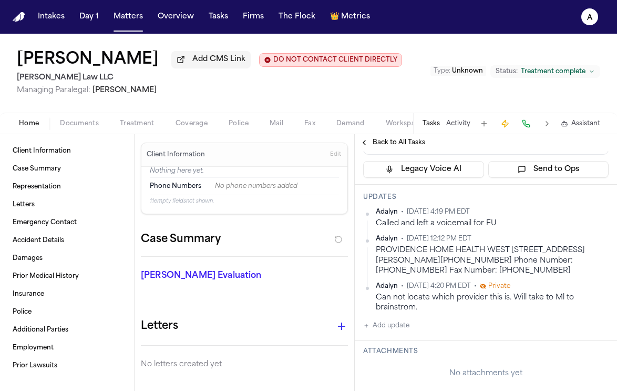
click at [399, 329] on button "Add update" at bounding box center [386, 325] width 46 height 13
click at [401, 330] on textarea "Add your update" at bounding box center [492, 333] width 225 height 21
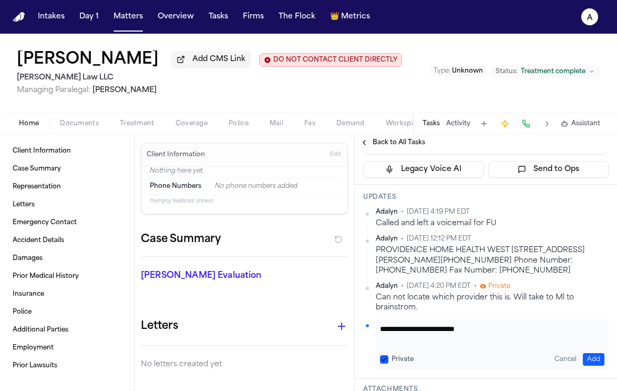
click at [383, 359] on button "Private" at bounding box center [384, 359] width 8 height 8
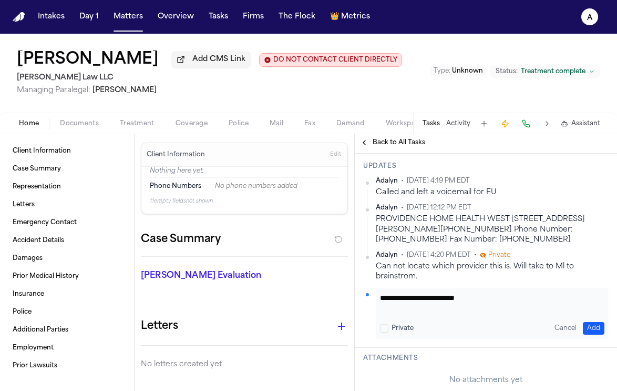
scroll to position [216, 0]
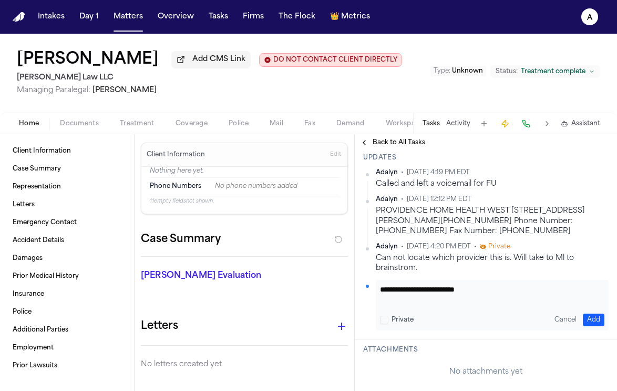
click at [495, 292] on textarea "**********" at bounding box center [488, 294] width 217 height 21
click at [553, 293] on textarea "**********" at bounding box center [488, 294] width 217 height 21
click at [455, 304] on textarea "**********" at bounding box center [488, 294] width 217 height 21
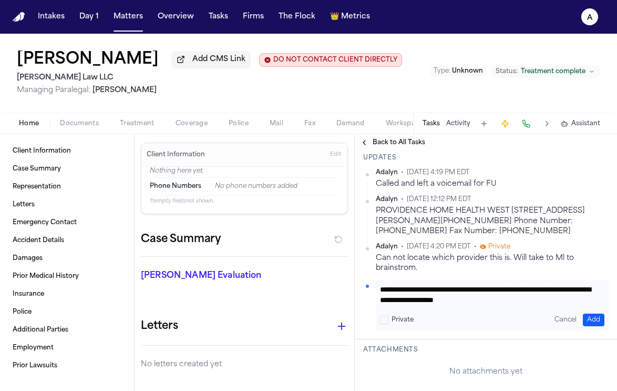
click at [538, 301] on textarea "**********" at bounding box center [488, 294] width 217 height 21
type textarea "**********"
click at [583, 319] on button "Add" at bounding box center [594, 319] width 22 height 13
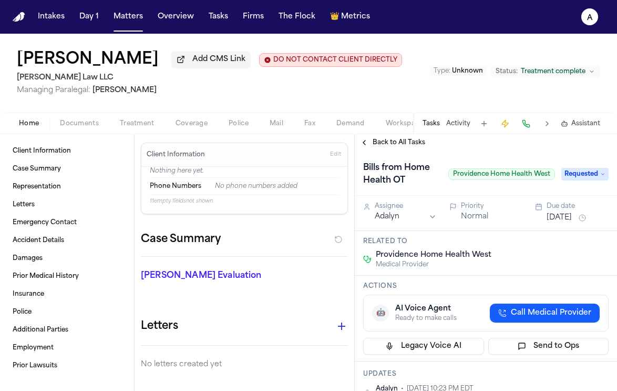
click at [586, 173] on span "Requested" at bounding box center [585, 174] width 47 height 13
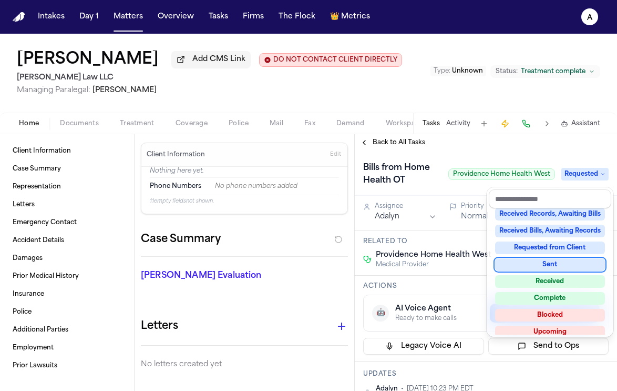
scroll to position [164, 0]
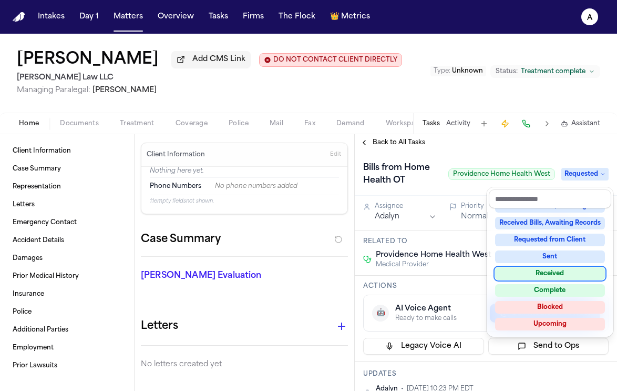
click at [570, 277] on div "Received" at bounding box center [550, 273] width 110 height 13
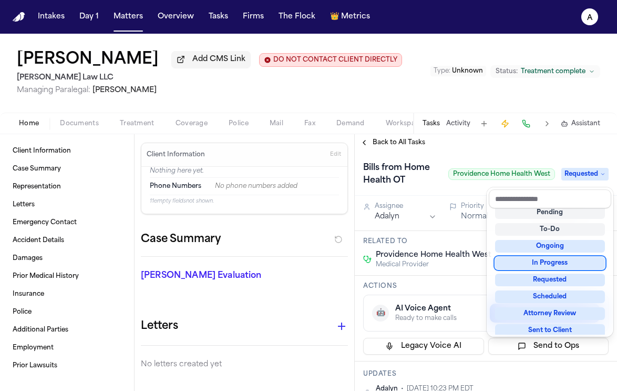
scroll to position [11, 0]
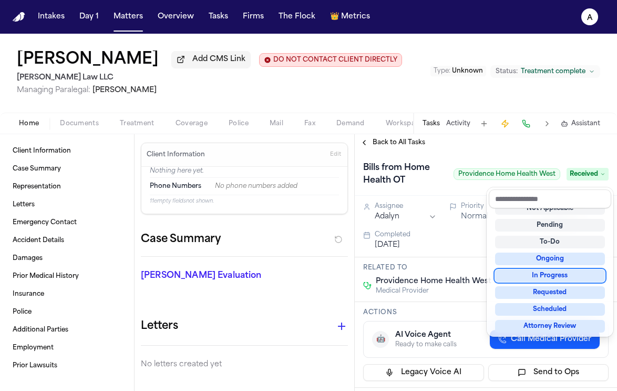
click at [450, 187] on div "Bills from Home Health OT Providence Home Health West Received" at bounding box center [486, 173] width 246 height 29
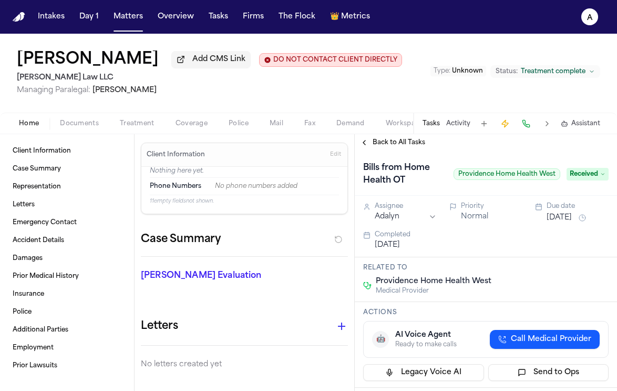
click at [87, 127] on span "Documents" at bounding box center [79, 123] width 39 height 8
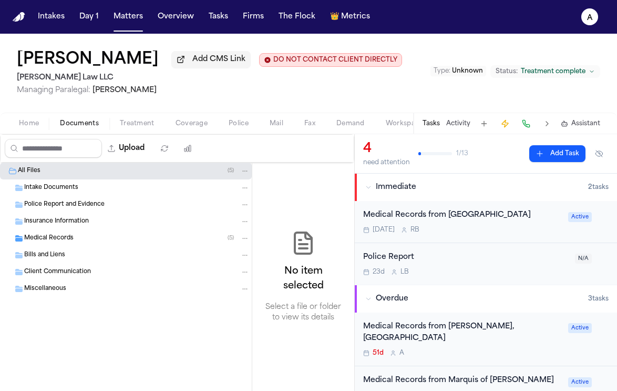
click at [90, 236] on div "Medical Records ( 5 )" at bounding box center [137, 237] width 226 height 9
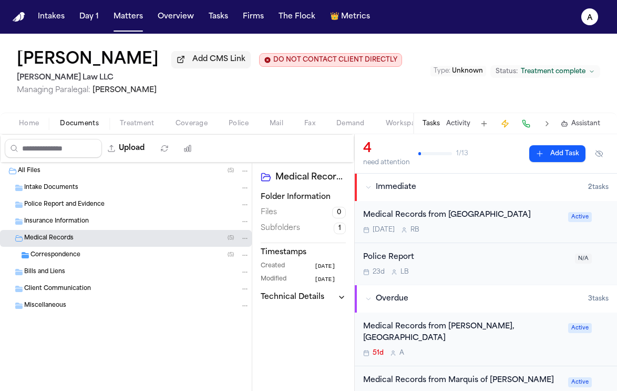
click at [90, 236] on div "Medical Records ( 5 )" at bounding box center [137, 237] width 226 height 9
click at [113, 253] on div "Correspondence ( 5 )" at bounding box center [140, 254] width 219 height 9
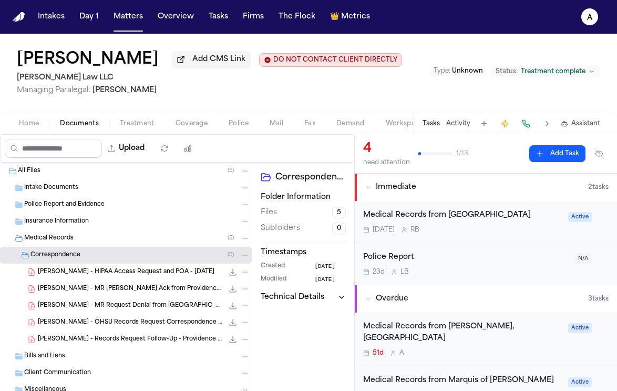
click at [113, 253] on div "Correspondence ( 5 )" at bounding box center [140, 254] width 219 height 9
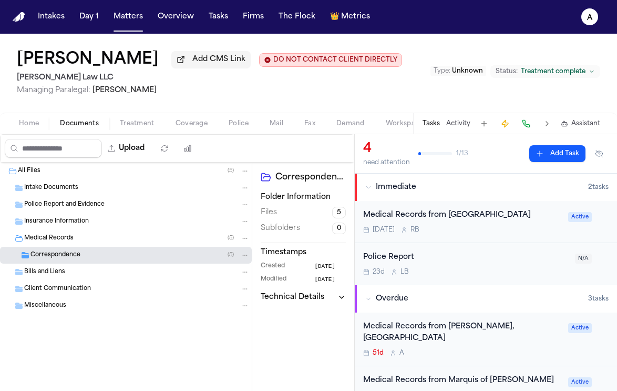
click at [113, 253] on div "Correspondence ( 5 )" at bounding box center [140, 254] width 219 height 9
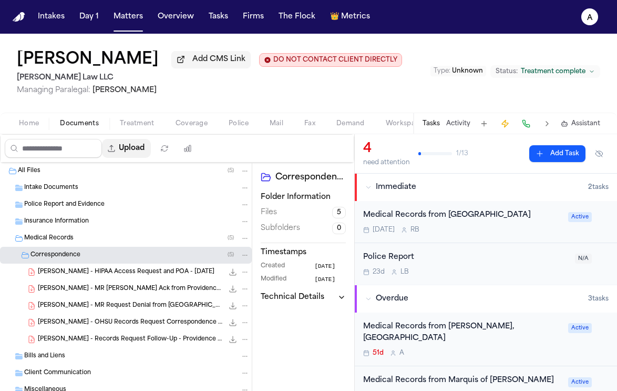
click at [141, 149] on button "Upload" at bounding box center [126, 148] width 49 height 19
select select "**********"
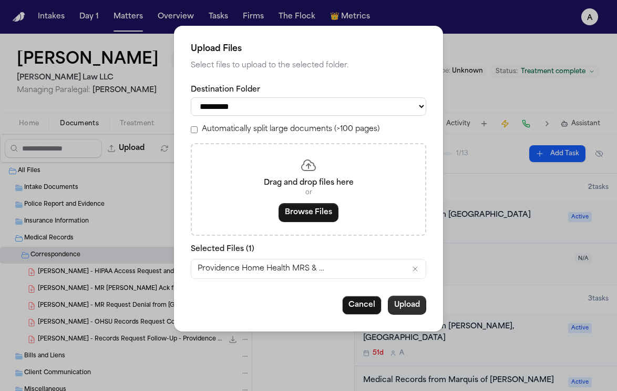
click at [408, 311] on button "Upload" at bounding box center [407, 305] width 38 height 19
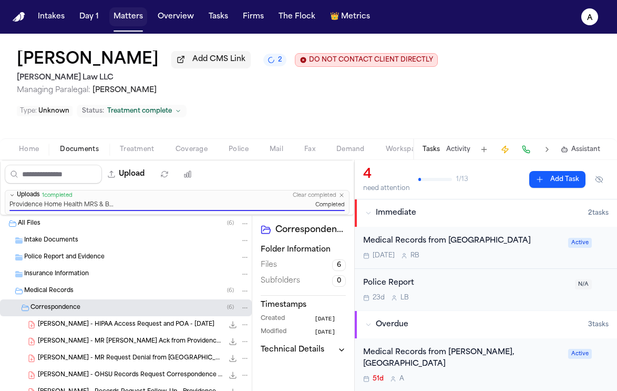
click at [128, 20] on button "Matters" at bounding box center [128, 16] width 38 height 19
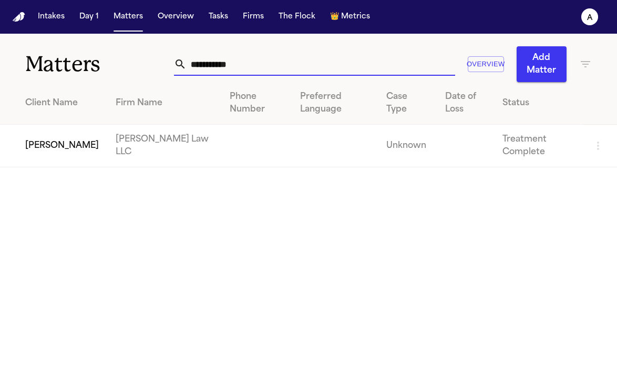
drag, startPoint x: 262, startPoint y: 60, endPoint x: 112, endPoint y: 59, distance: 150.4
click at [112, 59] on div "**********" at bounding box center [308, 58] width 617 height 48
type input "**********"
click at [124, 148] on td "[PERSON_NAME] Law LLC" at bounding box center [164, 146] width 114 height 43
click at [64, 146] on td "[PERSON_NAME]" at bounding box center [53, 146] width 107 height 43
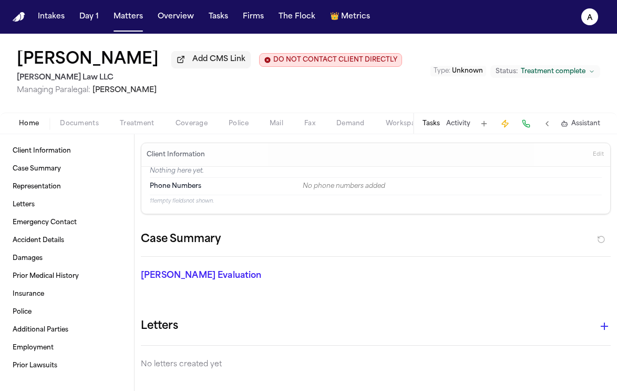
click at [436, 124] on button "Tasks" at bounding box center [431, 123] width 17 height 8
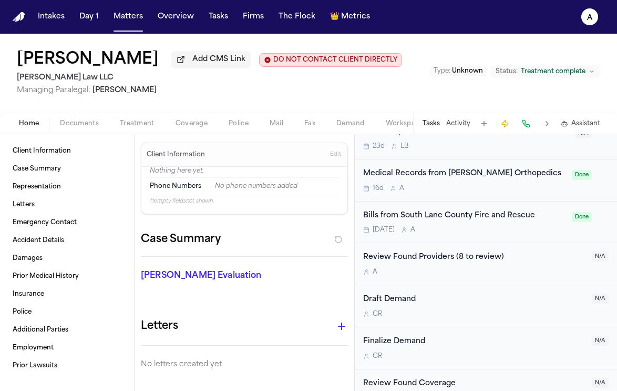
scroll to position [451, 0]
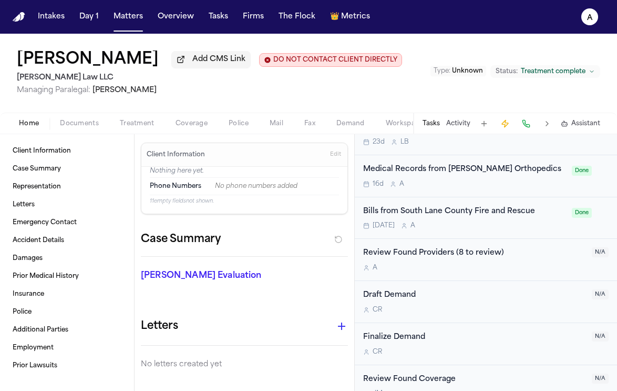
click at [514, 186] on div "16d A" at bounding box center [464, 184] width 202 height 8
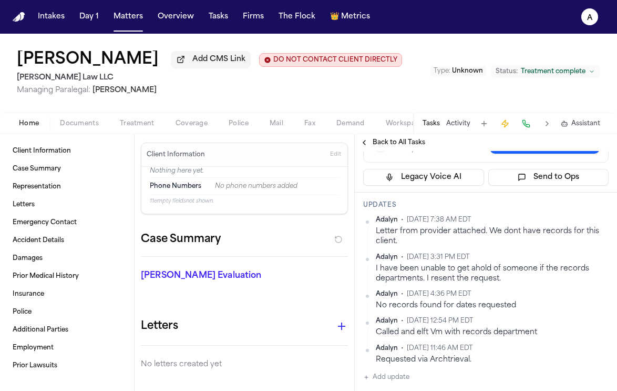
scroll to position [251, 0]
